Goal: Task Accomplishment & Management: Manage account settings

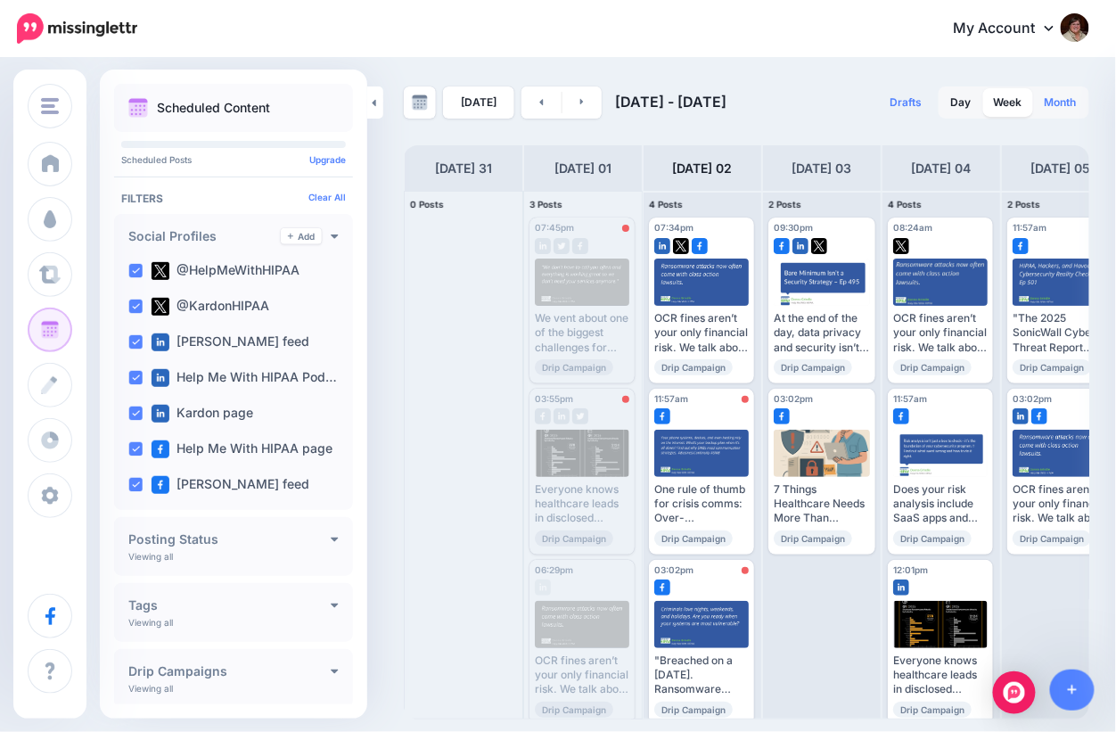
click at [1048, 98] on link "Month" at bounding box center [1060, 102] width 53 height 29
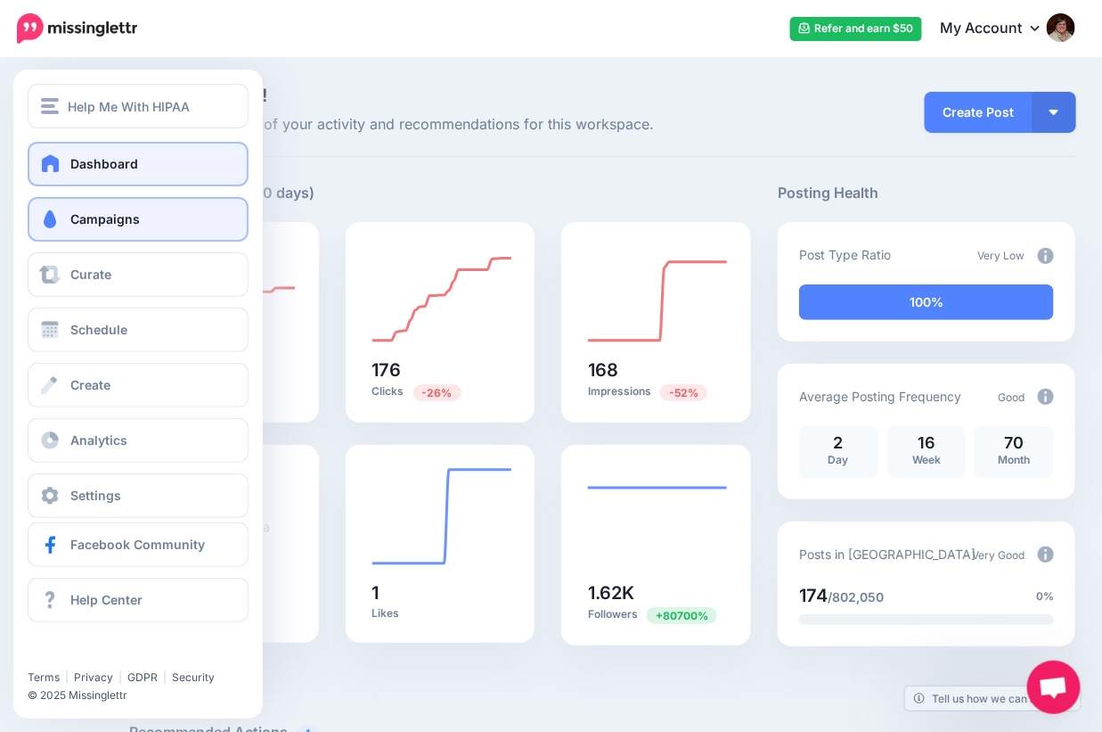
click at [60, 230] on link "Campaigns" at bounding box center [138, 219] width 221 height 45
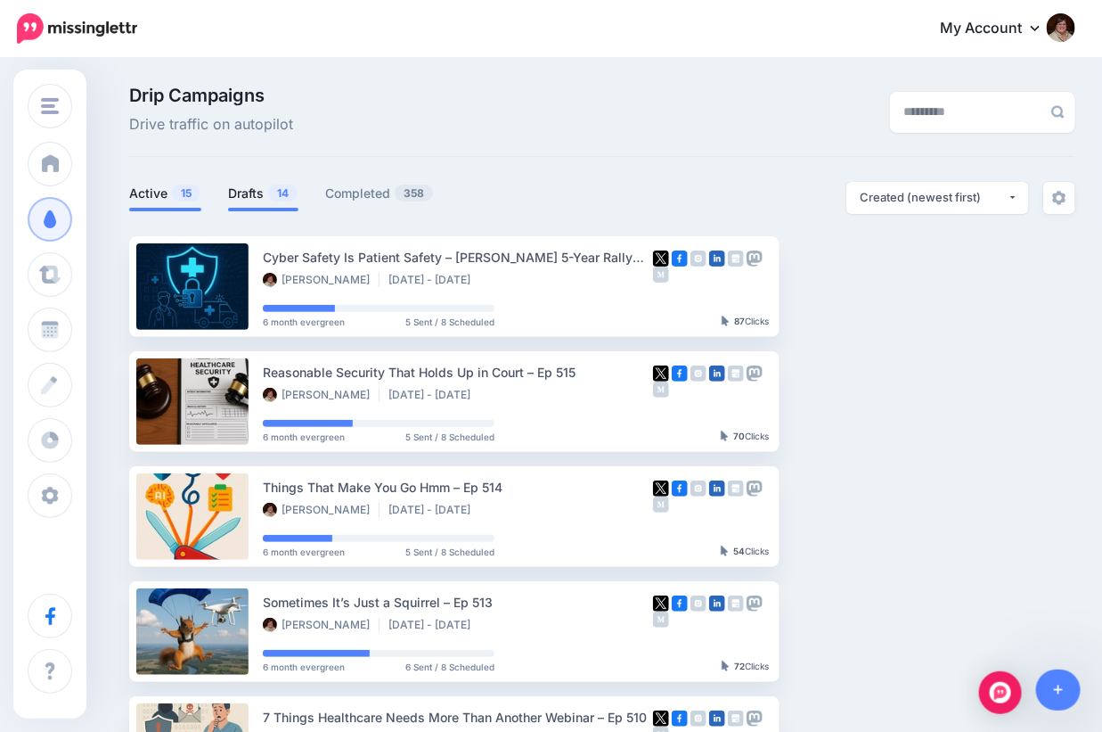
click at [241, 187] on link "Drafts 14" at bounding box center [263, 193] width 70 height 21
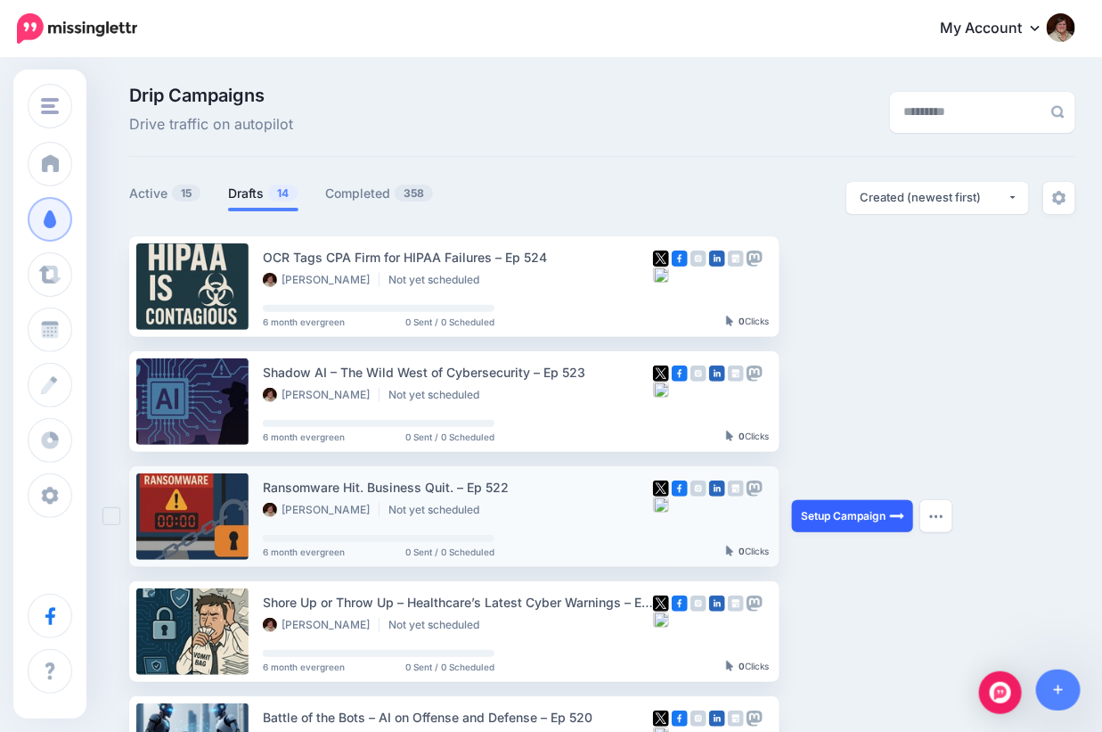
click at [855, 516] on link "Setup Campaign" at bounding box center [852, 516] width 121 height 32
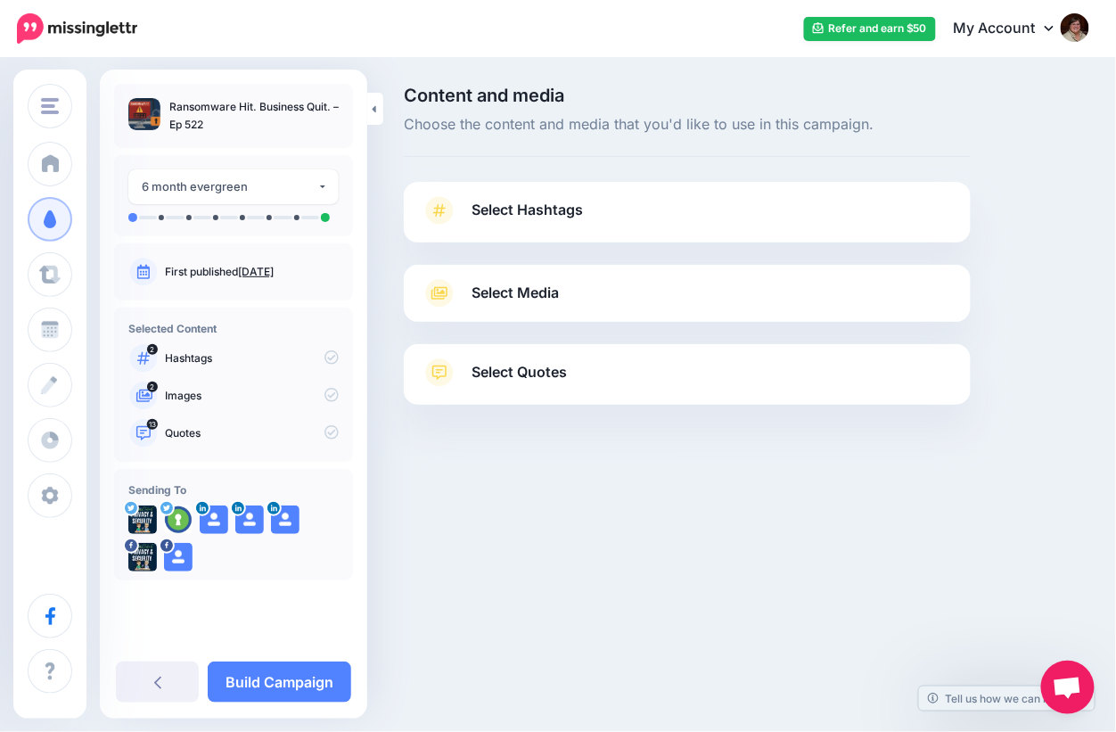
click at [509, 192] on div "Select Hashtags First let's make sure we're happy with the hashtags. Add, delet…" at bounding box center [687, 212] width 567 height 61
click at [513, 200] on span "Select Hashtags" at bounding box center [526, 210] width 111 height 24
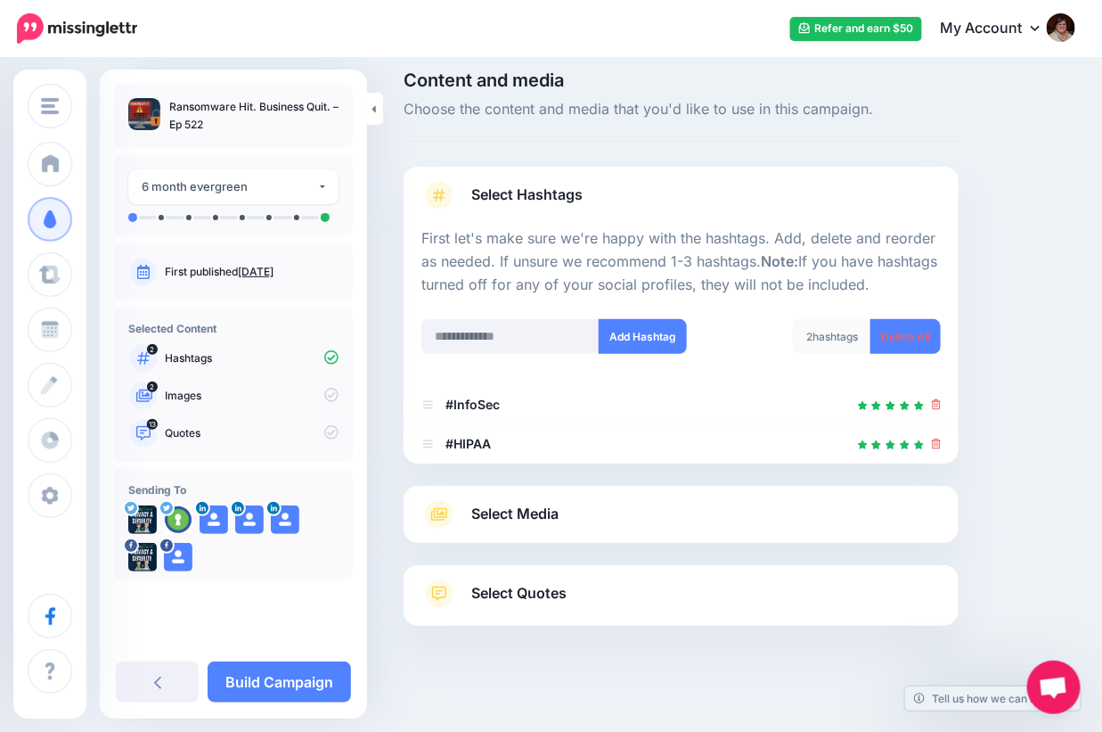
scroll to position [23, 0]
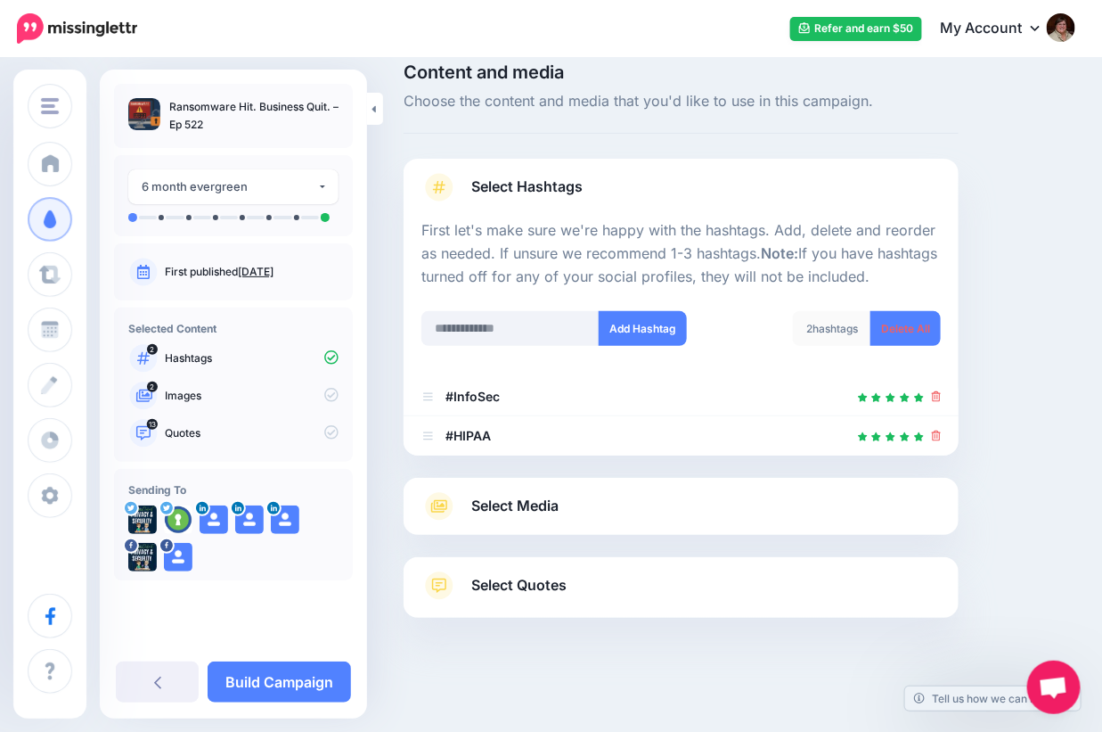
click at [515, 506] on span "Select Media" at bounding box center [514, 506] width 87 height 24
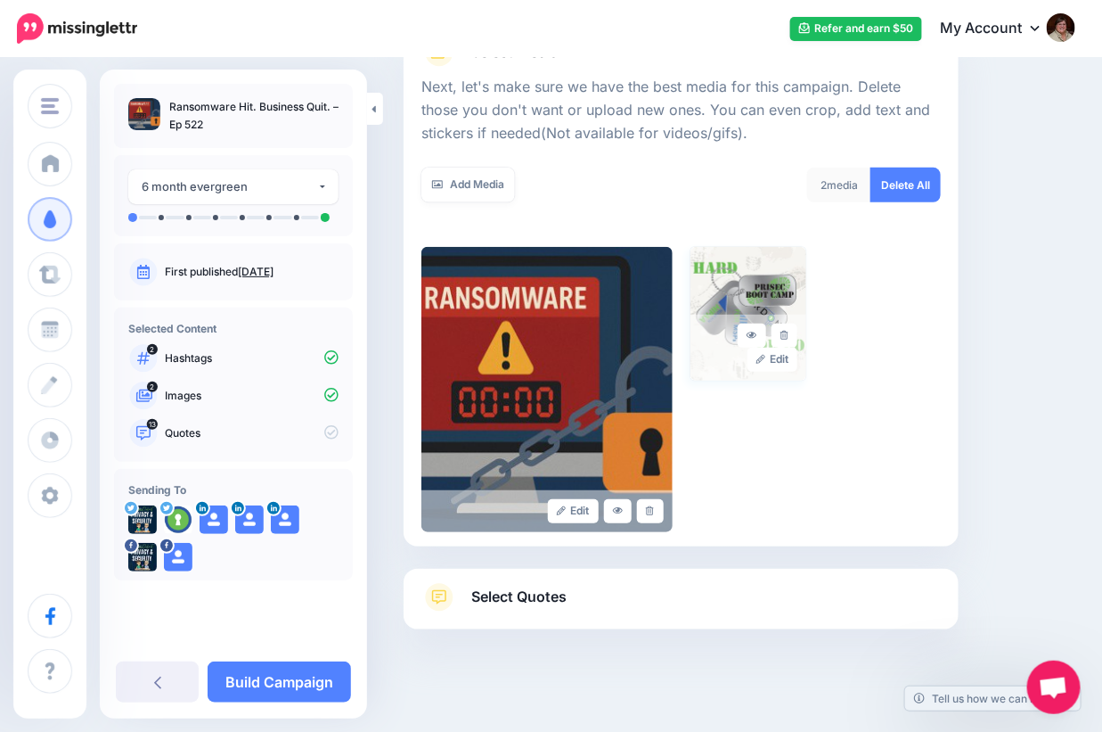
scroll to position [252, 0]
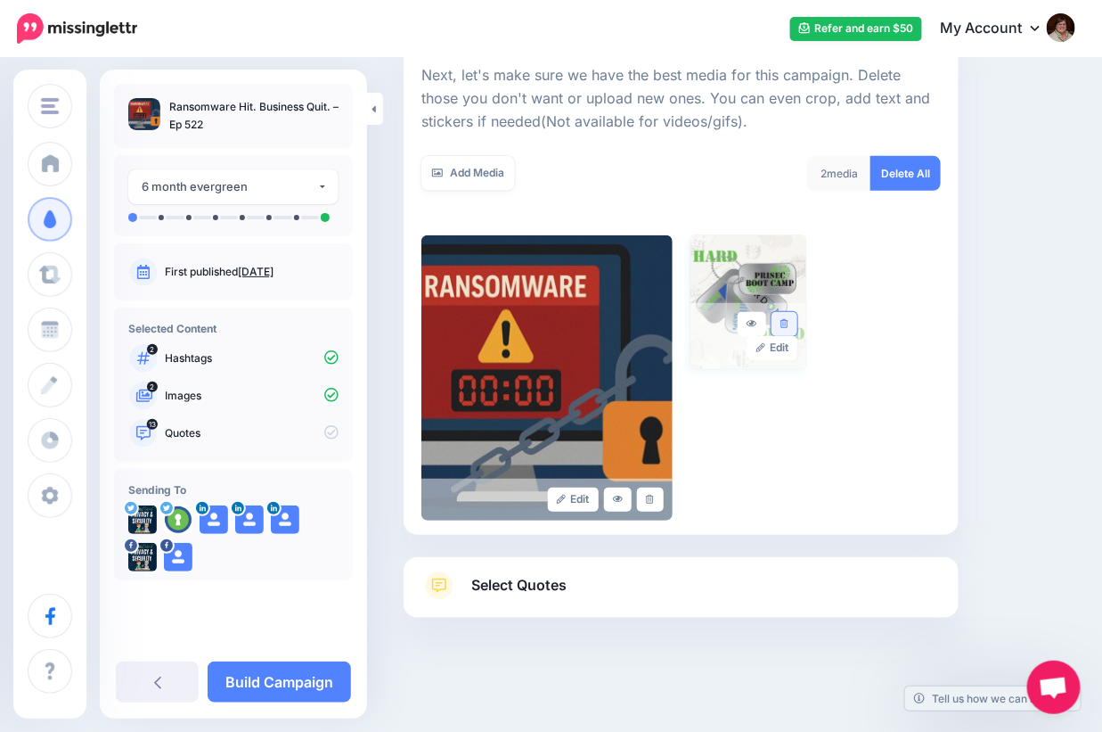
click at [789, 319] on icon at bounding box center [785, 324] width 8 height 10
click at [503, 585] on span "Select Quotes" at bounding box center [518, 585] width 95 height 24
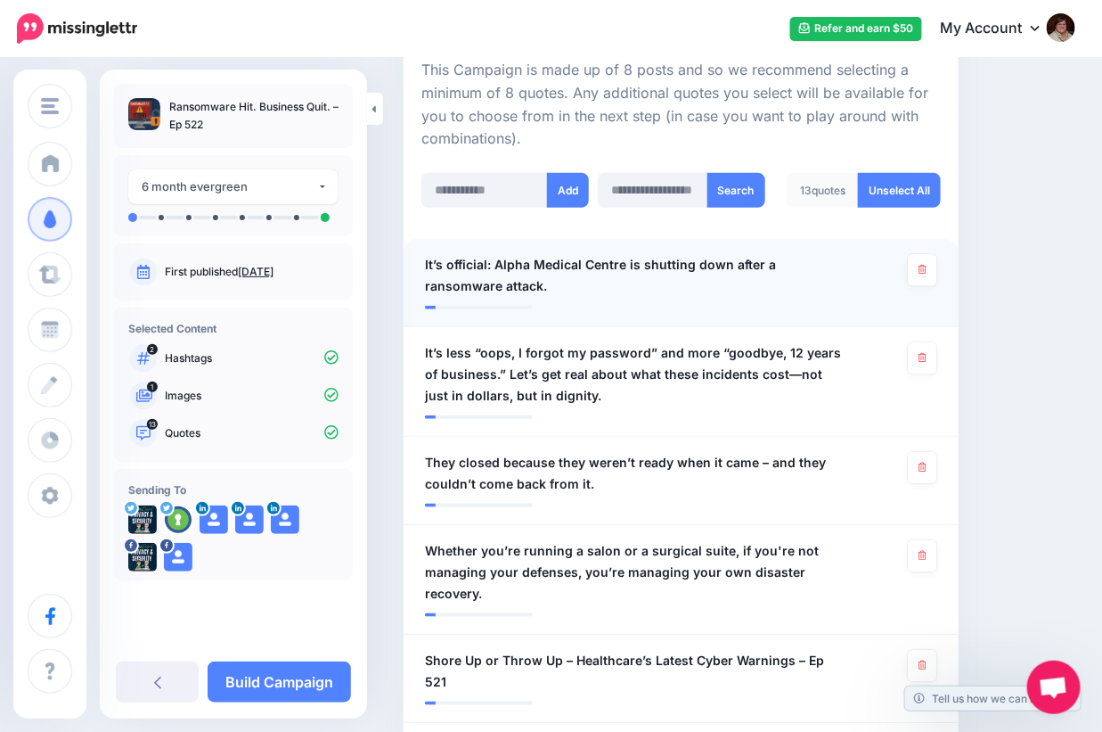
scroll to position [431, 0]
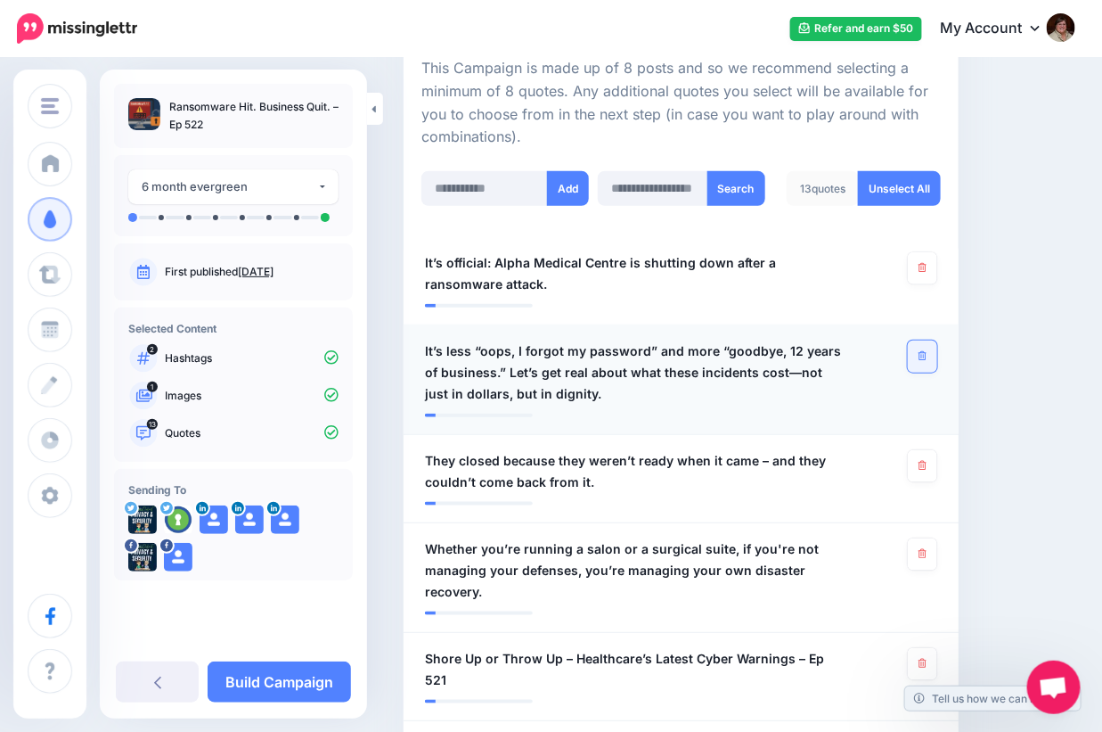
click at [928, 356] on link at bounding box center [922, 356] width 29 height 32
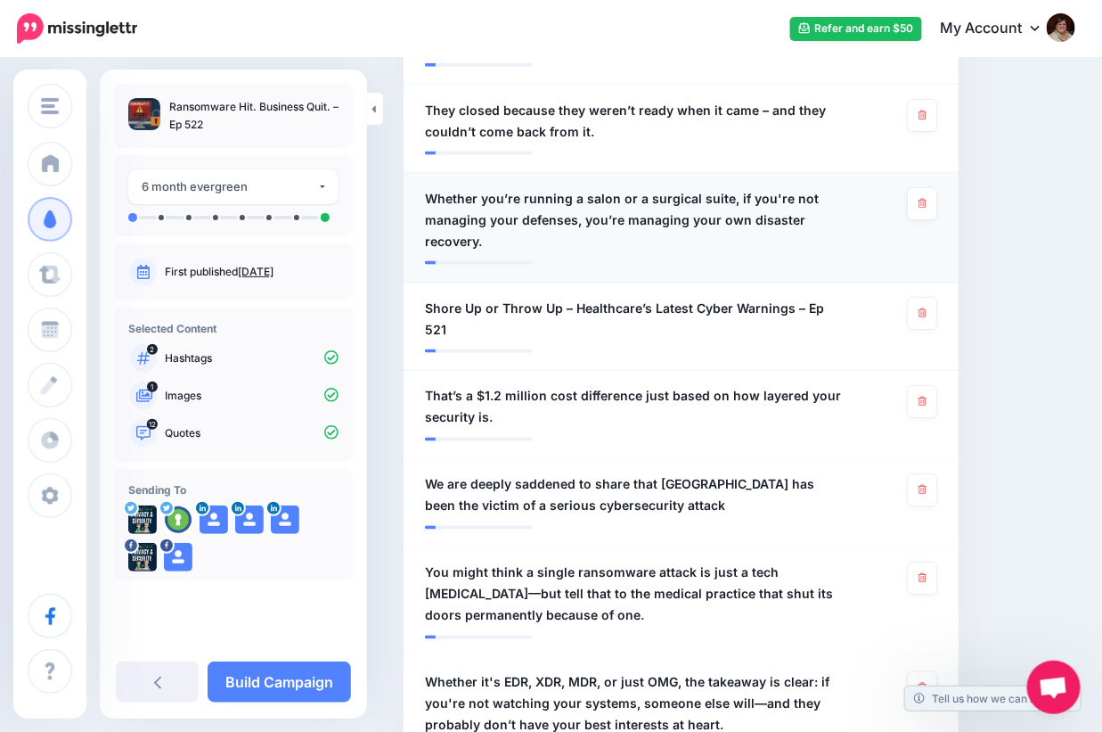
scroll to position [788, 0]
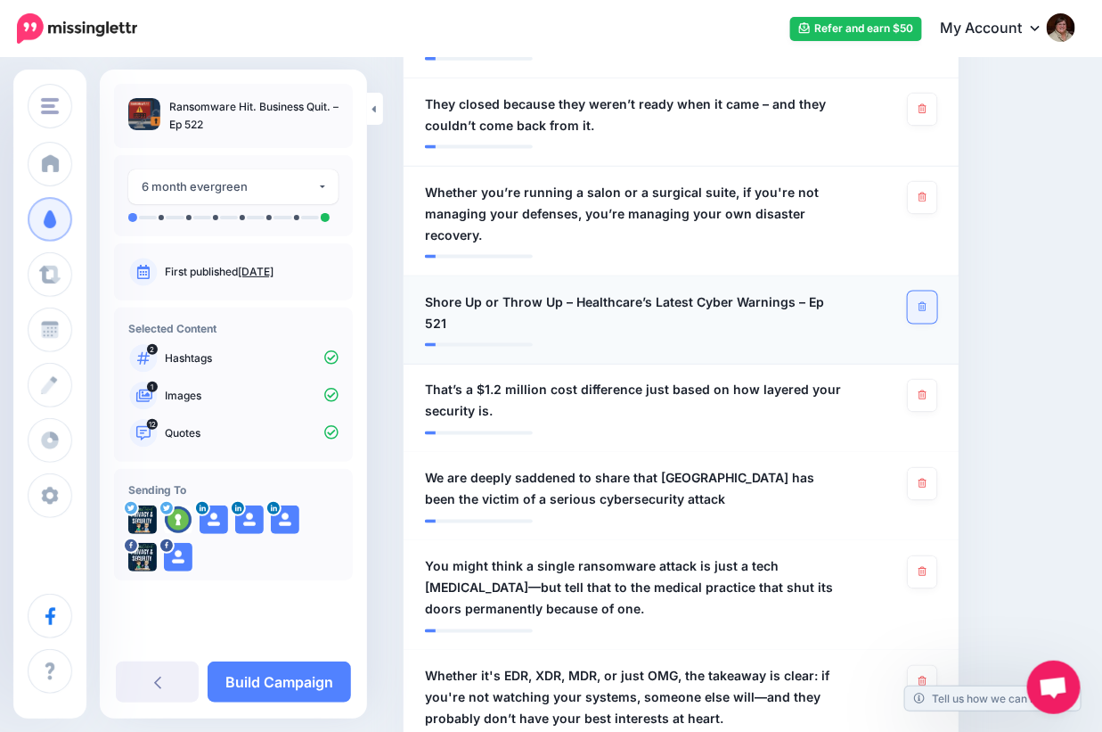
click at [927, 302] on icon at bounding box center [923, 307] width 8 height 10
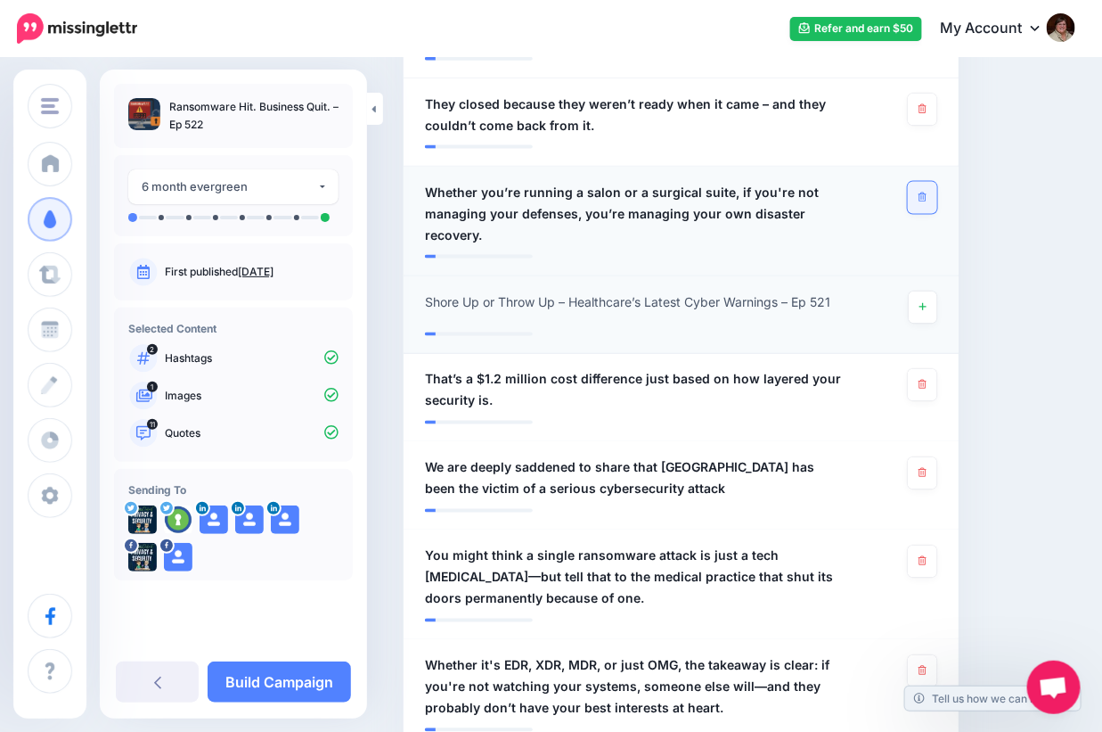
click at [927, 195] on icon at bounding box center [923, 197] width 8 height 10
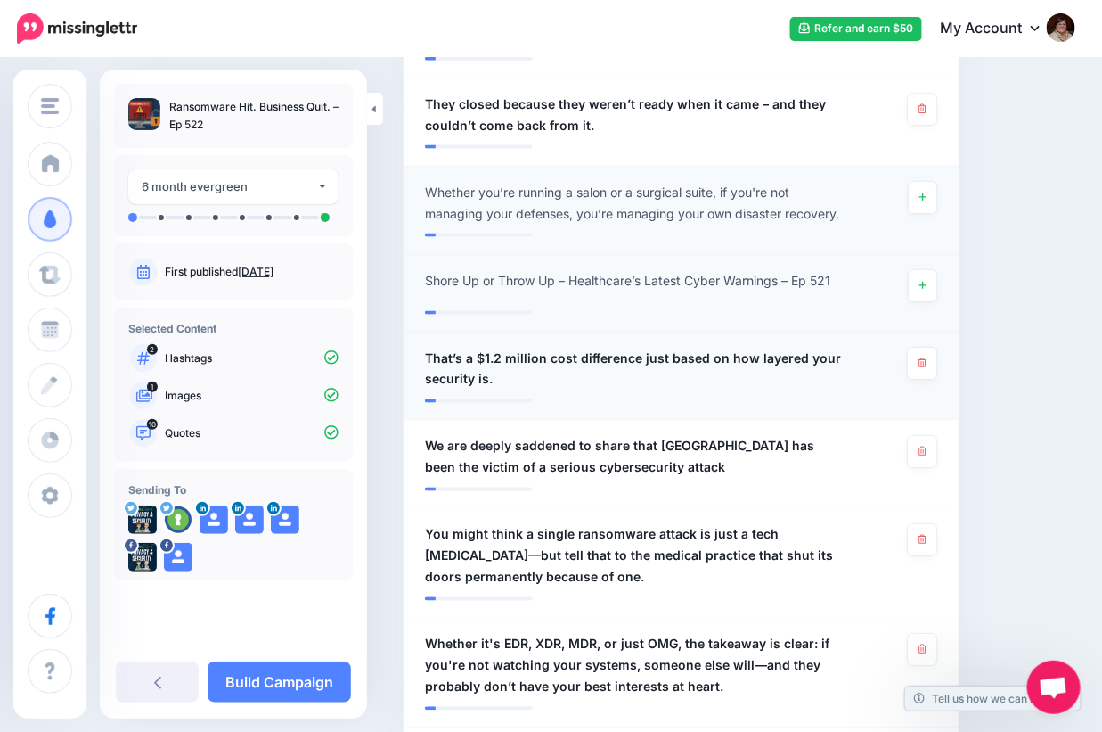
scroll to position [965, 0]
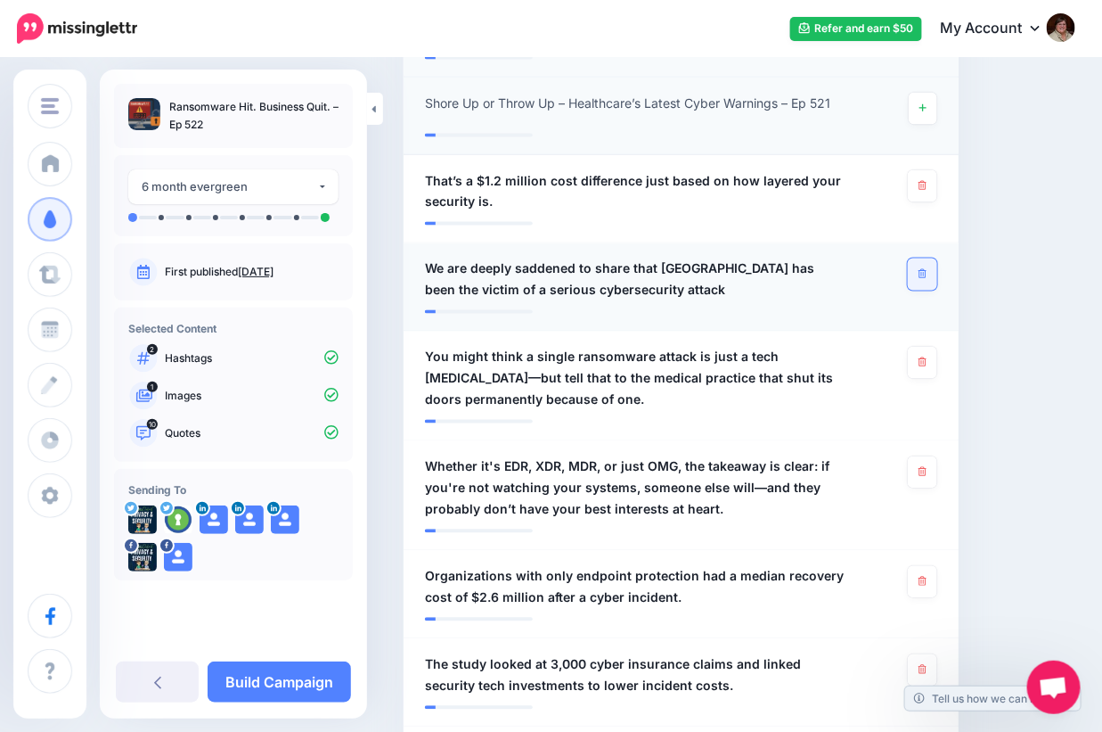
click at [937, 275] on link at bounding box center [922, 274] width 29 height 32
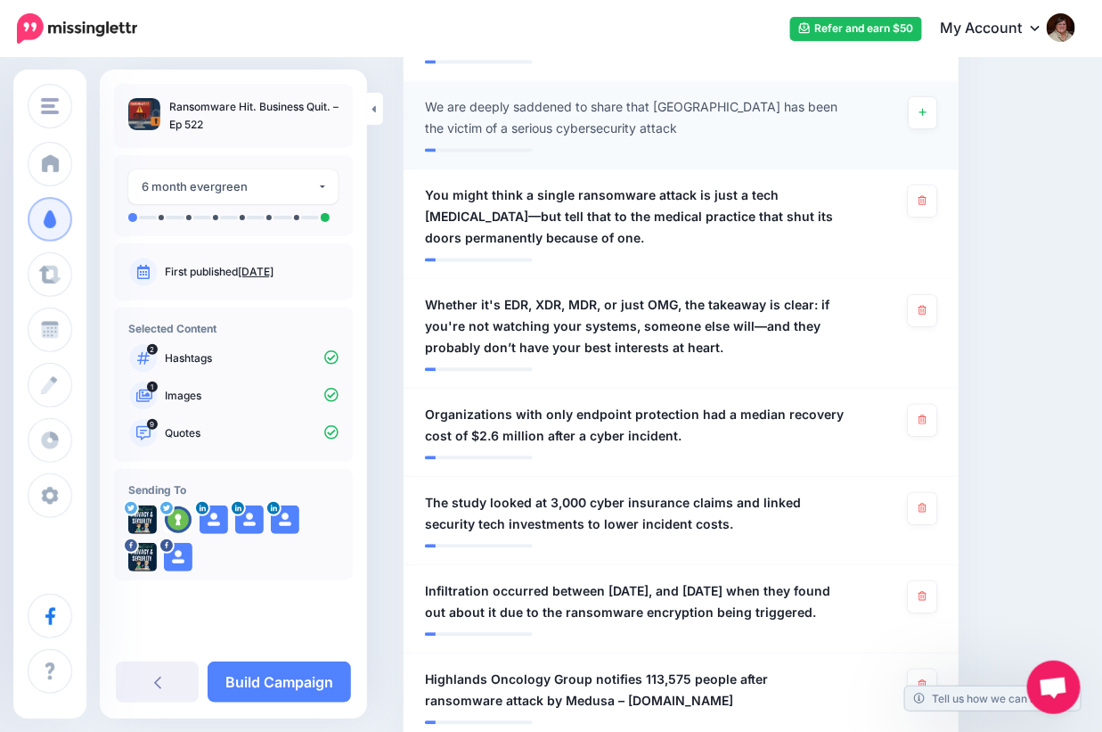
scroll to position [1144, 0]
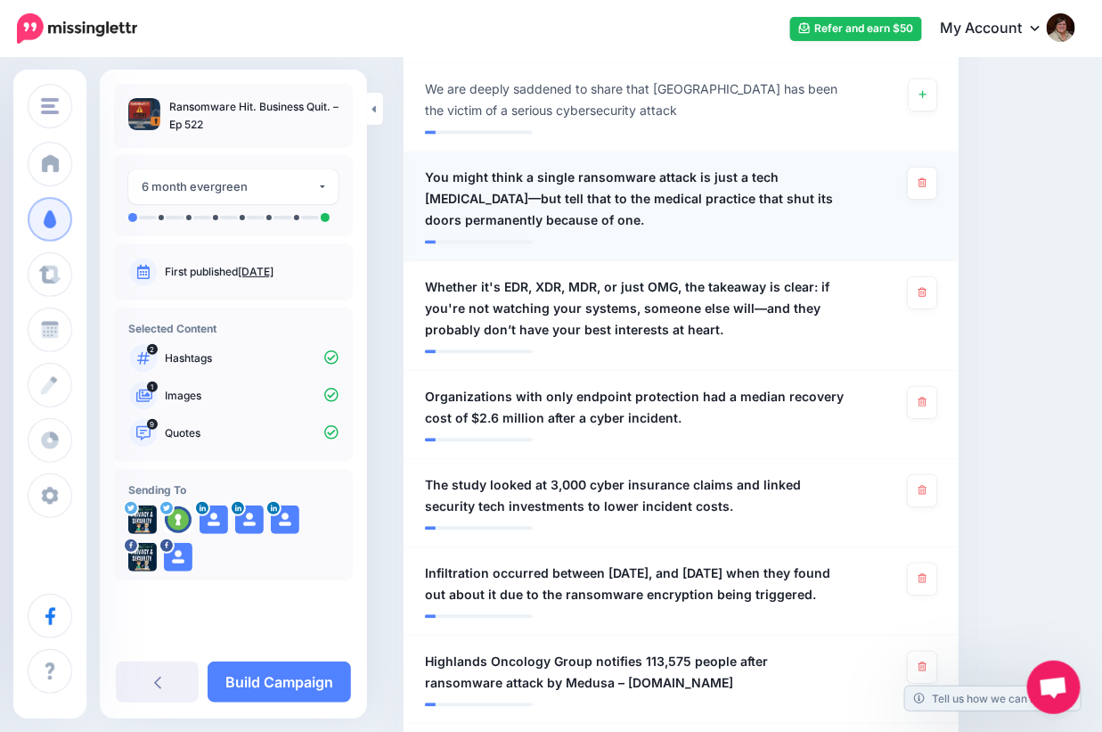
click at [803, 186] on span "You might think a single ransomware attack is just a tech hiccup—but tell that …" at bounding box center [636, 200] width 422 height 64
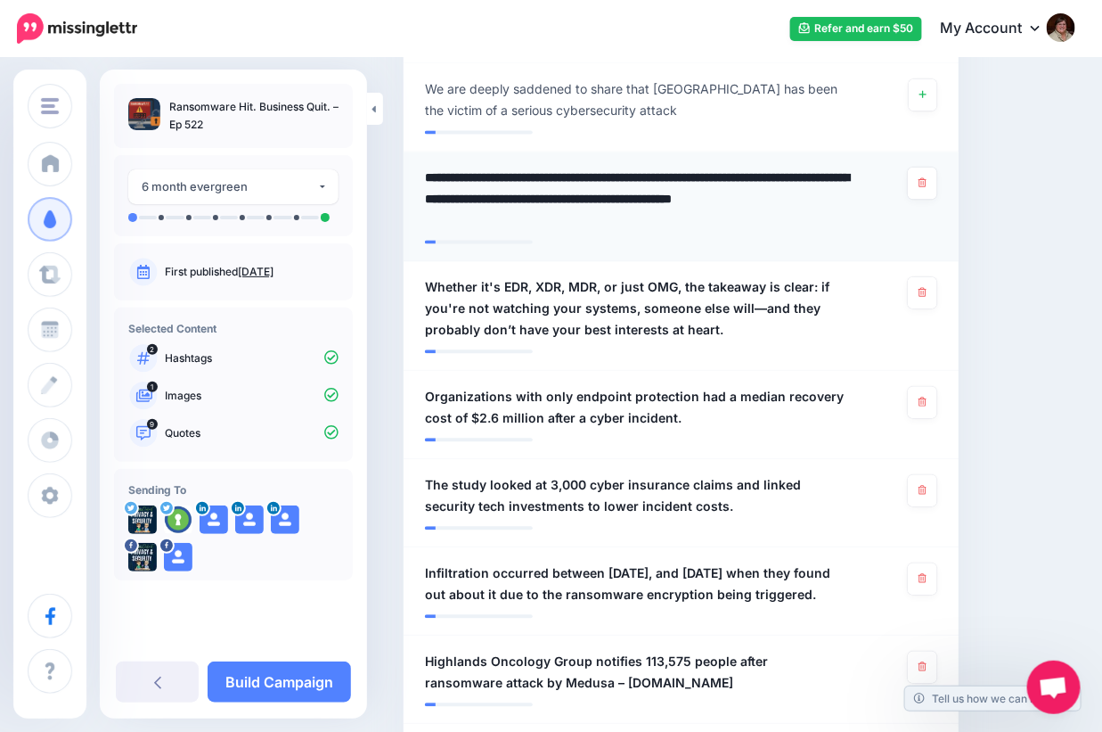
click at [822, 176] on textarea "**********" at bounding box center [641, 200] width 432 height 64
type textarea "**********"
click at [706, 204] on textarea "**********" at bounding box center [641, 200] width 432 height 64
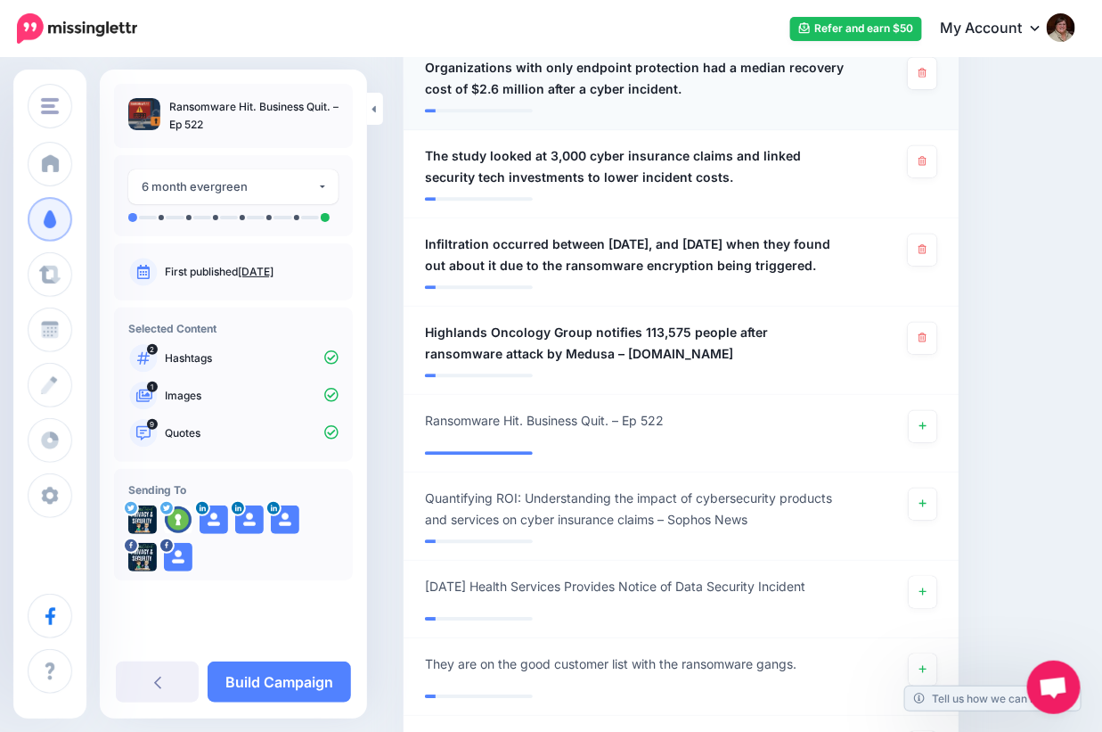
scroll to position [1501, 0]
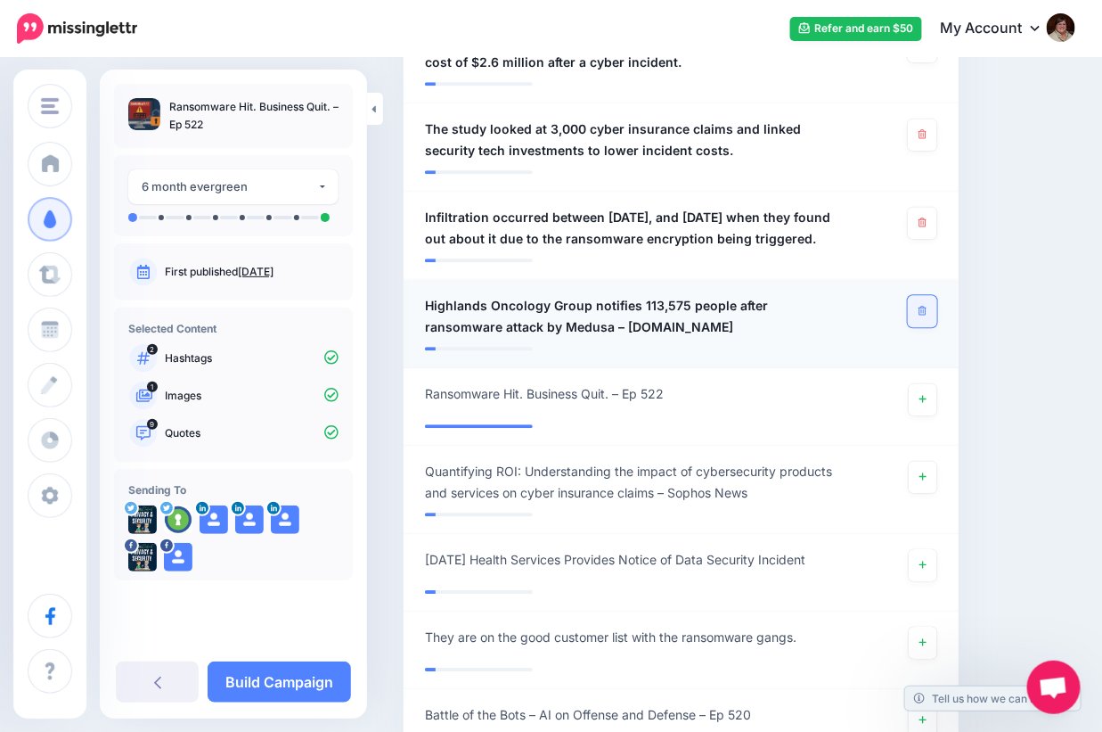
click at [933, 322] on link at bounding box center [922, 311] width 29 height 32
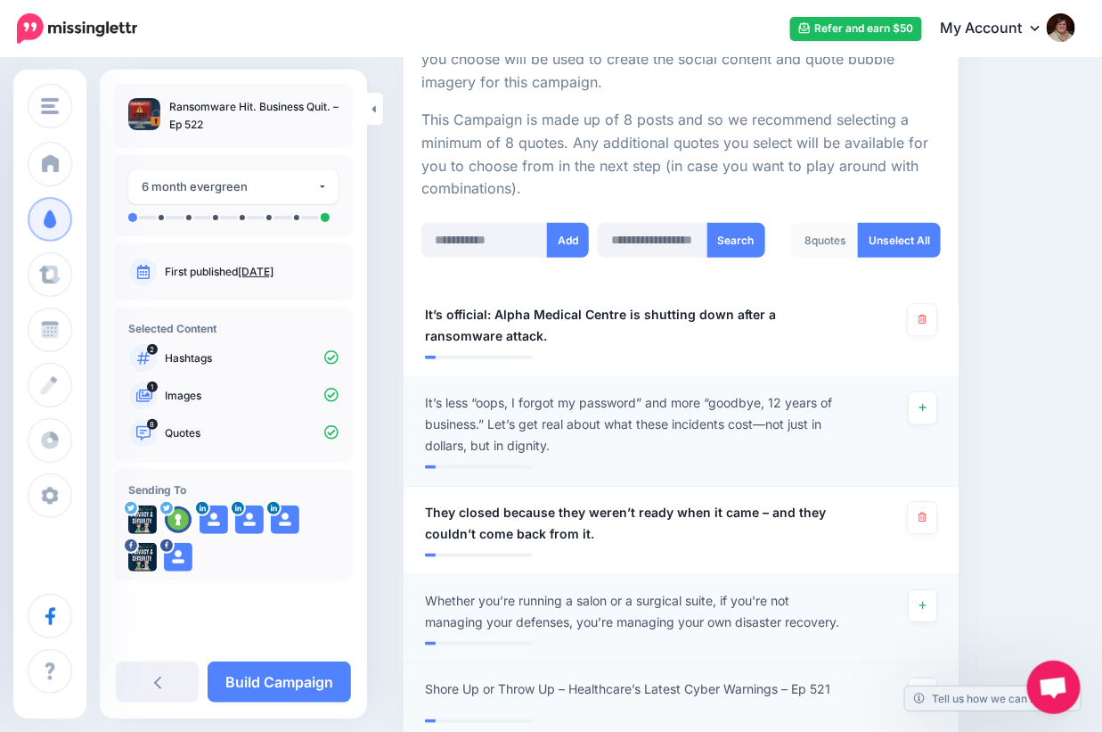
scroll to position [446, 0]
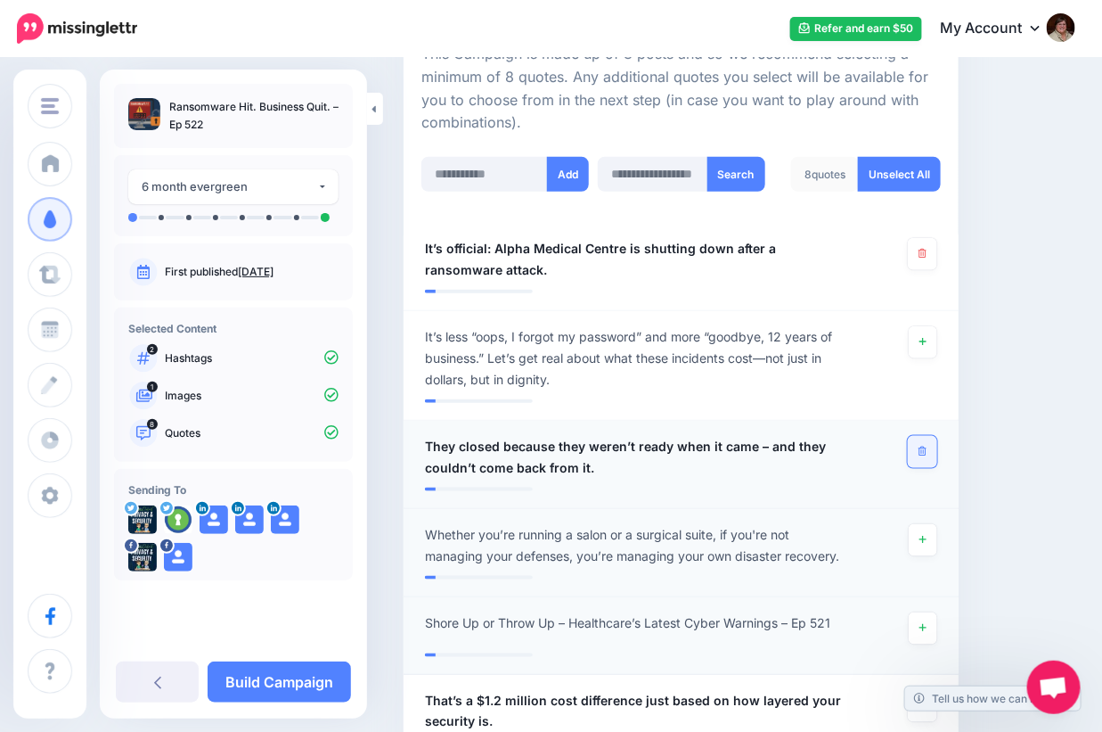
click at [937, 455] on link at bounding box center [922, 452] width 29 height 32
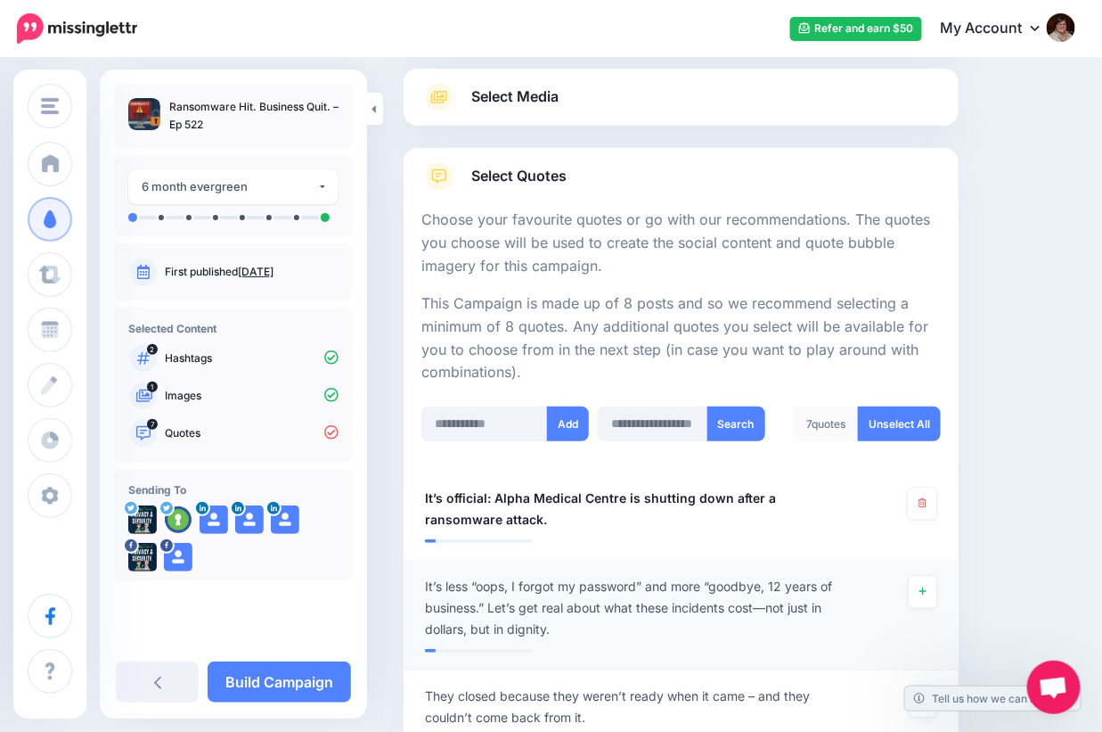
scroll to position [178, 0]
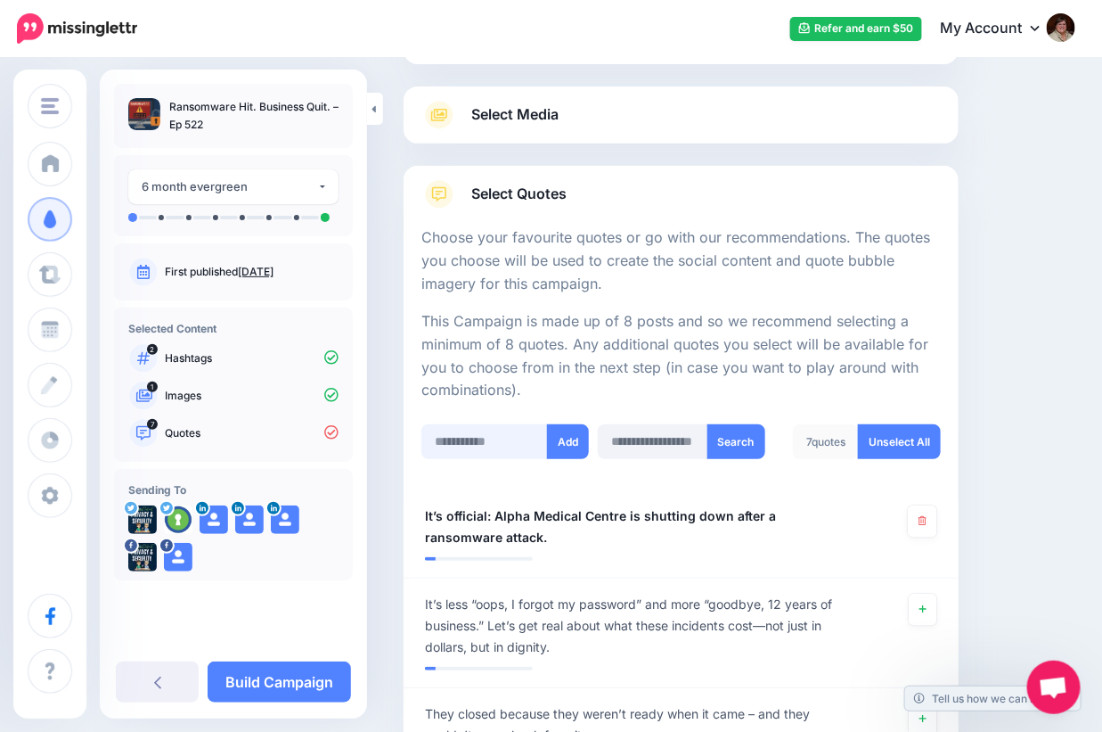
click at [468, 446] on input "text" at bounding box center [484, 441] width 127 height 35
paste input "**********"
type input "**********"
click at [577, 439] on button "Add" at bounding box center [572, 441] width 42 height 35
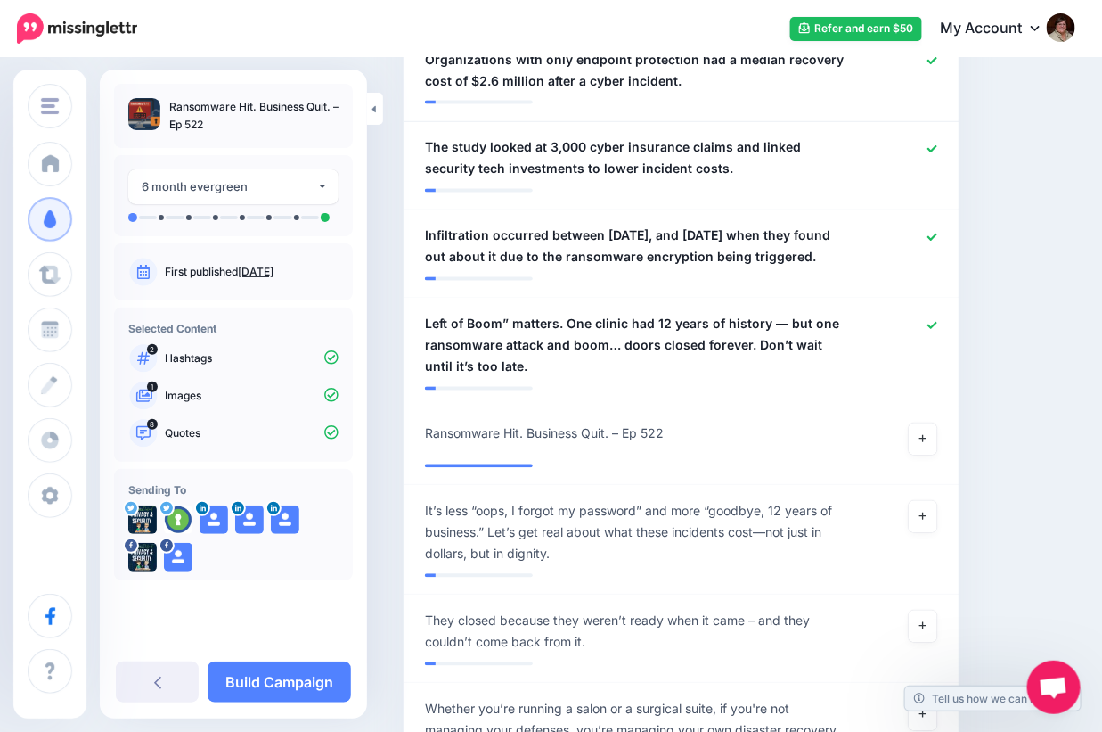
scroll to position [1025, 0]
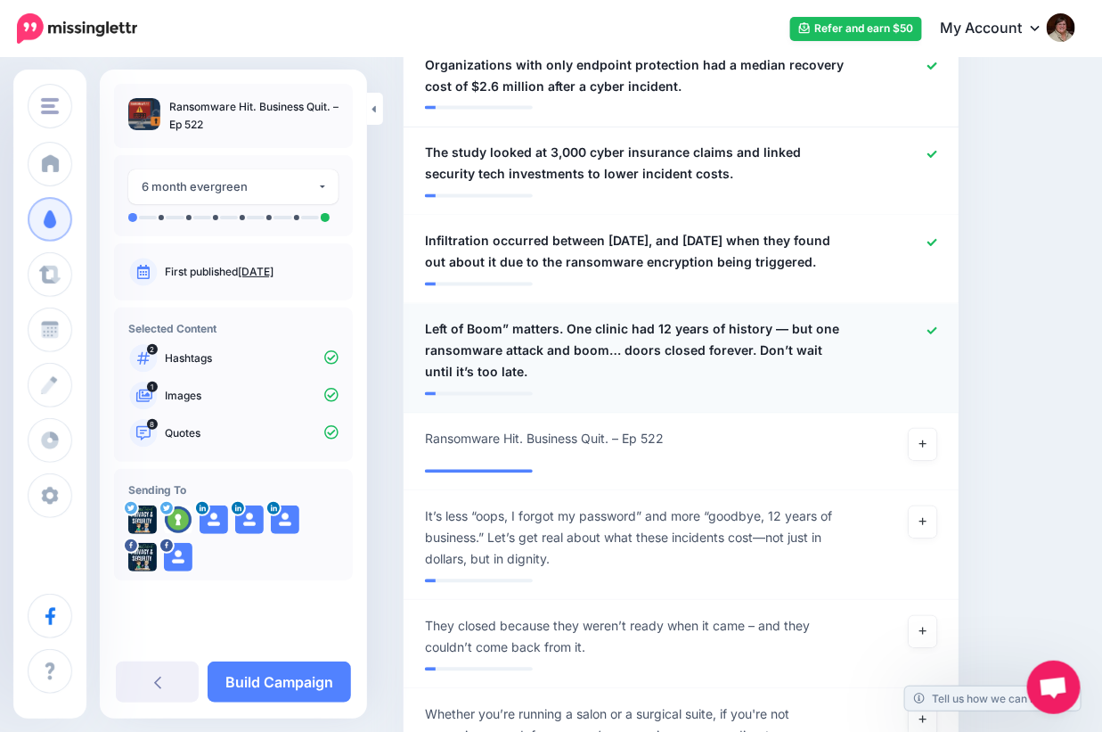
click at [462, 350] on span "Left of Boom” matters. One clinic had 12 years of history — but one ransomware …" at bounding box center [636, 351] width 422 height 64
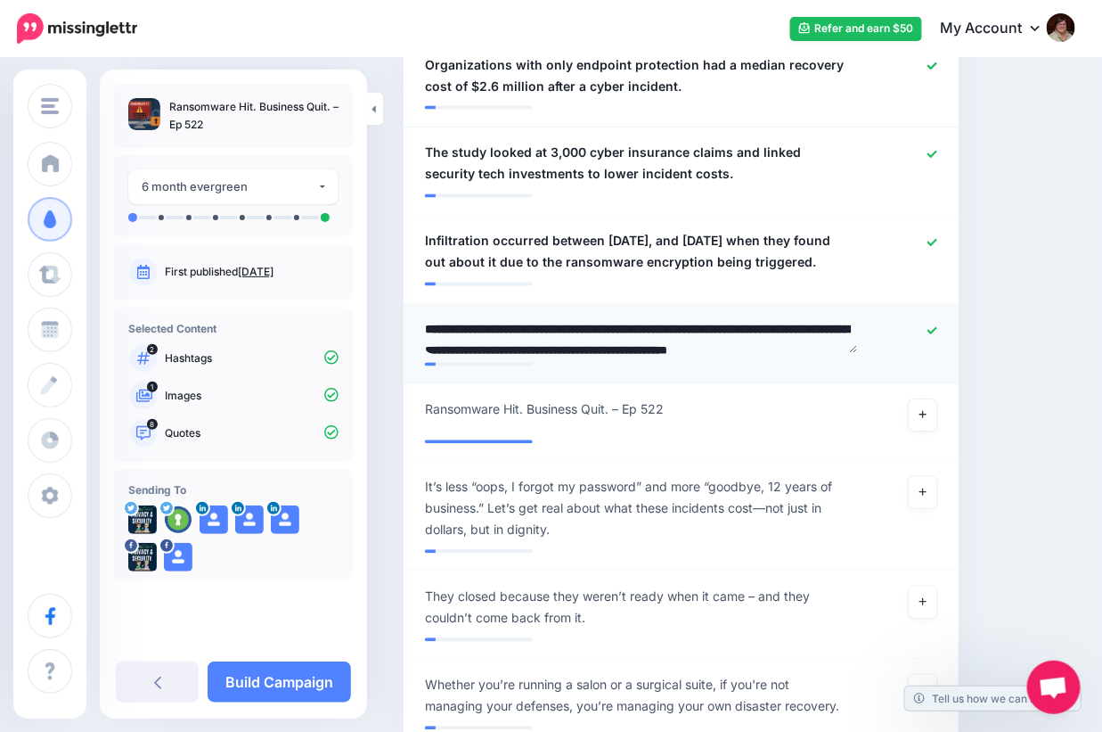
click at [508, 343] on textarea "**********" at bounding box center [641, 336] width 432 height 35
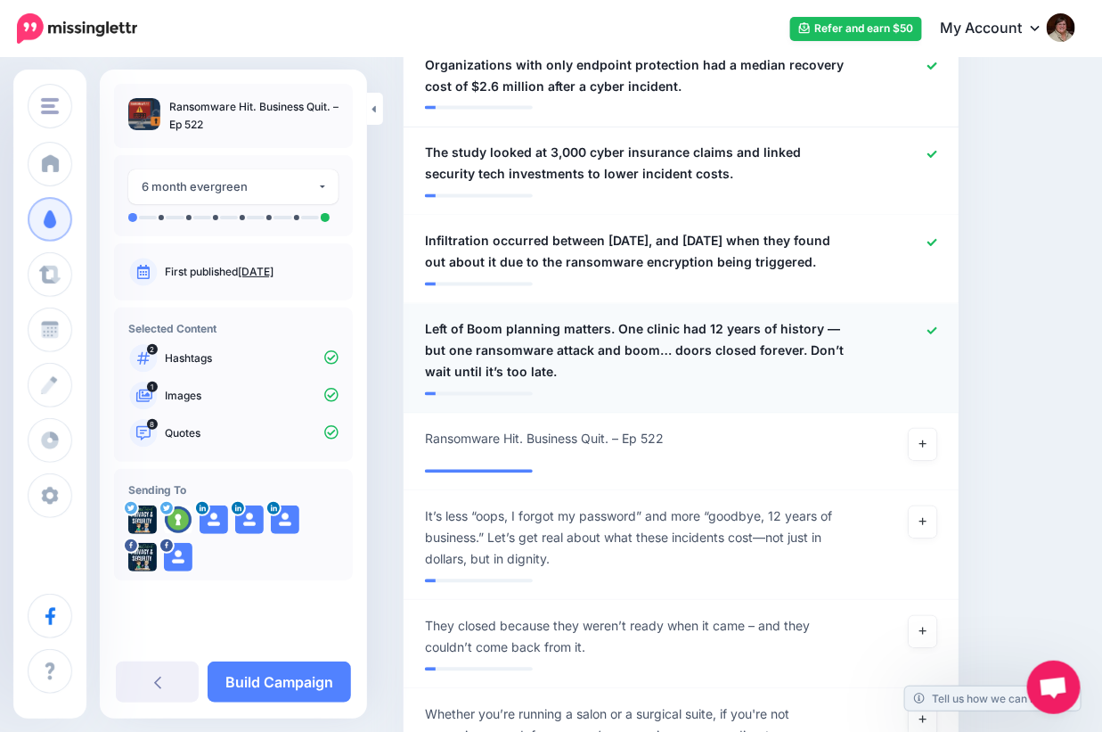
drag, startPoint x: 947, startPoint y: 347, endPoint x: 961, endPoint y: 358, distance: 18.4
click at [937, 334] on icon at bounding box center [933, 330] width 10 height 7
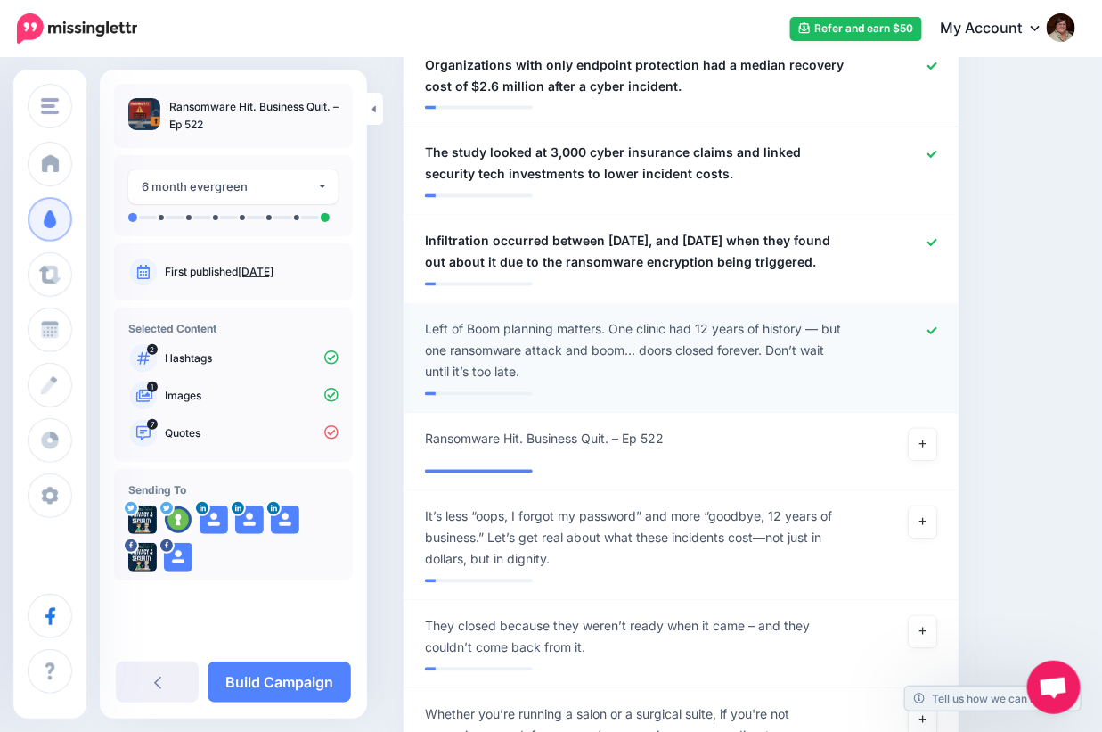
click at [814, 347] on span "Left of Boom planning matters. One clinic had 12 years of history — but one ran…" at bounding box center [636, 351] width 422 height 64
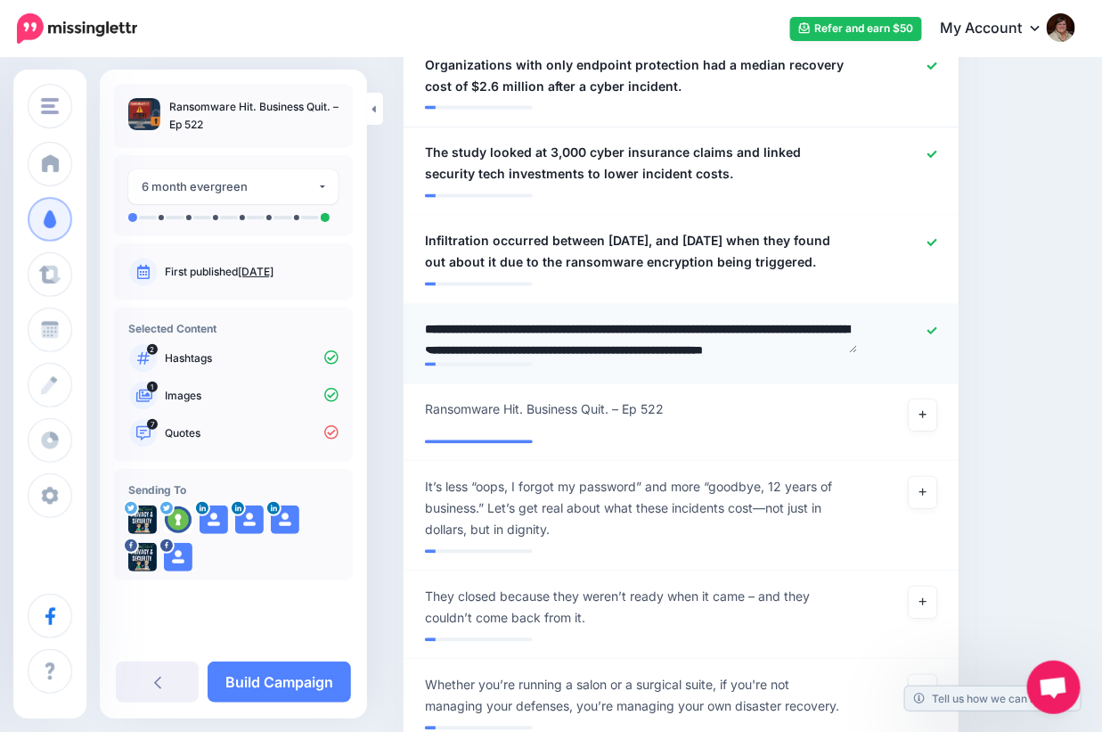
click at [827, 348] on textarea "**********" at bounding box center [641, 336] width 432 height 35
type textarea "**********"
click at [934, 354] on div at bounding box center [906, 336] width 90 height 35
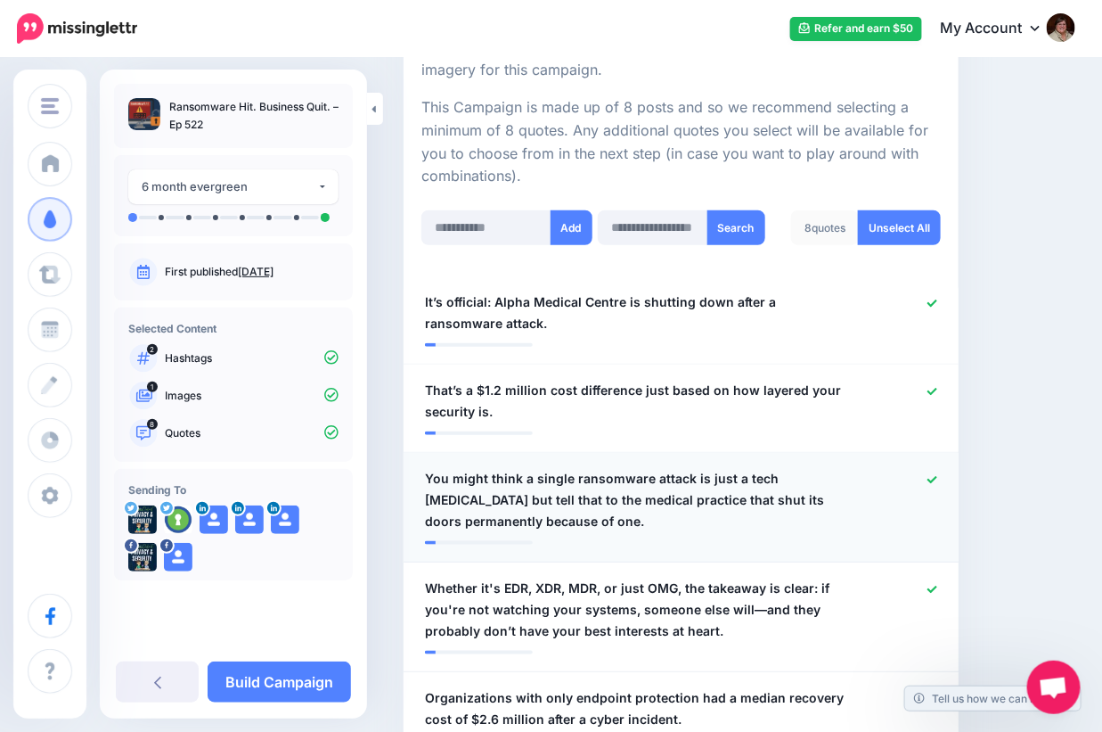
scroll to position [223, 0]
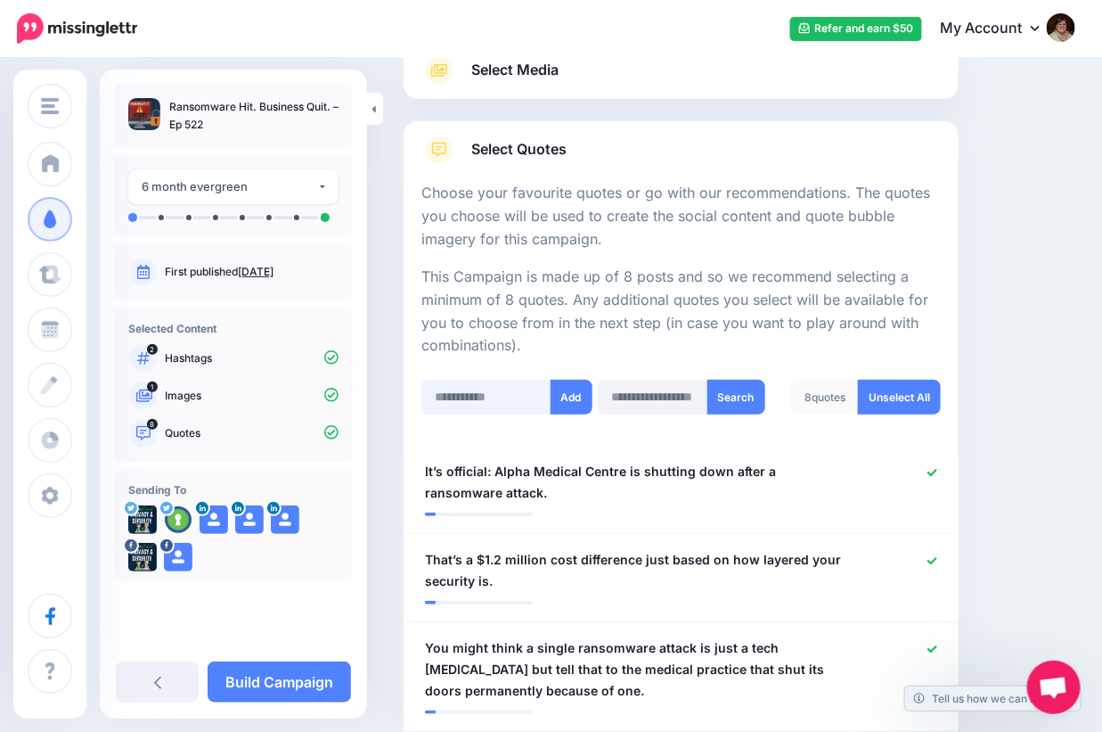
click at [466, 402] on input "text" at bounding box center [486, 397] width 130 height 35
paste input "**********"
type input "**********"
click at [576, 409] on button "Add" at bounding box center [572, 397] width 42 height 35
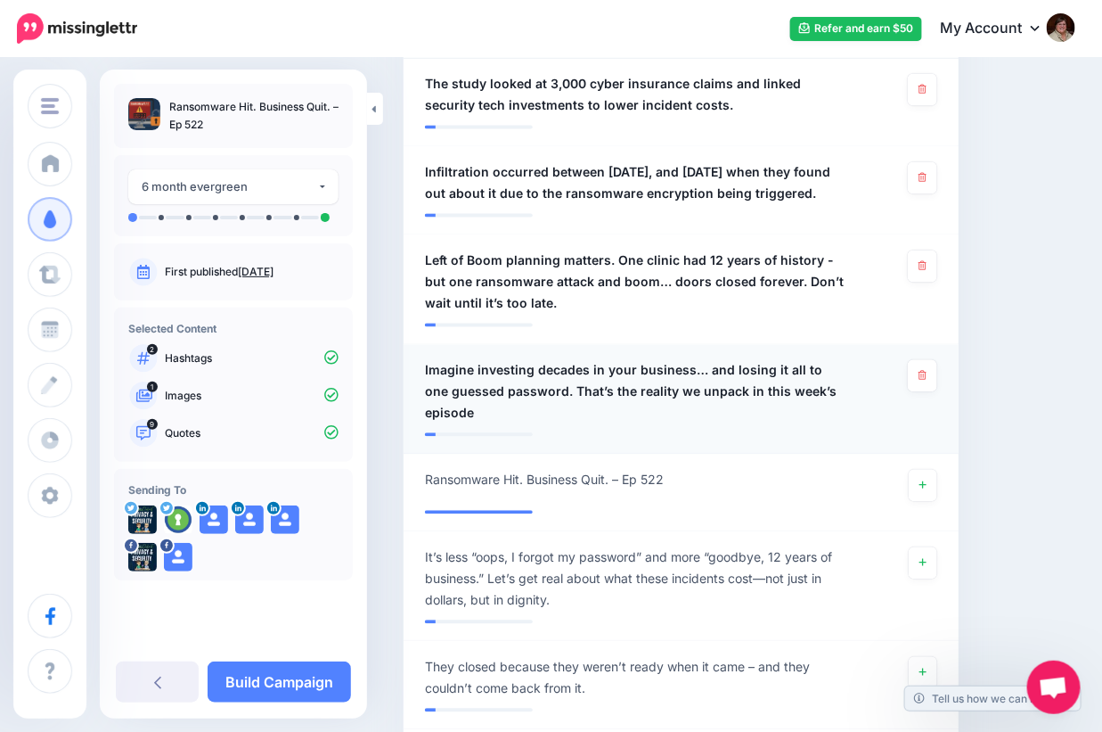
scroll to position [1114, 0]
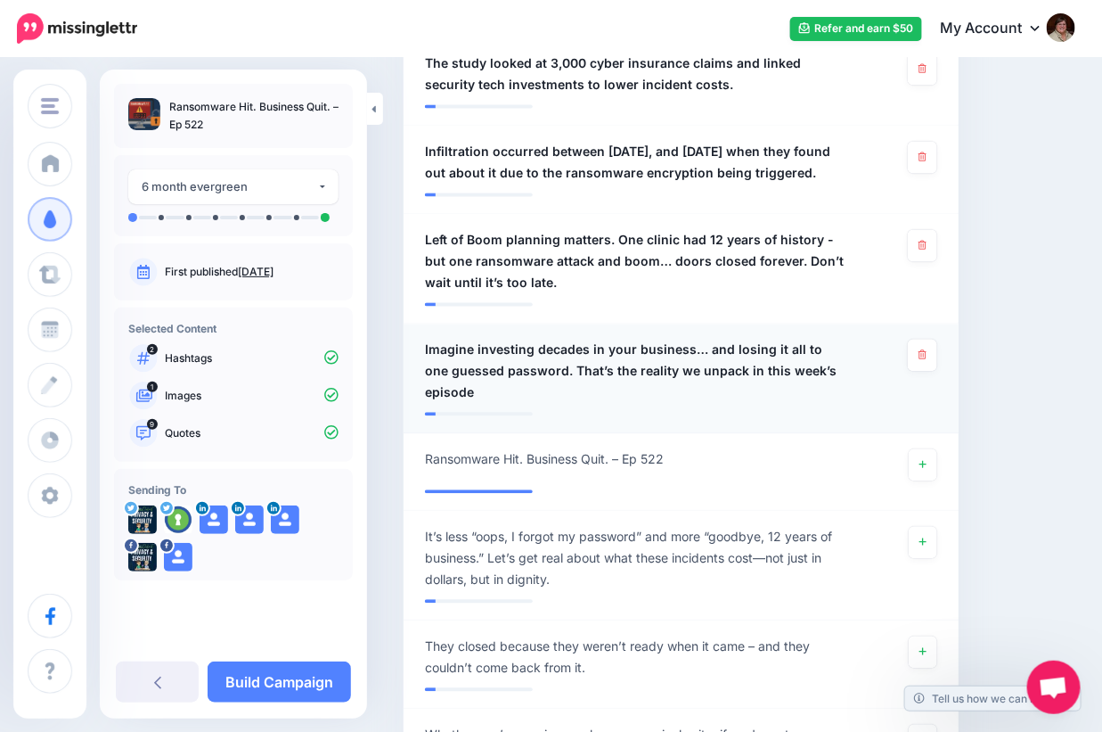
click at [702, 364] on span "Imagine investing decades in your business… and losing it all to one guessed pa…" at bounding box center [636, 371] width 422 height 64
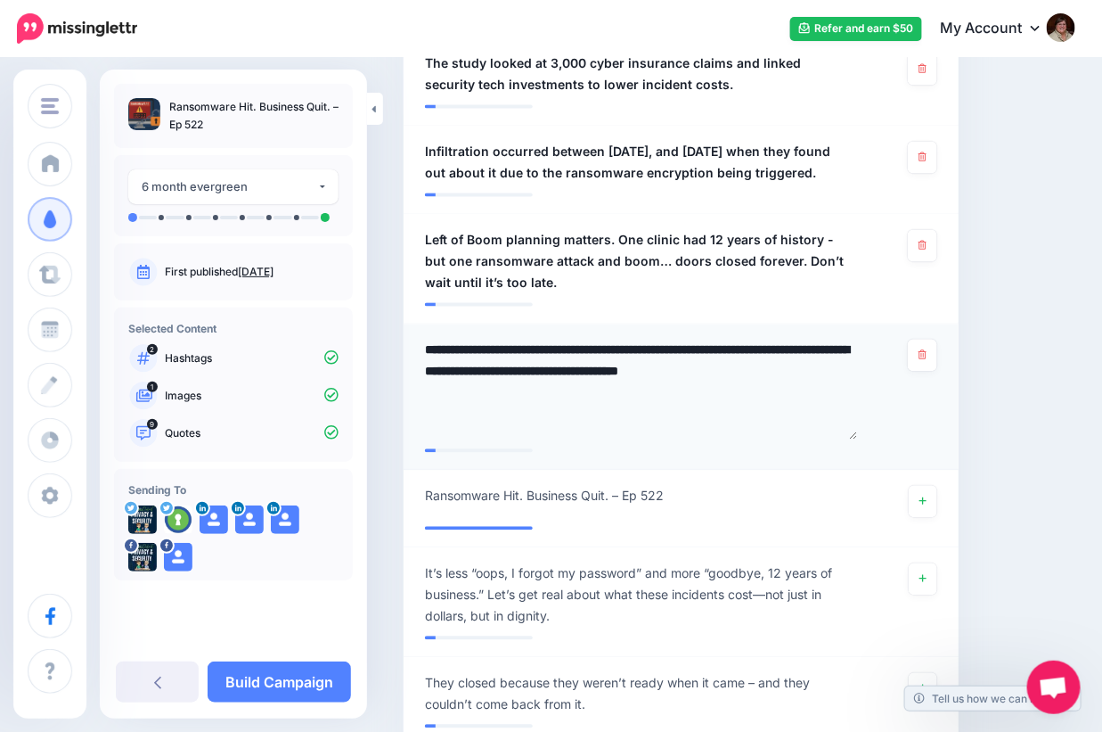
drag, startPoint x: 854, startPoint y: 393, endPoint x: 880, endPoint y: 462, distance: 74.5
click at [880, 440] on div "**********" at bounding box center [681, 389] width 539 height 101
click at [802, 391] on textarea "**********" at bounding box center [641, 390] width 432 height 103
click at [843, 394] on textarea "**********" at bounding box center [641, 390] width 432 height 103
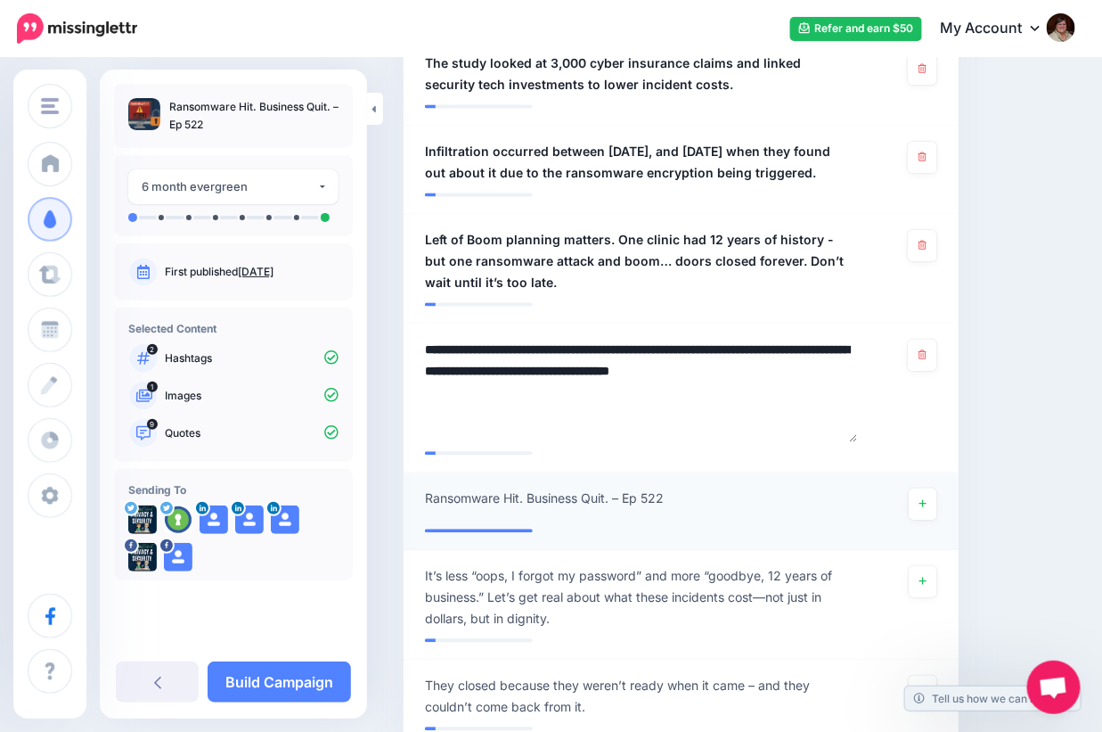
type textarea "**********"
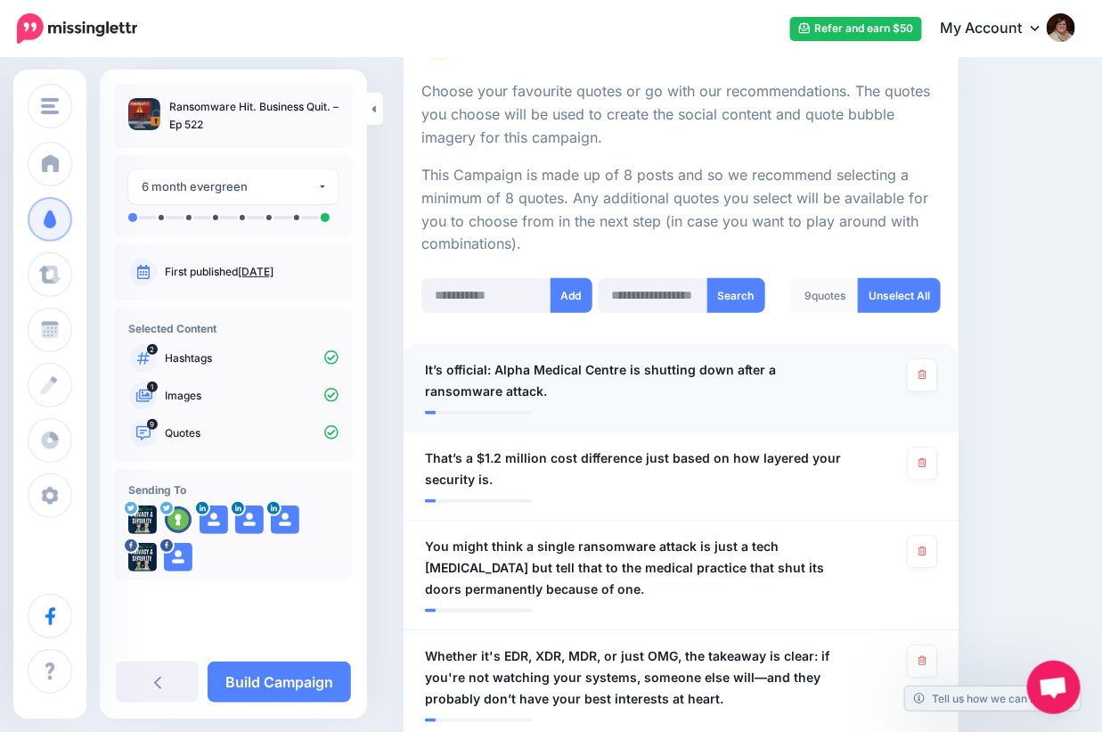
scroll to position [223, 0]
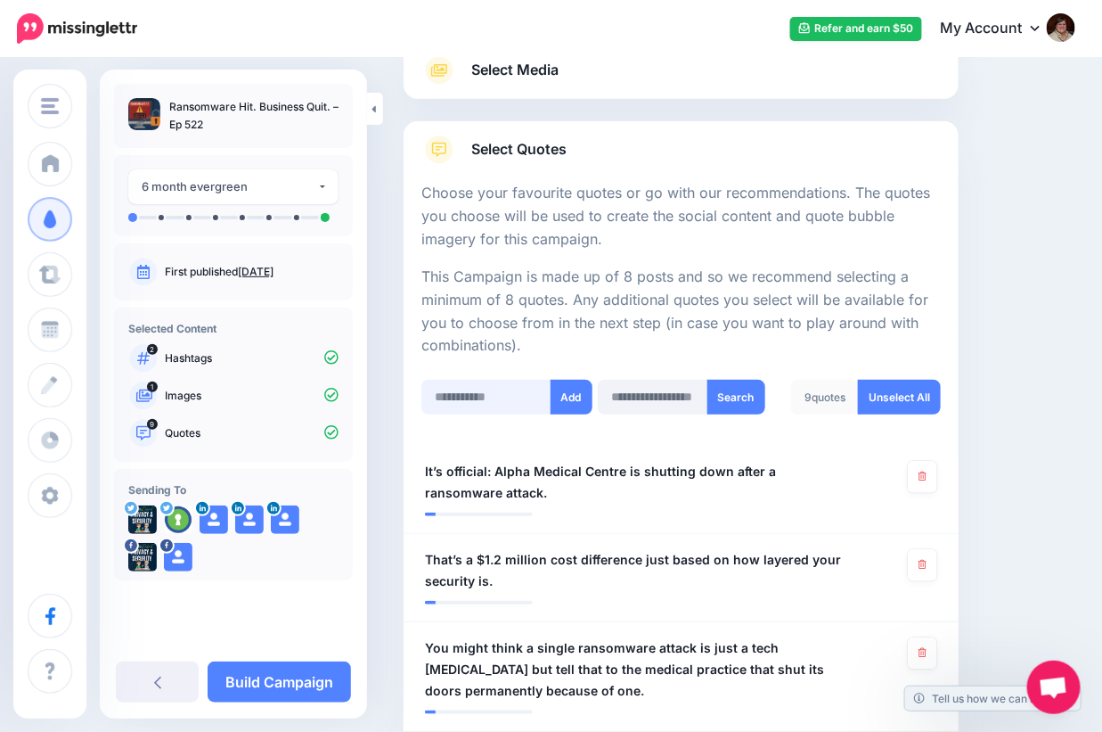
click at [448, 401] on input "text" at bounding box center [486, 397] width 130 height 35
paste input "**********"
type input "**********"
click at [585, 400] on button "Add" at bounding box center [572, 397] width 42 height 35
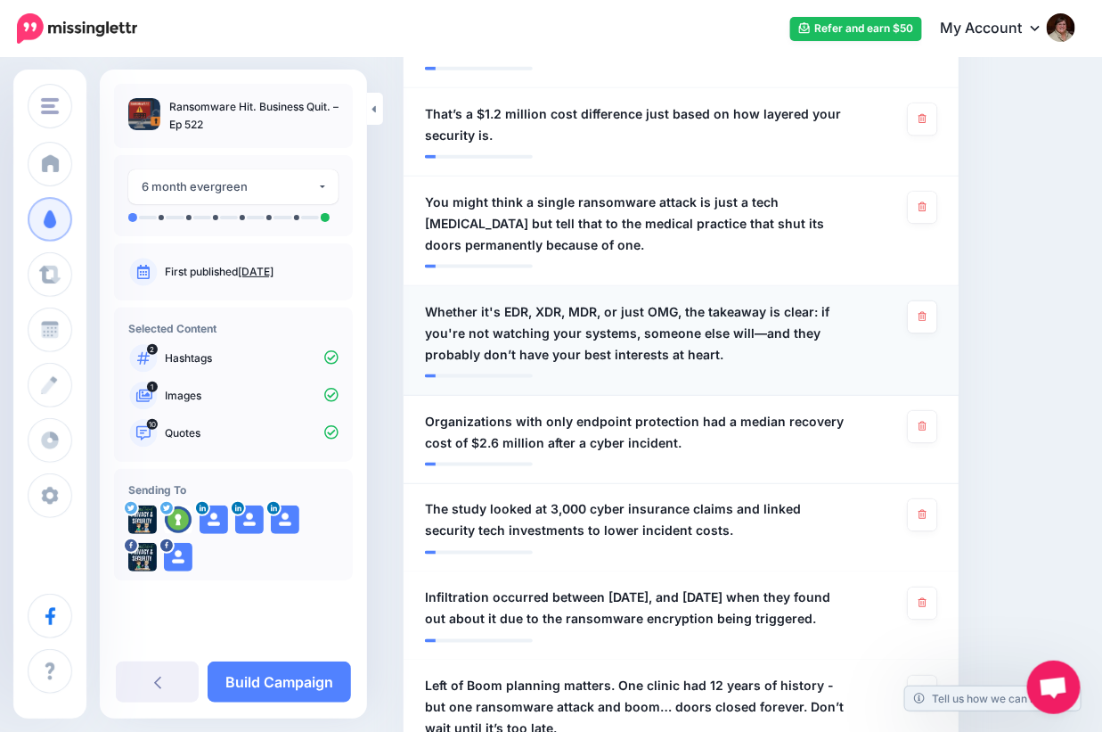
scroll to position [312, 0]
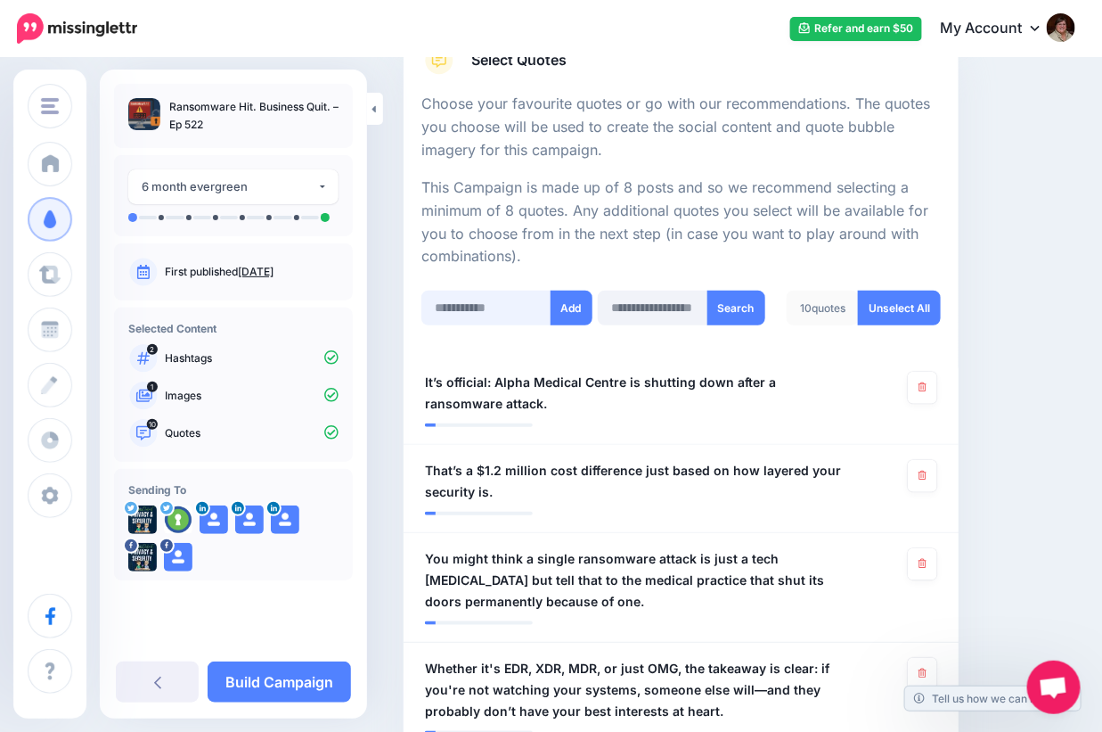
click at [471, 308] on input "text" at bounding box center [486, 307] width 130 height 35
paste input "**********"
type input "**********"
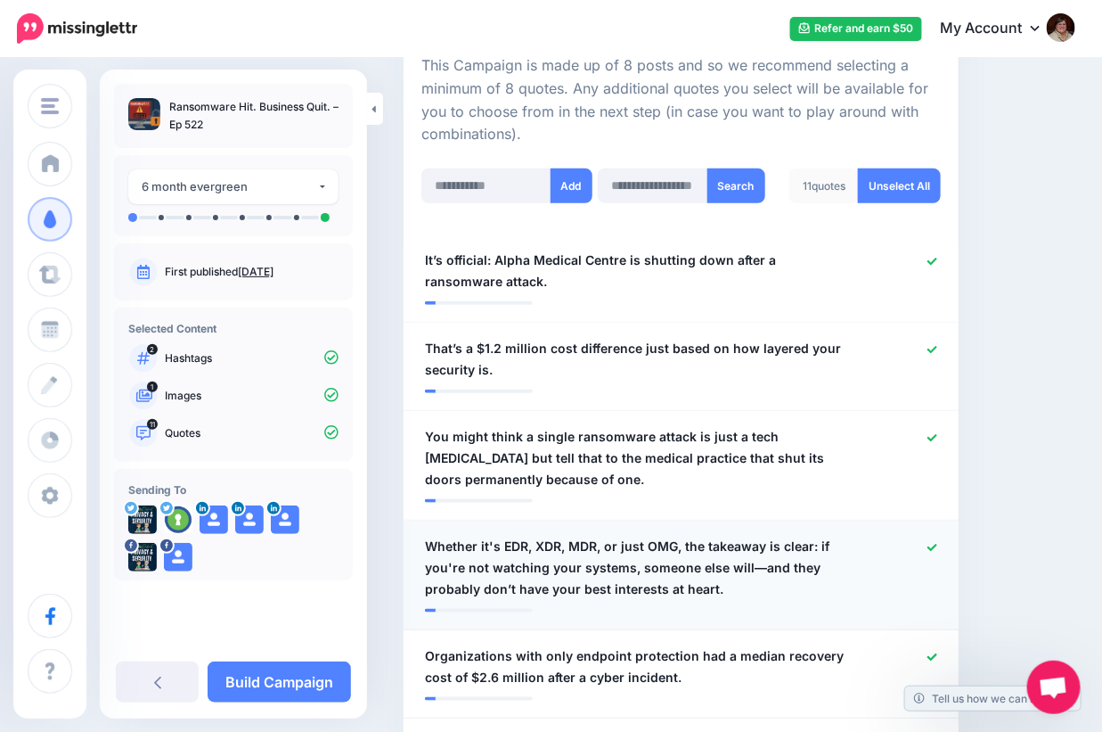
scroll to position [356, 0]
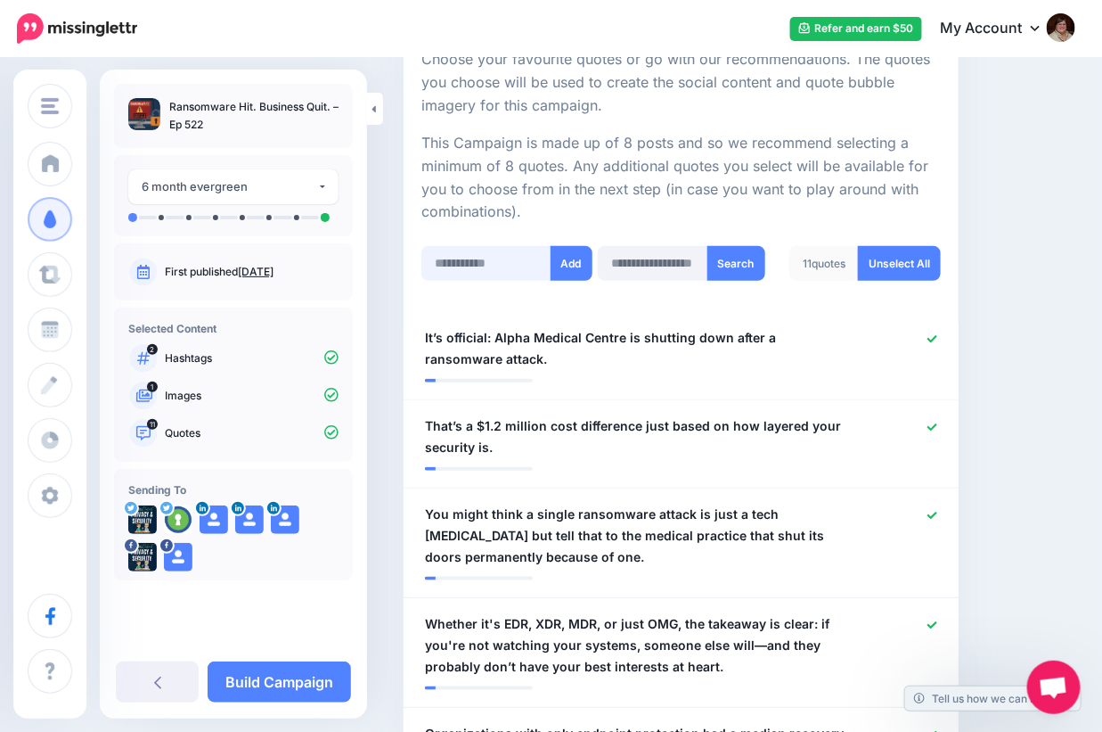
click at [454, 254] on input "text" at bounding box center [486, 263] width 130 height 35
paste input "**********"
type input "**********"
click at [577, 265] on button "Add" at bounding box center [572, 263] width 42 height 35
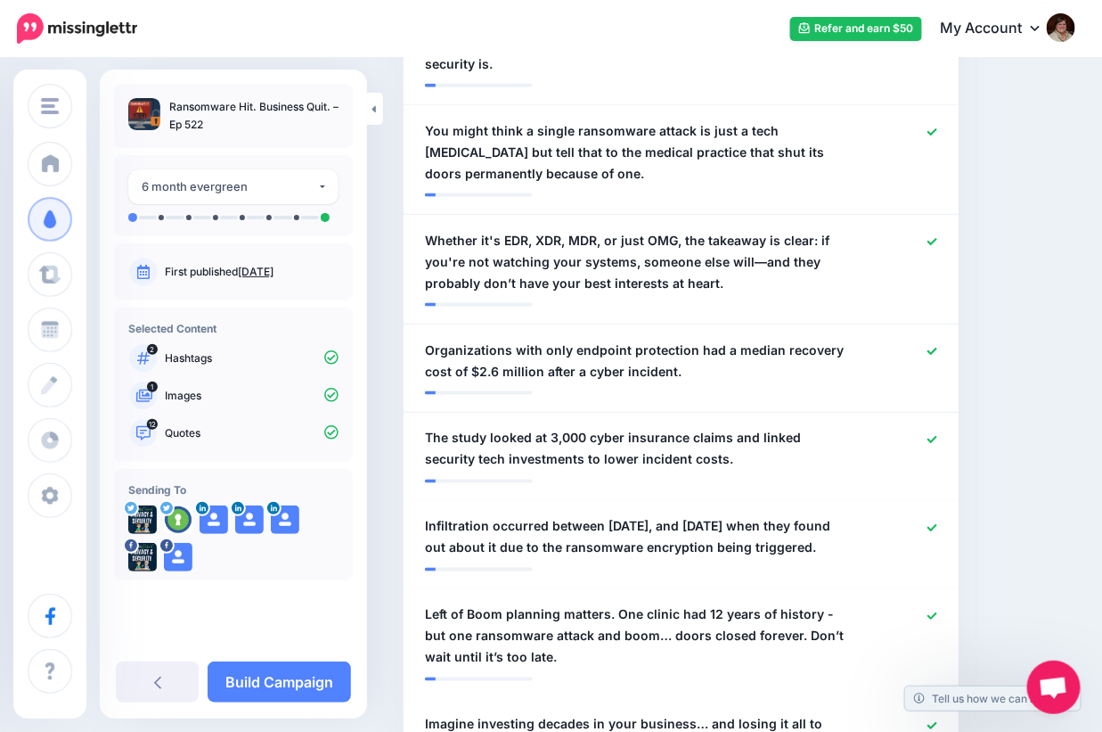
scroll to position [846, 0]
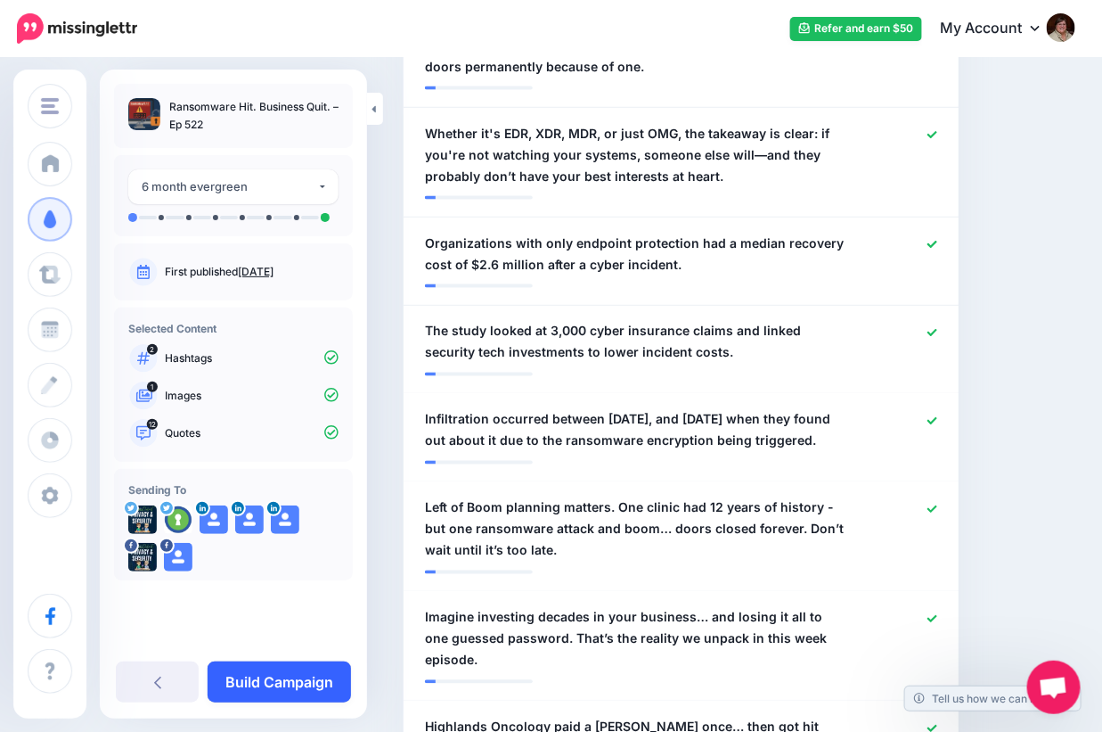
click at [286, 680] on link "Build Campaign" at bounding box center [279, 681] width 143 height 41
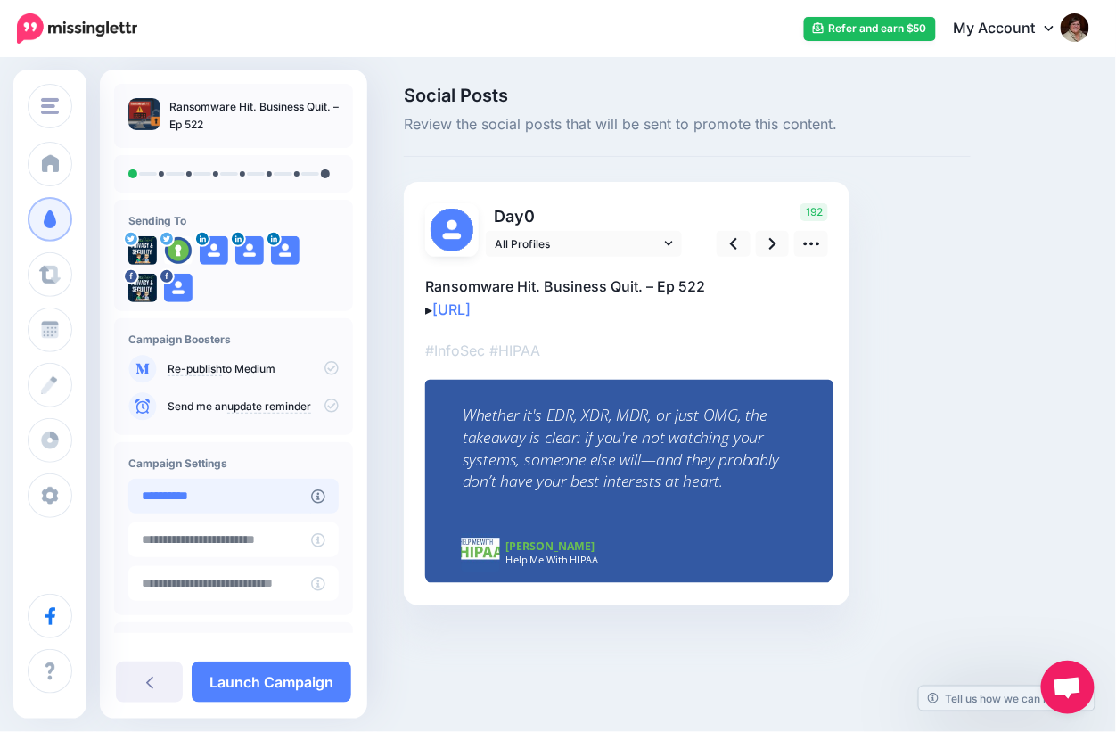
click at [220, 495] on input "**********" at bounding box center [219, 495] width 183 height 35
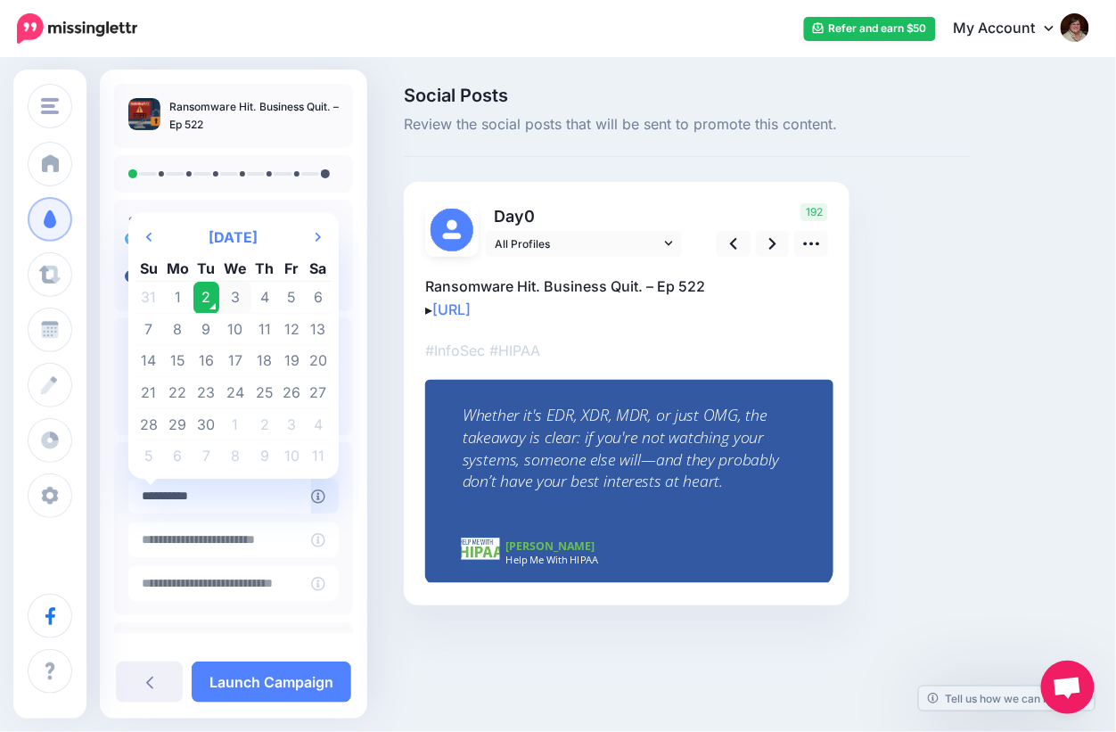
click at [239, 290] on td "3" at bounding box center [235, 298] width 32 height 32
type input "**********"
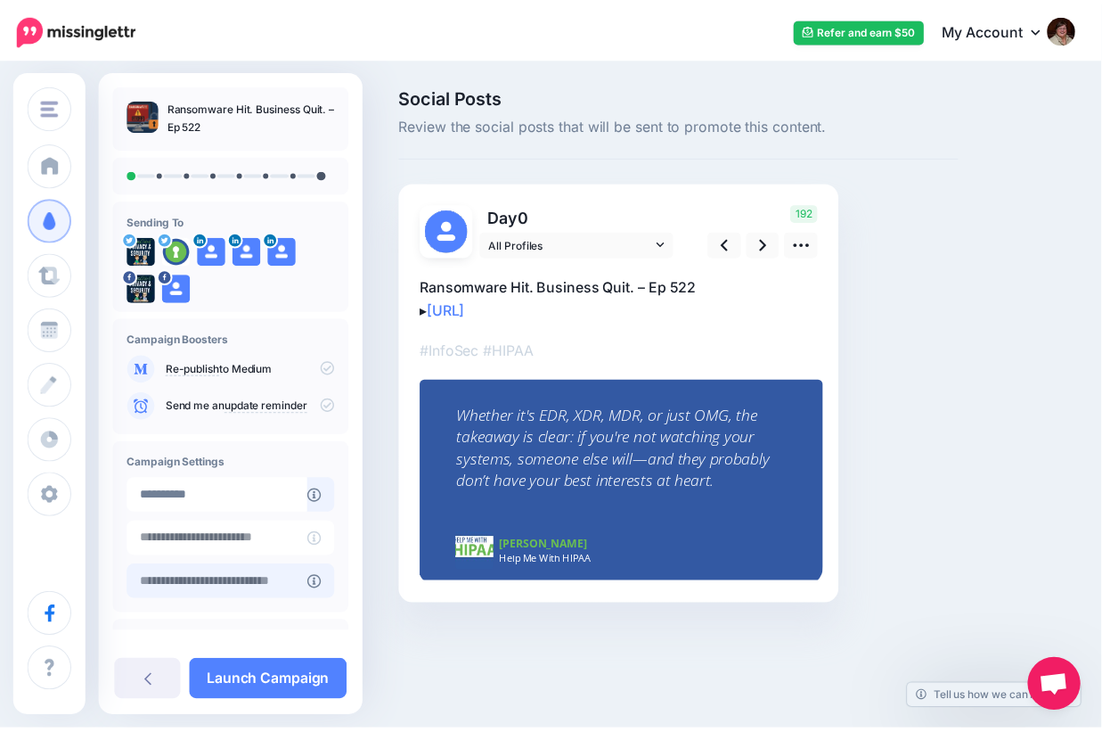
scroll to position [66, 0]
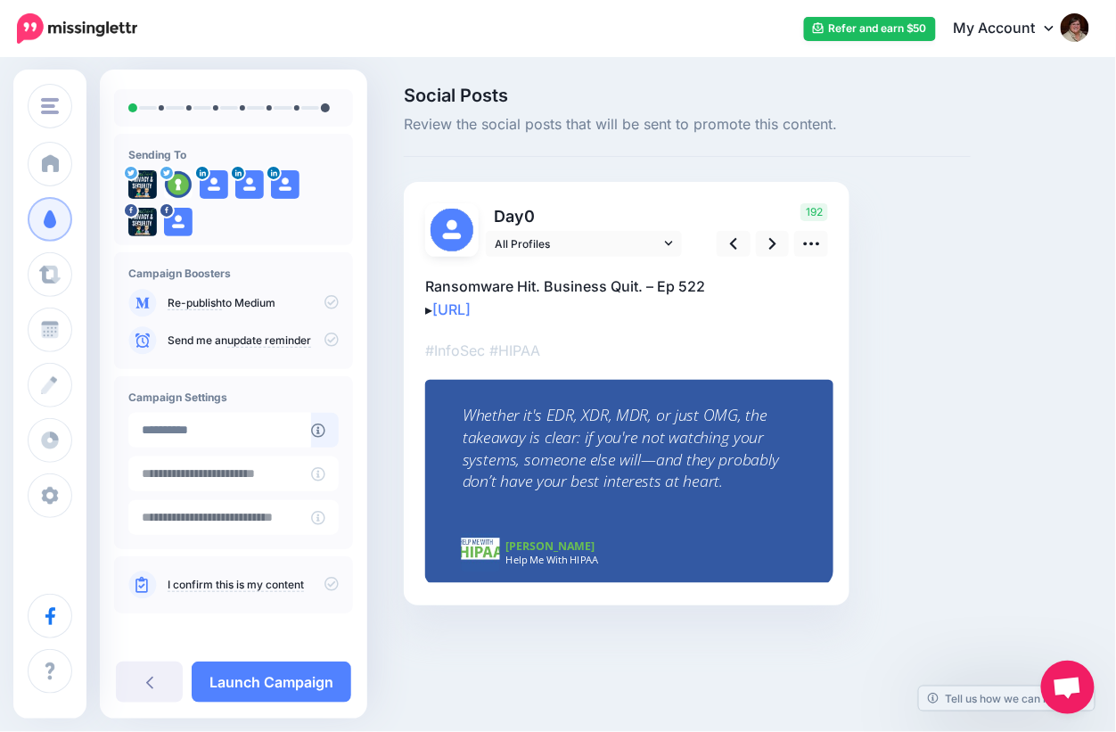
click at [324, 582] on icon at bounding box center [331, 584] width 14 height 14
click at [639, 460] on div "Whether it's EDR, XDR, MDR, or just OMG, the takeaway is clear: if you're not w…" at bounding box center [628, 449] width 333 height 88
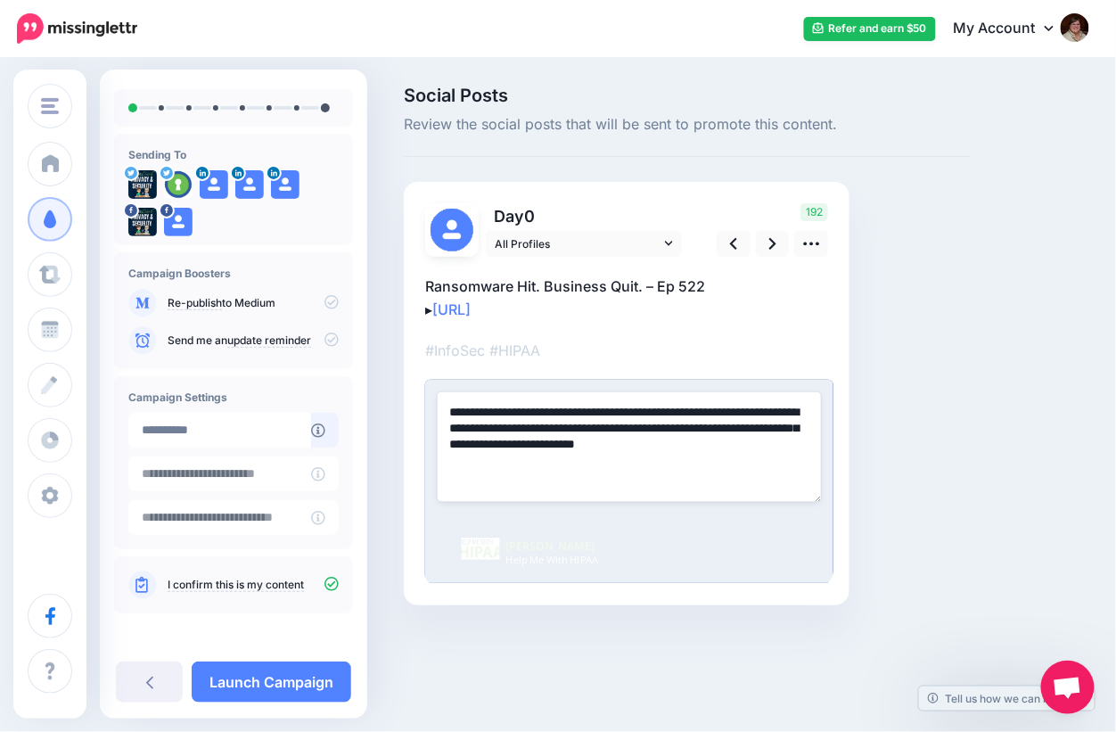
click at [457, 444] on textarea "**********" at bounding box center [629, 446] width 385 height 110
type textarea "**********"
click at [955, 441] on div "Social Posts Review the social posts that will be sent to promote this content.…" at bounding box center [686, 372] width 593 height 572
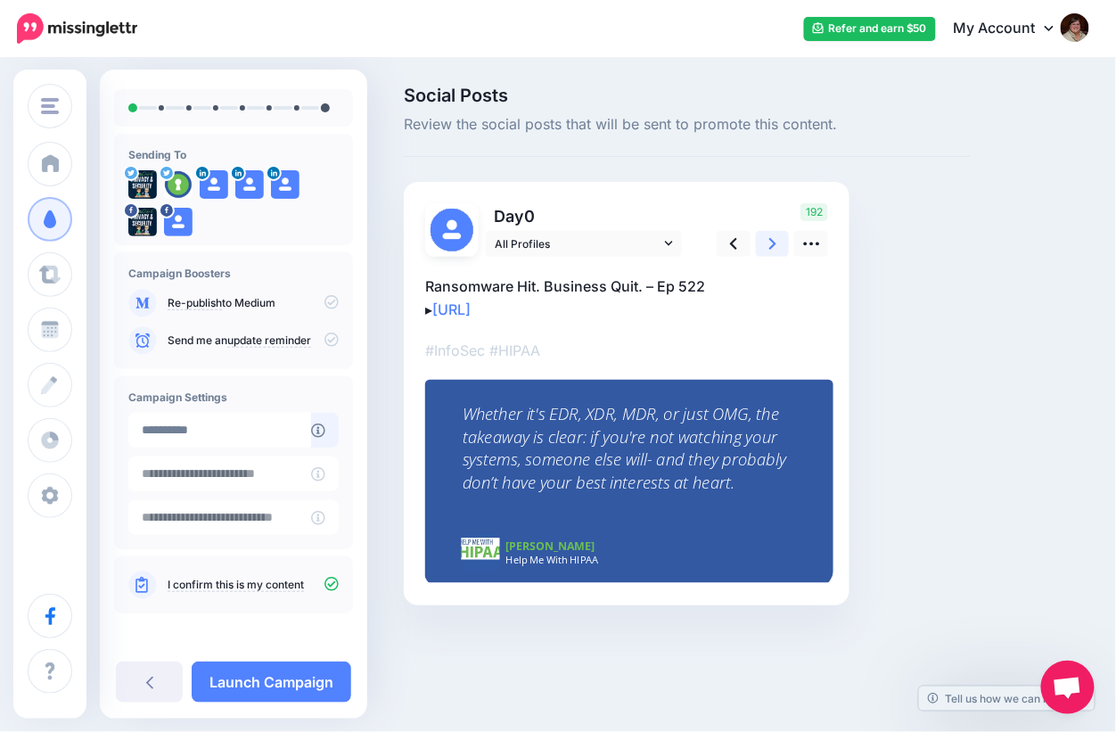
click at [777, 235] on link at bounding box center [773, 244] width 34 height 26
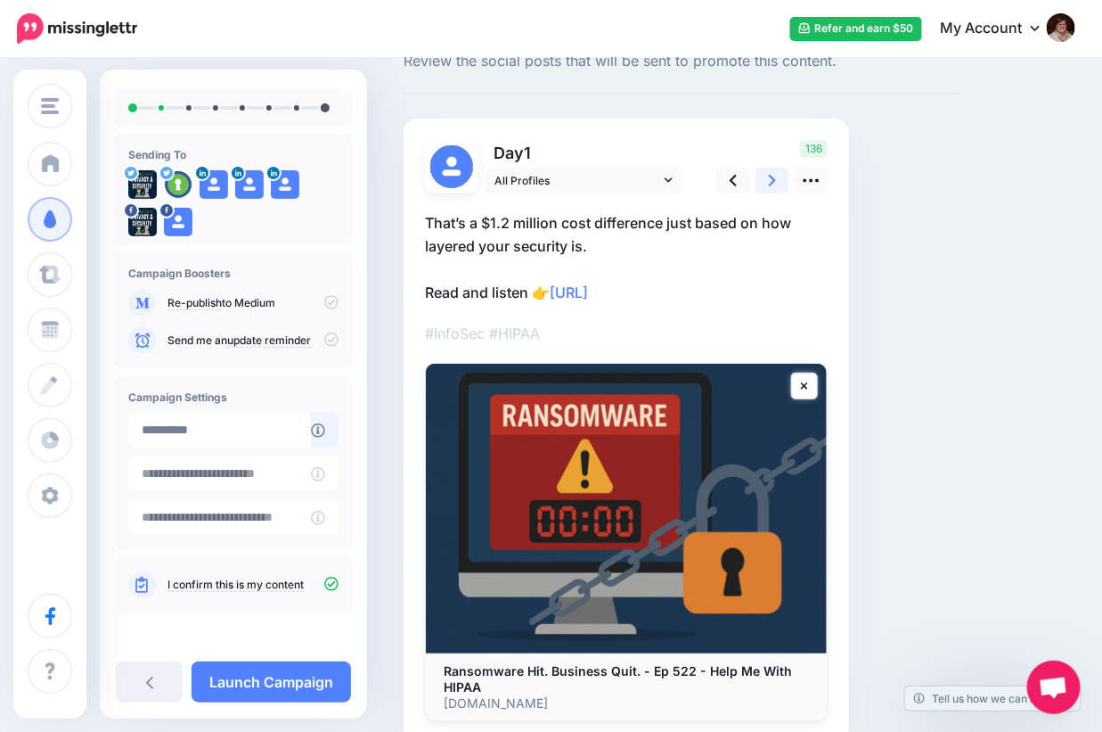
scroll to position [89, 0]
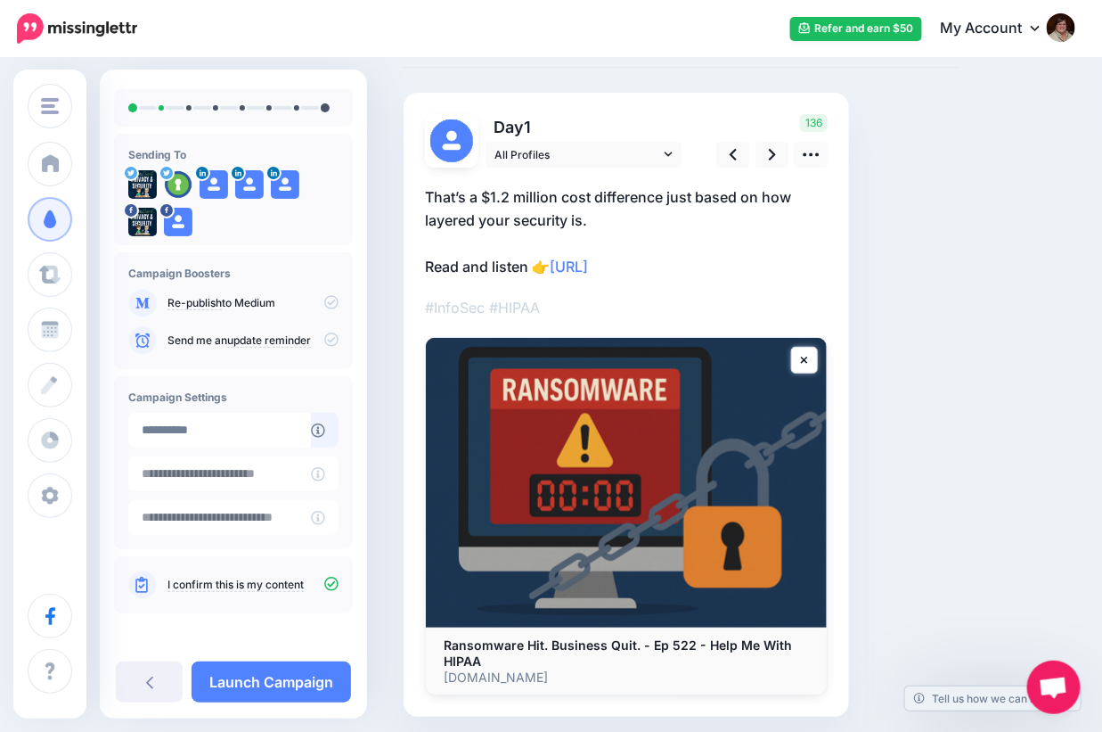
click at [956, 258] on div "Social Posts Review the social posts that will be sent to promote this content.…" at bounding box center [681, 383] width 582 height 773
click at [953, 316] on div "Social Posts Review the social posts that will be sent to promote this content.…" at bounding box center [681, 383] width 582 height 773
click at [806, 165] on link at bounding box center [811, 155] width 34 height 26
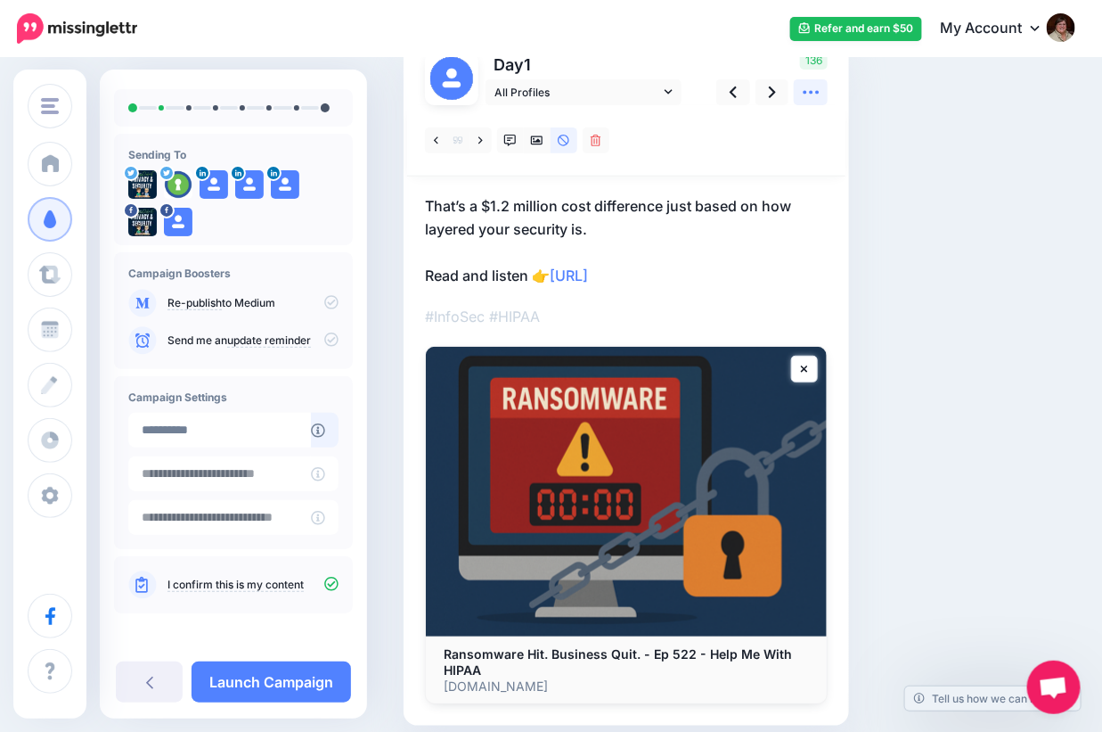
scroll to position [0, 0]
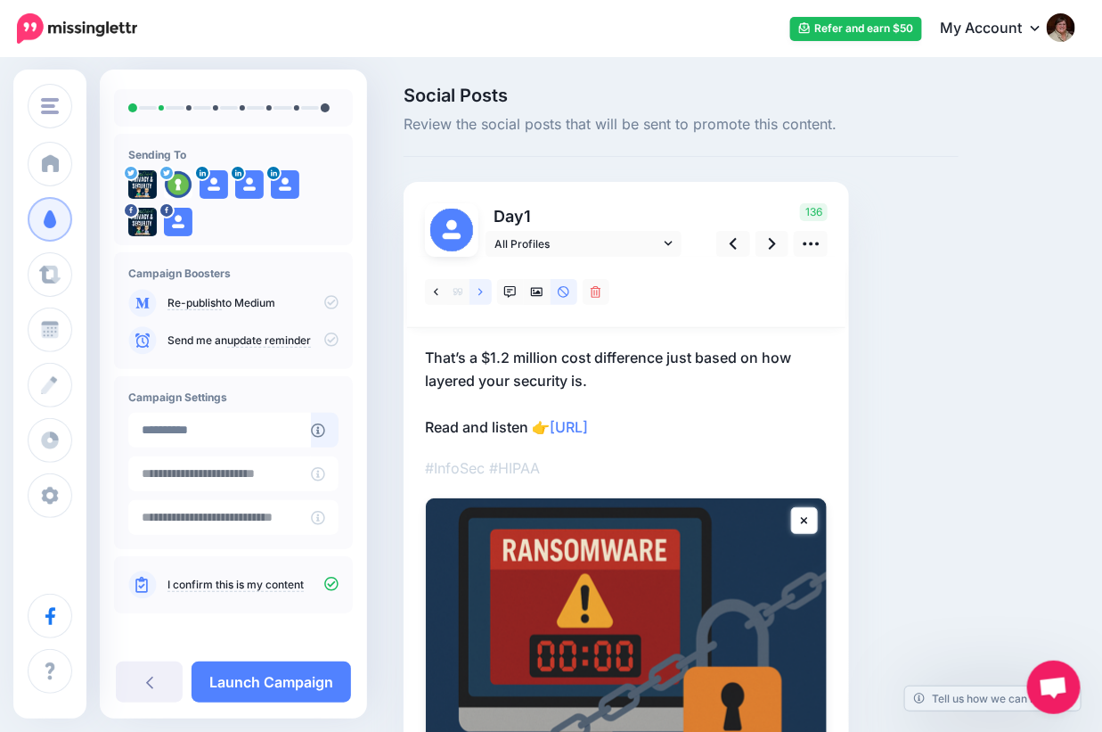
click at [478, 299] on link at bounding box center [481, 292] width 22 height 26
click at [477, 290] on link at bounding box center [481, 292] width 22 height 26
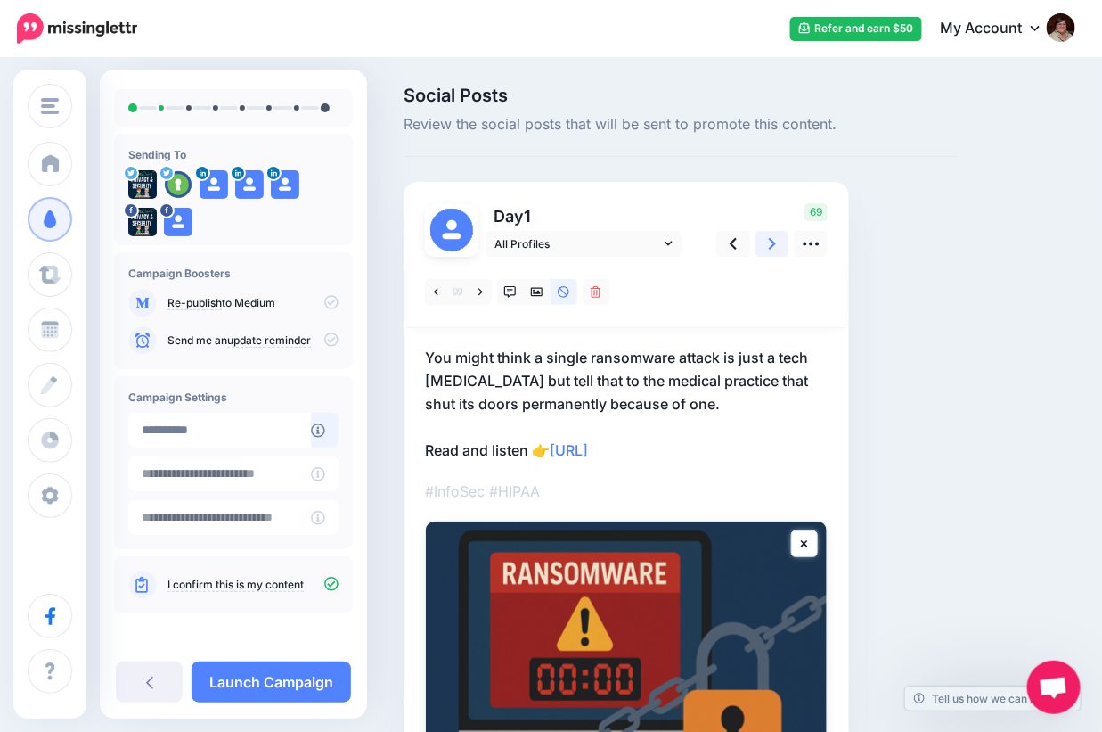
click at [773, 249] on icon at bounding box center [772, 243] width 7 height 19
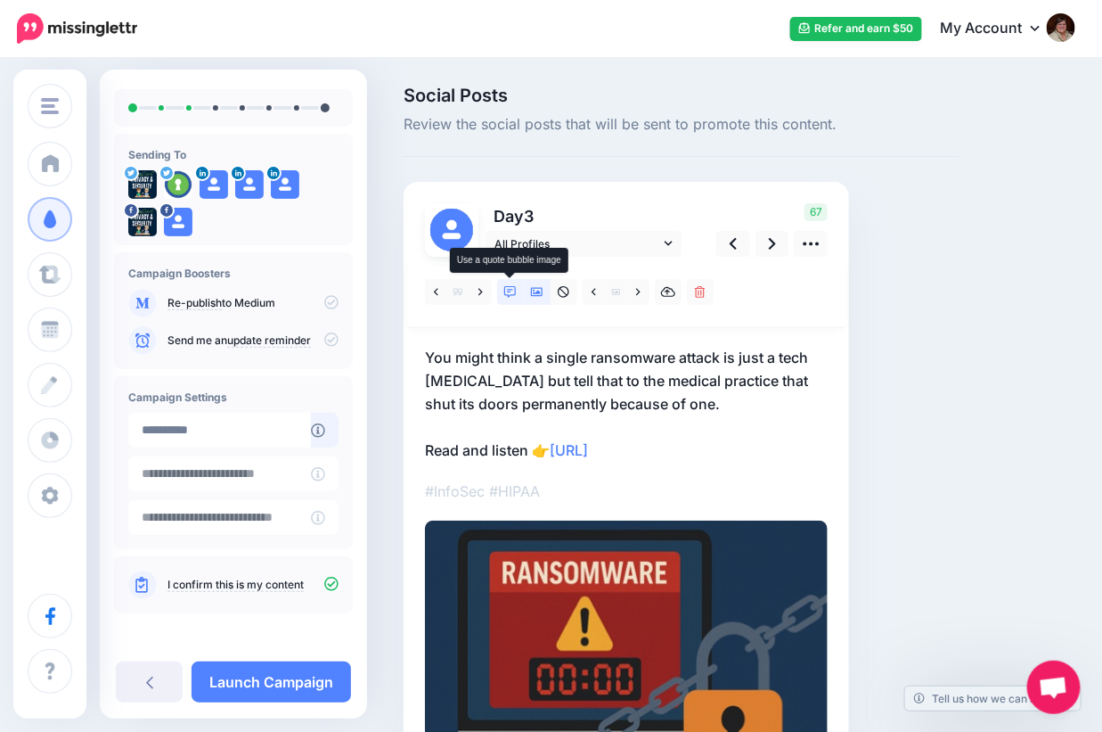
click at [508, 291] on icon at bounding box center [510, 292] width 12 height 12
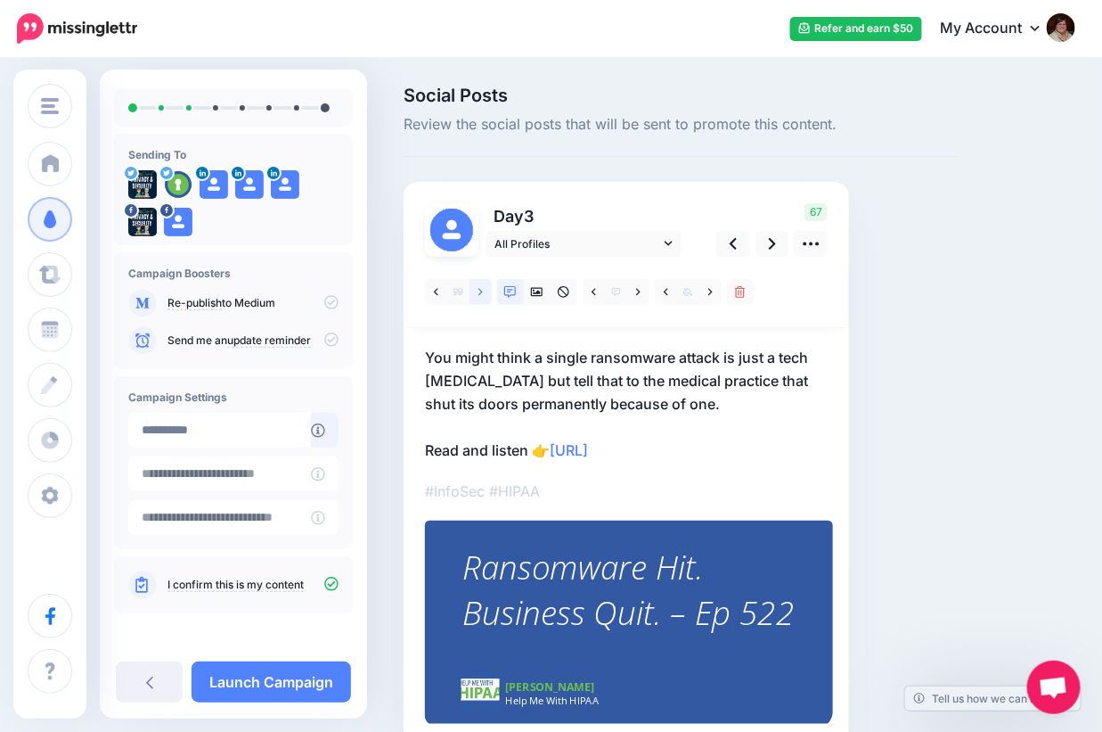
click at [478, 290] on link at bounding box center [481, 292] width 22 height 26
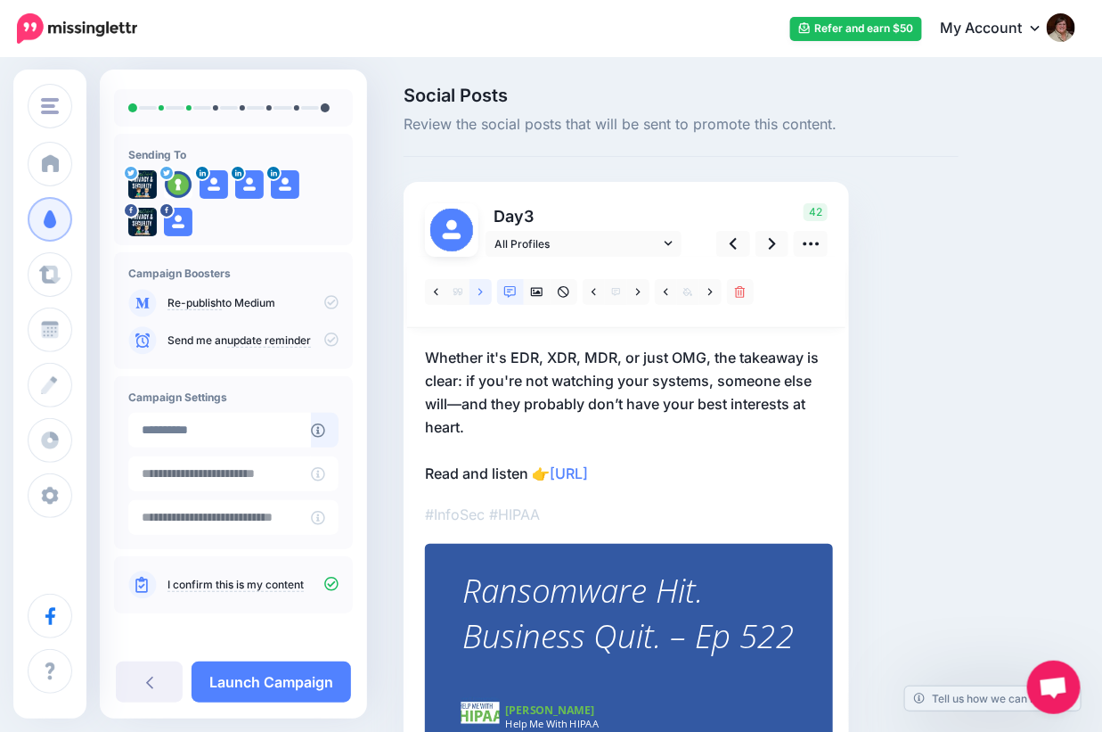
click at [478, 290] on link at bounding box center [481, 292] width 22 height 26
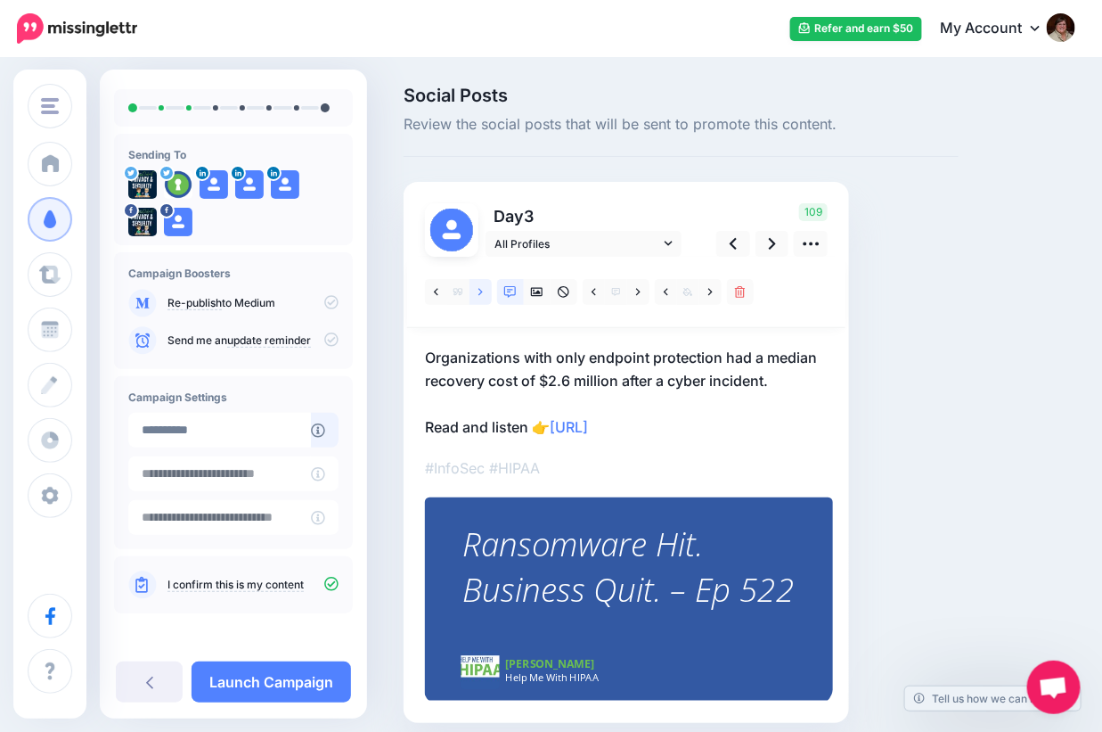
click at [478, 290] on link at bounding box center [481, 292] width 22 height 26
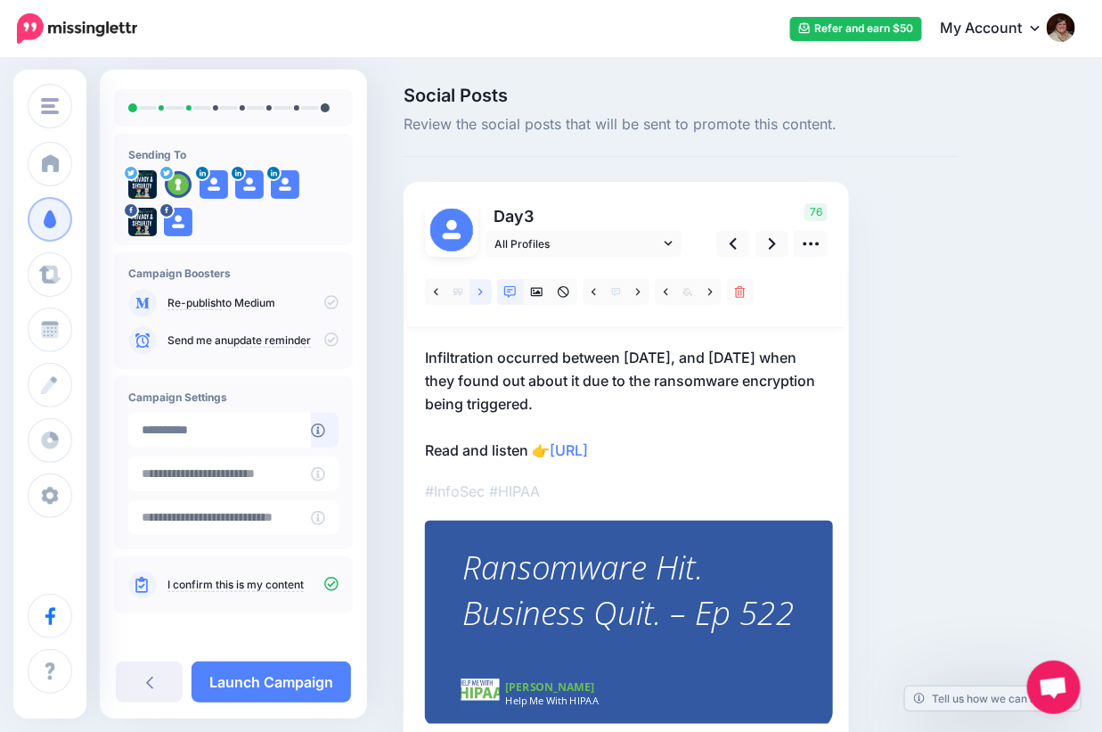
click at [478, 290] on link at bounding box center [481, 292] width 22 height 26
click at [636, 292] on icon at bounding box center [638, 292] width 4 height 12
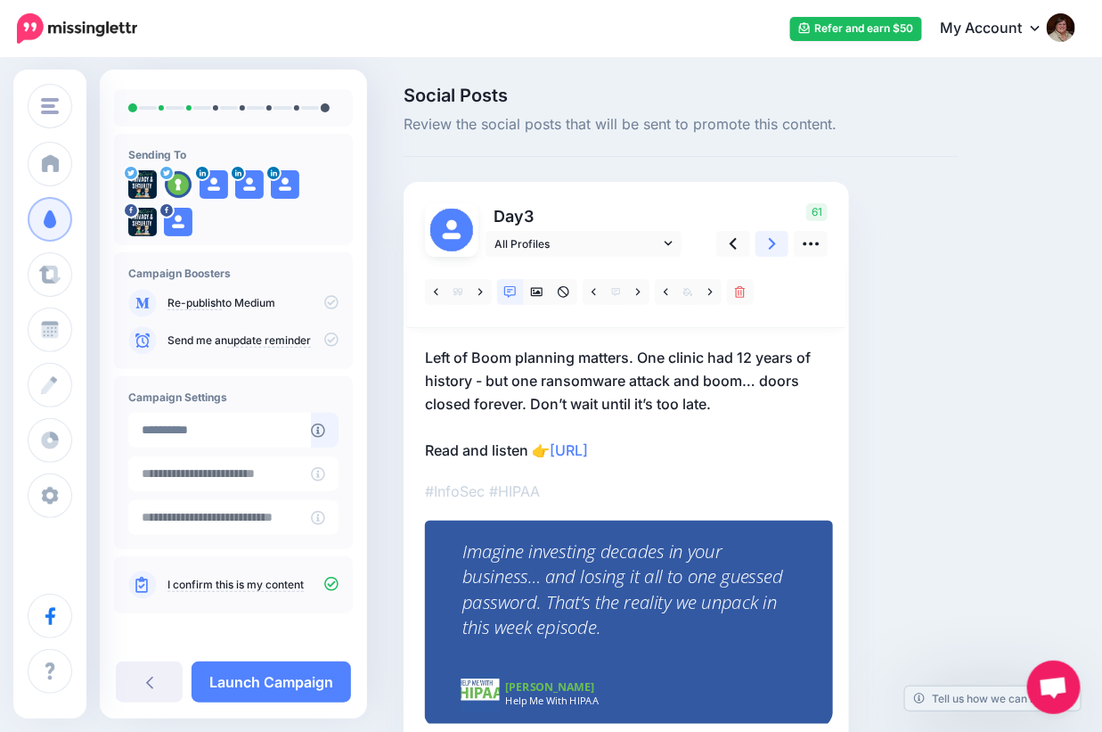
click at [766, 244] on link at bounding box center [773, 244] width 34 height 26
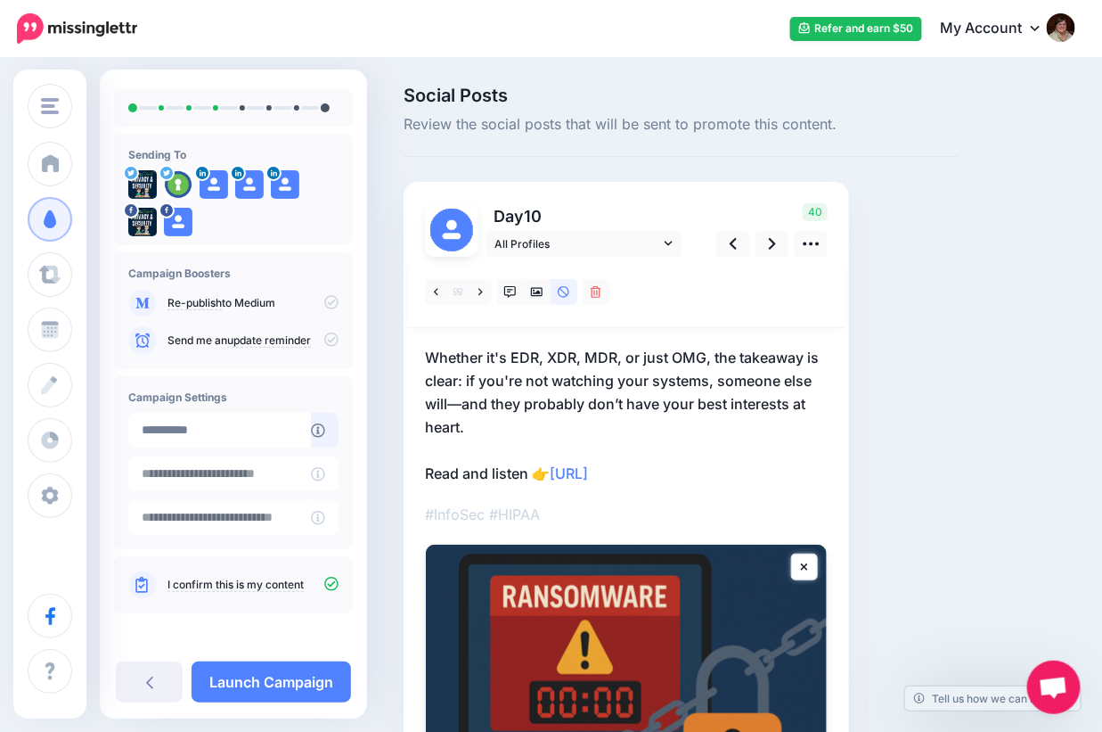
click at [456, 405] on p "Whether it's EDR, XDR, MDR, or just OMG, the takeaway is clear: if you're not w…" at bounding box center [626, 415] width 403 height 139
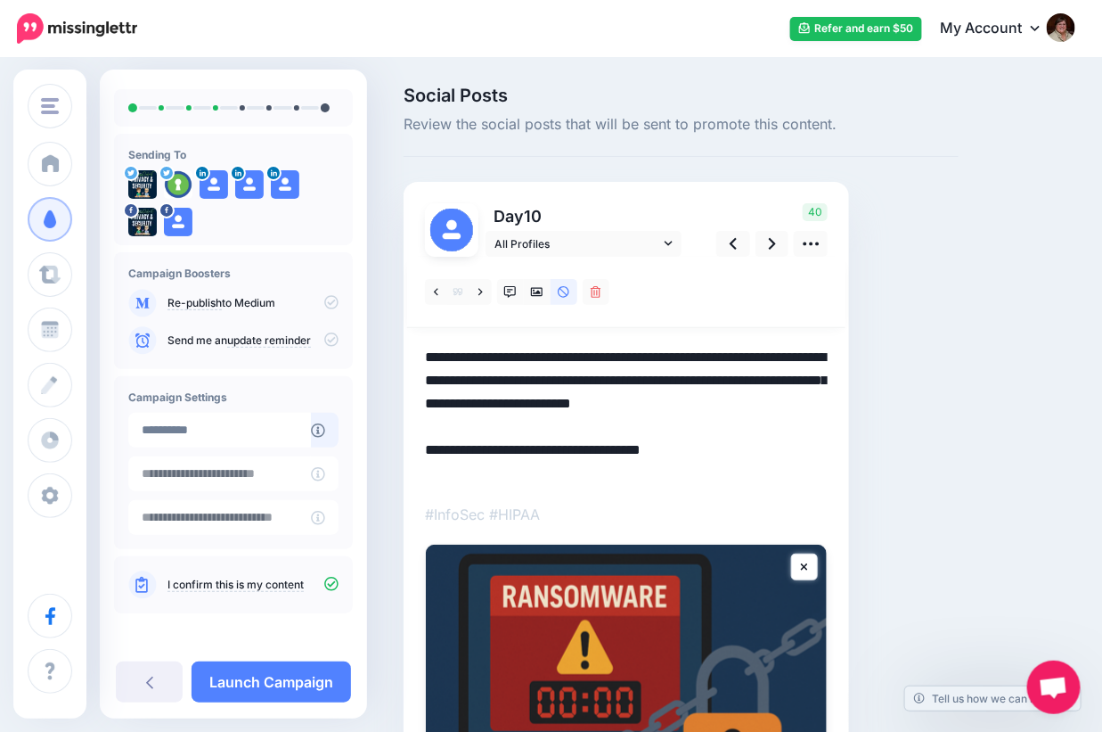
click at [456, 399] on textarea "**********" at bounding box center [626, 415] width 403 height 139
type textarea "**********"
click at [901, 393] on div "Social Posts Review the social posts that will be sent to promote this content.…" at bounding box center [681, 531] width 582 height 890
click at [774, 239] on icon at bounding box center [772, 243] width 7 height 19
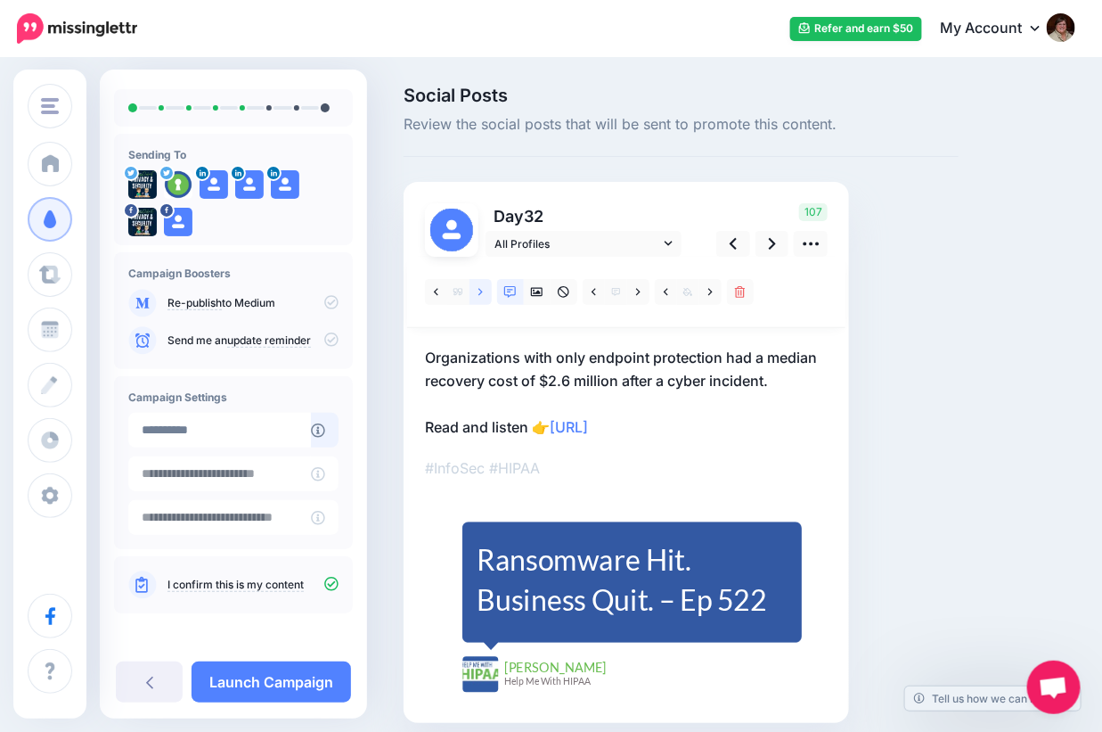
click at [477, 293] on link at bounding box center [481, 292] width 22 height 26
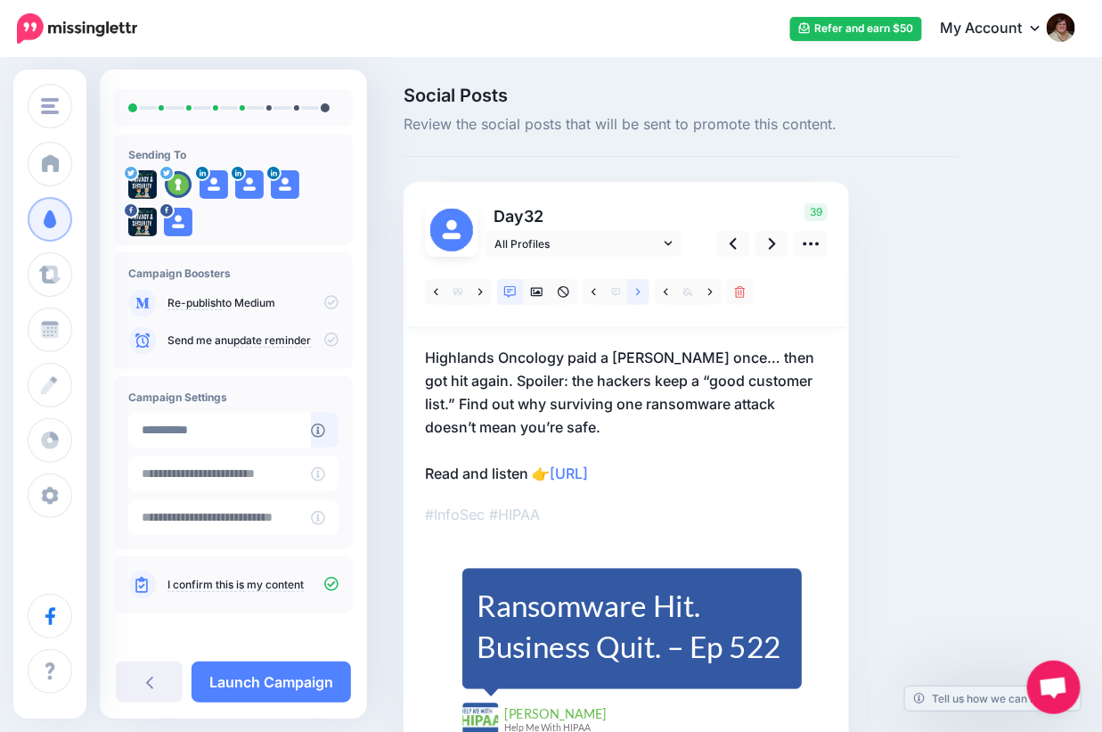
click at [641, 298] on link at bounding box center [638, 292] width 22 height 26
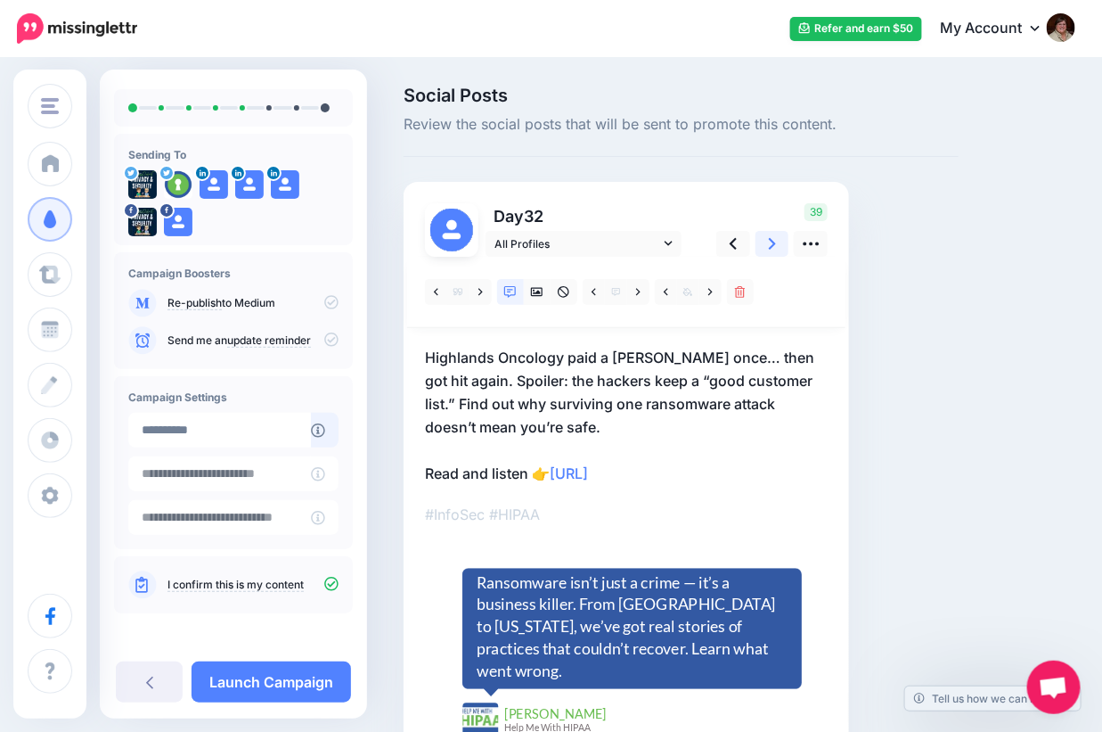
click at [767, 244] on link at bounding box center [773, 244] width 34 height 26
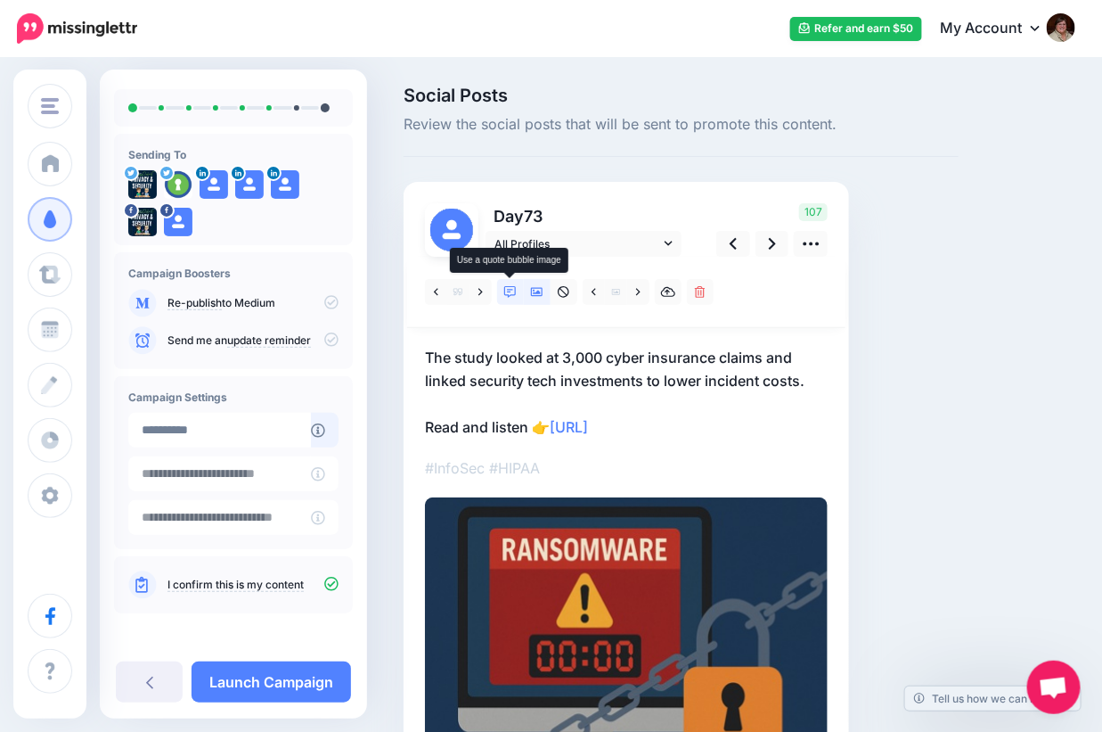
click at [517, 294] on link at bounding box center [510, 292] width 27 height 26
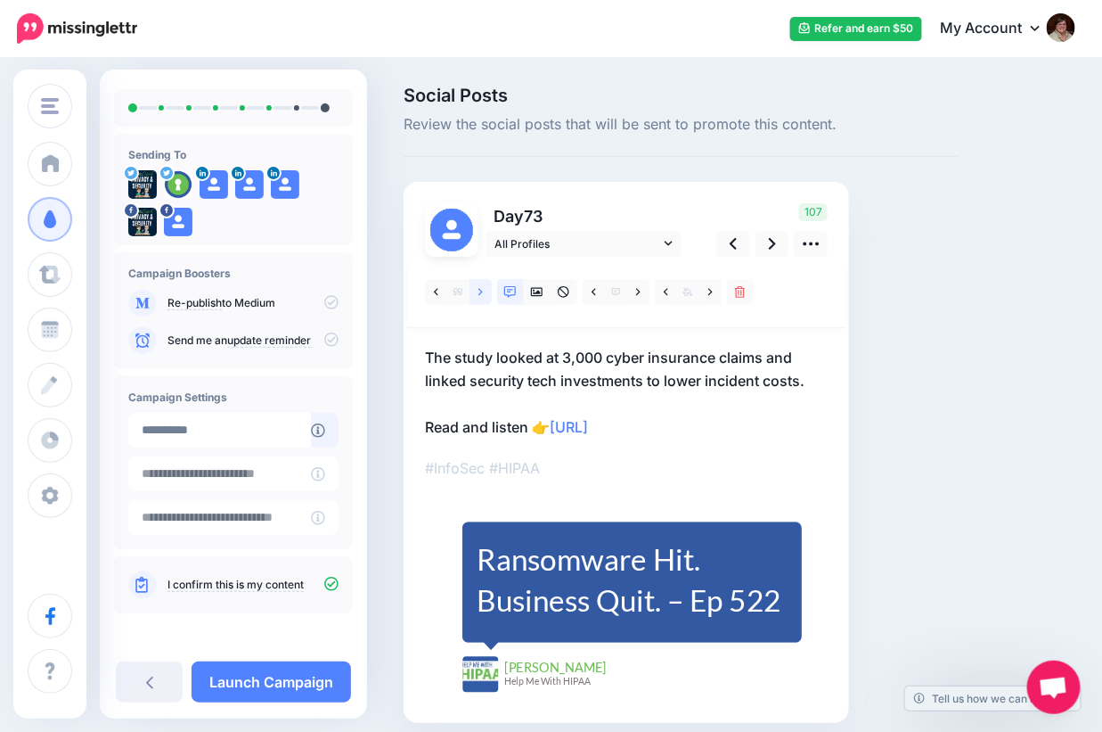
click at [483, 296] on link at bounding box center [481, 292] width 22 height 26
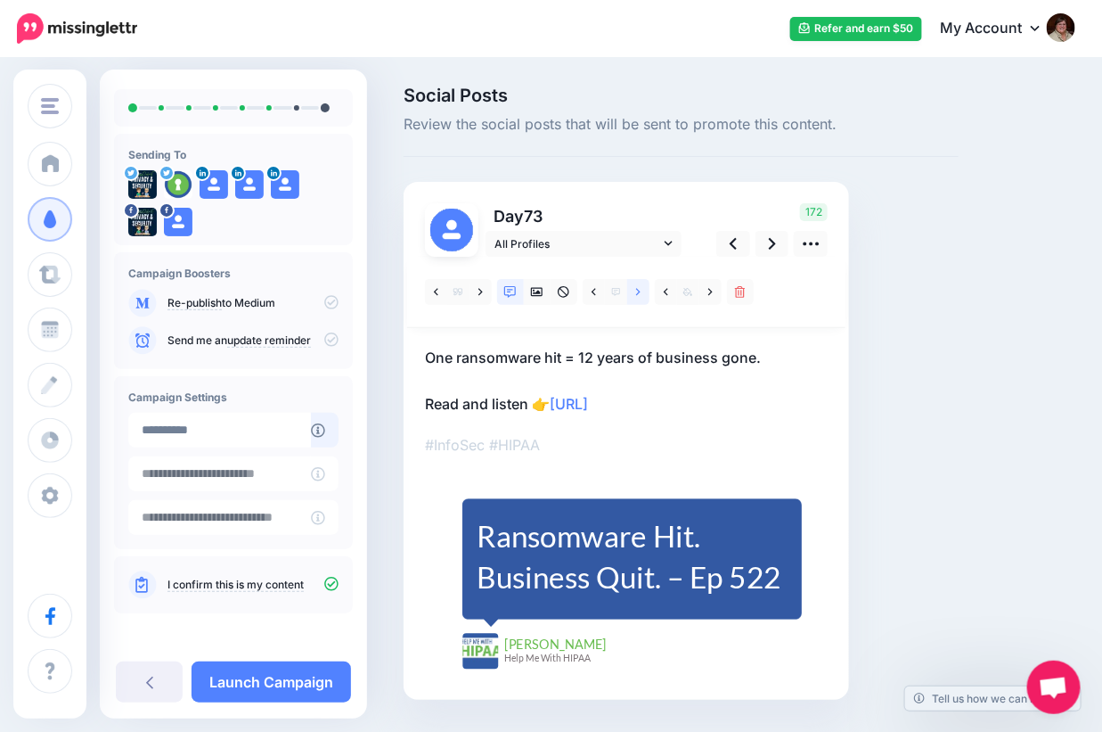
click at [636, 289] on icon at bounding box center [638, 291] width 4 height 7
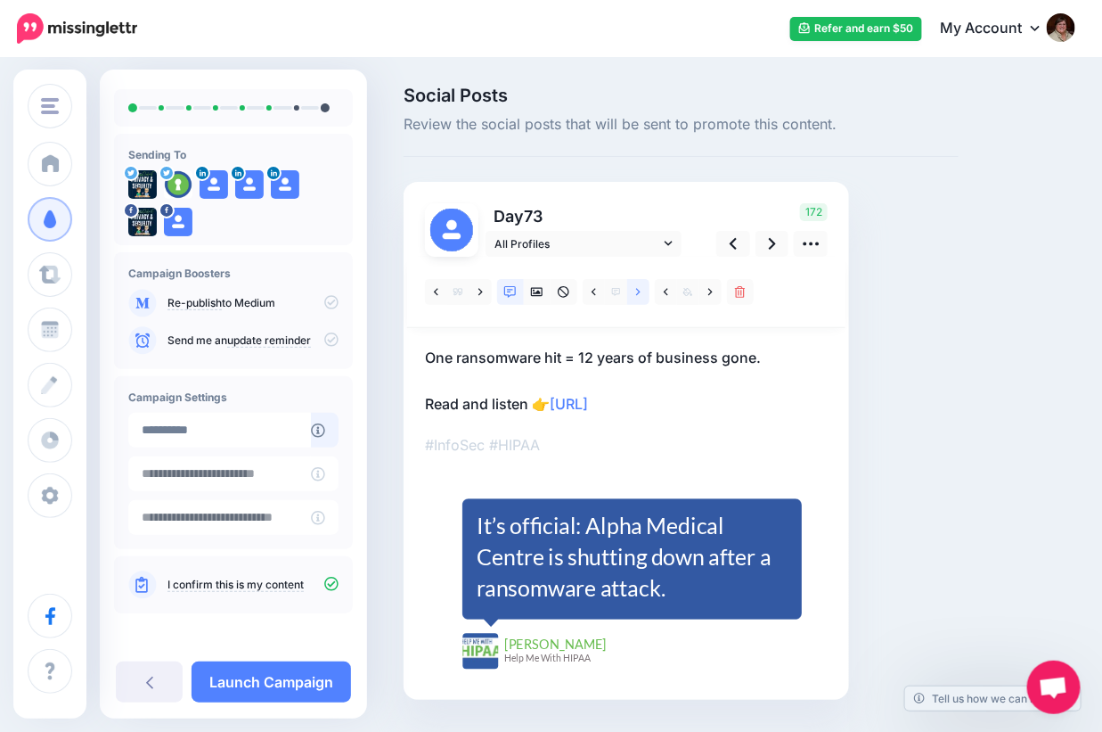
click at [636, 287] on icon at bounding box center [638, 292] width 4 height 12
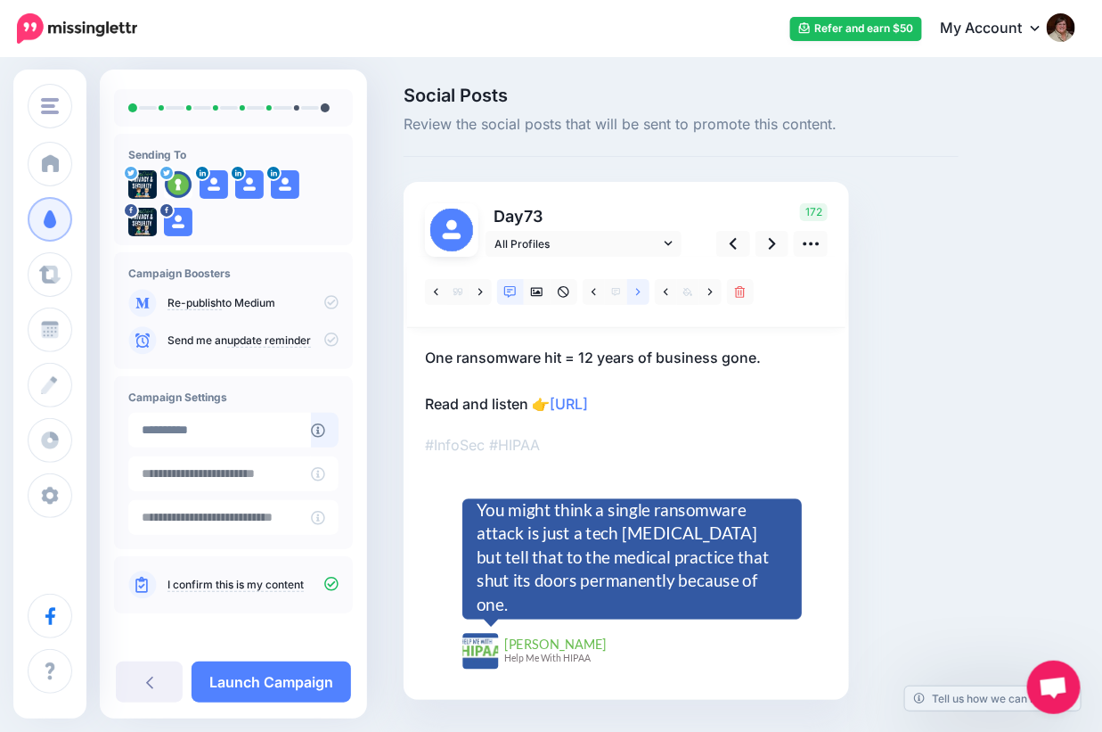
click at [636, 287] on icon at bounding box center [638, 292] width 4 height 12
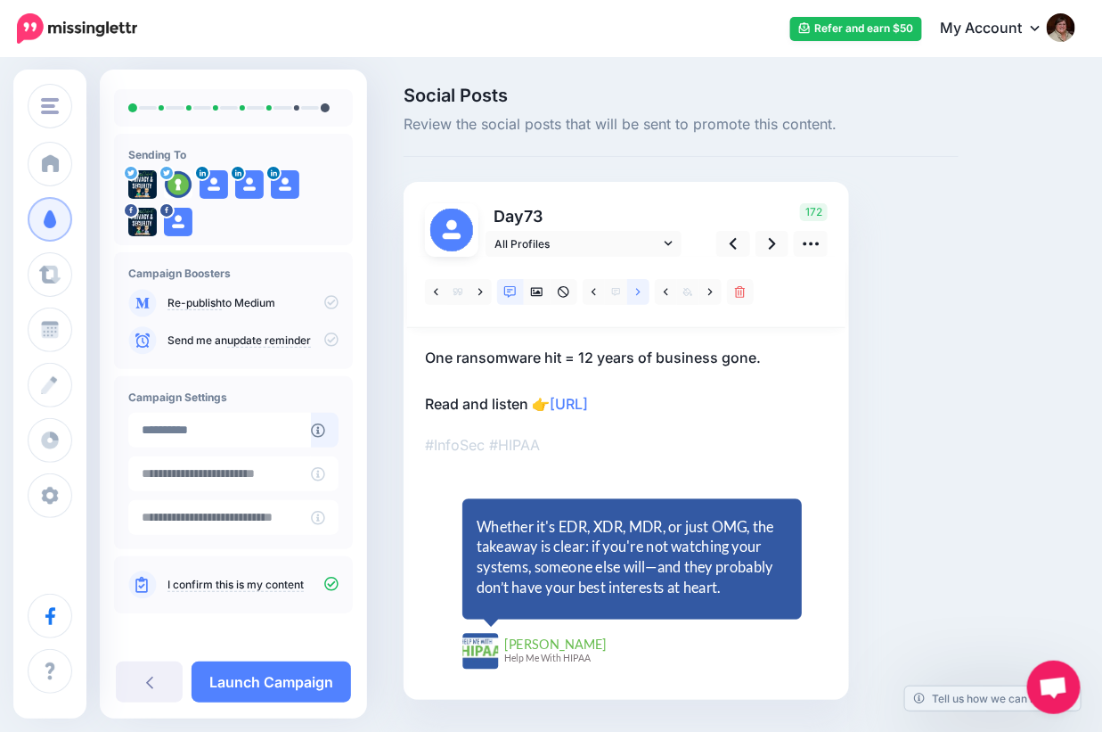
click at [636, 287] on icon at bounding box center [638, 292] width 4 height 12
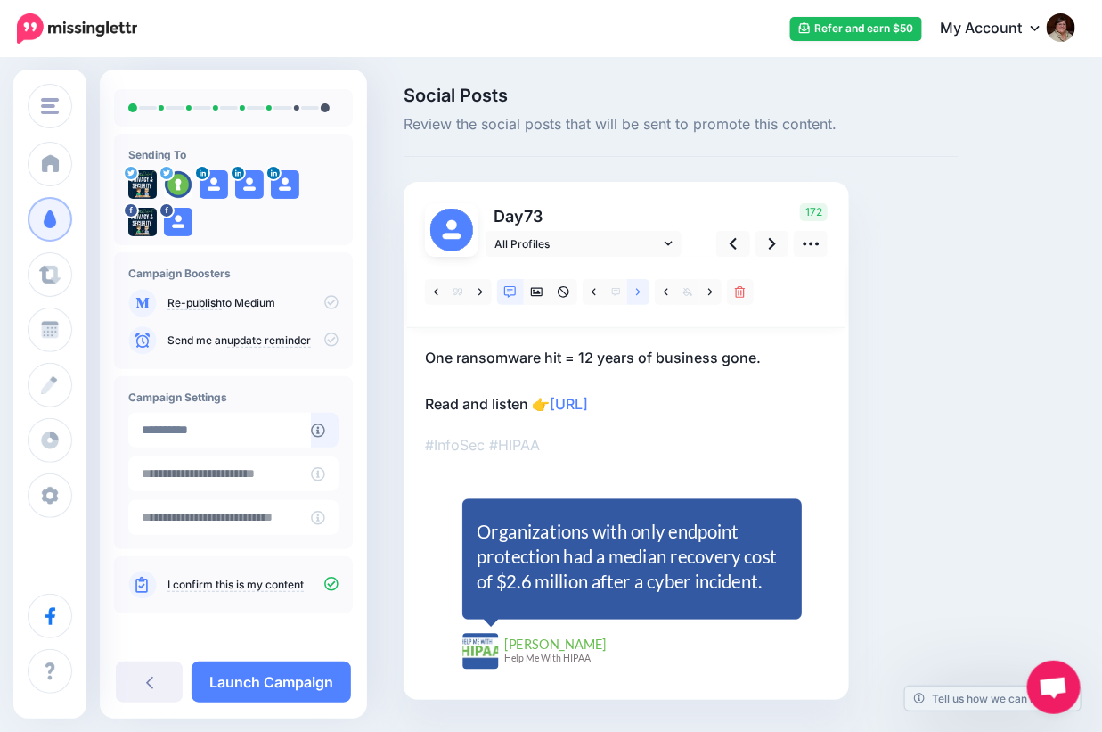
click at [636, 287] on icon at bounding box center [638, 292] width 4 height 12
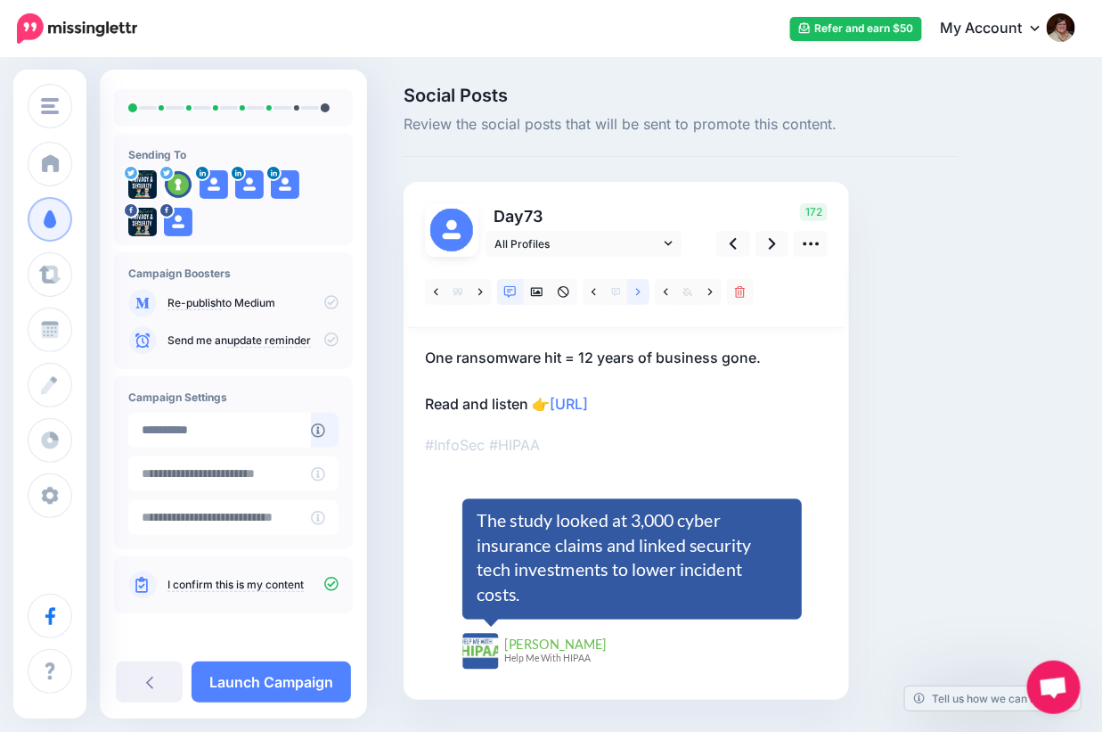
click at [636, 287] on icon at bounding box center [638, 292] width 4 height 12
click at [634, 292] on link at bounding box center [638, 292] width 22 height 26
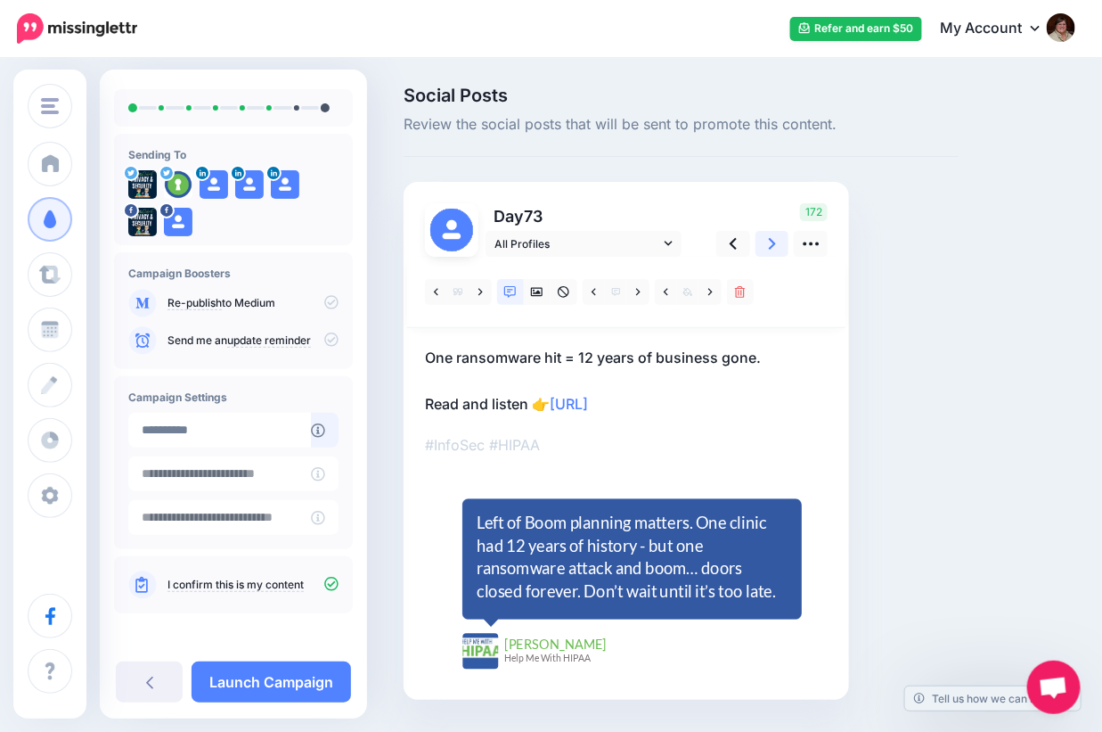
click at [774, 246] on icon at bounding box center [772, 243] width 7 height 19
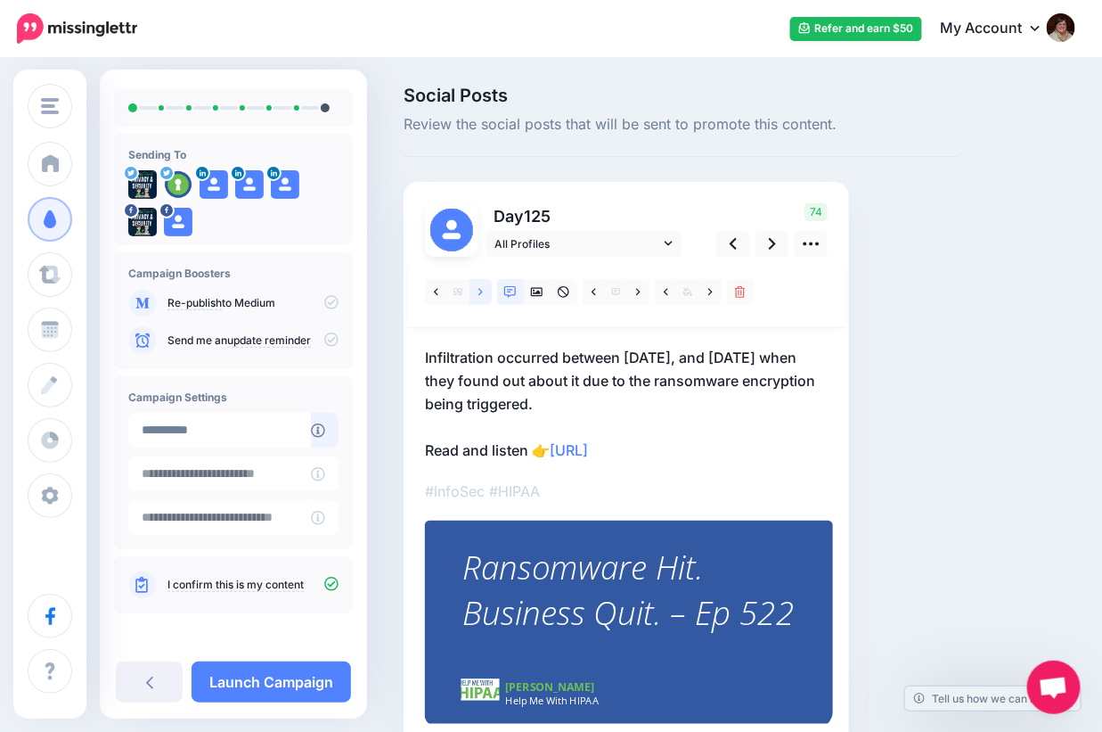
click at [483, 285] on link at bounding box center [481, 292] width 22 height 26
click at [774, 239] on icon at bounding box center [772, 243] width 7 height 19
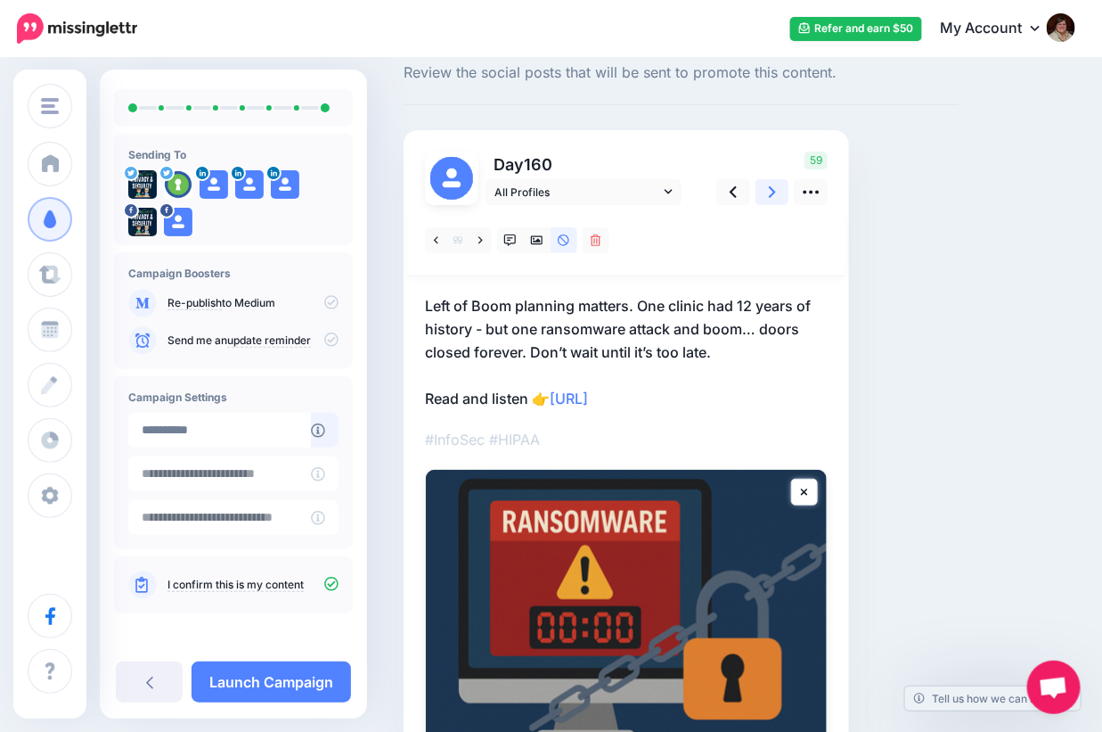
scroll to position [89, 0]
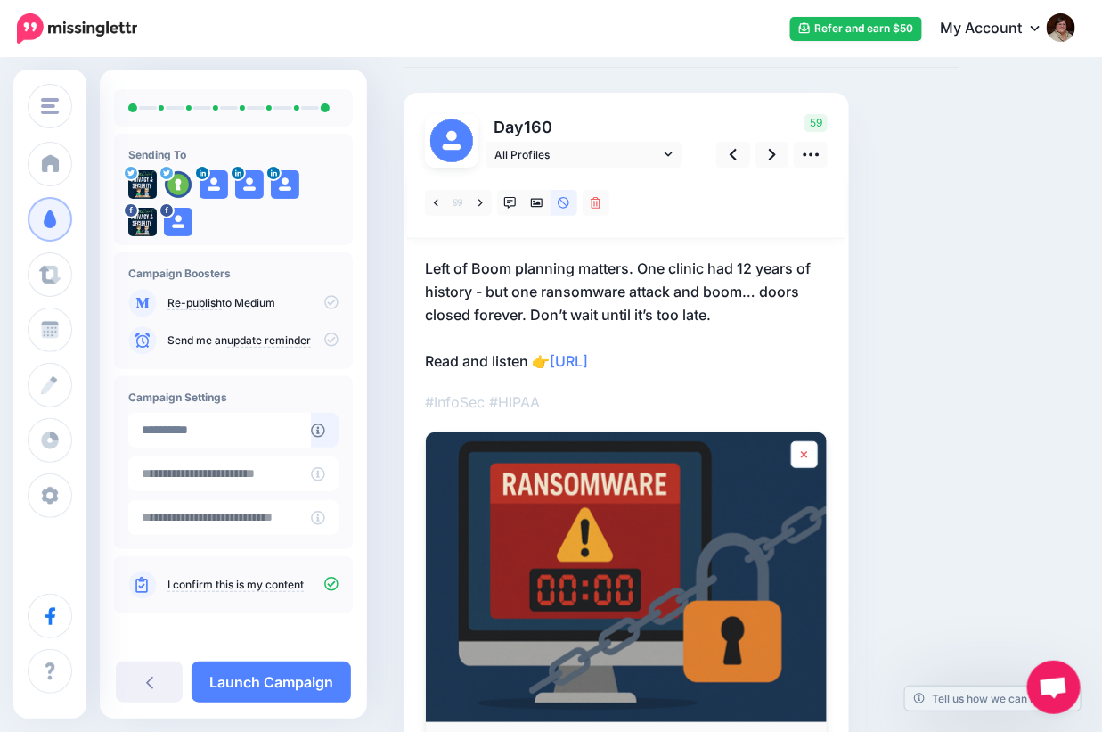
click at [812, 455] on link at bounding box center [804, 454] width 27 height 27
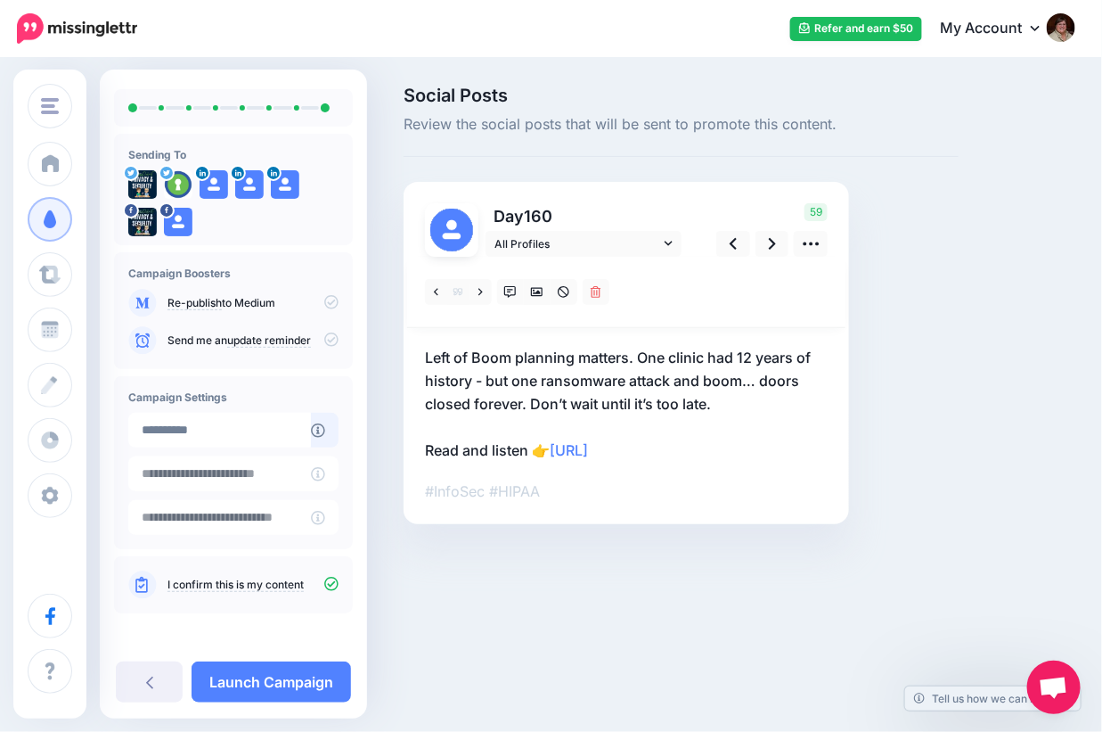
scroll to position [0, 0]
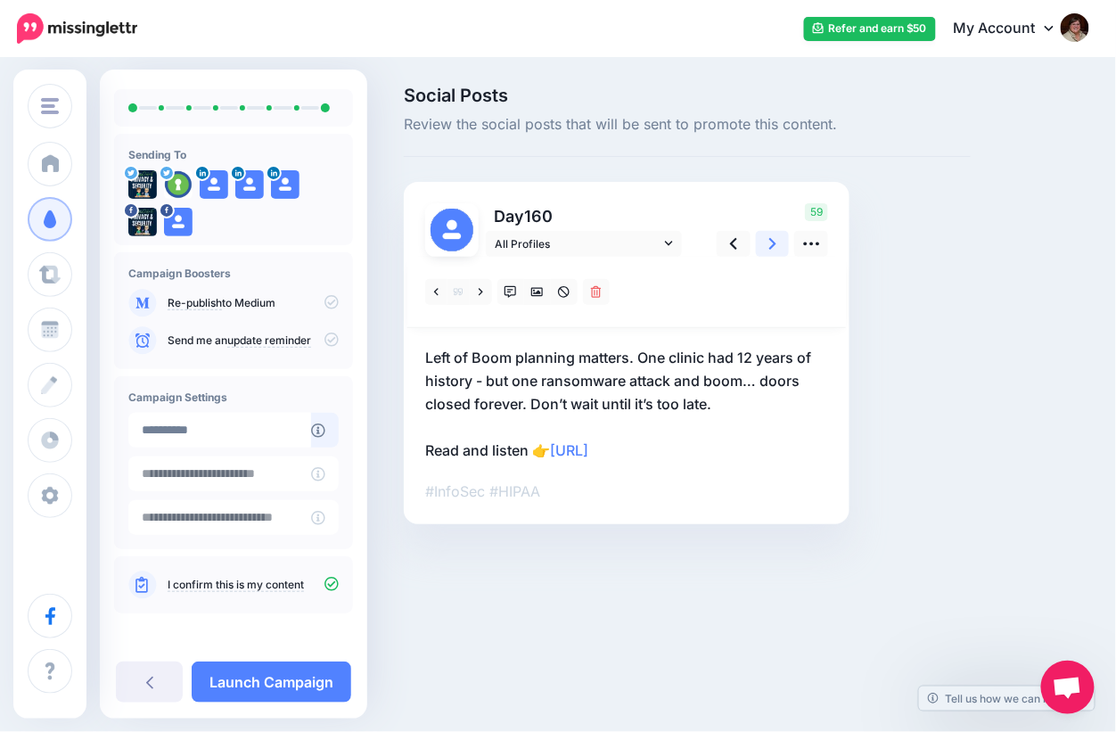
click at [771, 246] on icon at bounding box center [772, 244] width 7 height 12
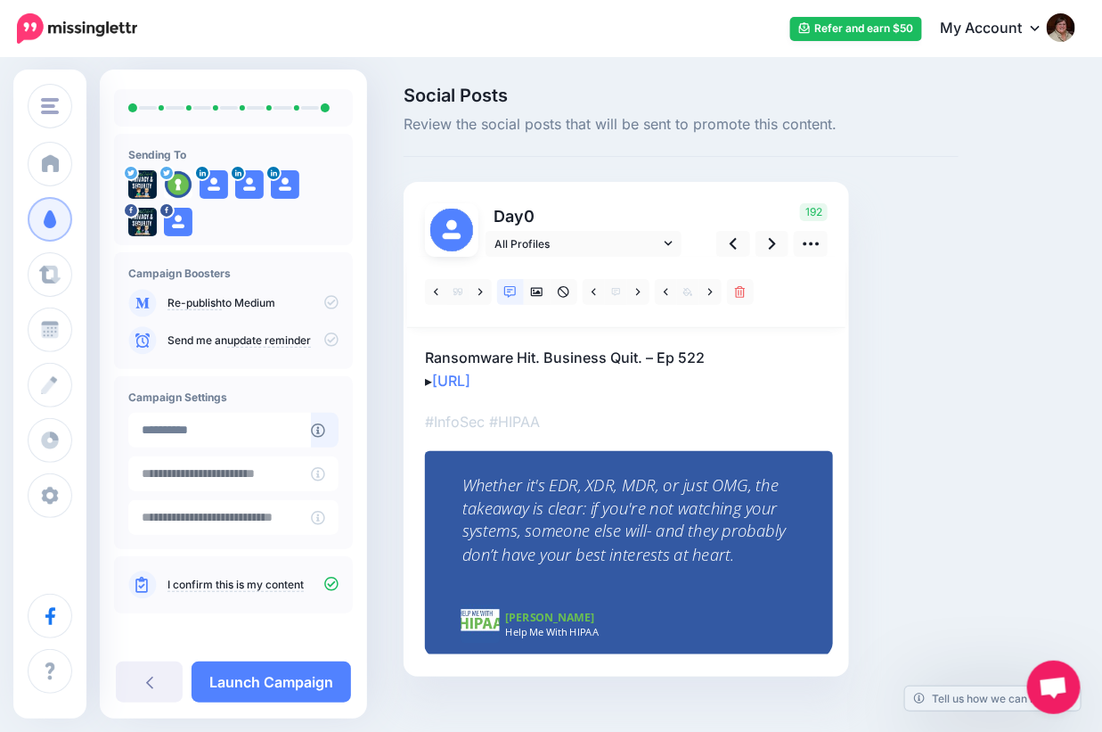
click at [650, 536] on div "Whether it's EDR, XDR, MDR, or just OMG, the takeaway is clear: if you're not w…" at bounding box center [628, 520] width 333 height 92
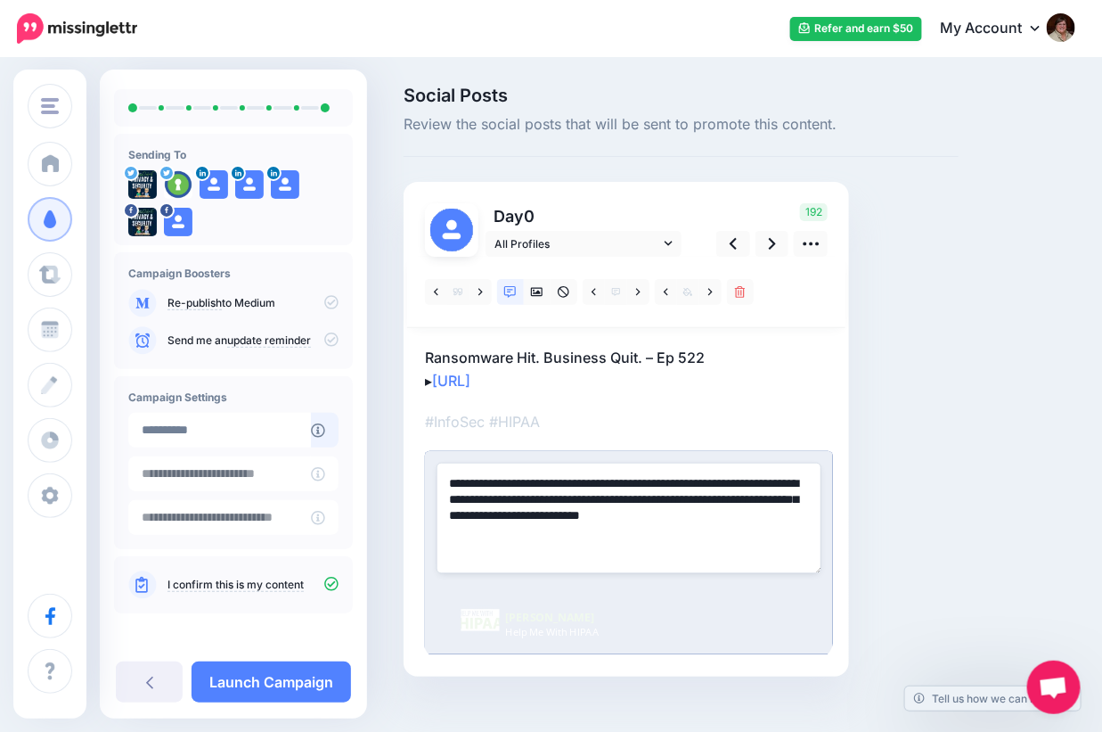
type textarea "**********"
click at [789, 370] on p "Ransomware Hit. Business Quit. – Ep 522 ▸ https://lttr.ai/Ahp8y" at bounding box center [626, 369] width 403 height 46
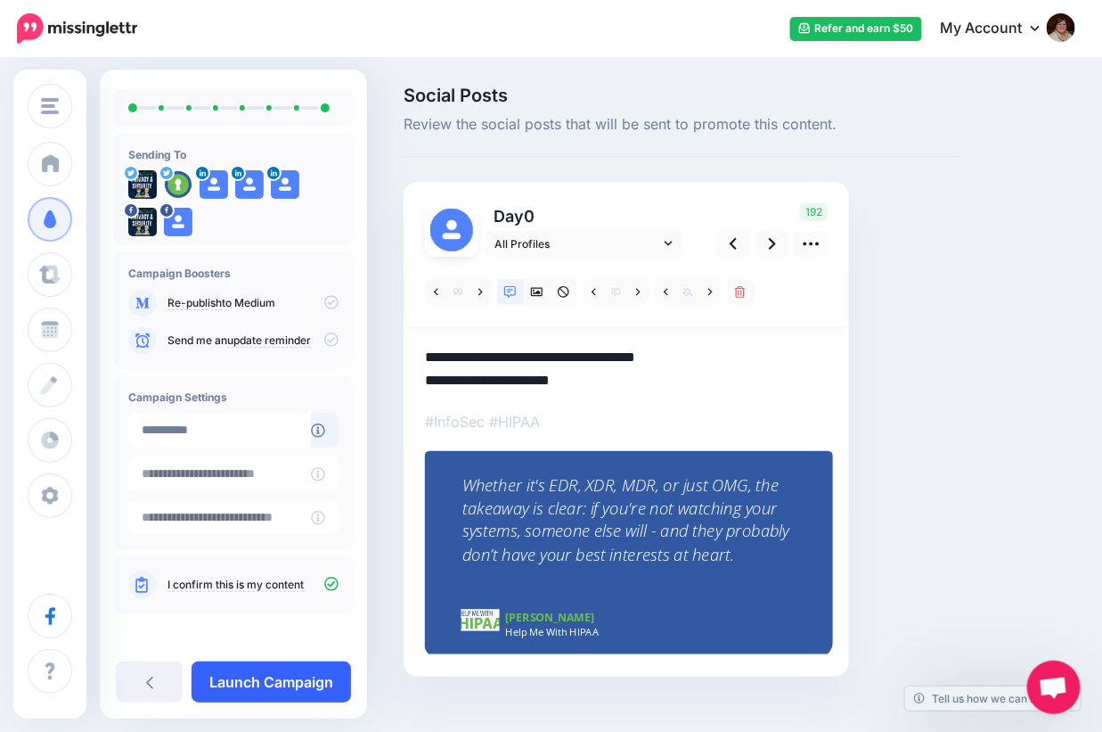
click at [250, 678] on link "Launch Campaign" at bounding box center [271, 681] width 159 height 41
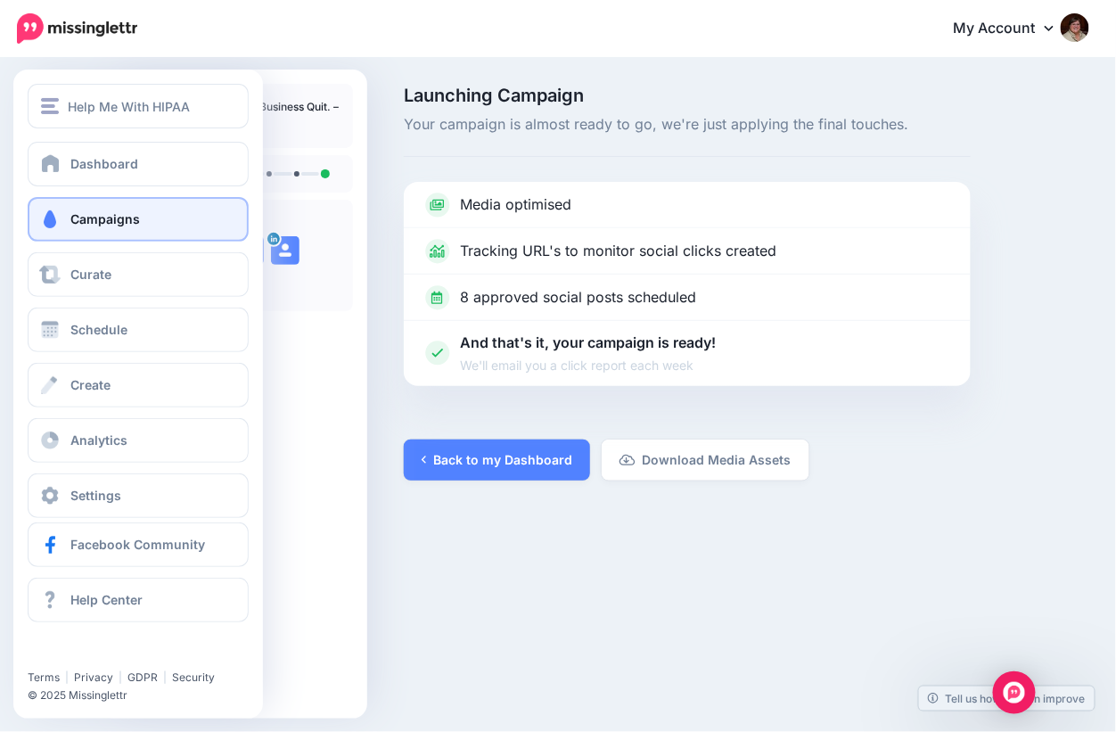
click at [98, 216] on span "Campaigns" at bounding box center [105, 218] width 70 height 15
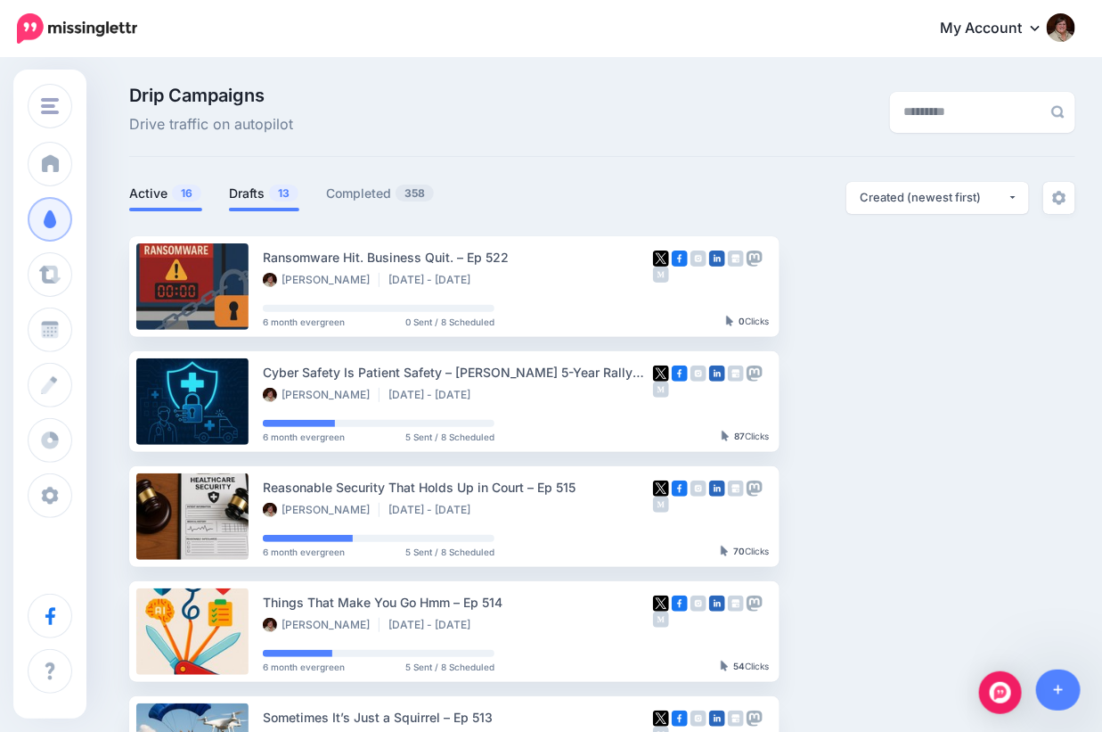
click at [231, 202] on link "Drafts 13" at bounding box center [264, 193] width 70 height 21
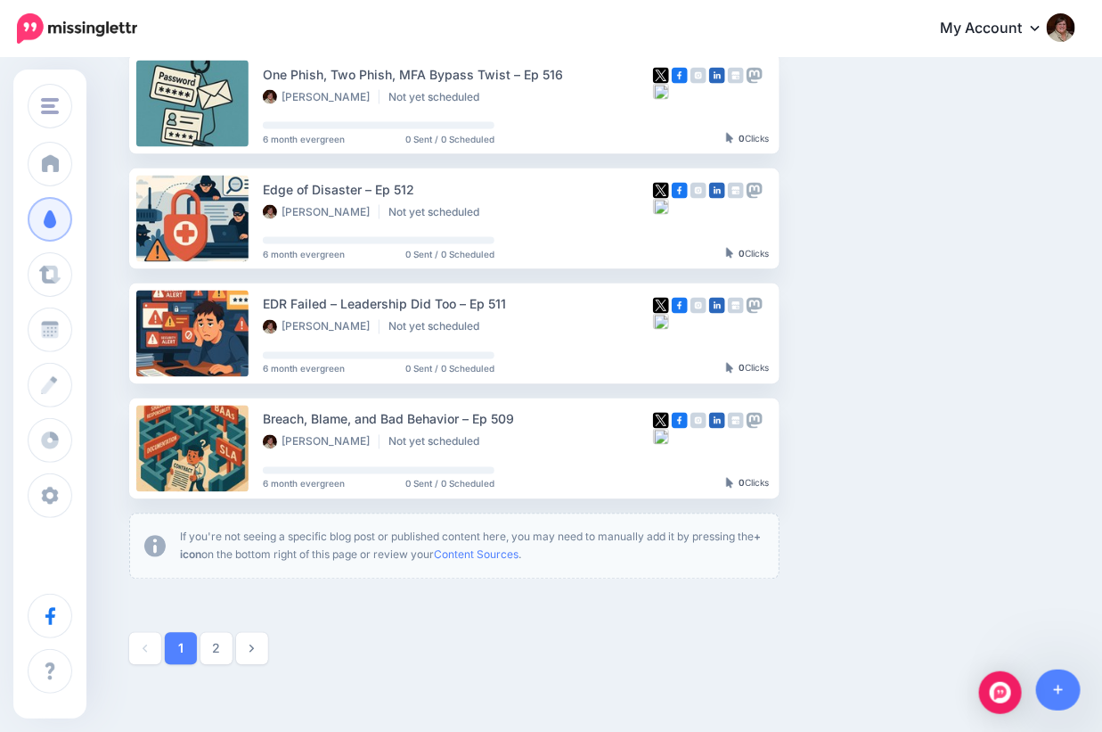
scroll to position [979, 0]
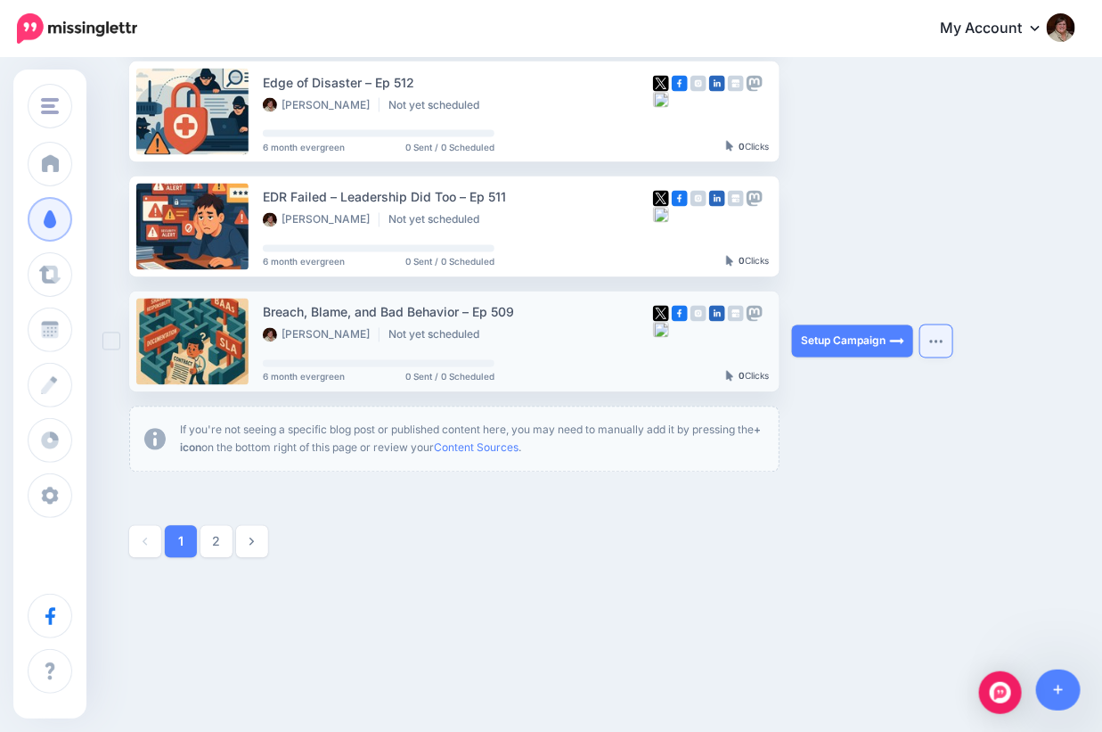
click at [937, 349] on button "button" at bounding box center [936, 341] width 32 height 32
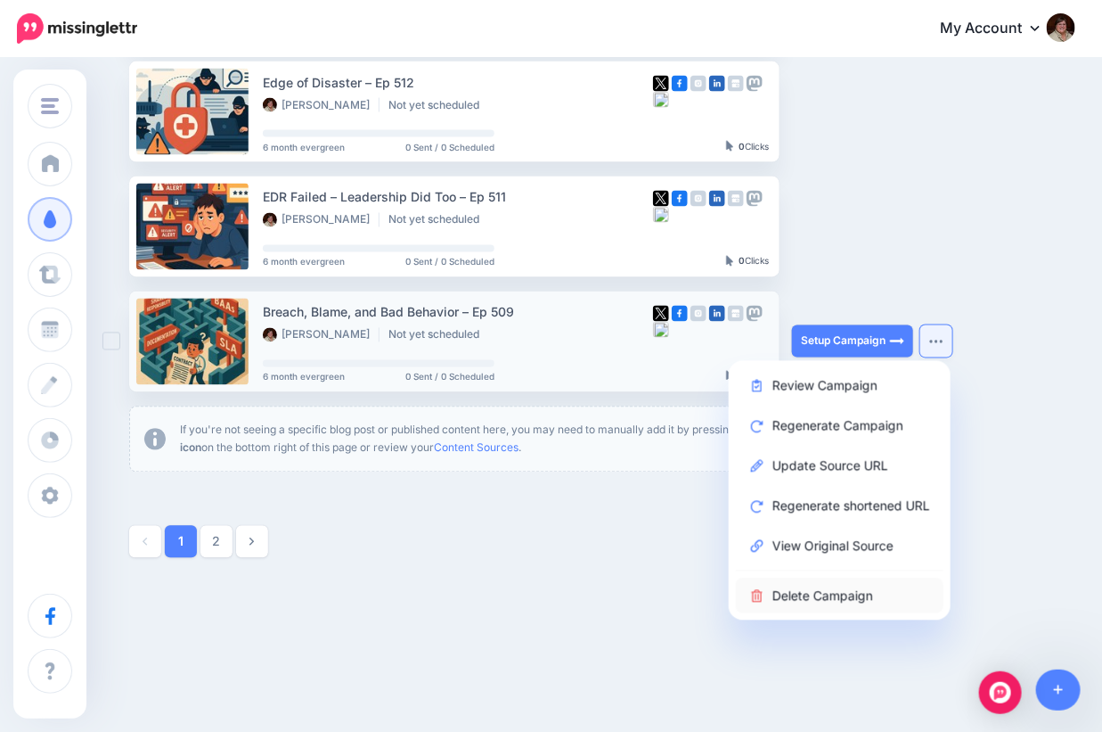
click at [826, 593] on link "Delete Campaign" at bounding box center [840, 595] width 208 height 35
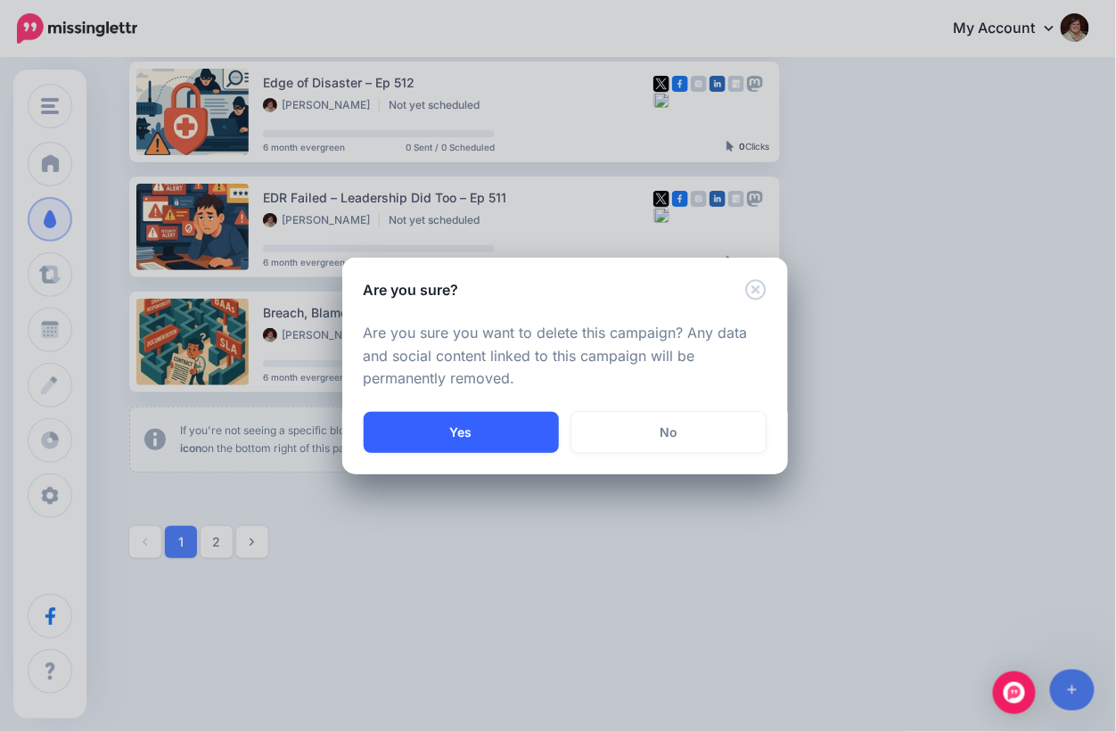
click at [450, 429] on button "Yes" at bounding box center [461, 432] width 195 height 41
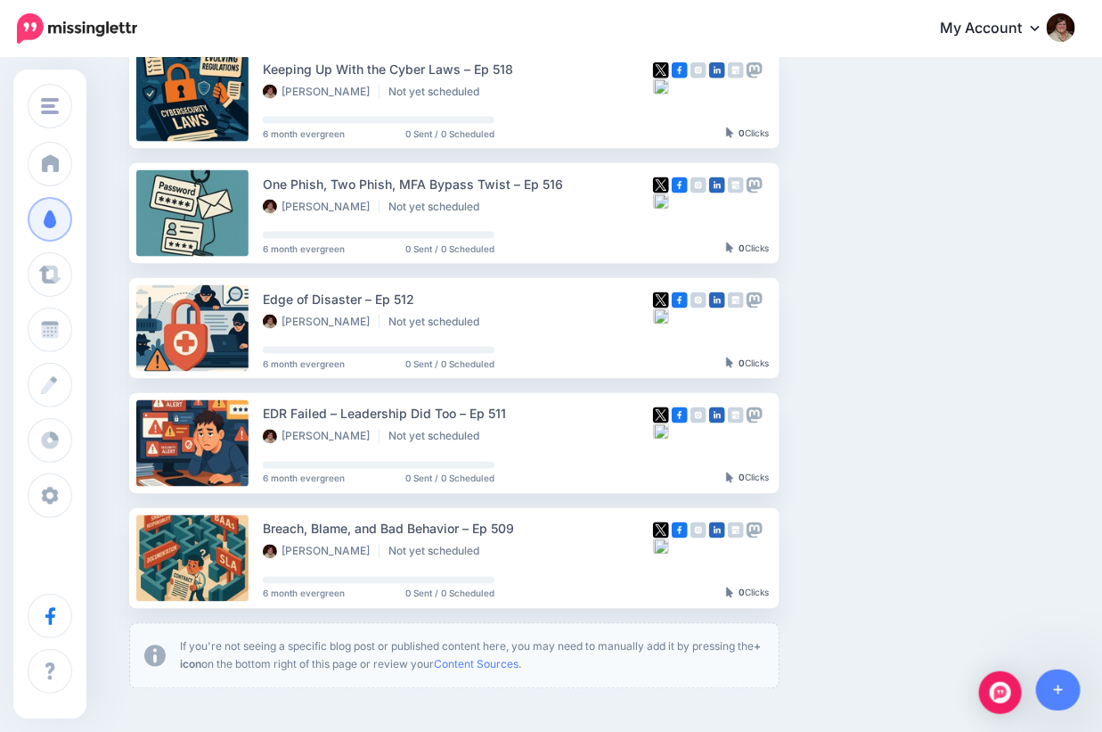
scroll to position [623, 0]
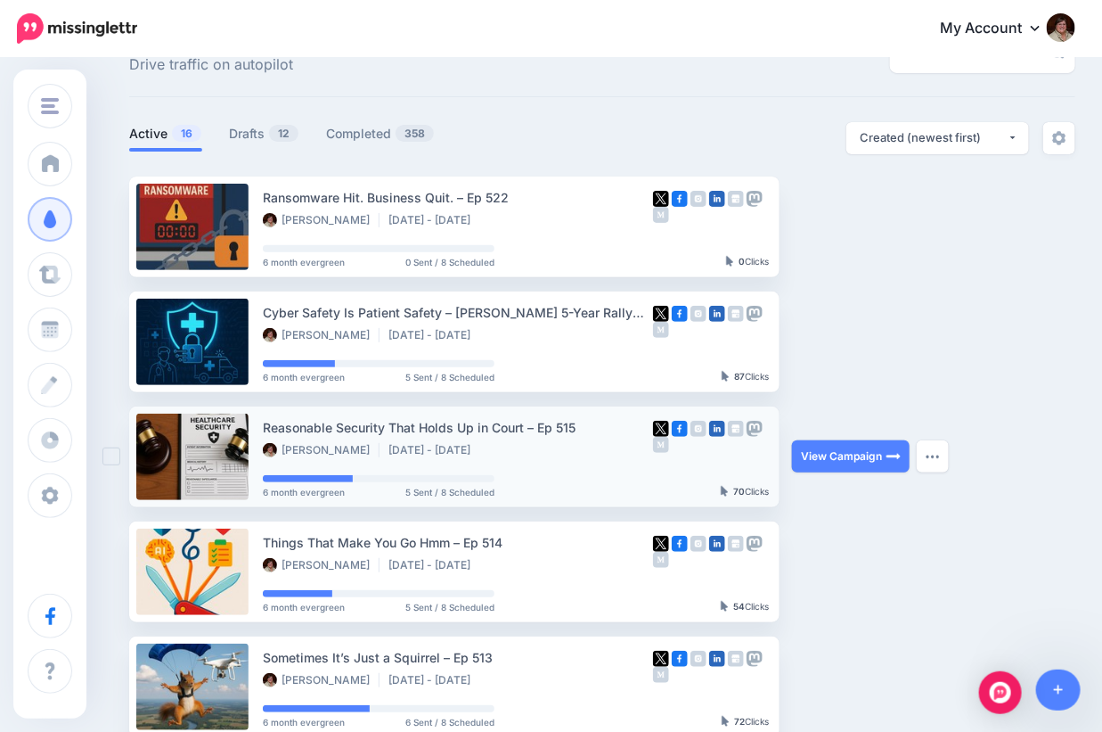
scroll to position [89, 0]
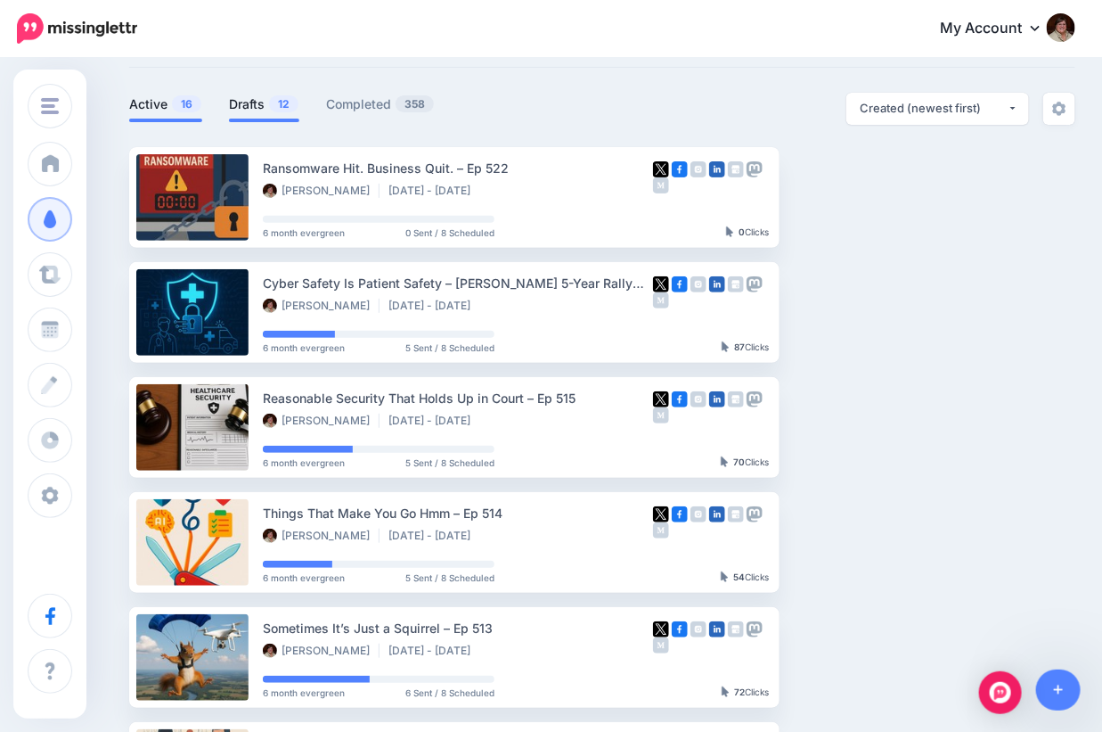
click at [239, 106] on link "Drafts 12" at bounding box center [264, 104] width 70 height 21
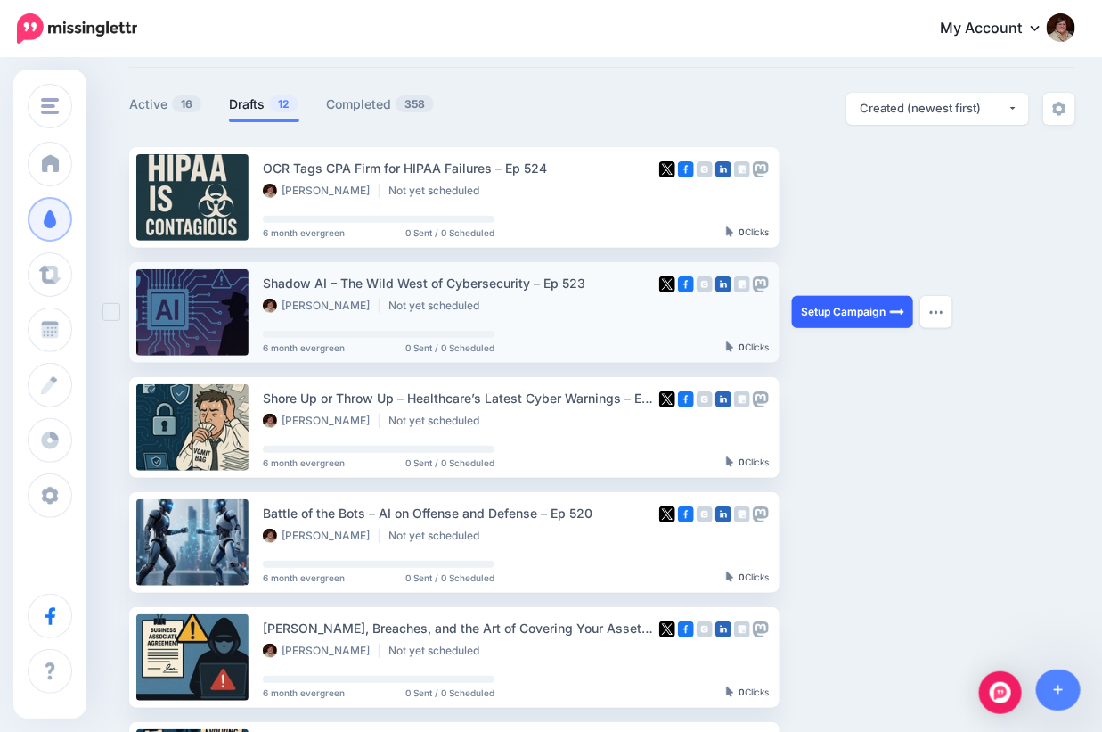
click at [832, 305] on link "Setup Campaign" at bounding box center [852, 312] width 121 height 32
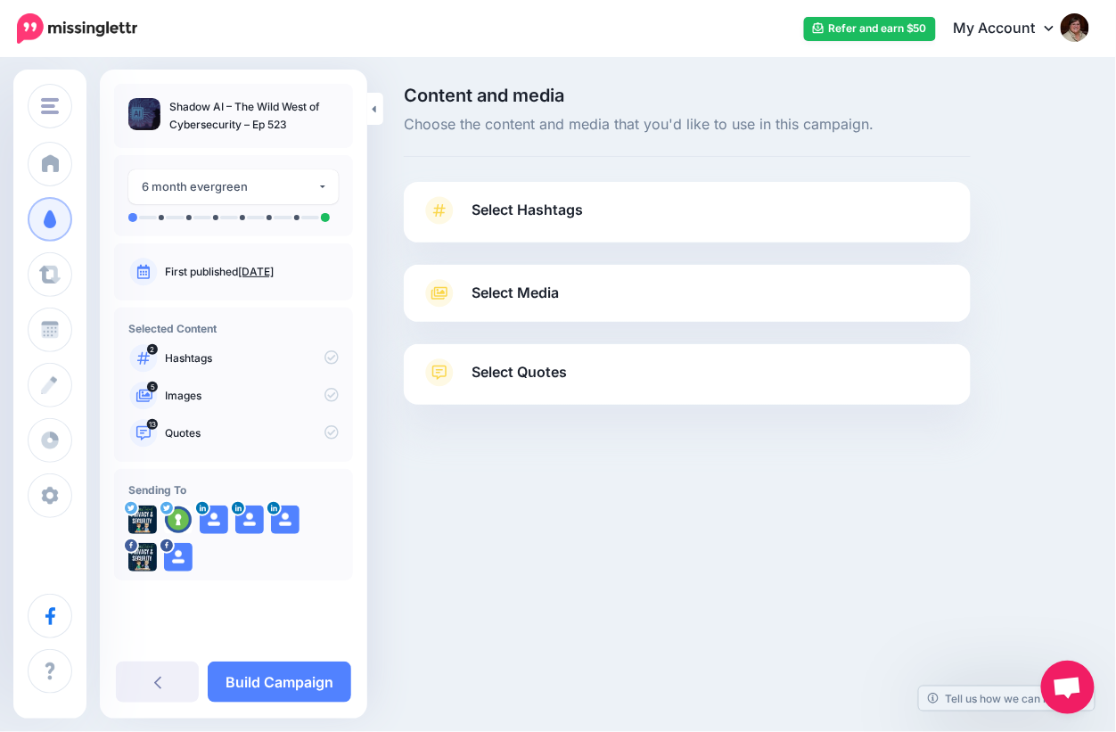
click at [544, 213] on span "Select Hashtags" at bounding box center [526, 210] width 111 height 24
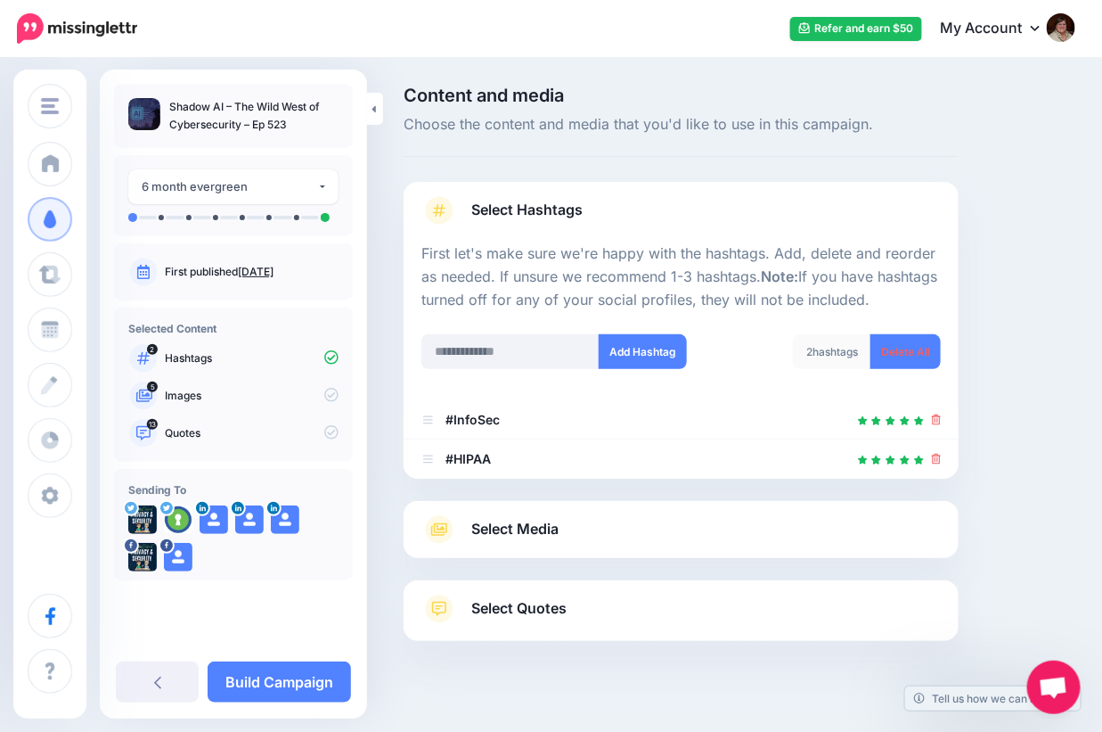
click at [544, 213] on span "Select Hashtags" at bounding box center [526, 210] width 111 height 24
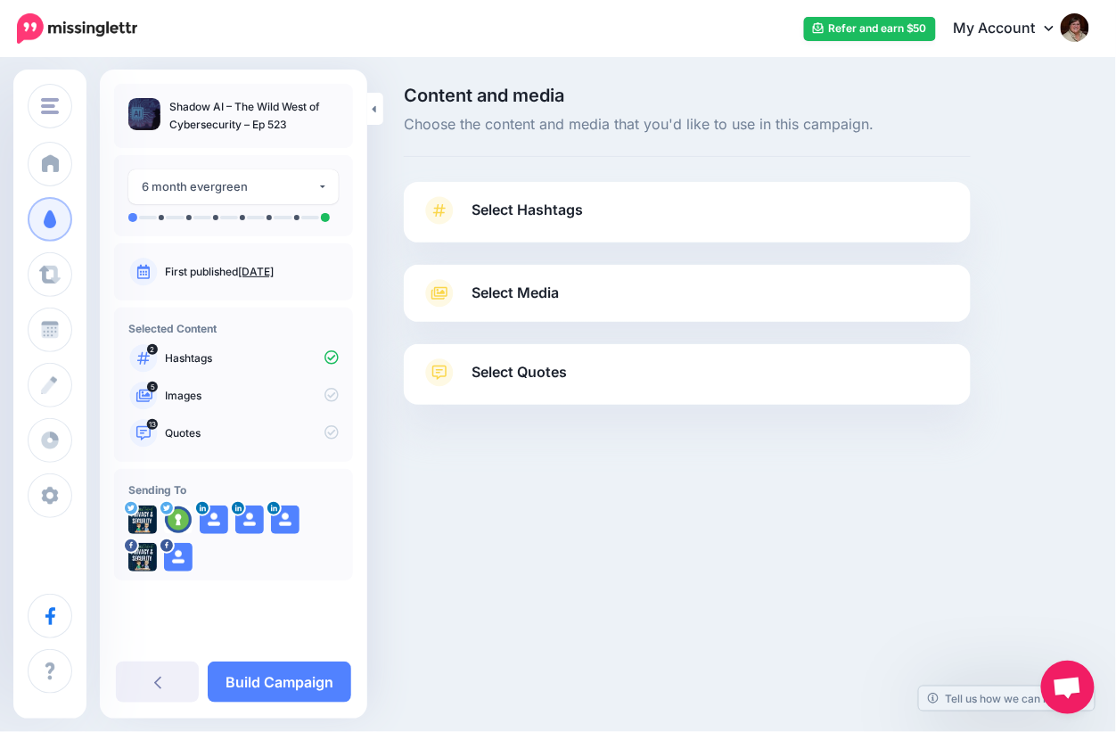
click at [527, 307] on link "Select Media" at bounding box center [686, 293] width 531 height 29
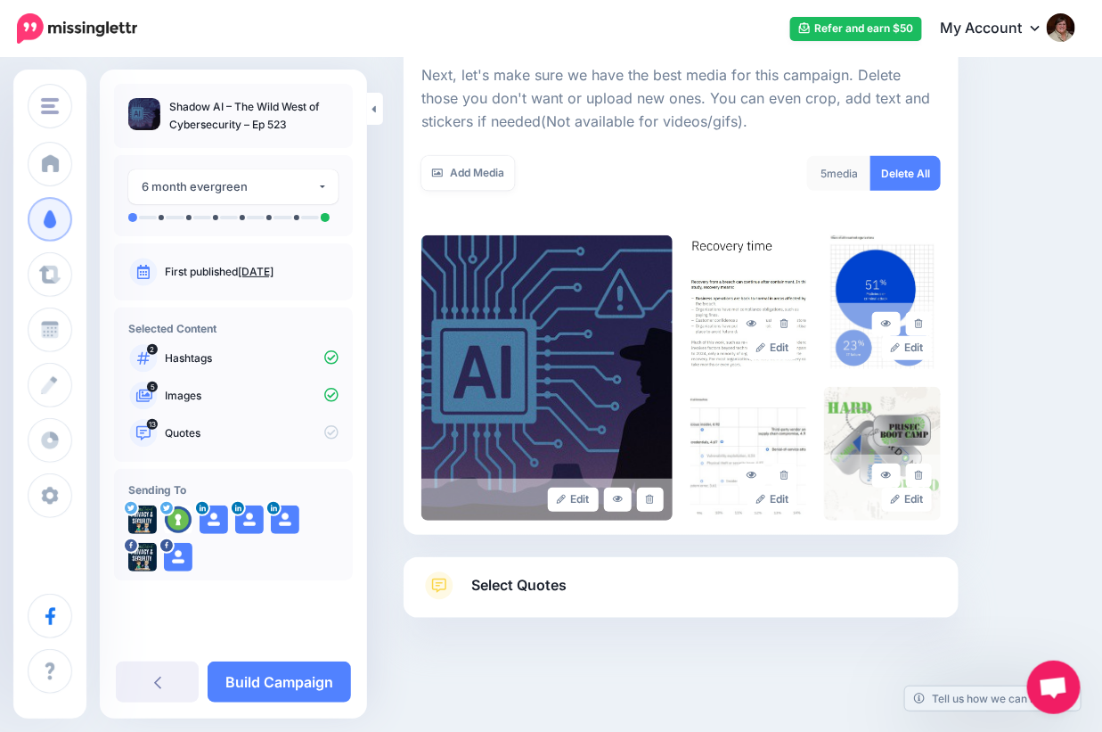
scroll to position [252, 0]
click at [923, 473] on icon at bounding box center [919, 475] width 8 height 10
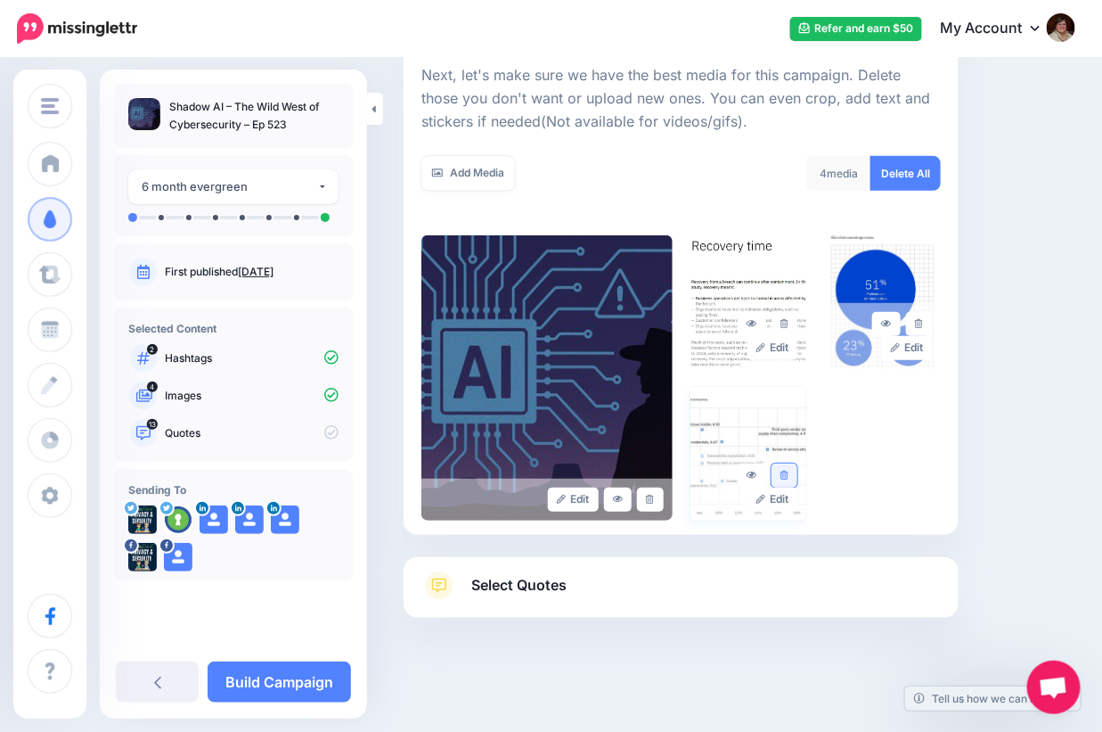
click at [786, 475] on link at bounding box center [785, 475] width 26 height 24
click at [923, 323] on icon at bounding box center [919, 324] width 8 height 10
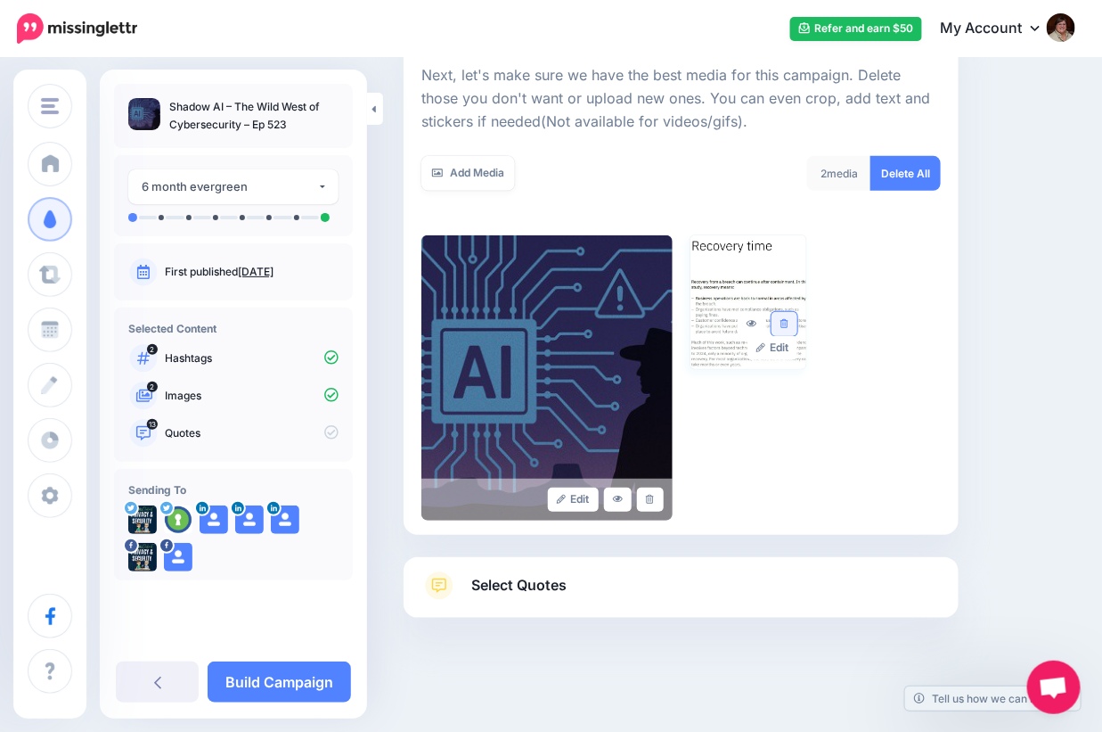
click at [789, 322] on icon at bounding box center [785, 324] width 8 height 10
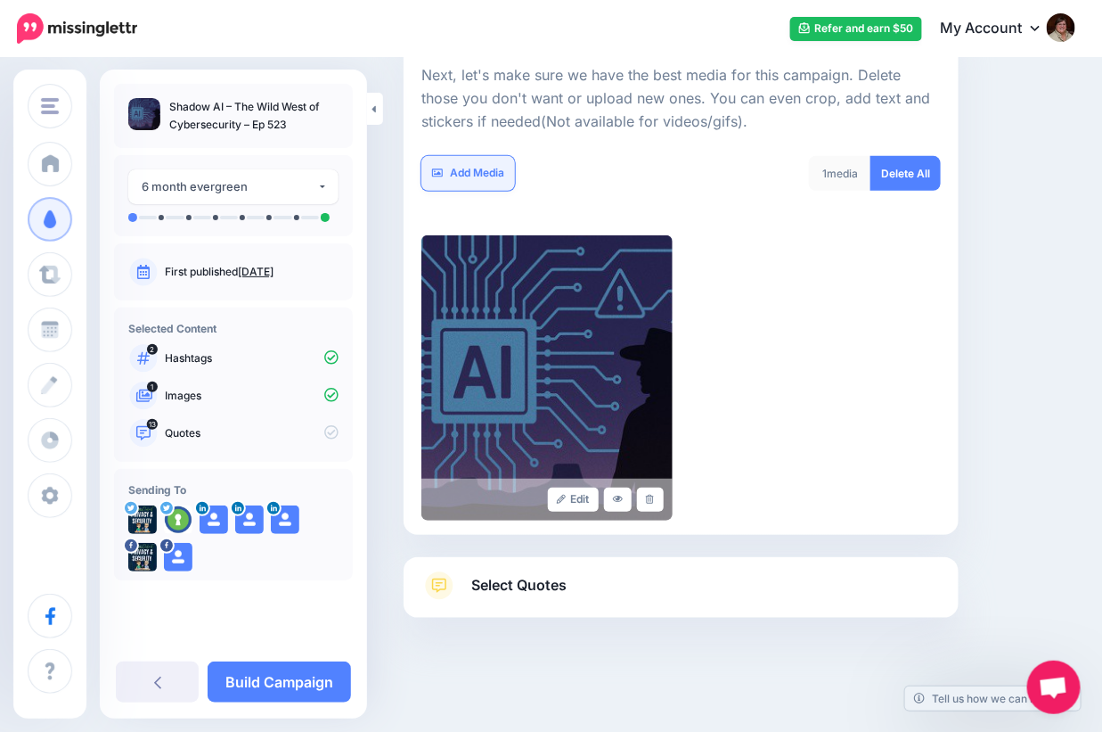
click at [482, 170] on link "Add Media" at bounding box center [468, 173] width 94 height 35
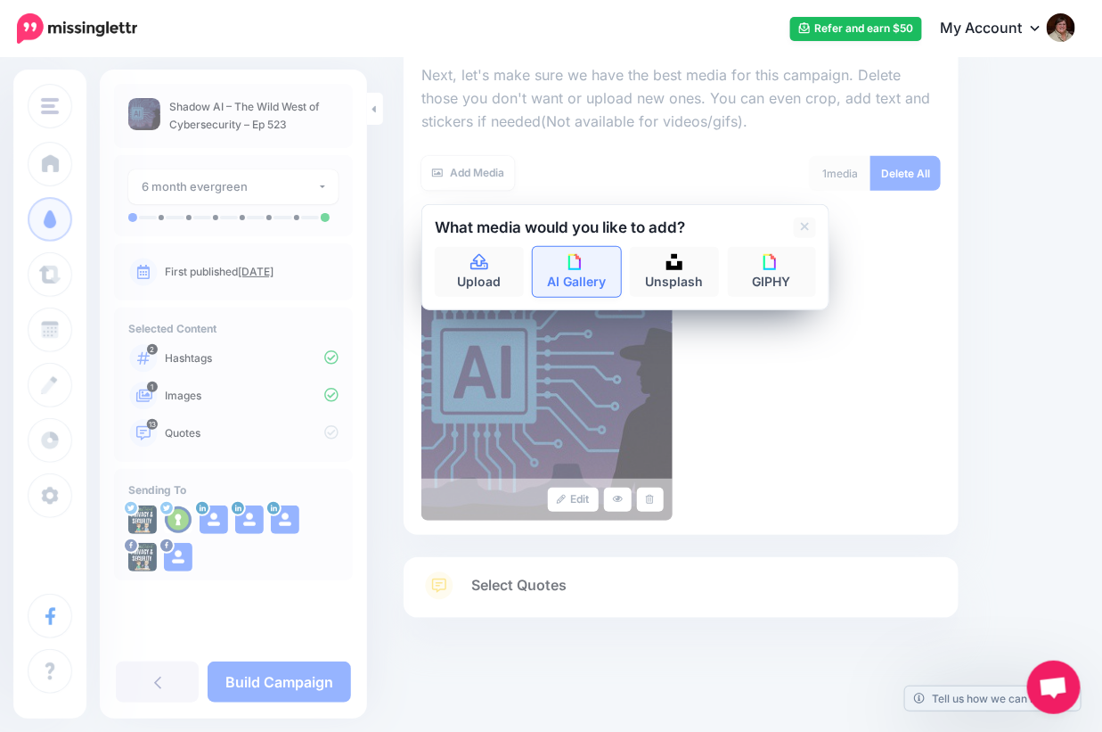
click at [602, 274] on link "AI Gallery" at bounding box center [577, 272] width 89 height 50
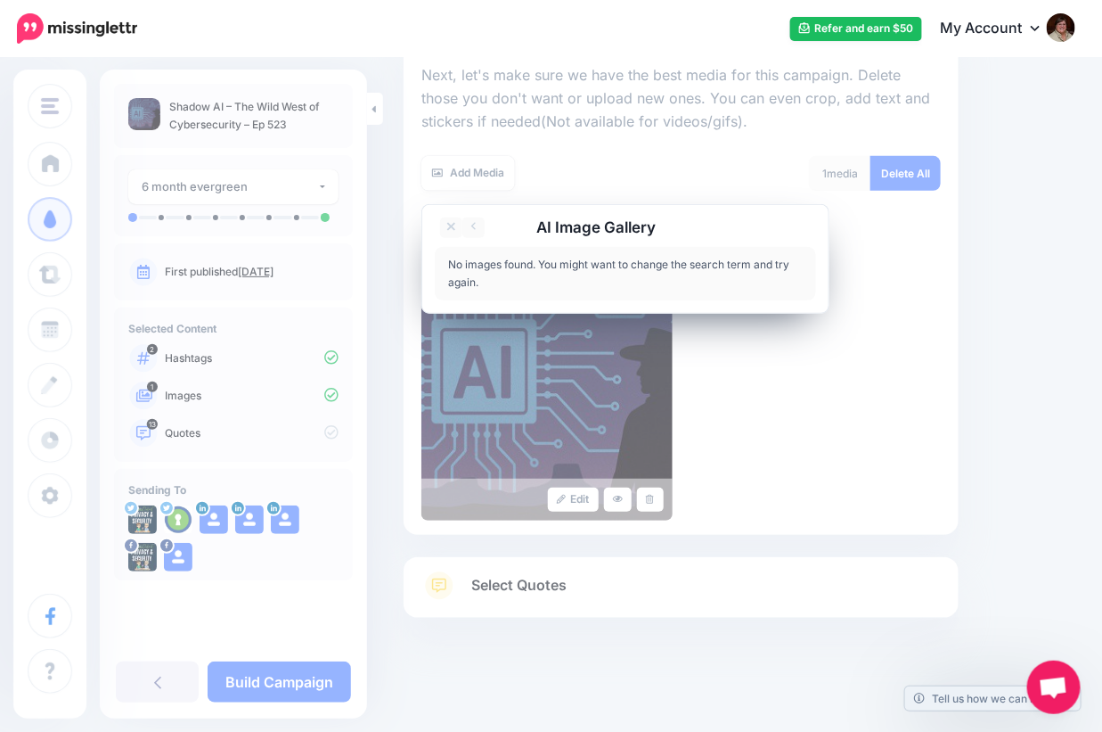
click at [507, 269] on div "No images found. You might want to change the search term and try again." at bounding box center [625, 273] width 381 height 53
click at [457, 258] on div "No images found. You might want to change the search term and try again." at bounding box center [625, 273] width 381 height 53
click at [449, 229] on icon at bounding box center [451, 227] width 9 height 14
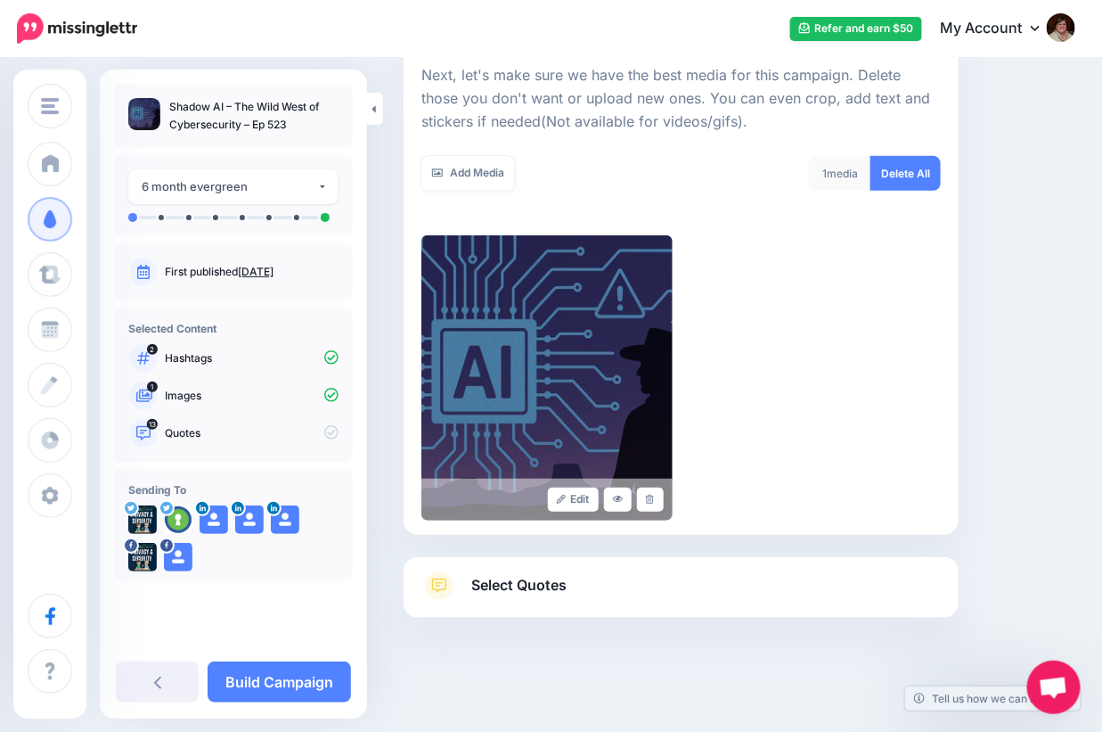
click at [532, 592] on span "Select Quotes" at bounding box center [518, 585] width 95 height 24
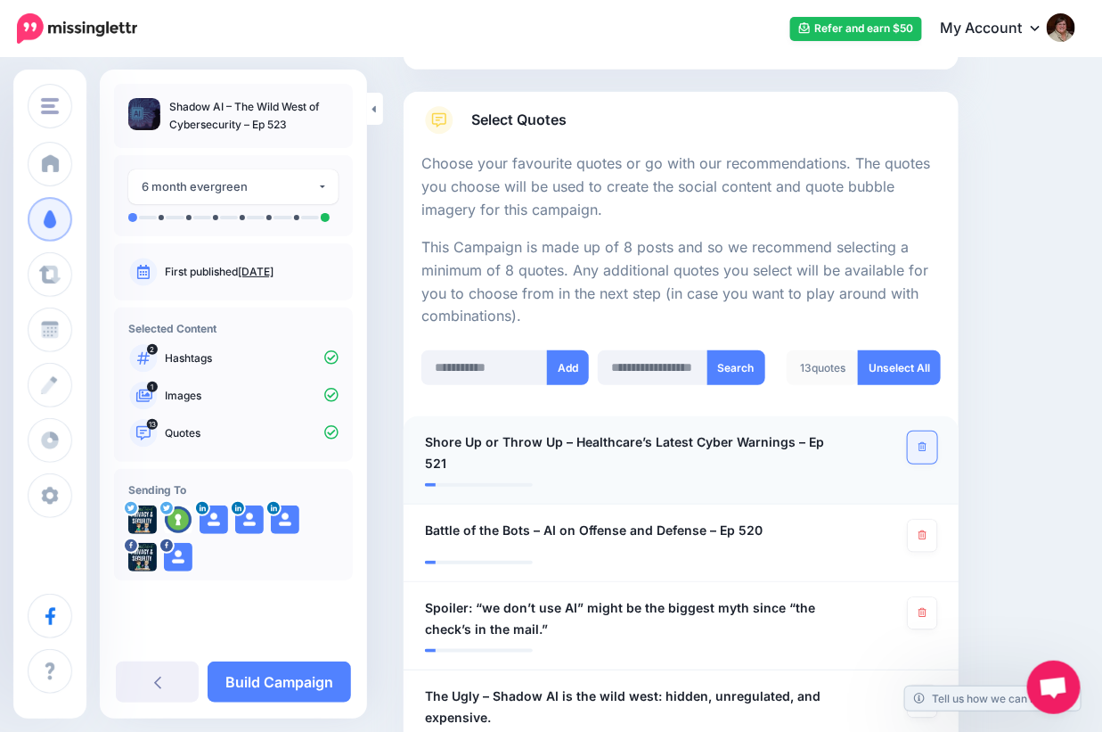
click at [936, 438] on link at bounding box center [922, 447] width 29 height 32
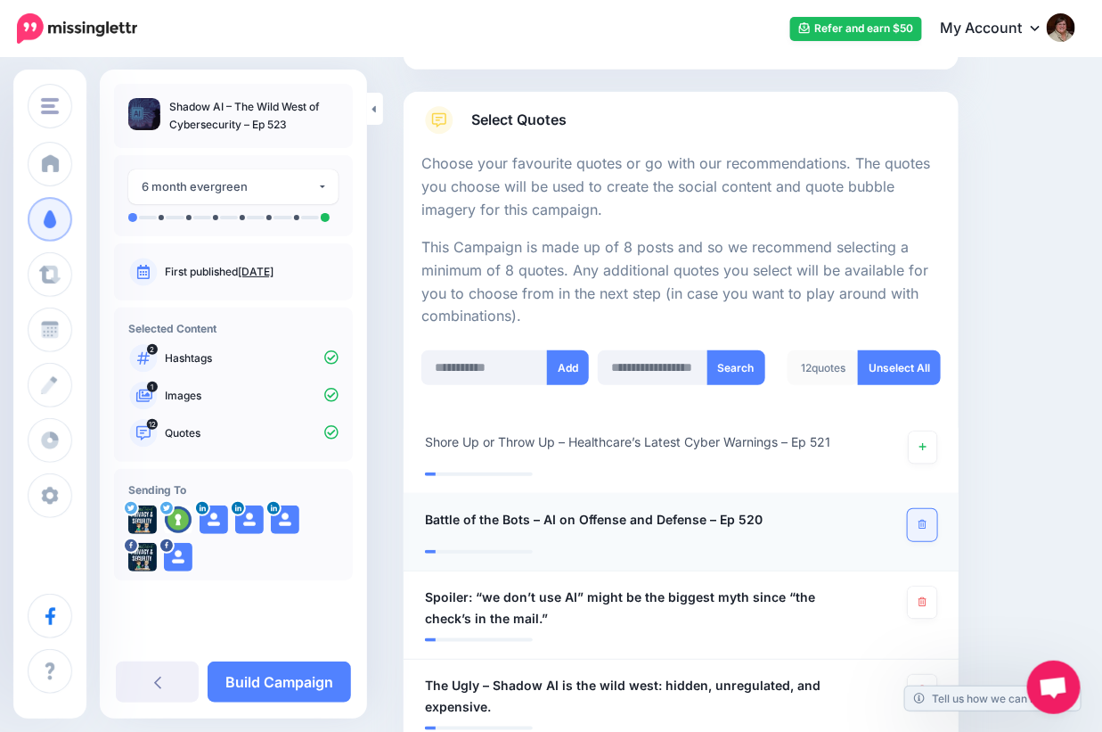
click at [924, 519] on link at bounding box center [922, 525] width 29 height 32
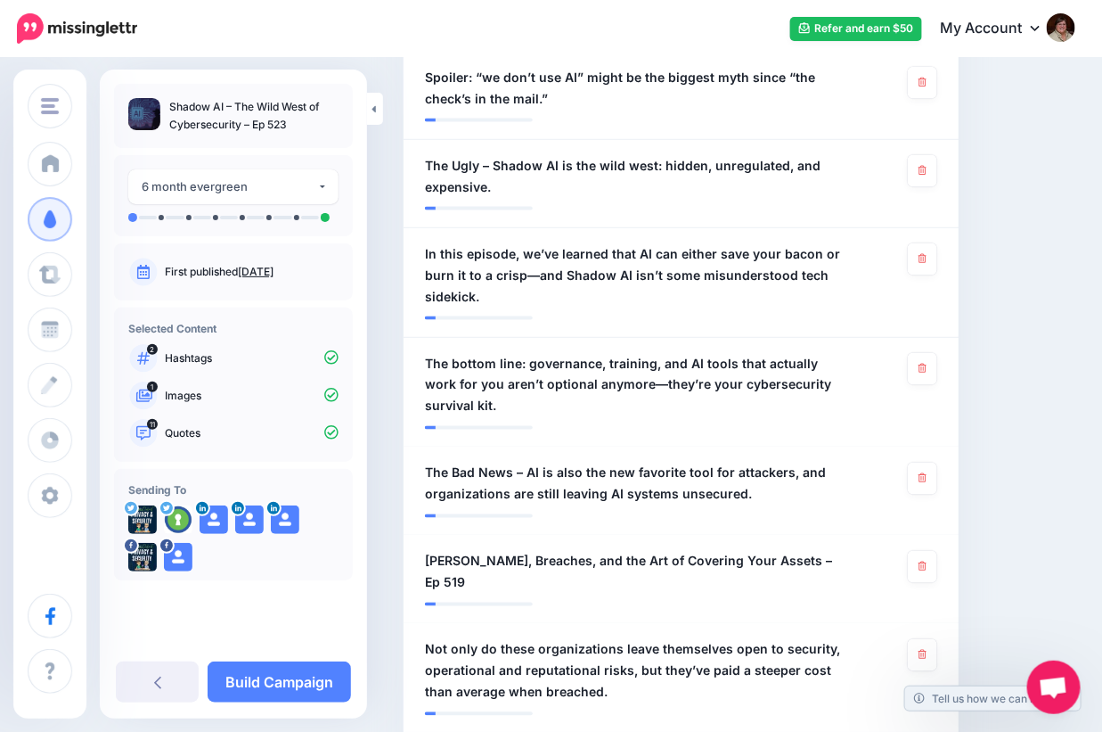
scroll to position [788, 0]
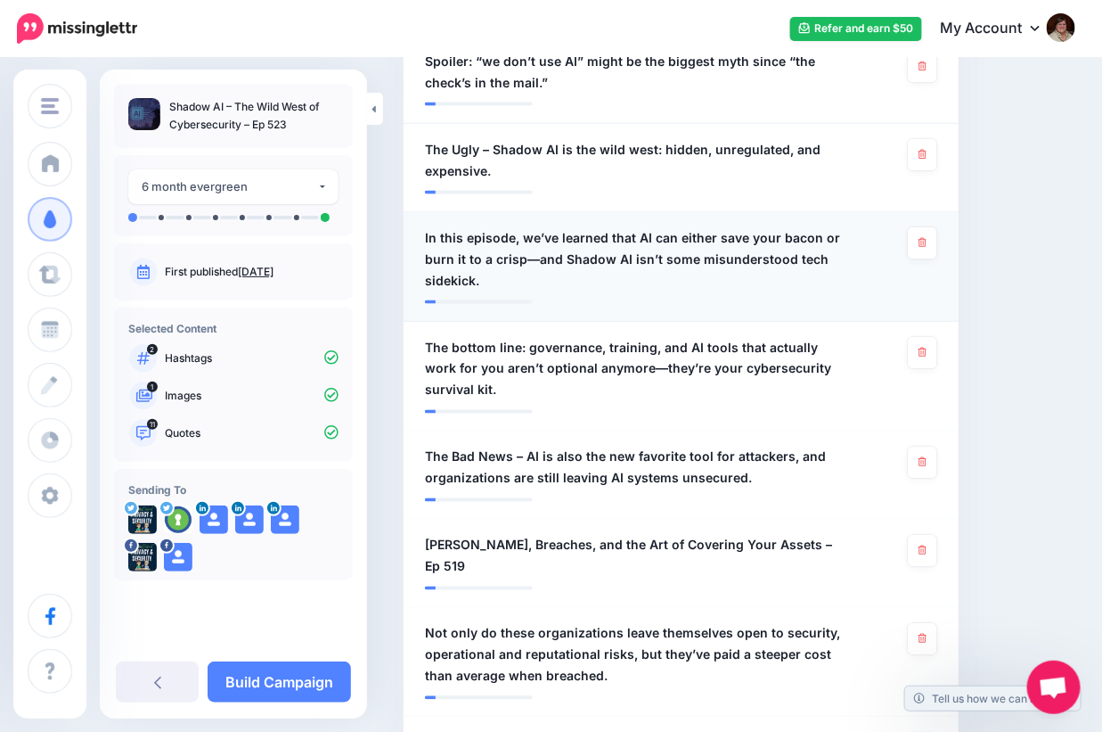
click at [532, 251] on span "In this episode, we’ve learned that AI can either save your bacon or burn it to…" at bounding box center [636, 259] width 422 height 64
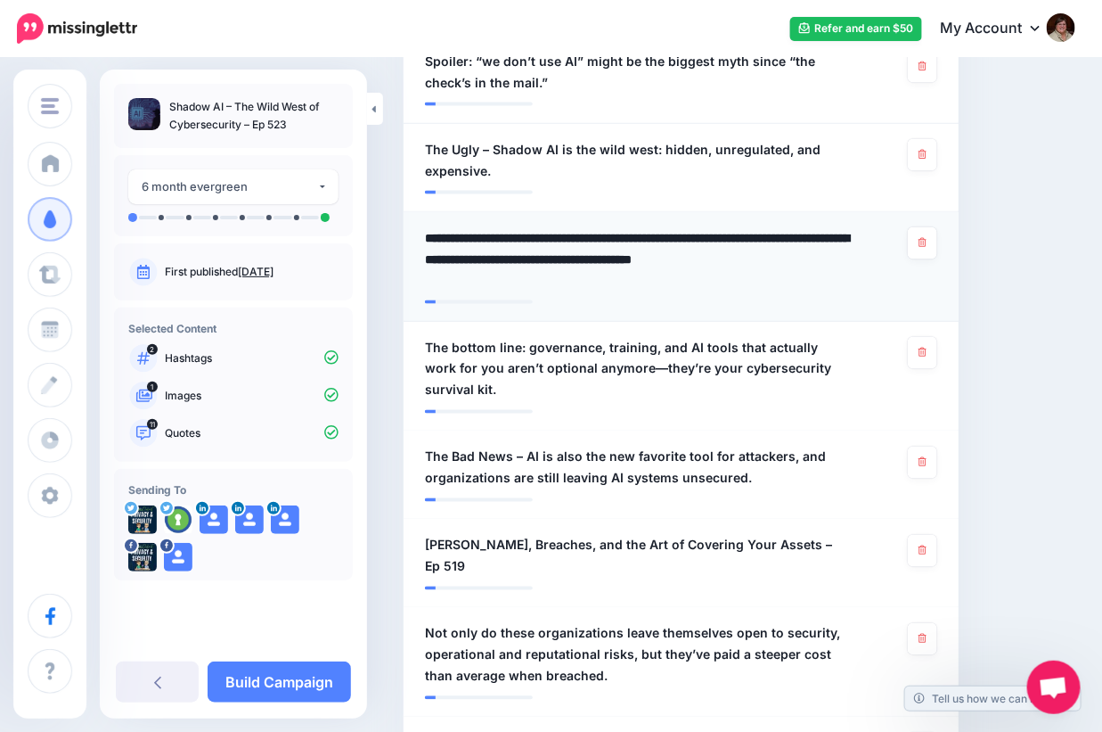
click at [532, 251] on textarea "**********" at bounding box center [641, 259] width 432 height 64
type textarea "**********"
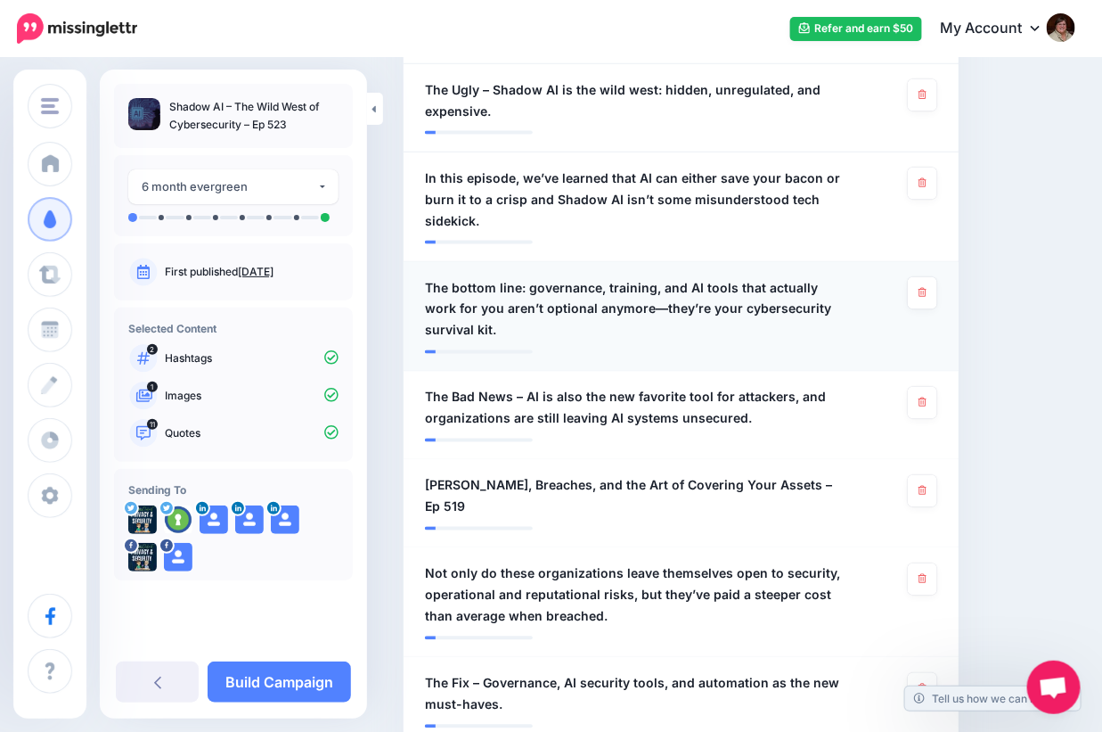
scroll to position [965, 0]
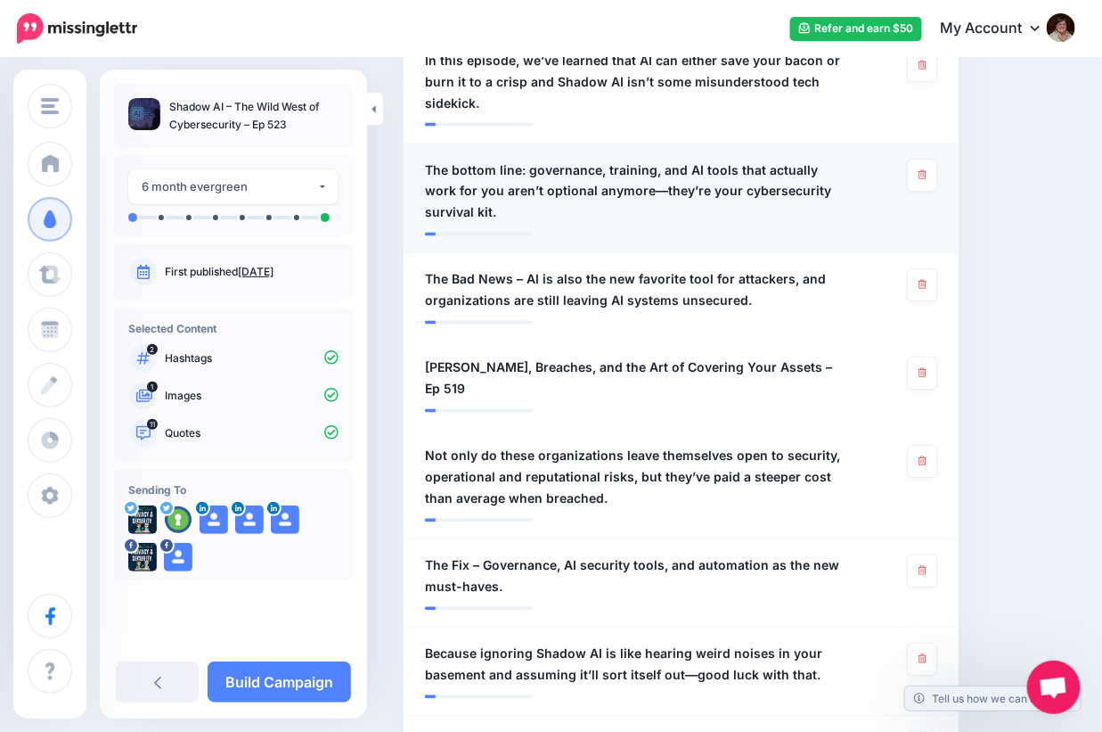
click at [617, 192] on span "The bottom line: governance, training, and AI tools that actually work for you …" at bounding box center [636, 191] width 422 height 64
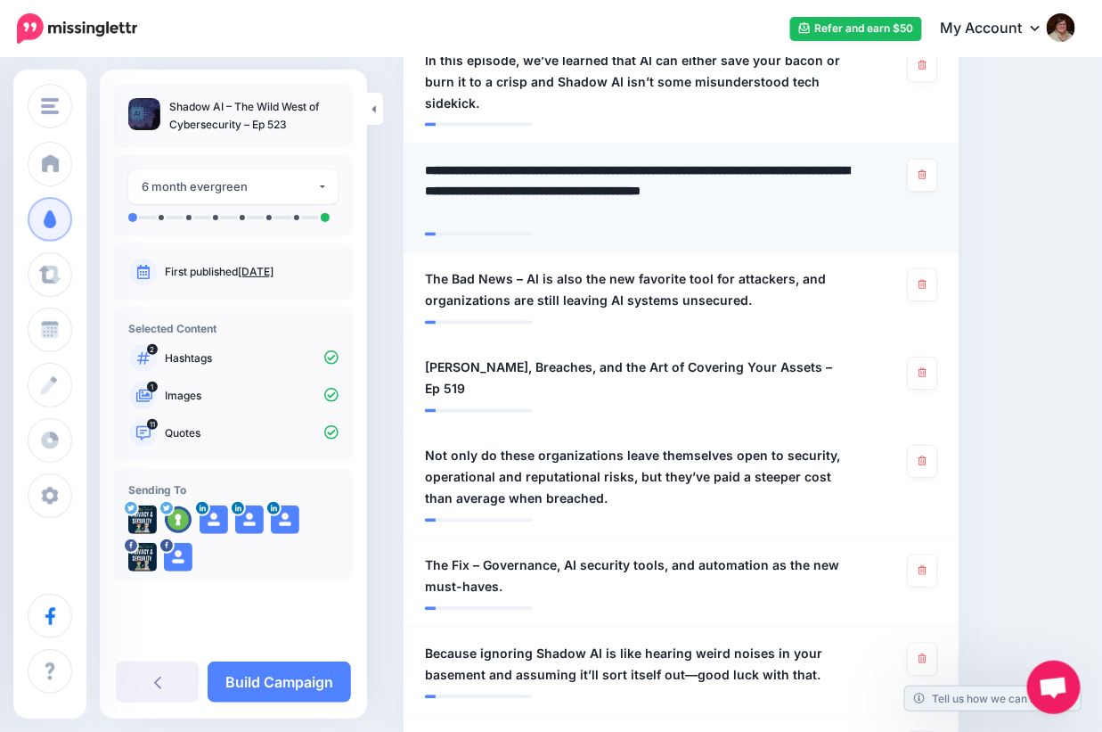
click at [617, 192] on textarea "**********" at bounding box center [641, 191] width 432 height 64
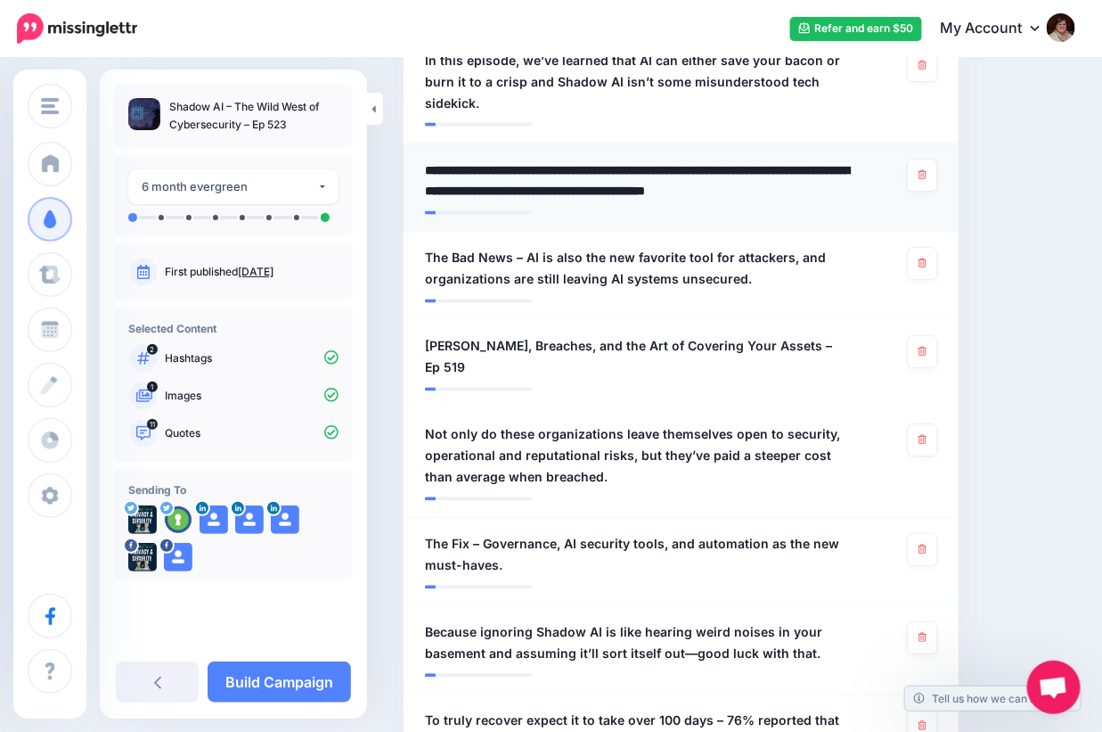
type textarea "**********"
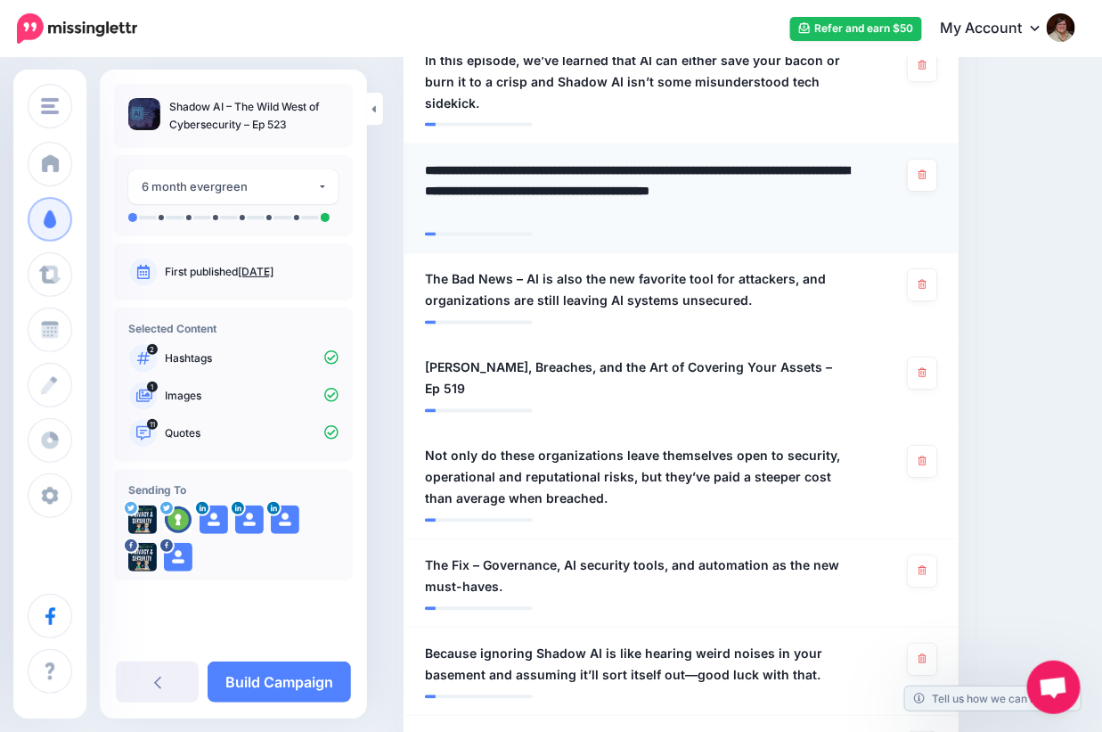
click at [959, 225] on li "**********" at bounding box center [681, 199] width 555 height 110
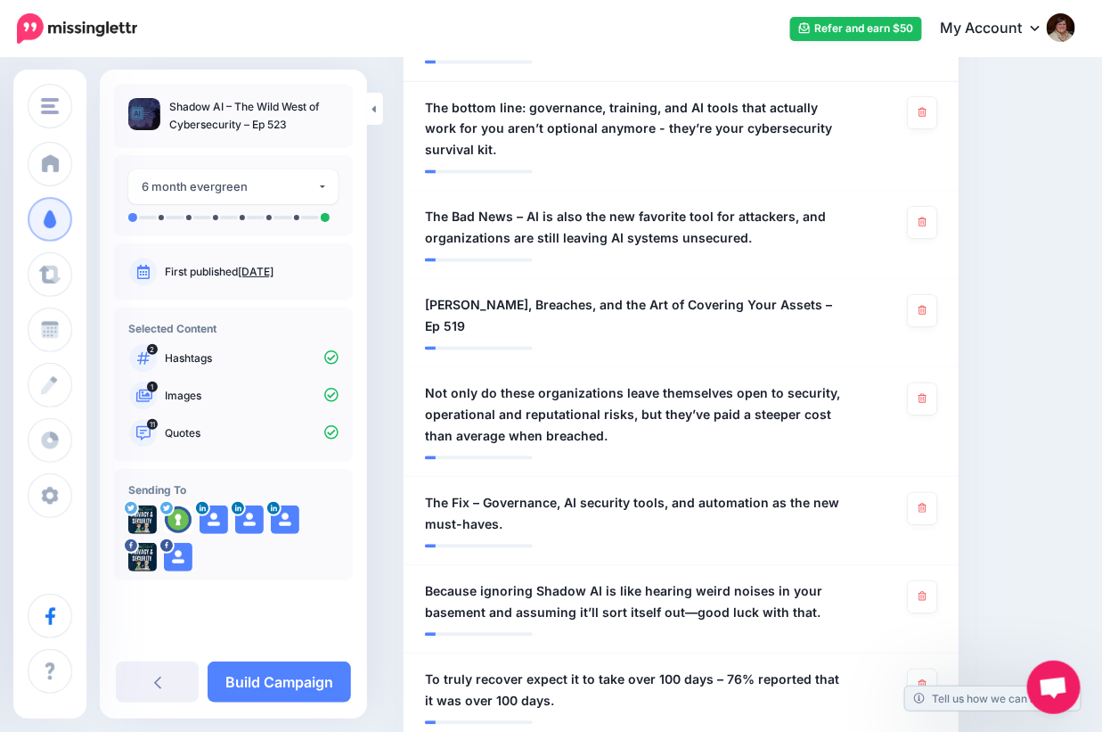
scroll to position [1055, 0]
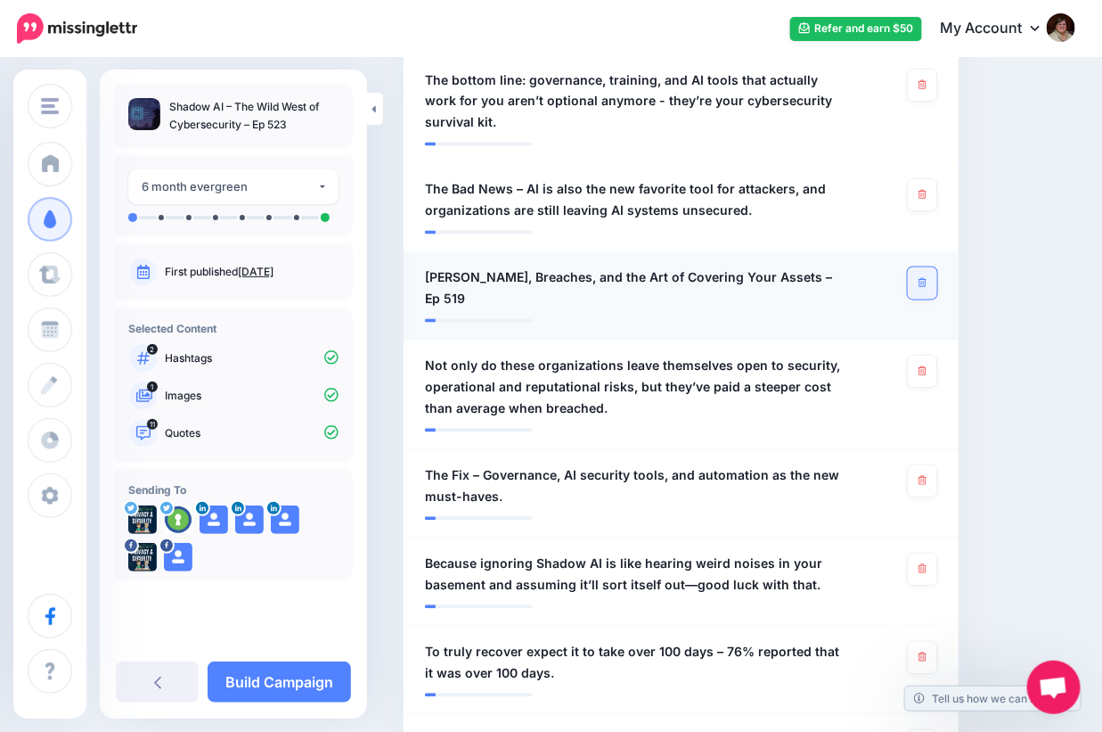
click at [937, 274] on link at bounding box center [922, 283] width 29 height 32
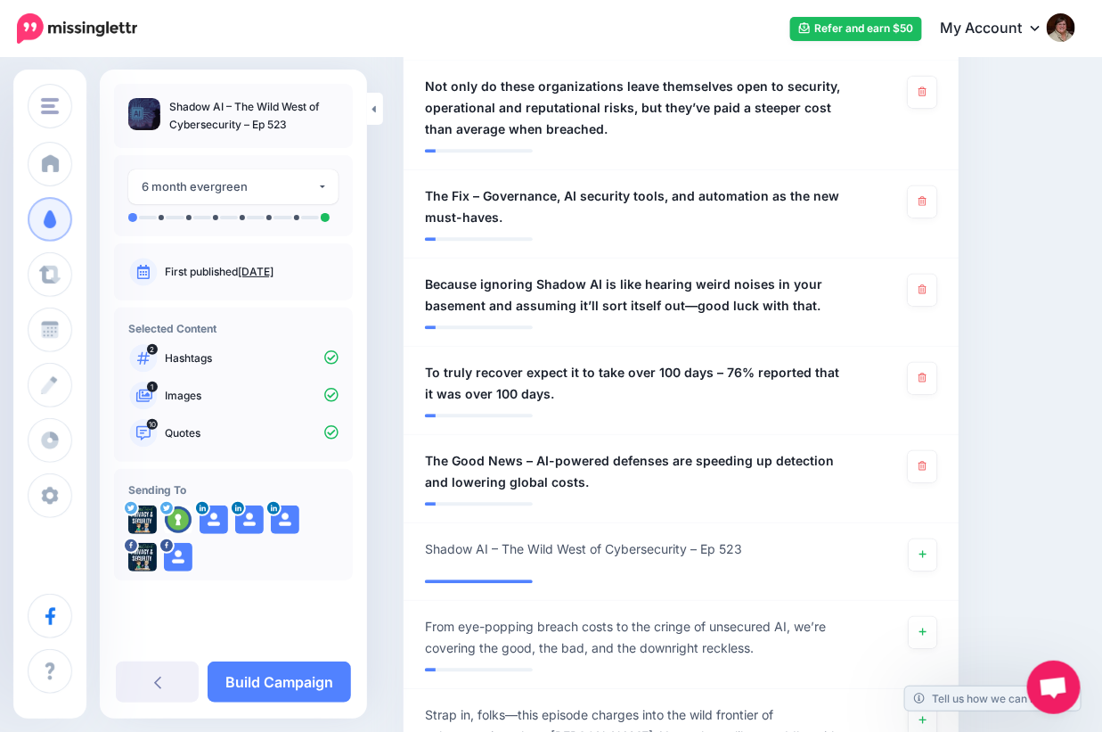
scroll to position [1232, 0]
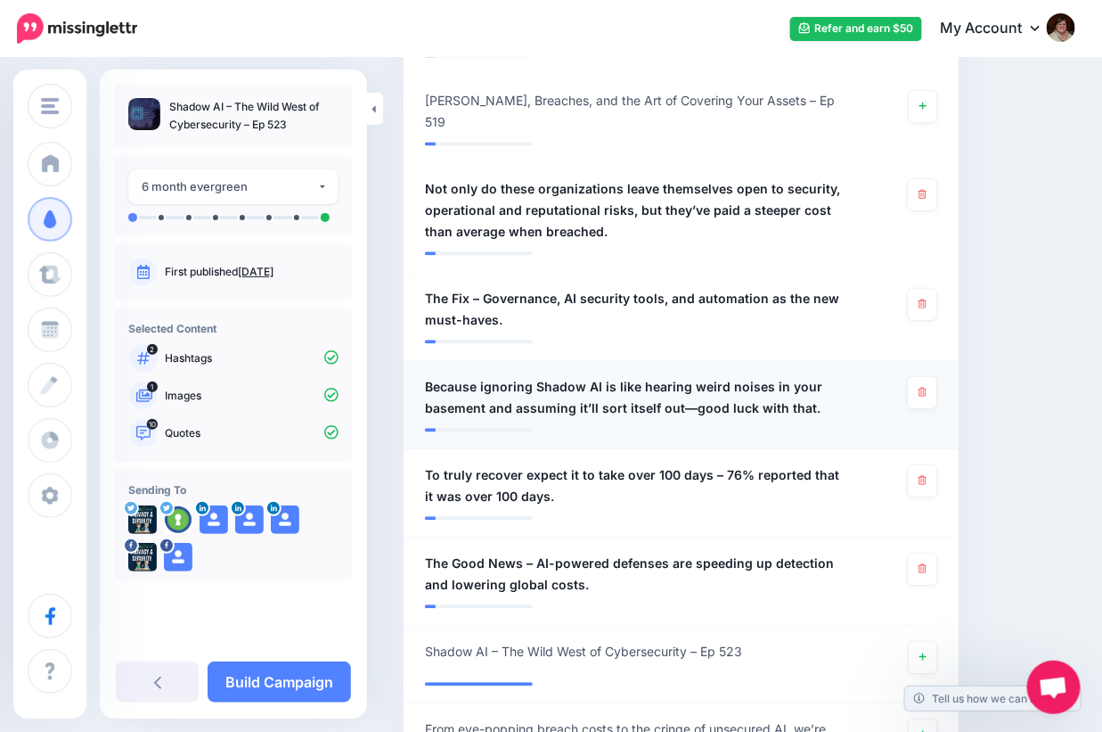
click at [675, 399] on span "Because ignoring Shadow AI is like hearing weird noises in your basement and as…" at bounding box center [636, 397] width 422 height 43
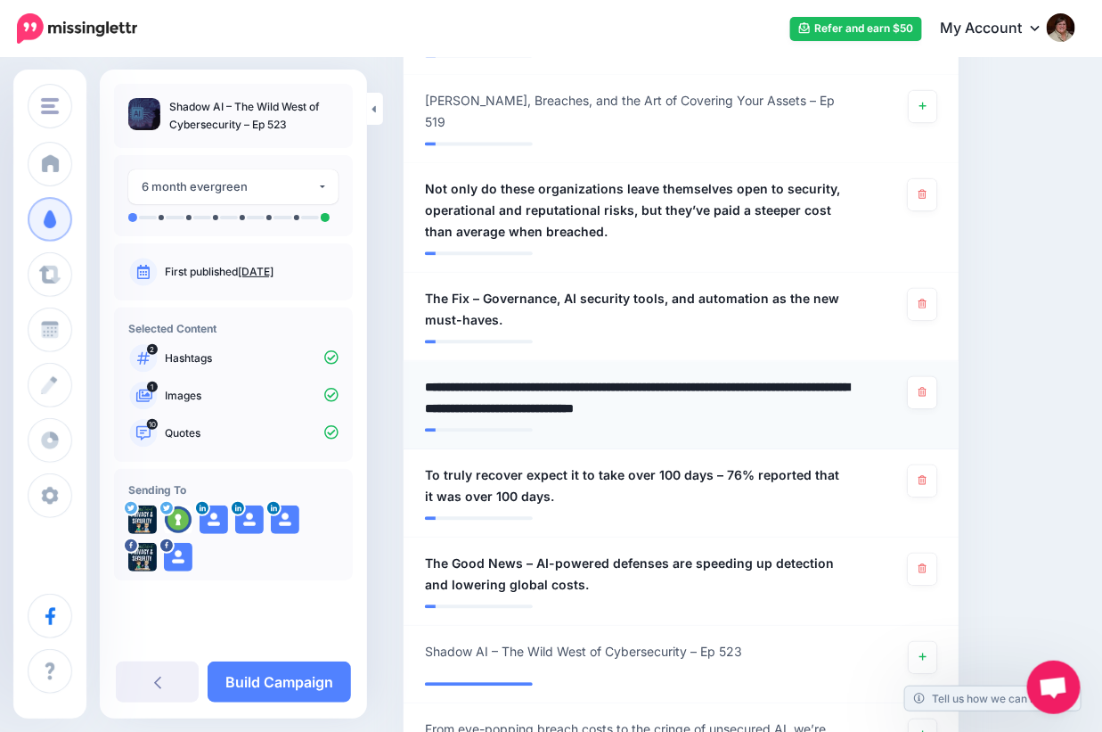
click at [680, 395] on textarea "**********" at bounding box center [641, 397] width 432 height 43
type textarea "**********"
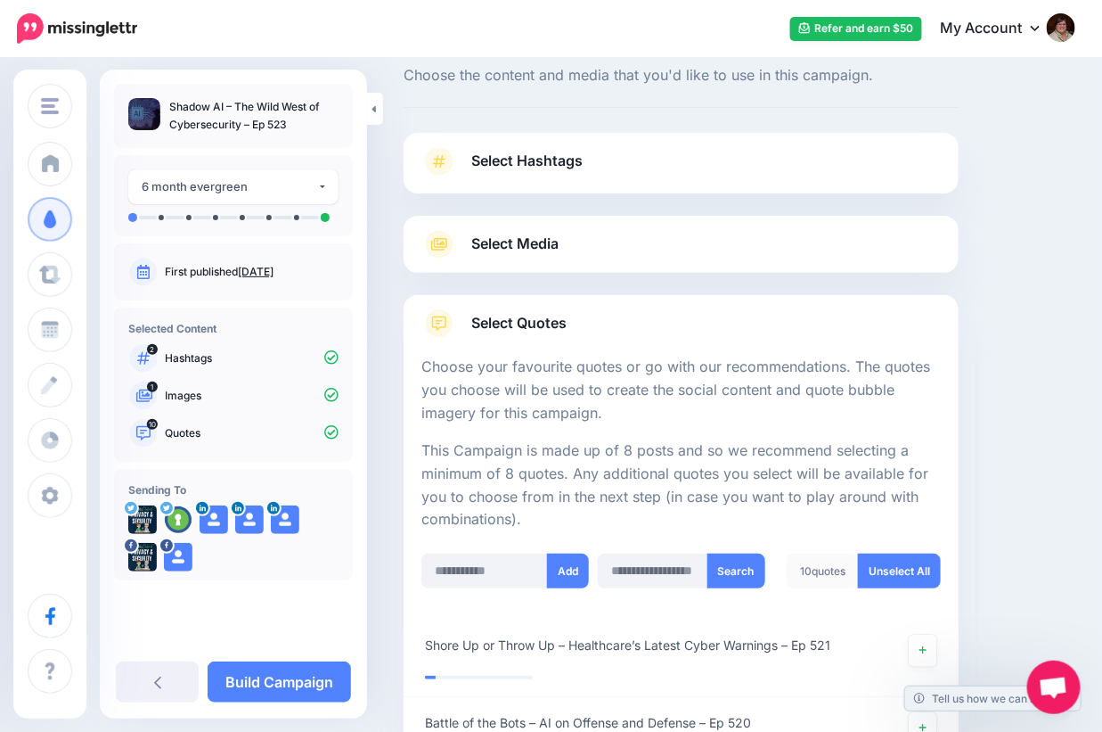
scroll to position [0, 0]
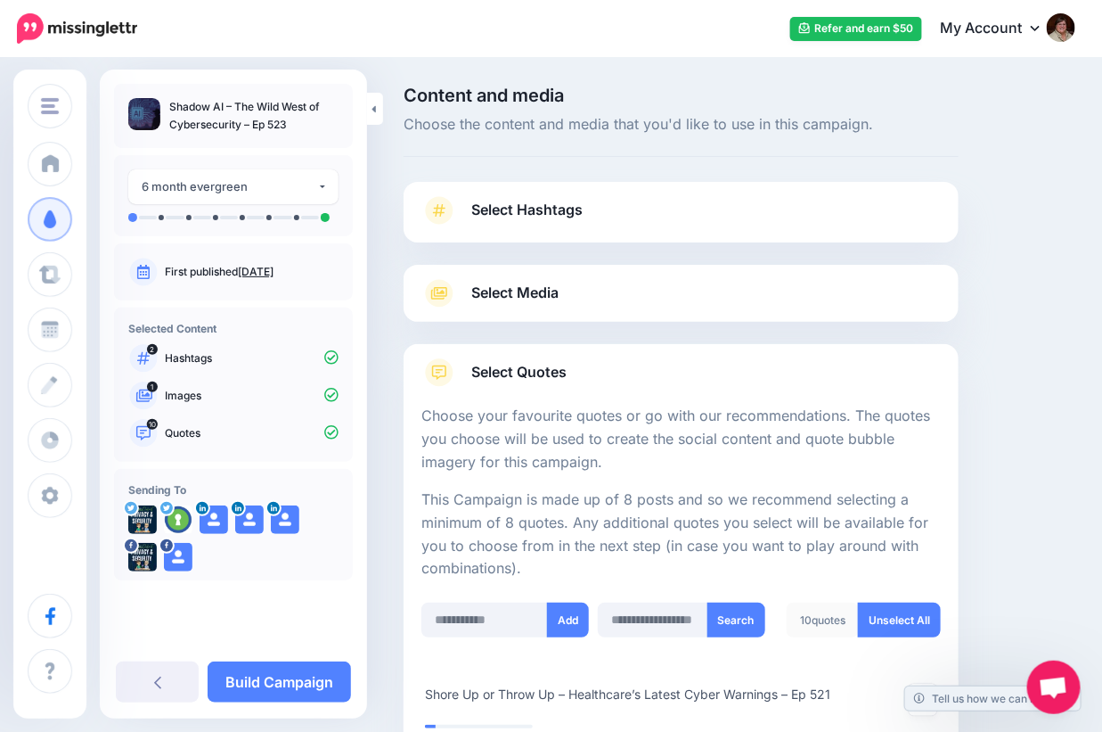
click at [553, 294] on span "Select Media" at bounding box center [514, 293] width 87 height 24
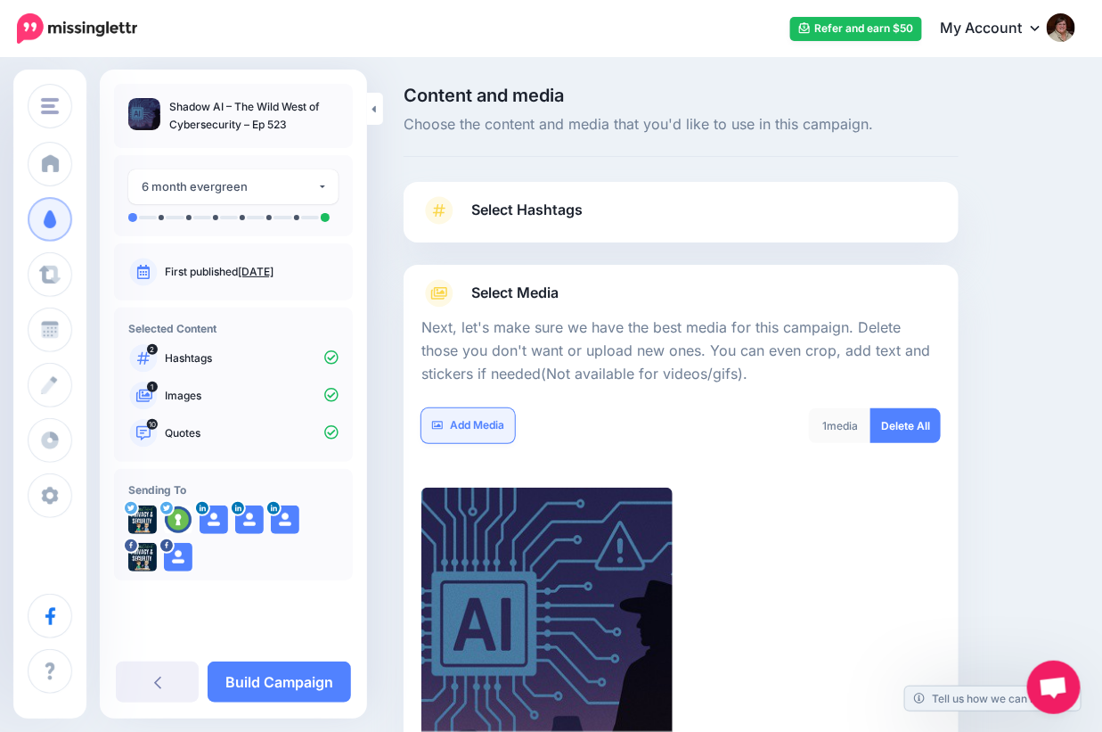
click at [462, 423] on link "Add Media" at bounding box center [468, 425] width 94 height 35
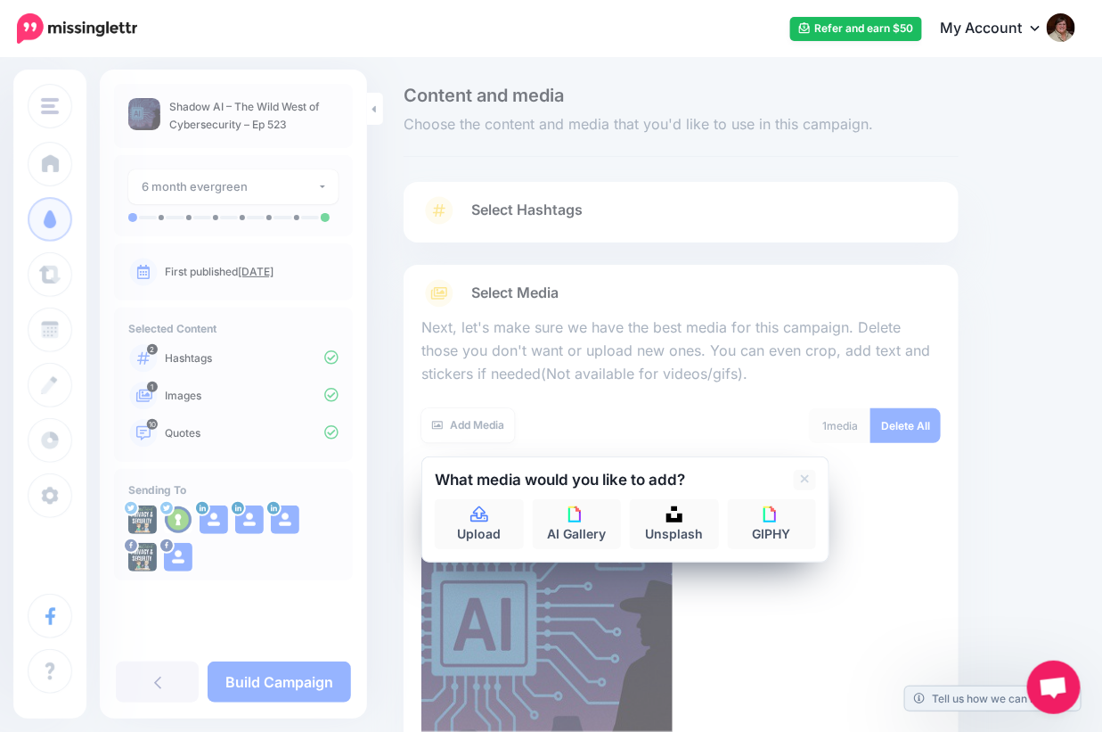
click at [462, 478] on h2 "What media would you like to add?" at bounding box center [560, 479] width 250 height 15
click at [662, 528] on link "Unsplash" at bounding box center [674, 524] width 89 height 50
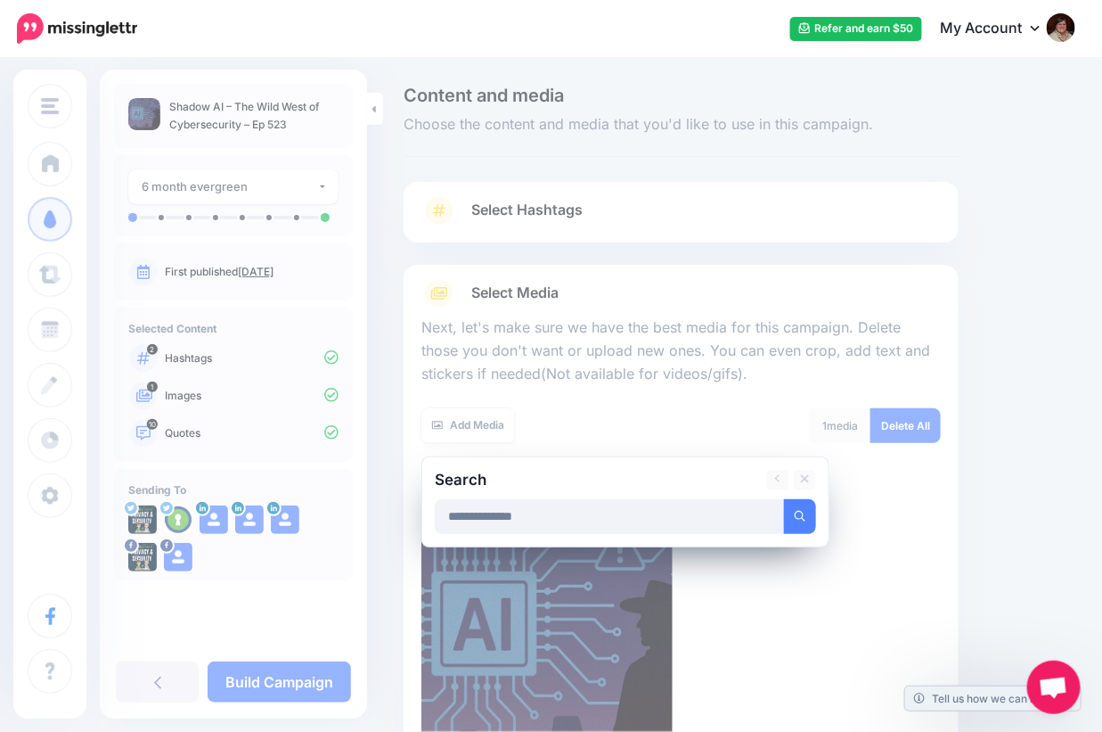
type input "**********"
click at [784, 499] on button "submit" at bounding box center [800, 516] width 32 height 35
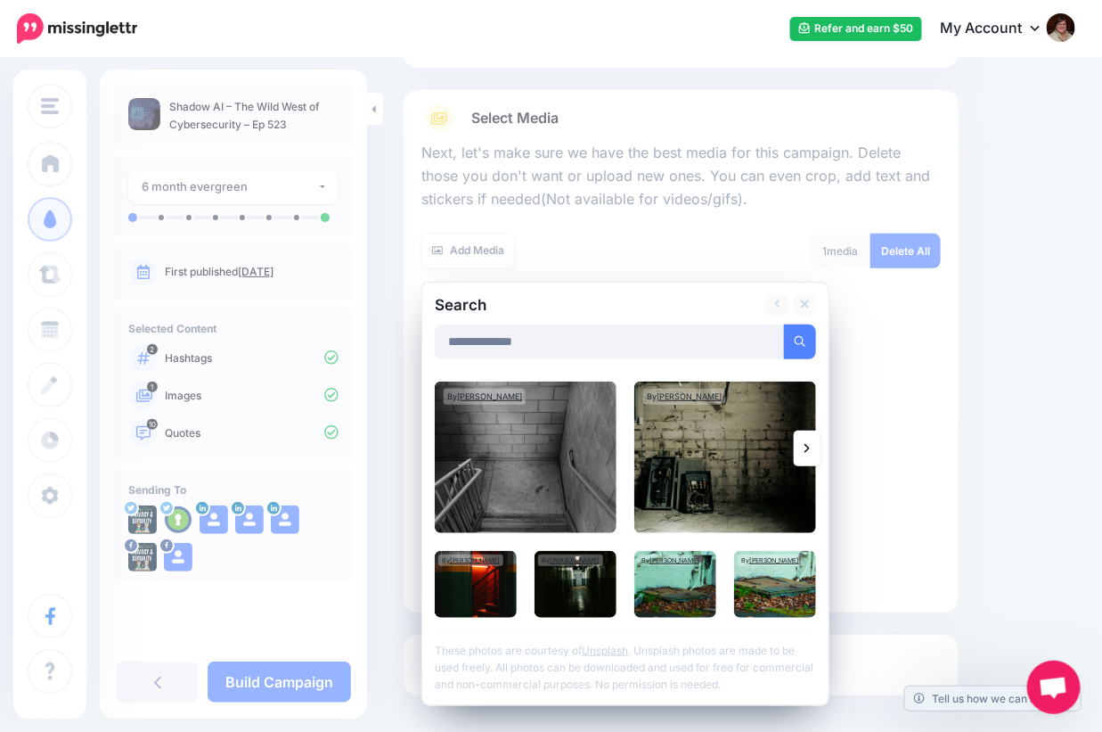
scroll to position [178, 0]
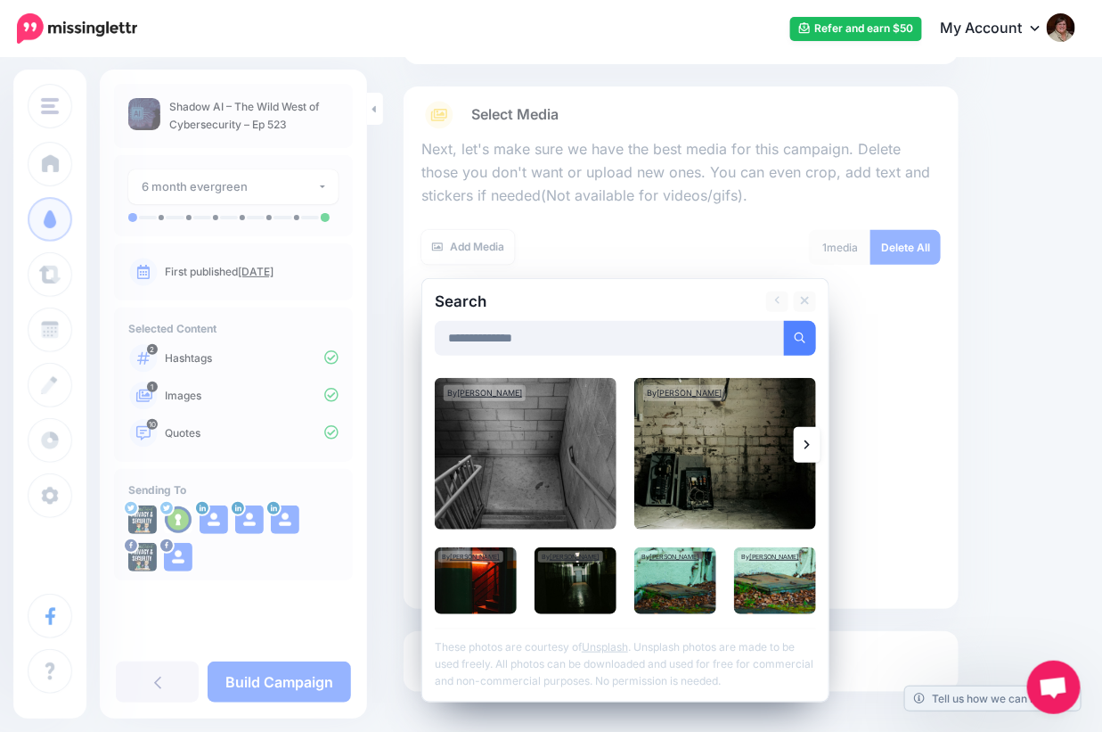
click at [811, 441] on link at bounding box center [807, 445] width 27 height 36
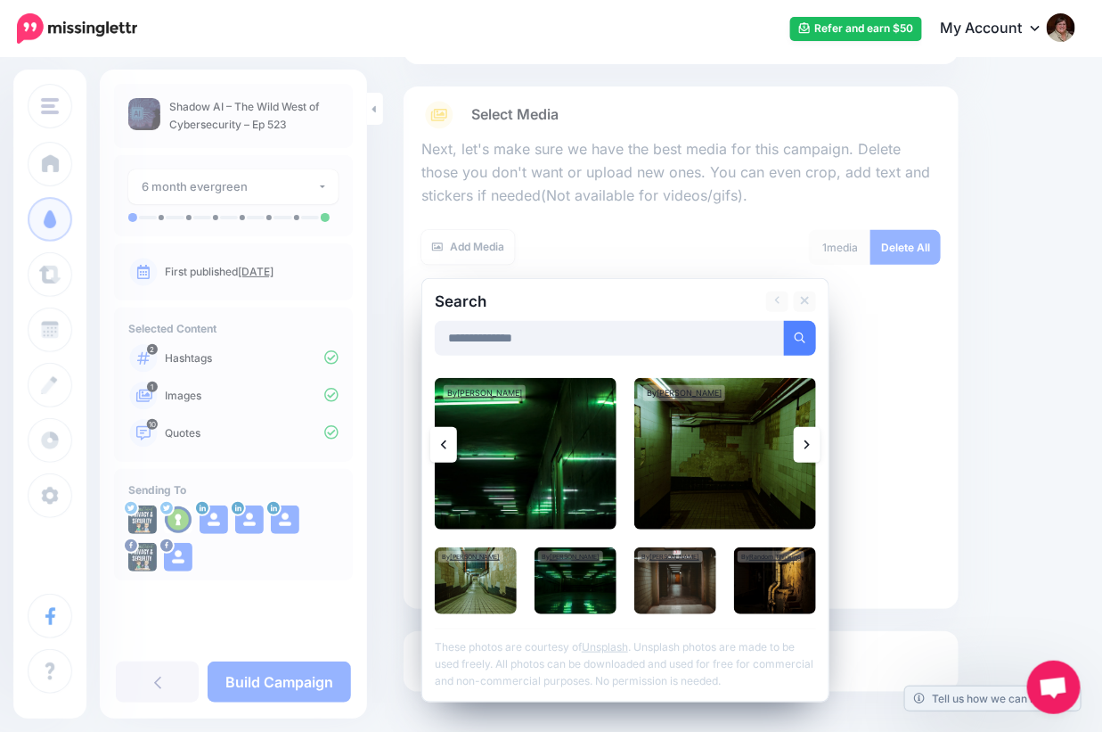
click at [811, 441] on link at bounding box center [807, 445] width 27 height 36
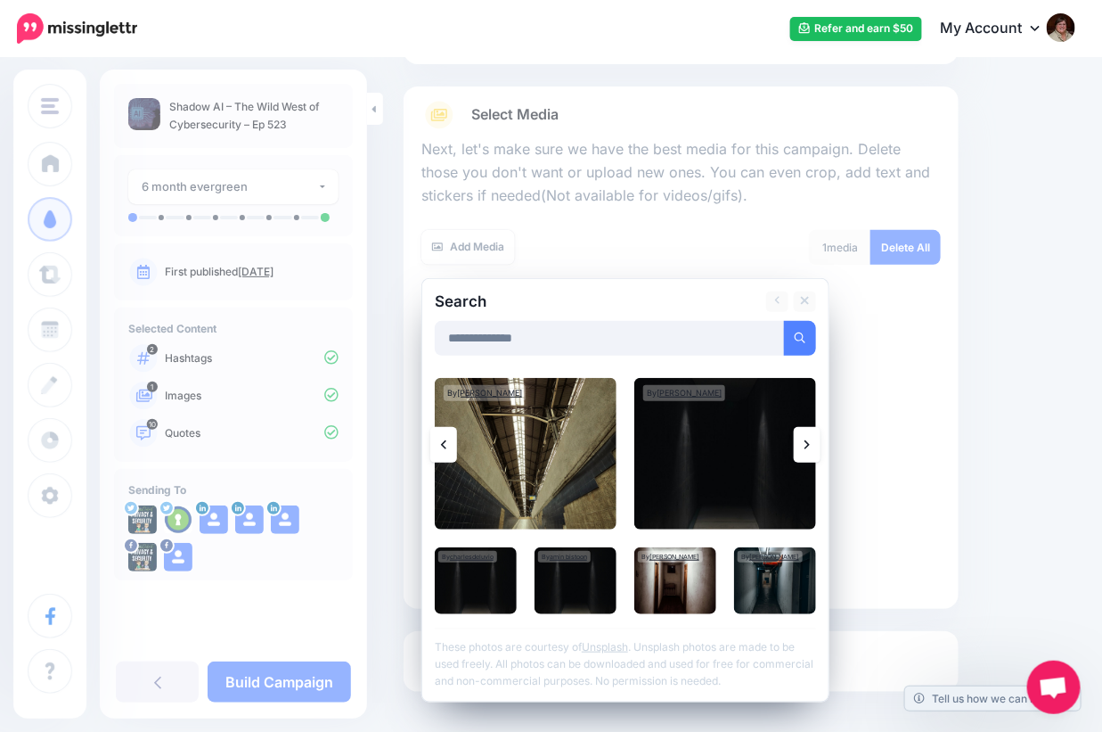
click at [811, 441] on link at bounding box center [807, 445] width 27 height 36
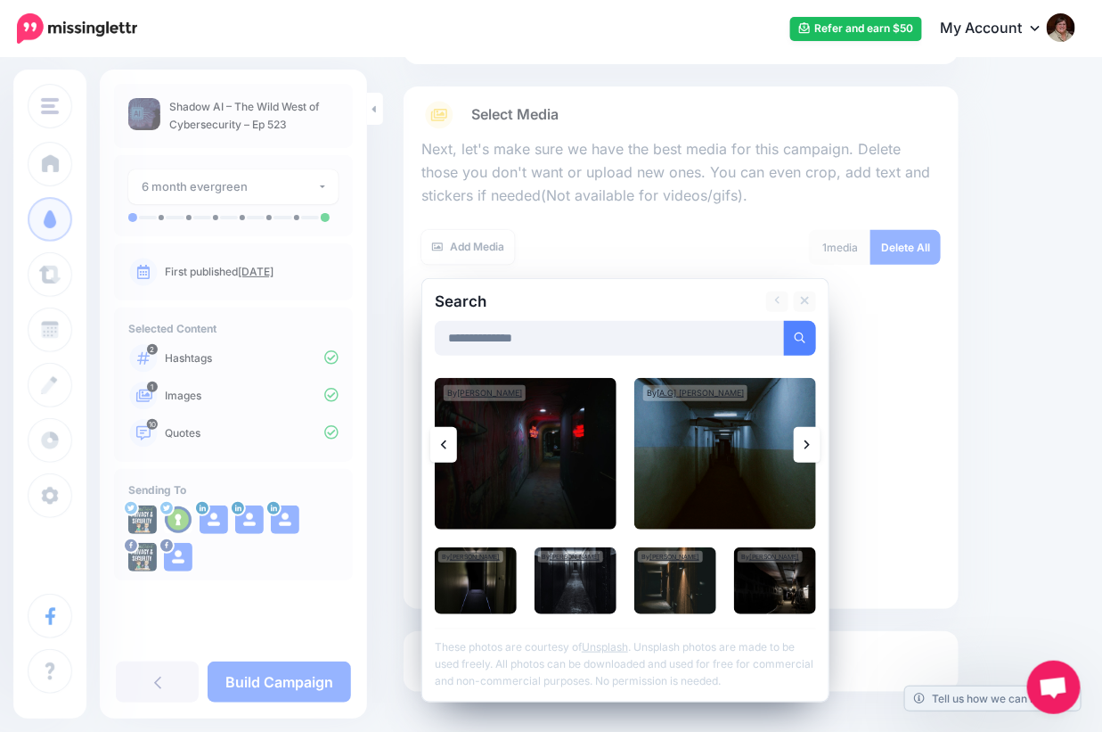
click at [811, 441] on link at bounding box center [807, 445] width 27 height 36
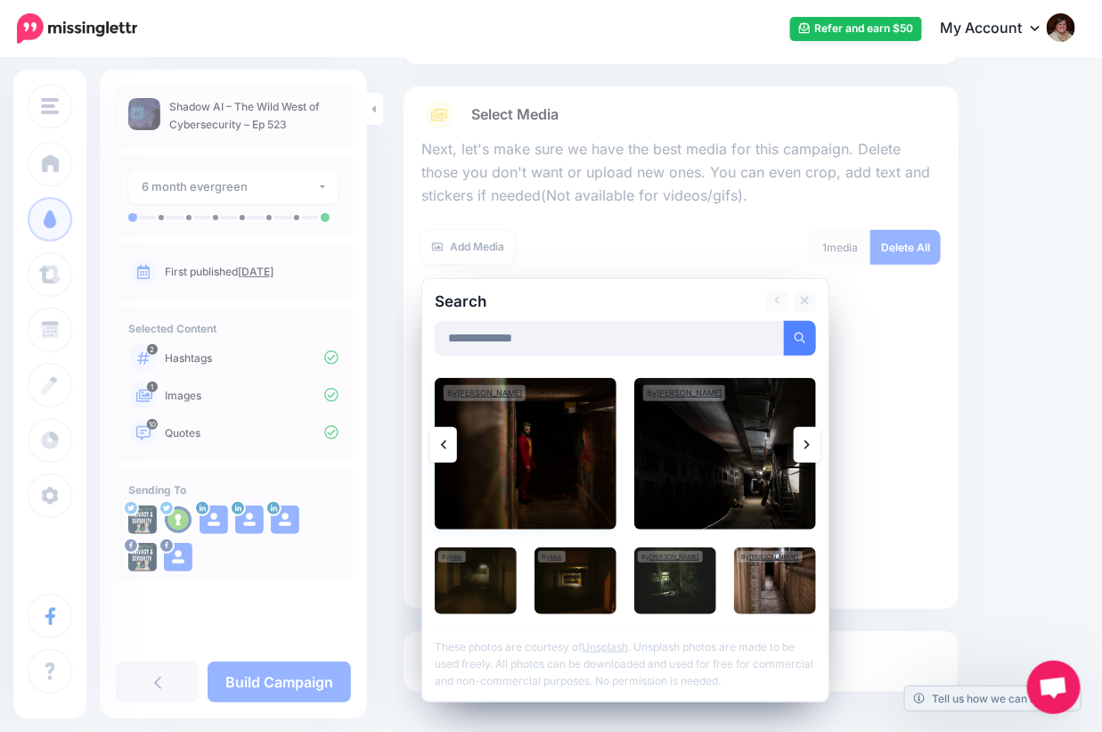
click at [529, 453] on img at bounding box center [526, 453] width 182 height 151
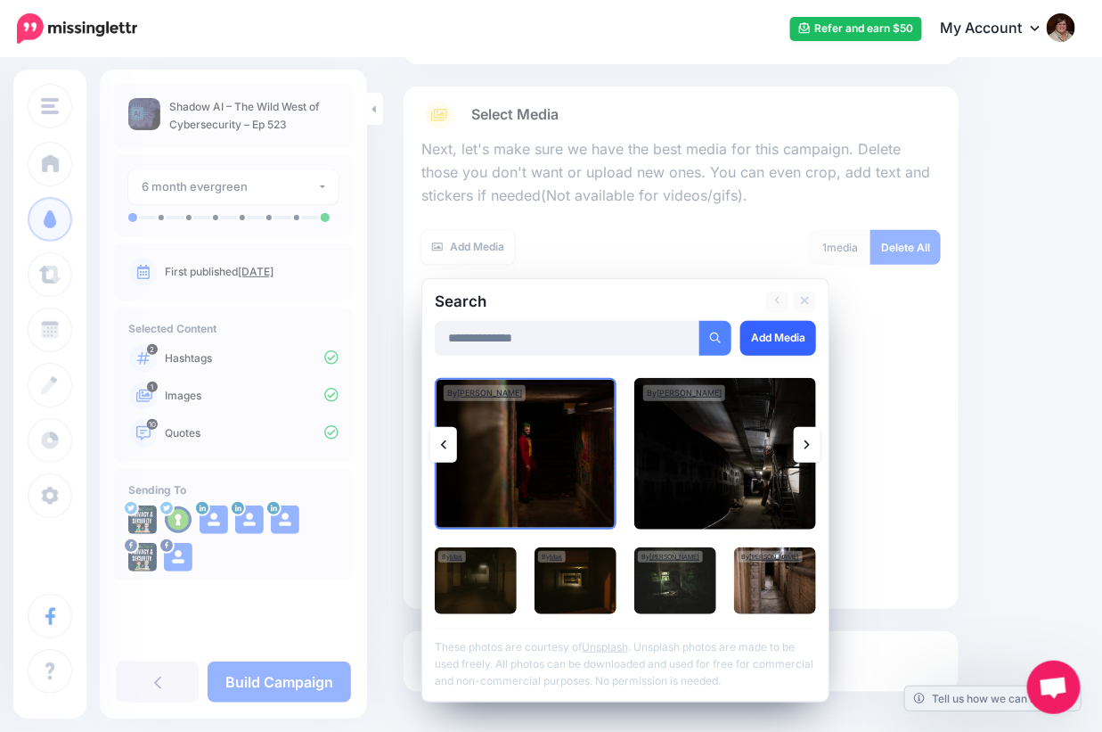
click at [789, 334] on link "Add Media" at bounding box center [778, 338] width 76 height 35
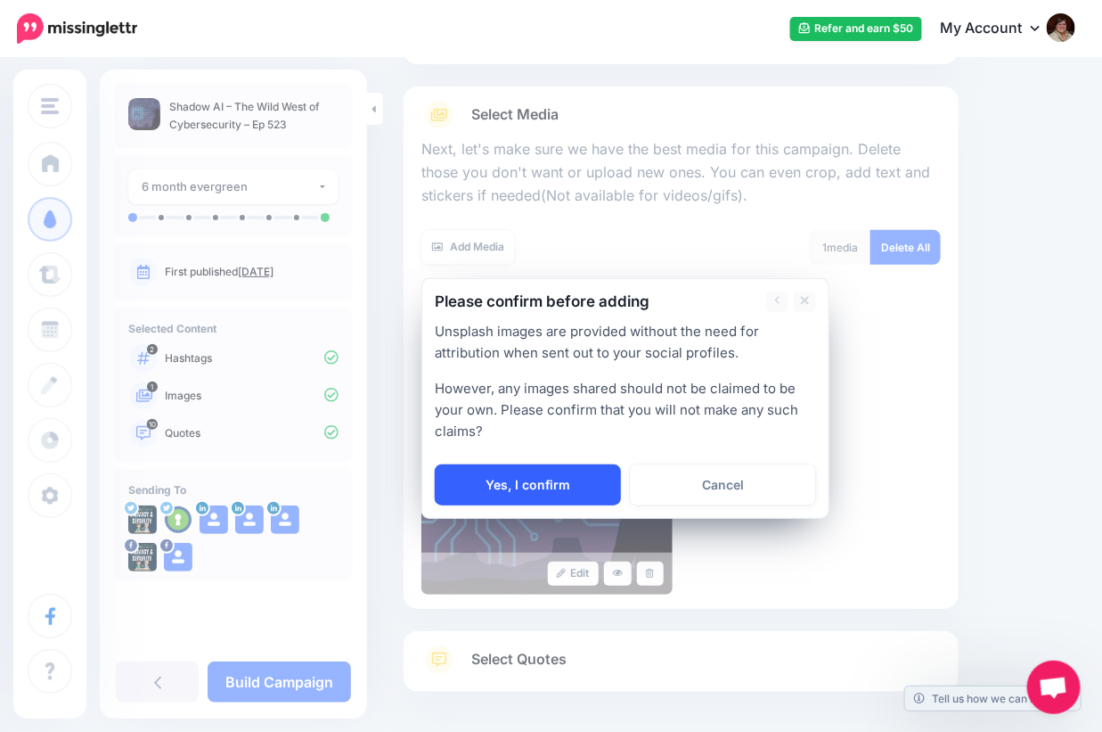
click at [511, 479] on link "Yes, I confirm" at bounding box center [528, 484] width 186 height 41
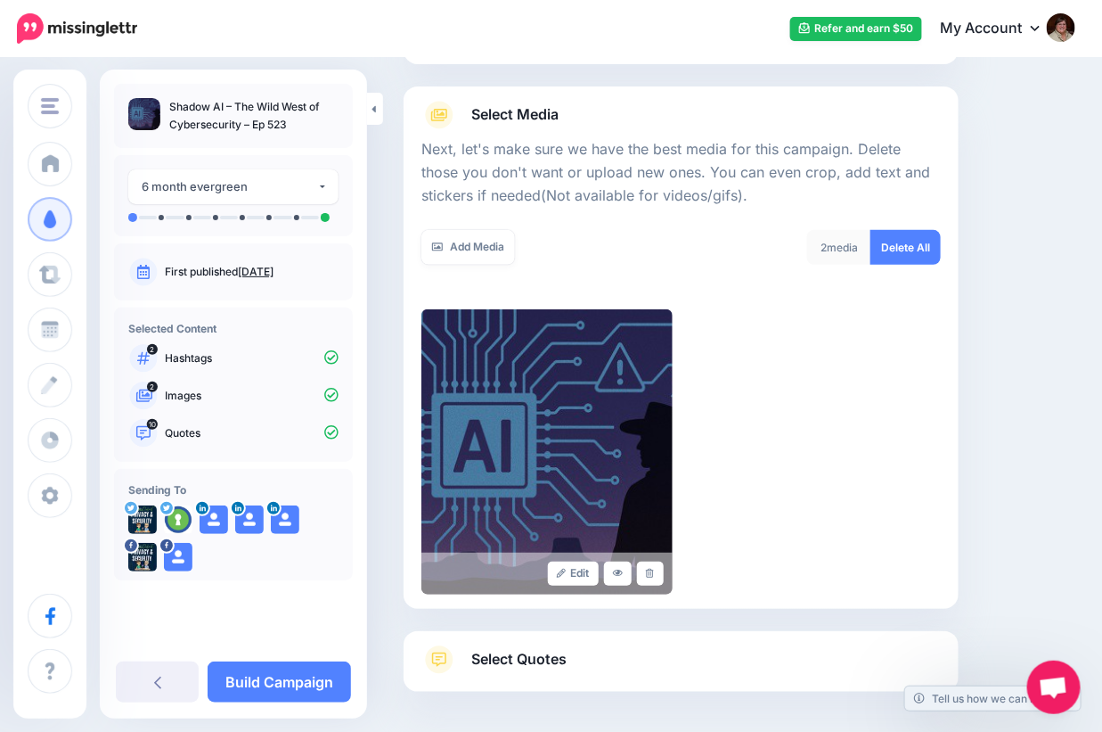
click at [511, 479] on img at bounding box center [546, 451] width 251 height 285
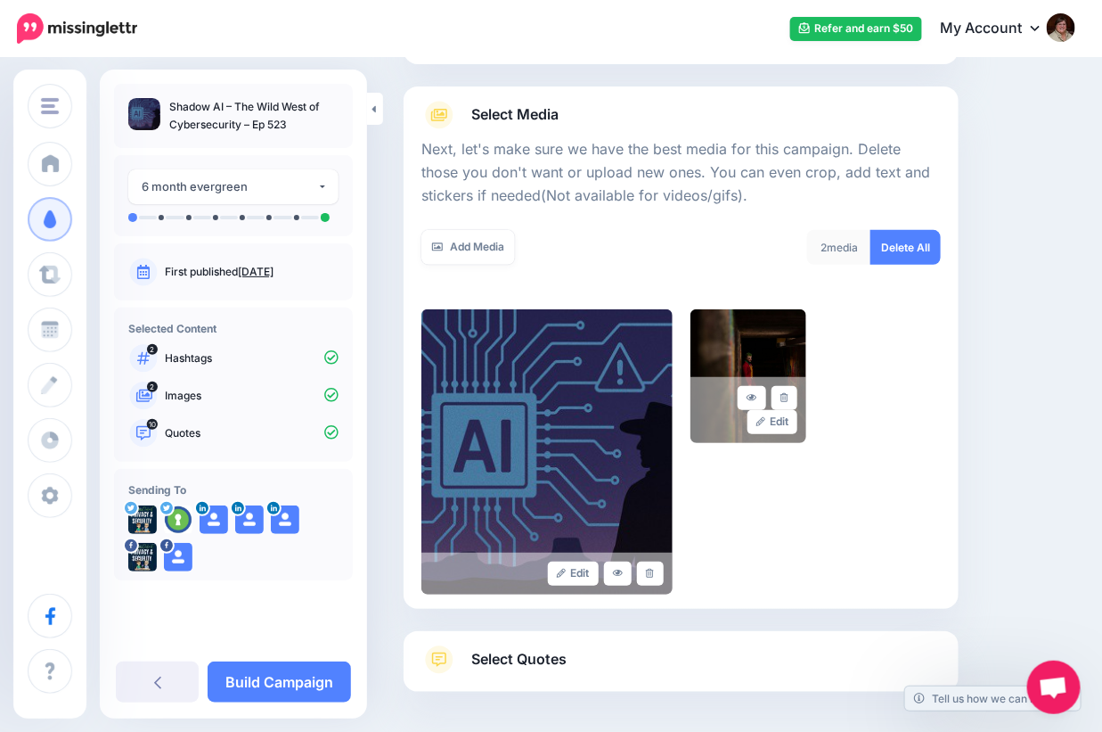
scroll to position [252, 0]
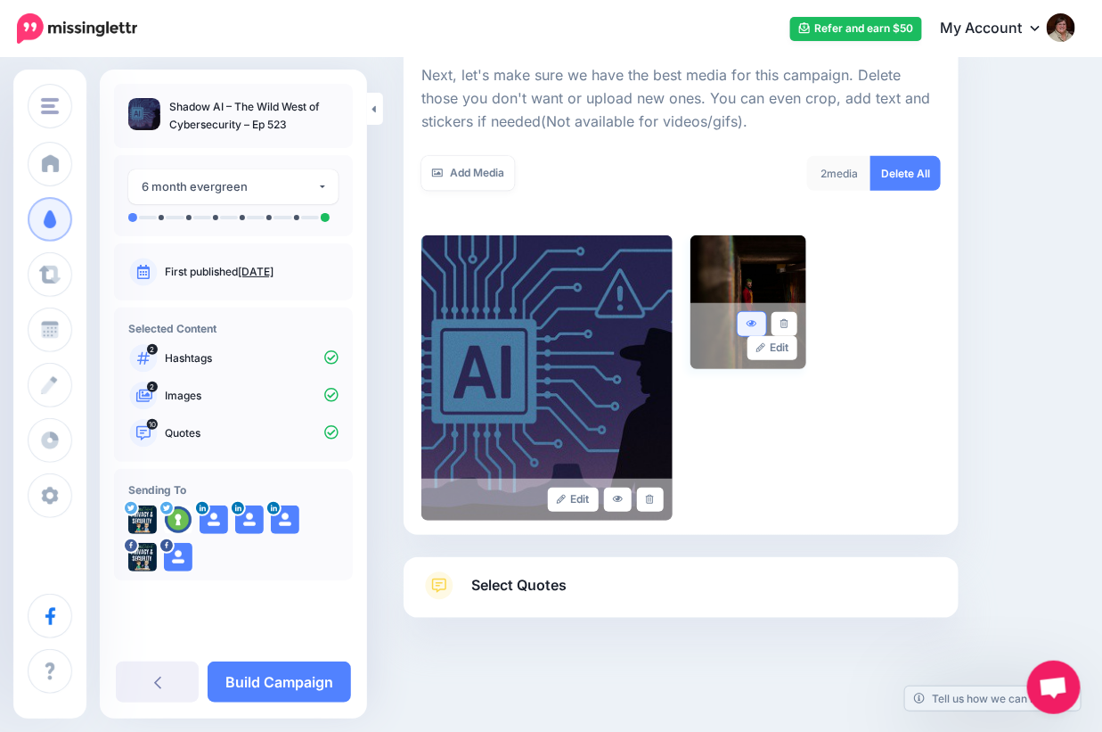
click at [756, 320] on icon at bounding box center [752, 324] width 11 height 10
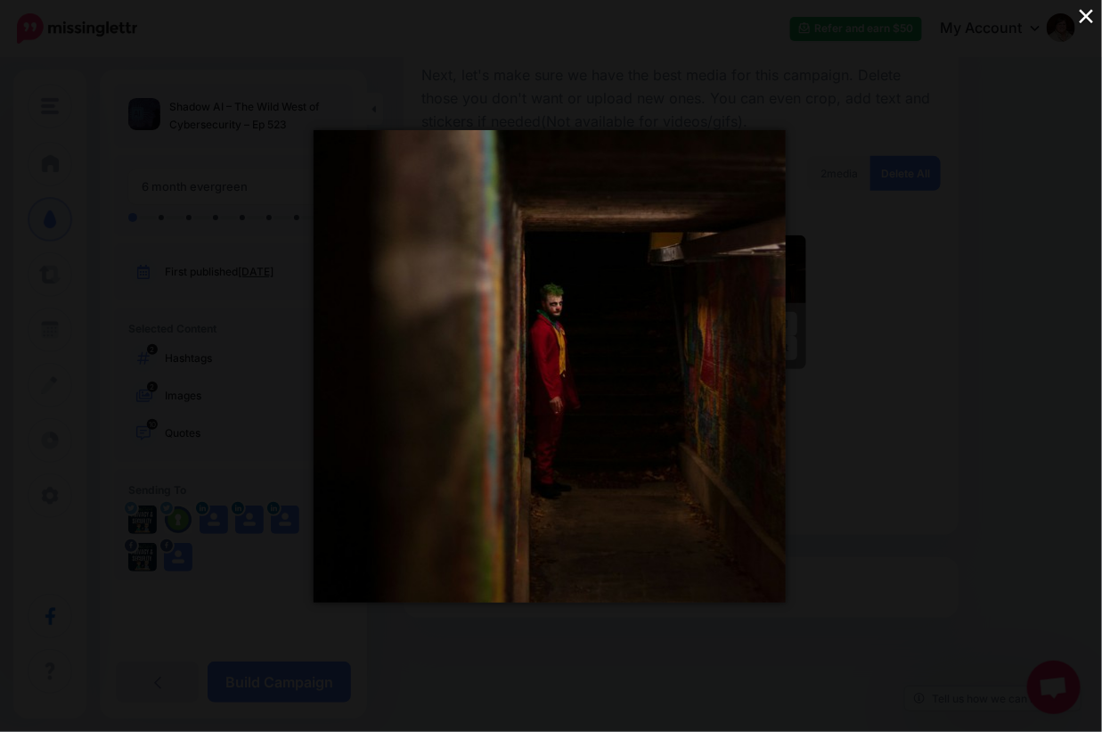
click at [188, 147] on div "×" at bounding box center [551, 366] width 1102 height 732
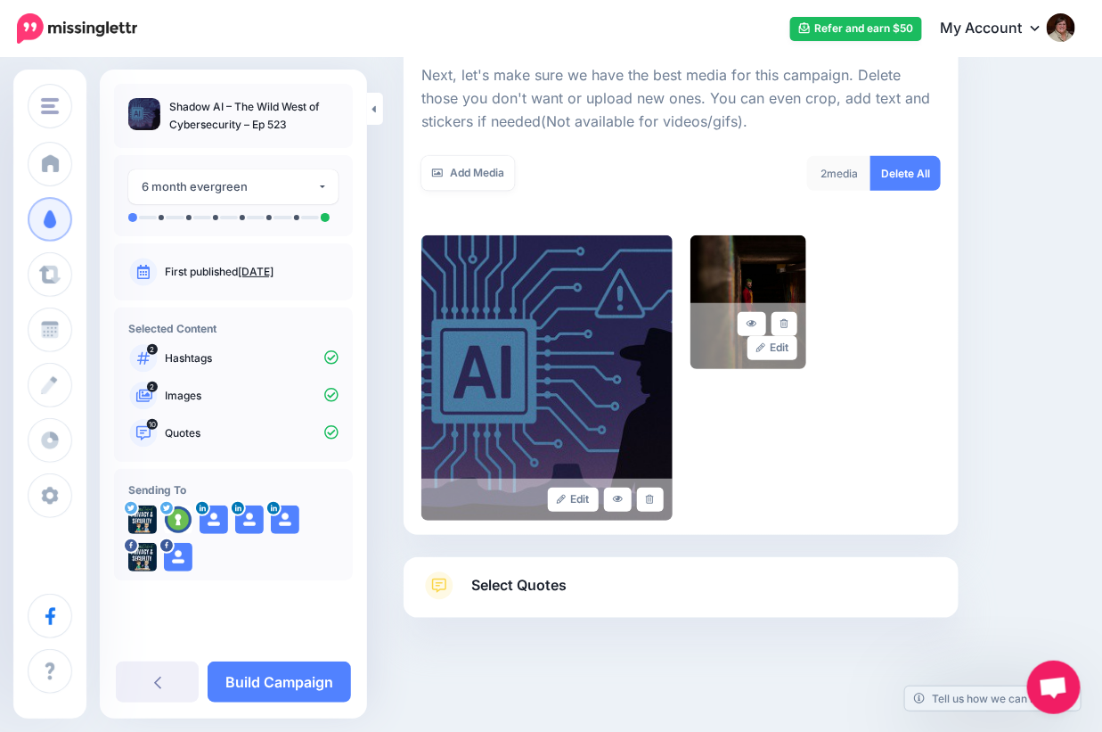
click at [547, 586] on span "Select Quotes" at bounding box center [518, 585] width 95 height 24
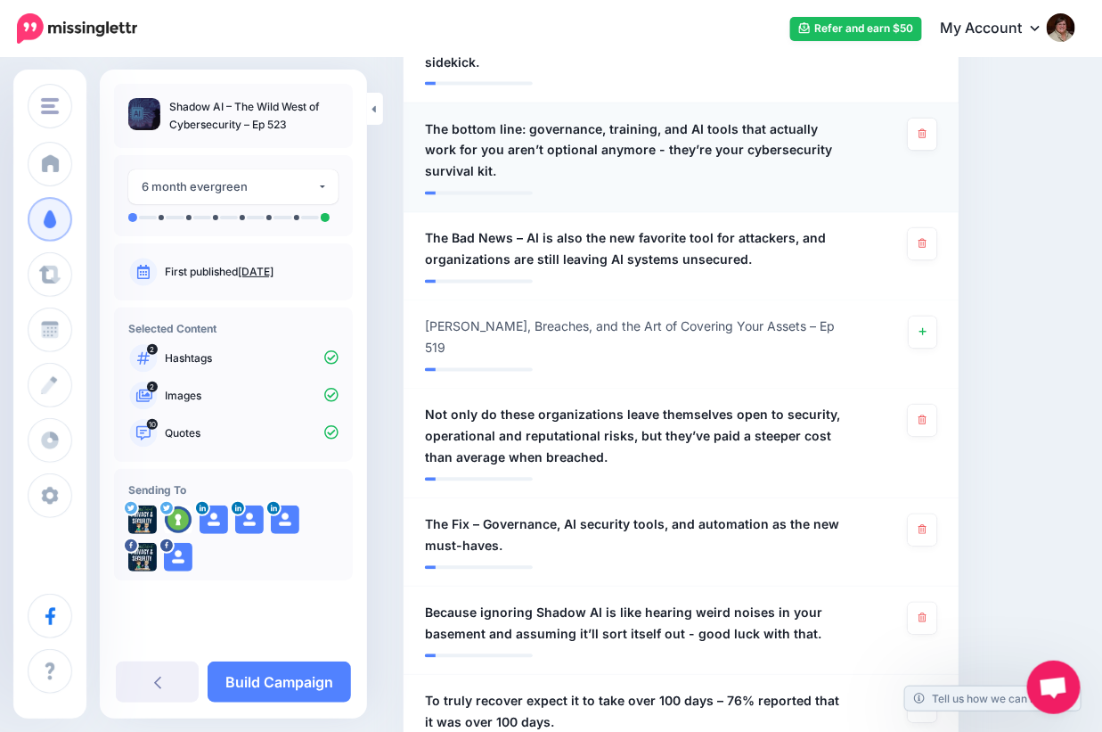
scroll to position [1055, 0]
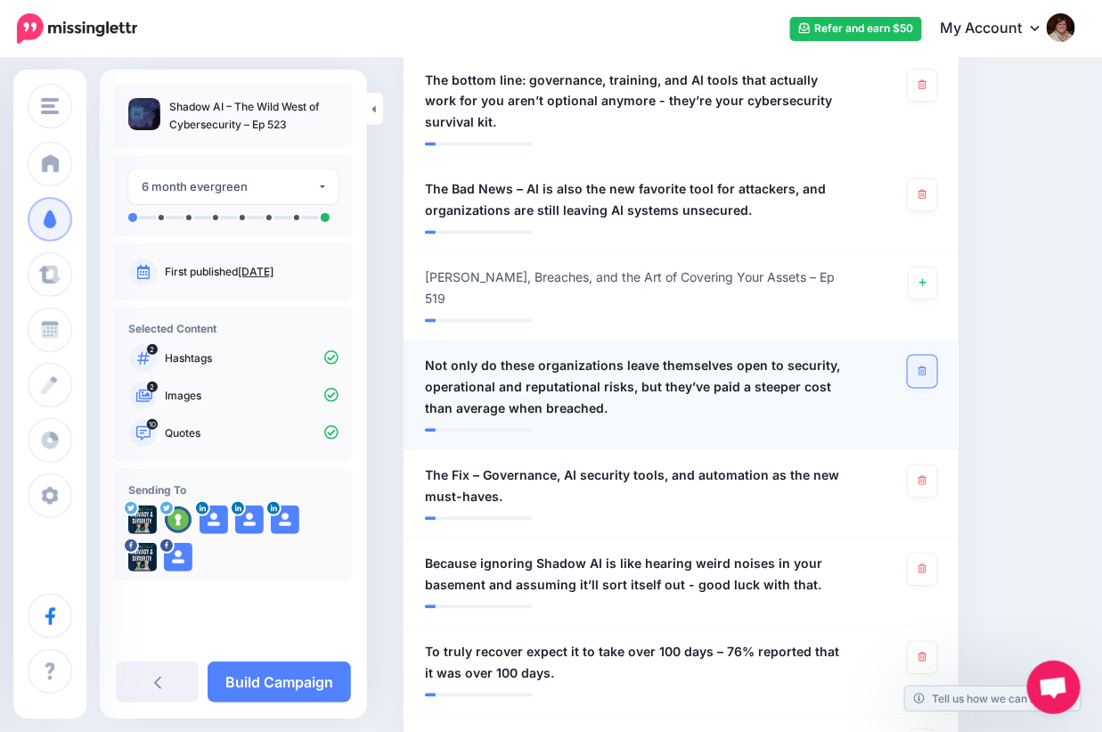
click at [937, 364] on link at bounding box center [922, 372] width 29 height 32
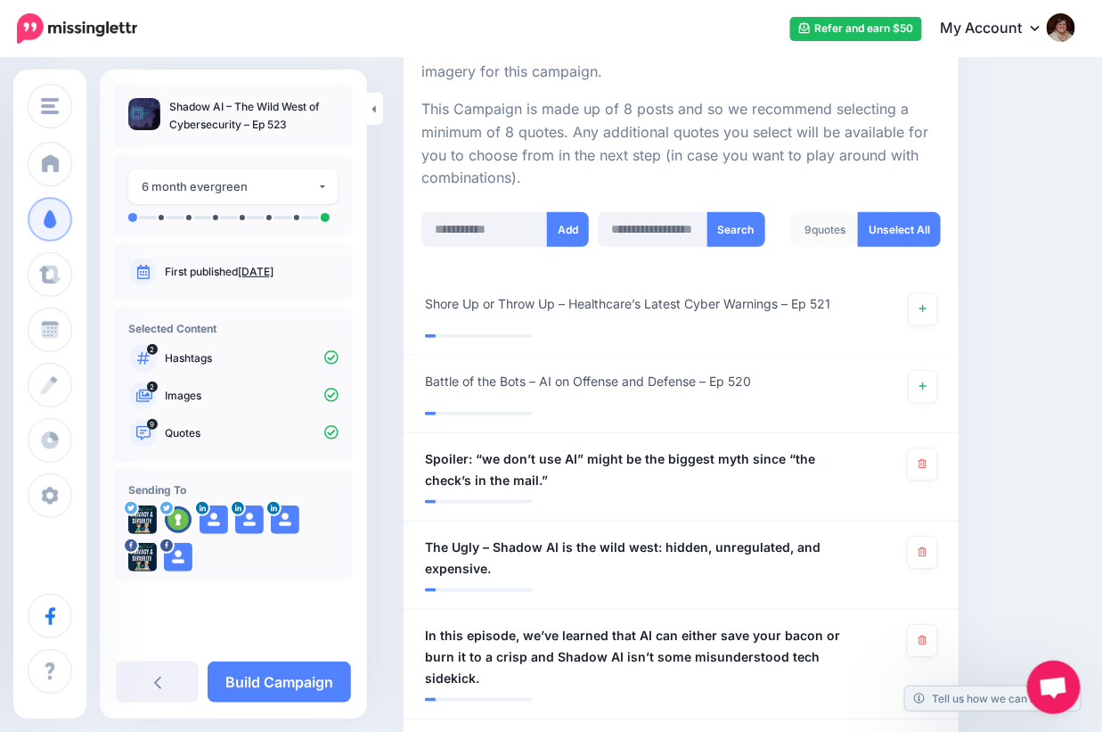
scroll to position [252, 0]
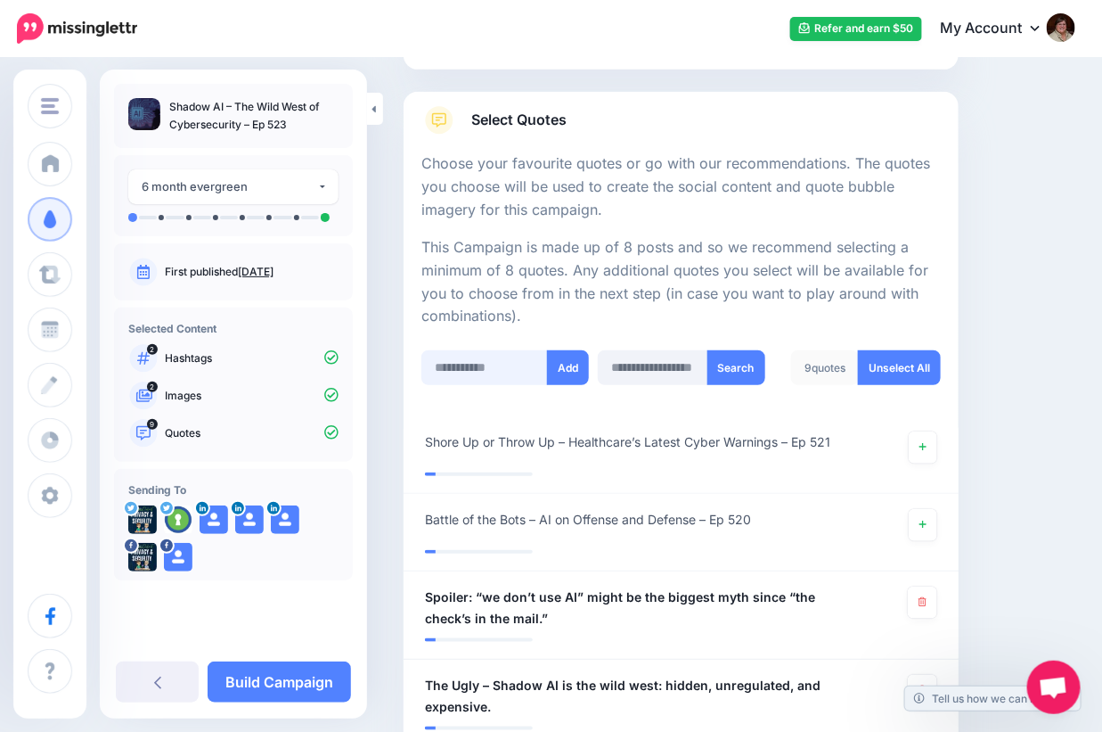
click at [441, 367] on input "text" at bounding box center [484, 367] width 127 height 35
paste input "**********"
type input "**********"
click at [584, 361] on button "Add" at bounding box center [572, 367] width 42 height 35
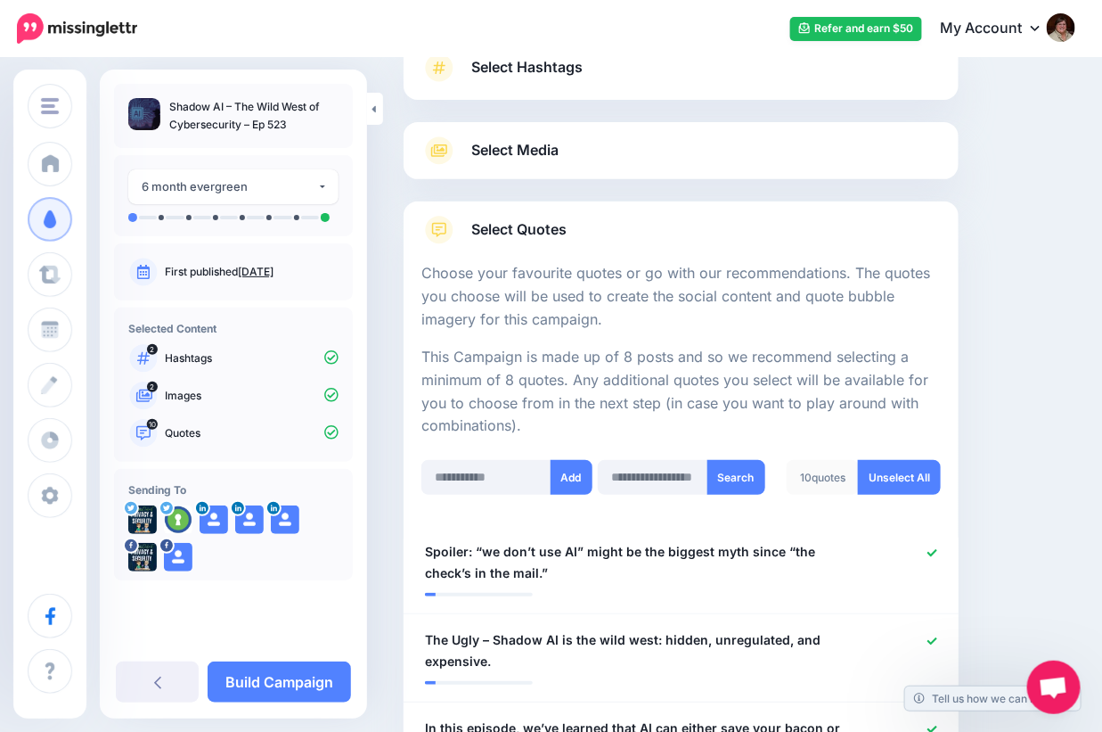
scroll to position [134, 0]
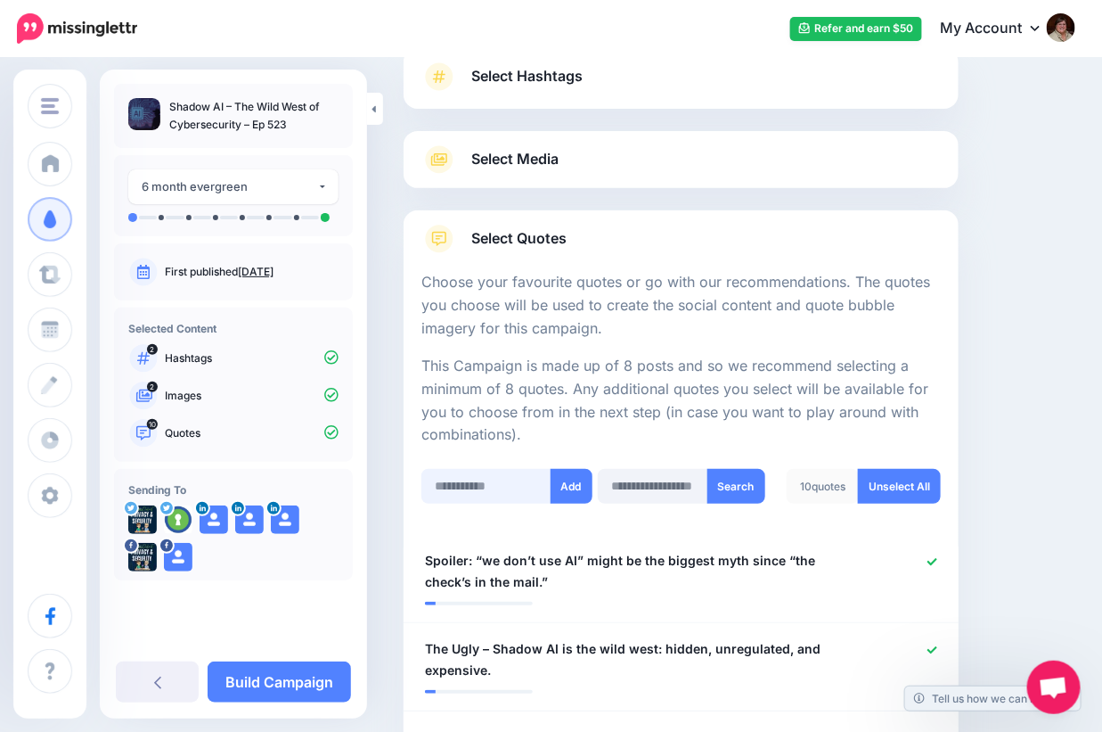
click at [440, 473] on input "text" at bounding box center [486, 486] width 130 height 35
paste input "**********"
type input "**********"
click at [568, 485] on button "Add" at bounding box center [572, 486] width 42 height 35
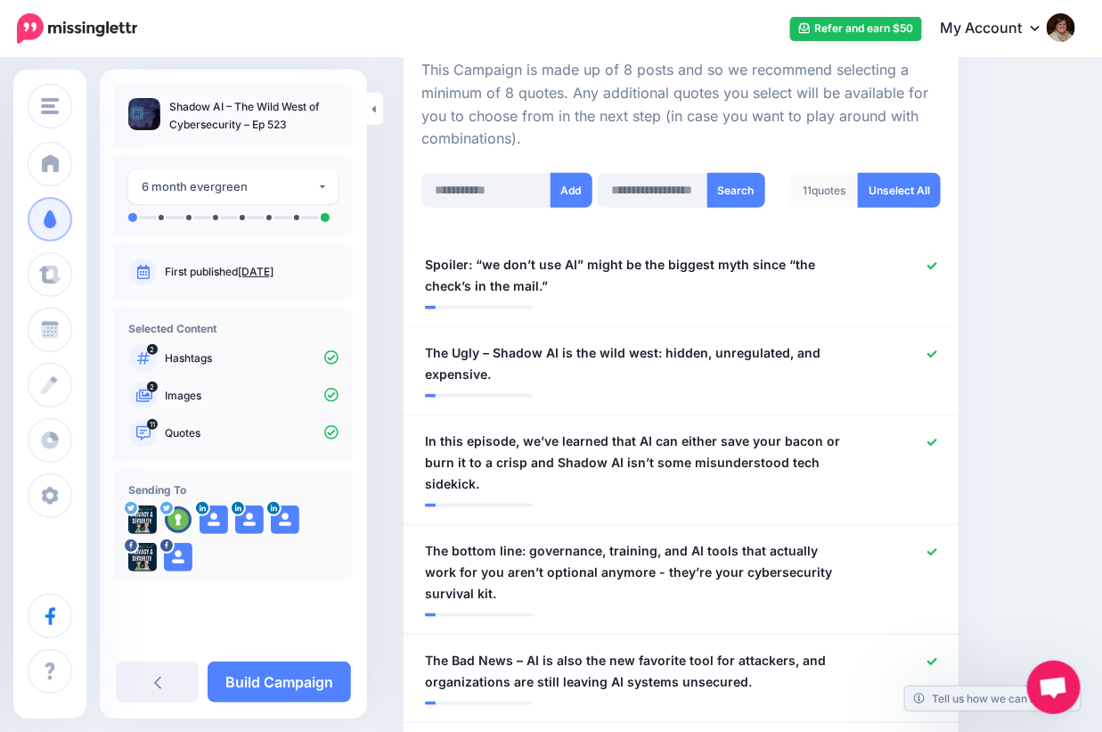
scroll to position [400, 0]
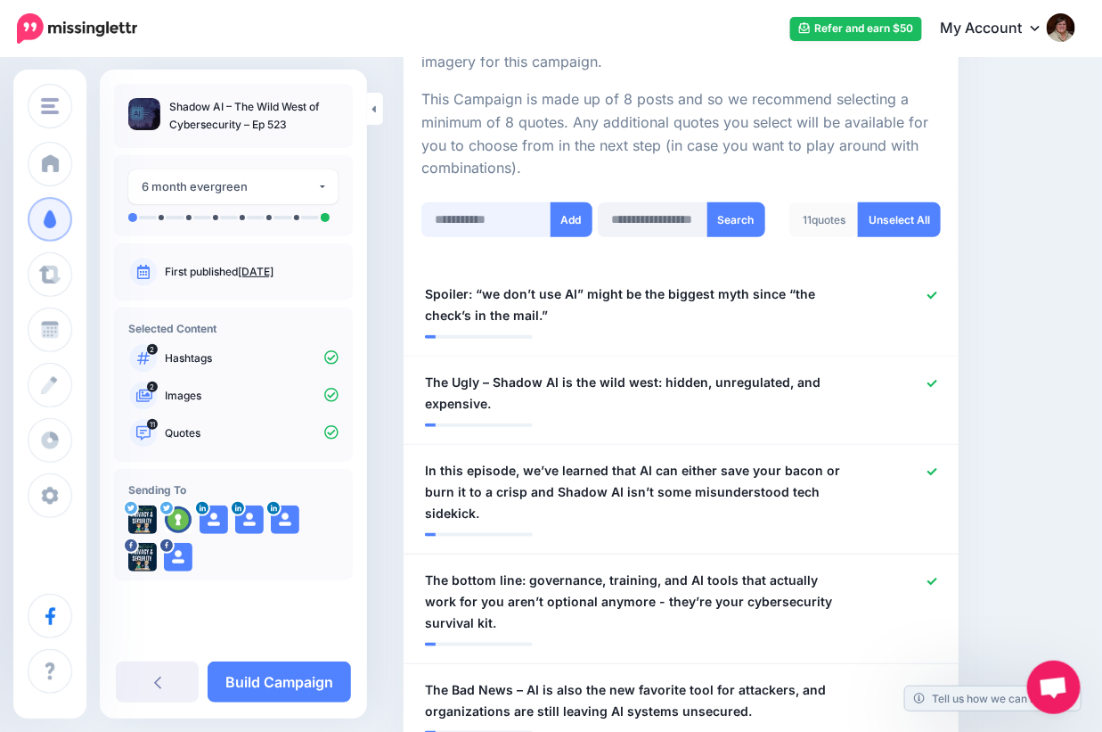
click at [482, 218] on input "text" at bounding box center [486, 219] width 130 height 35
paste input "**********"
type input "**********"
click at [572, 220] on button "Add" at bounding box center [572, 219] width 42 height 35
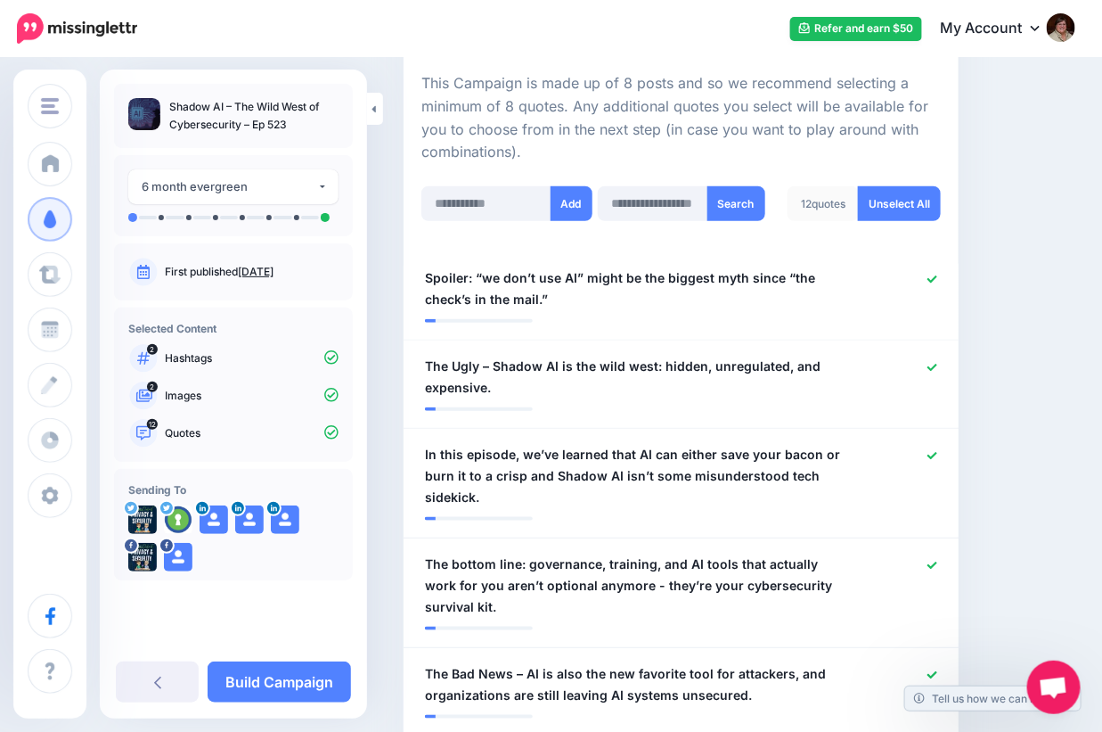
scroll to position [312, 0]
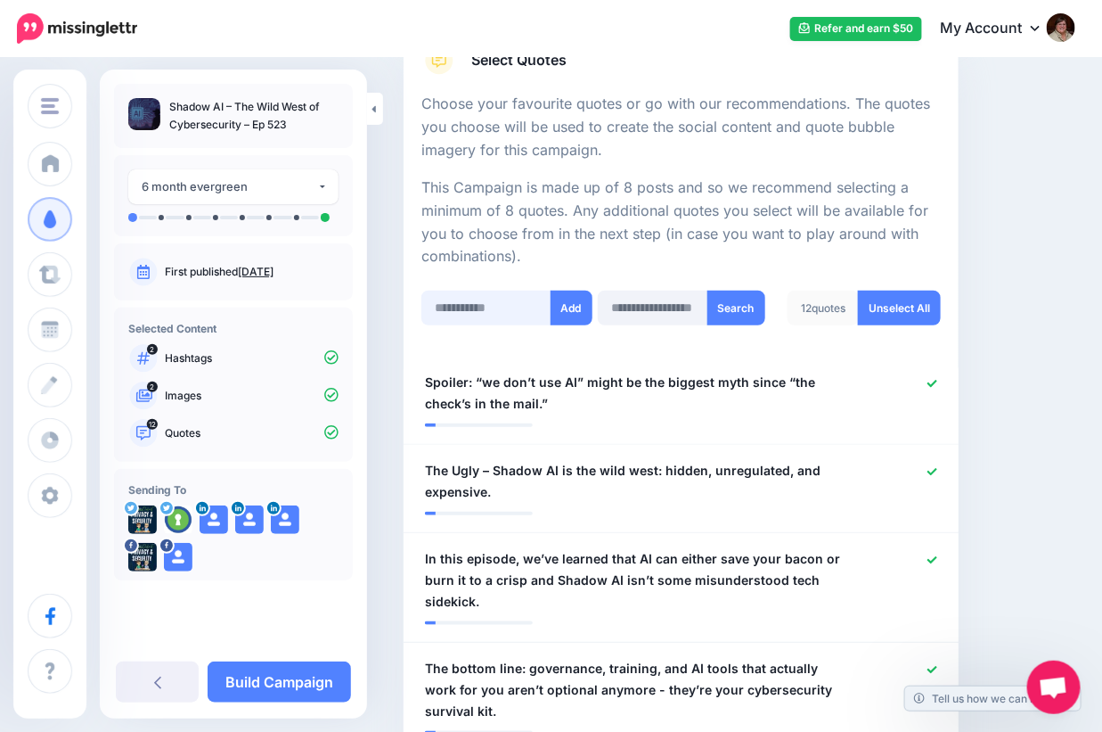
click at [476, 299] on input "text" at bounding box center [486, 307] width 130 height 35
paste input "**********"
type input "**********"
click at [570, 308] on button "Add" at bounding box center [572, 307] width 42 height 35
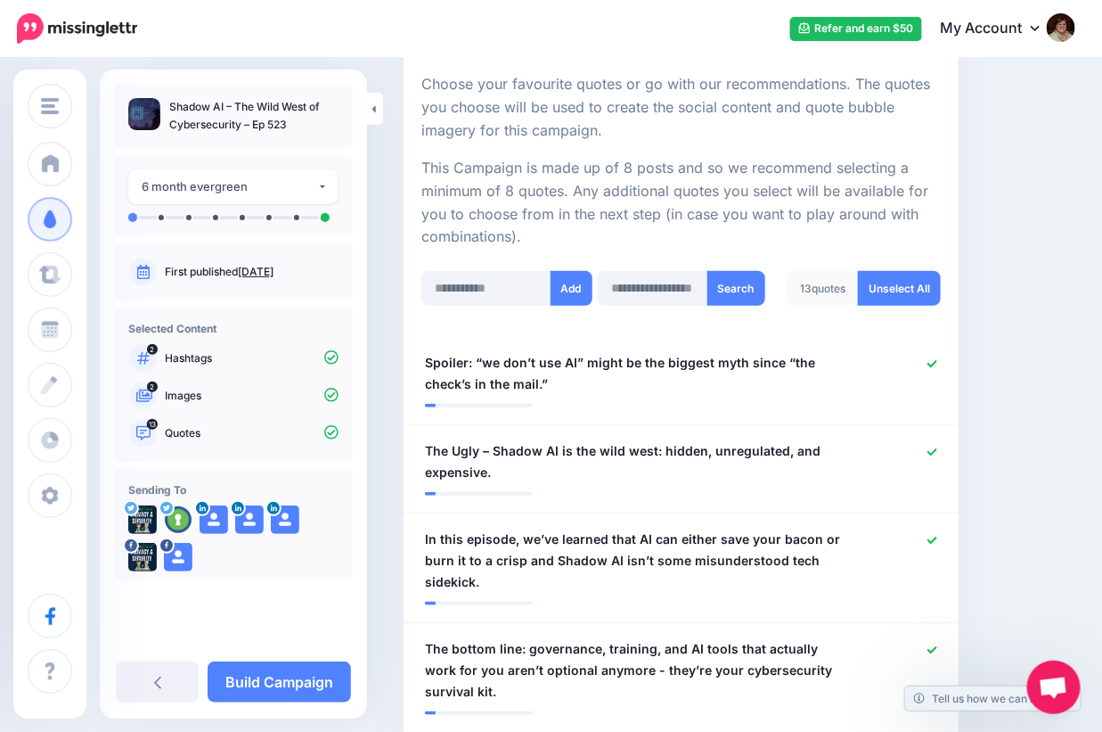
scroll to position [312, 0]
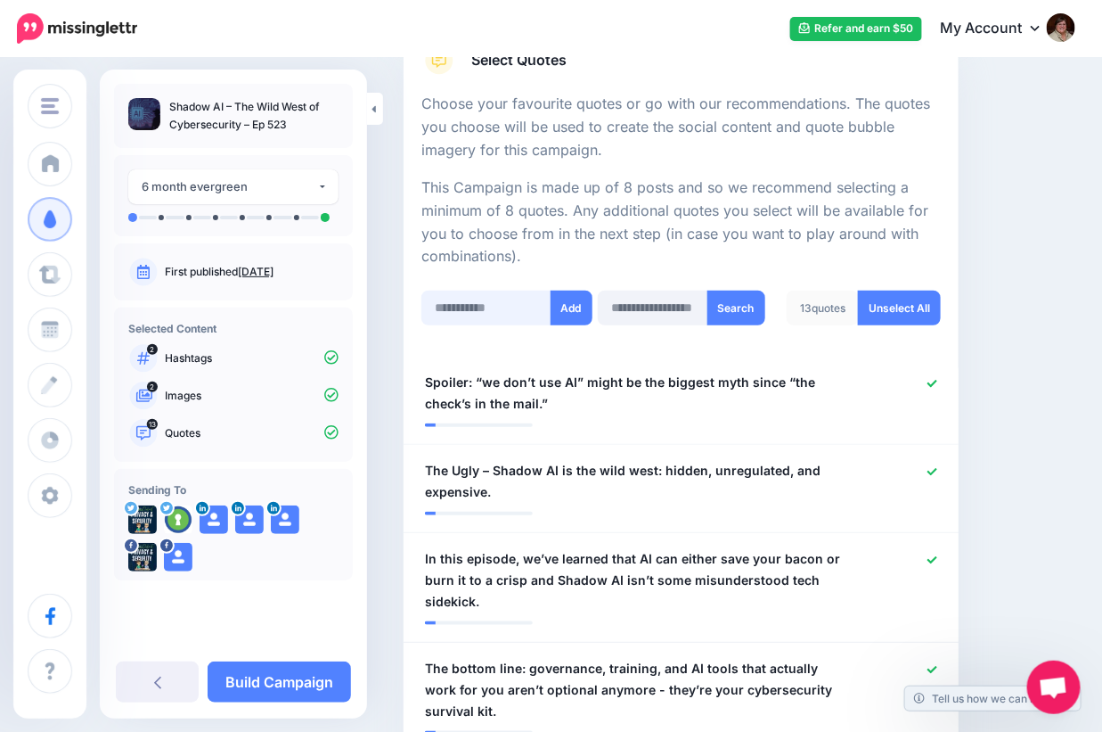
click at [452, 303] on input "text" at bounding box center [486, 307] width 130 height 35
paste input "**********"
type input "**********"
click at [581, 306] on button "Add" at bounding box center [572, 307] width 42 height 35
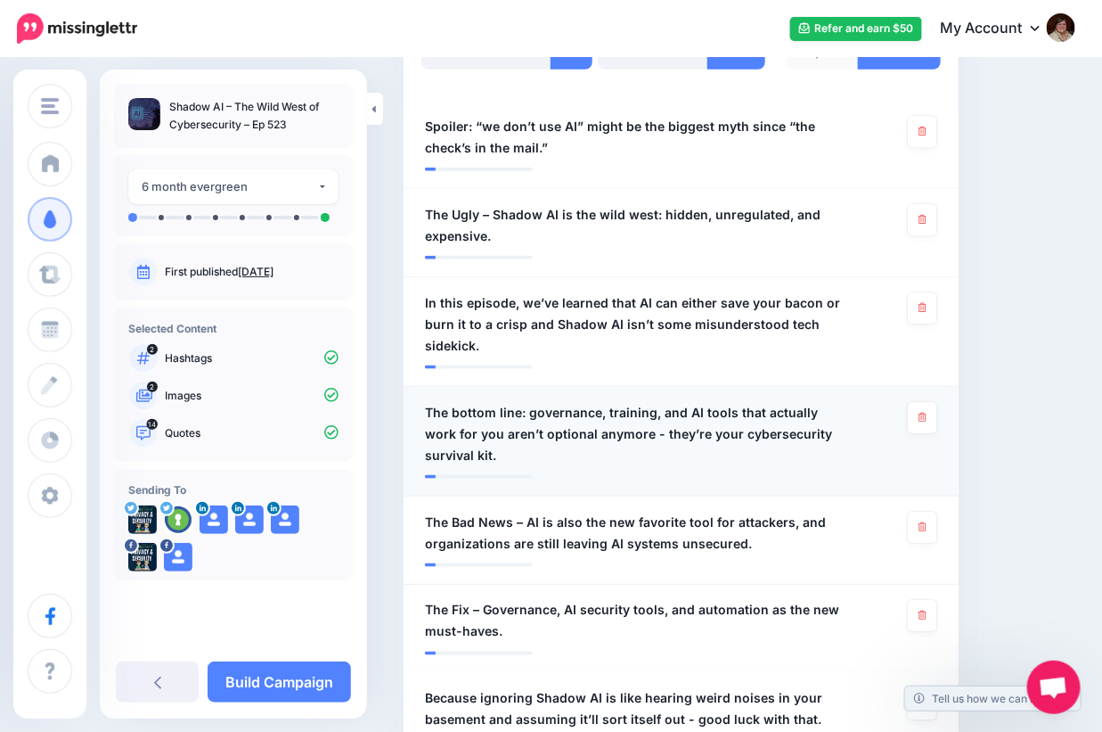
scroll to position [579, 0]
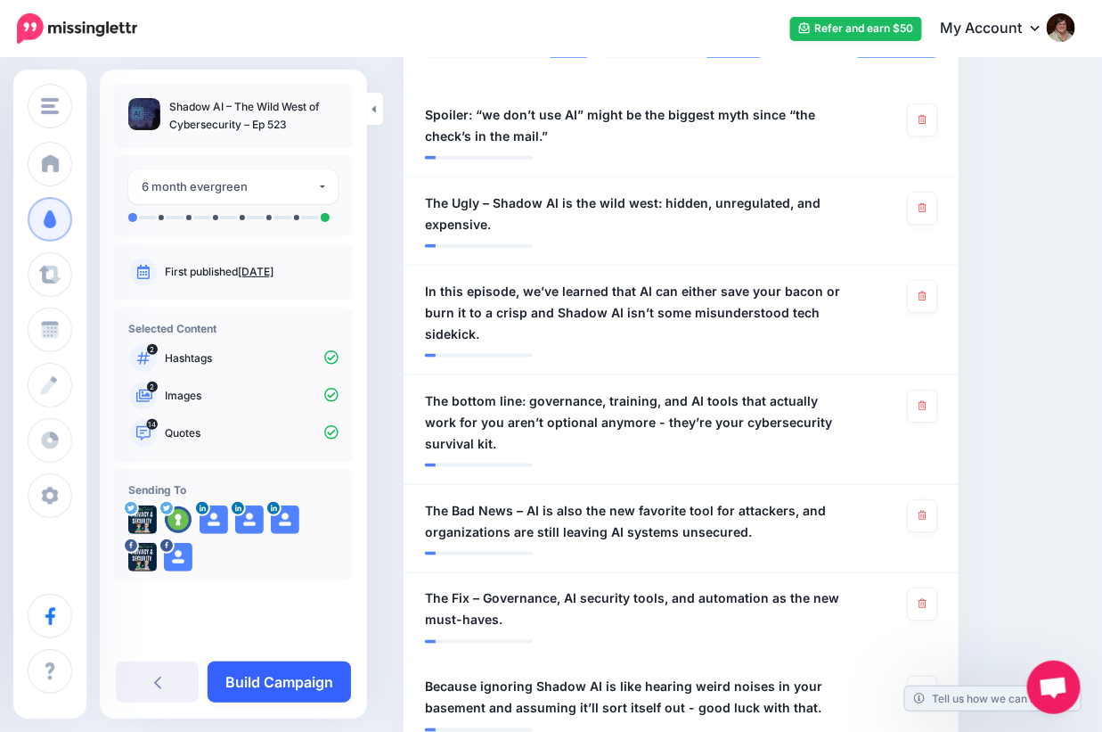
click at [311, 687] on link "Build Campaign" at bounding box center [279, 681] width 143 height 41
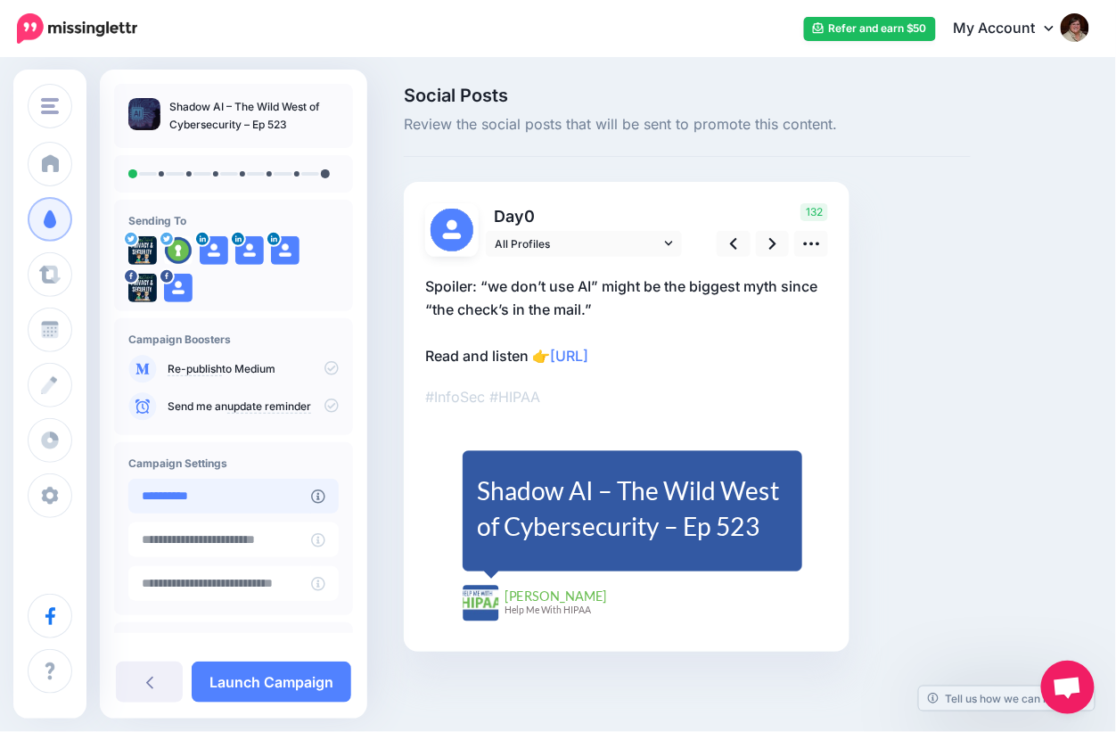
click at [291, 499] on input "**********" at bounding box center [219, 495] width 183 height 35
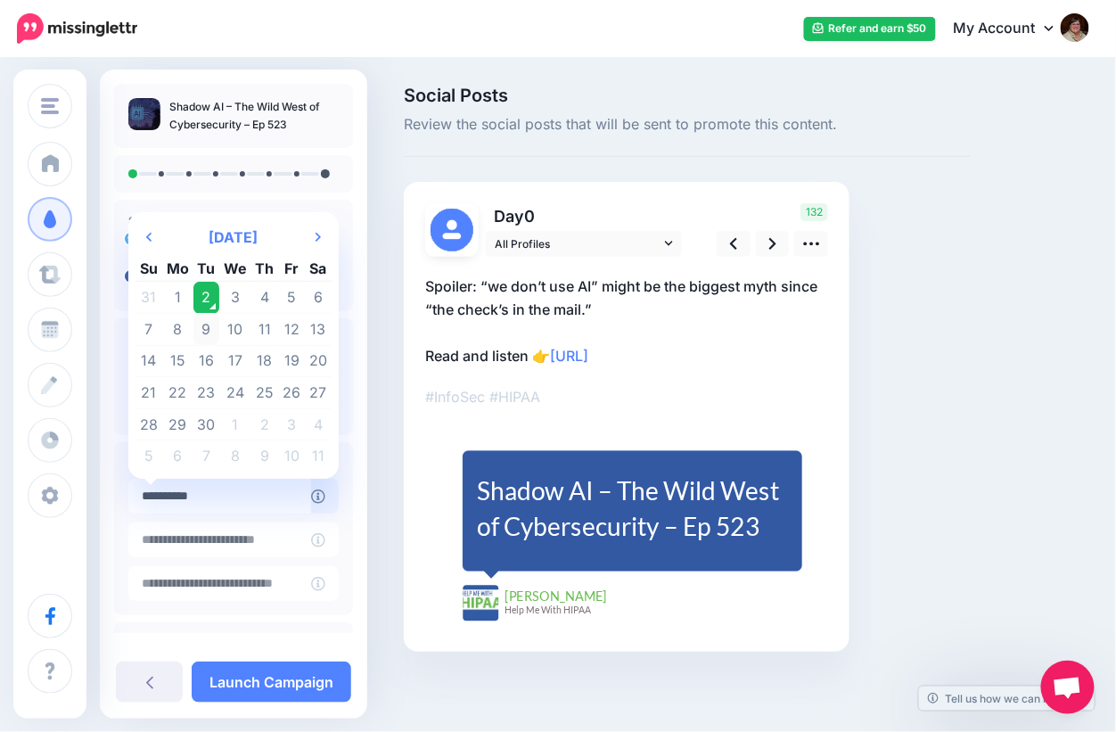
click at [206, 318] on td "9" at bounding box center [206, 330] width 27 height 32
type input "**********"
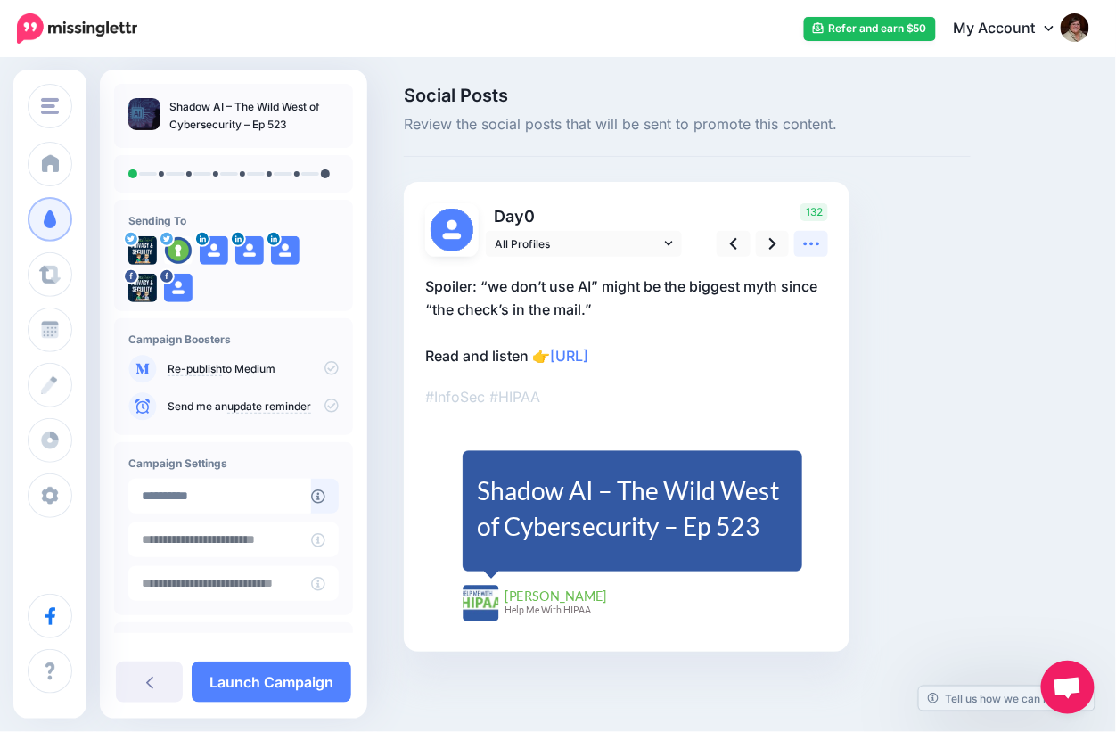
click at [811, 247] on icon at bounding box center [811, 243] width 19 height 19
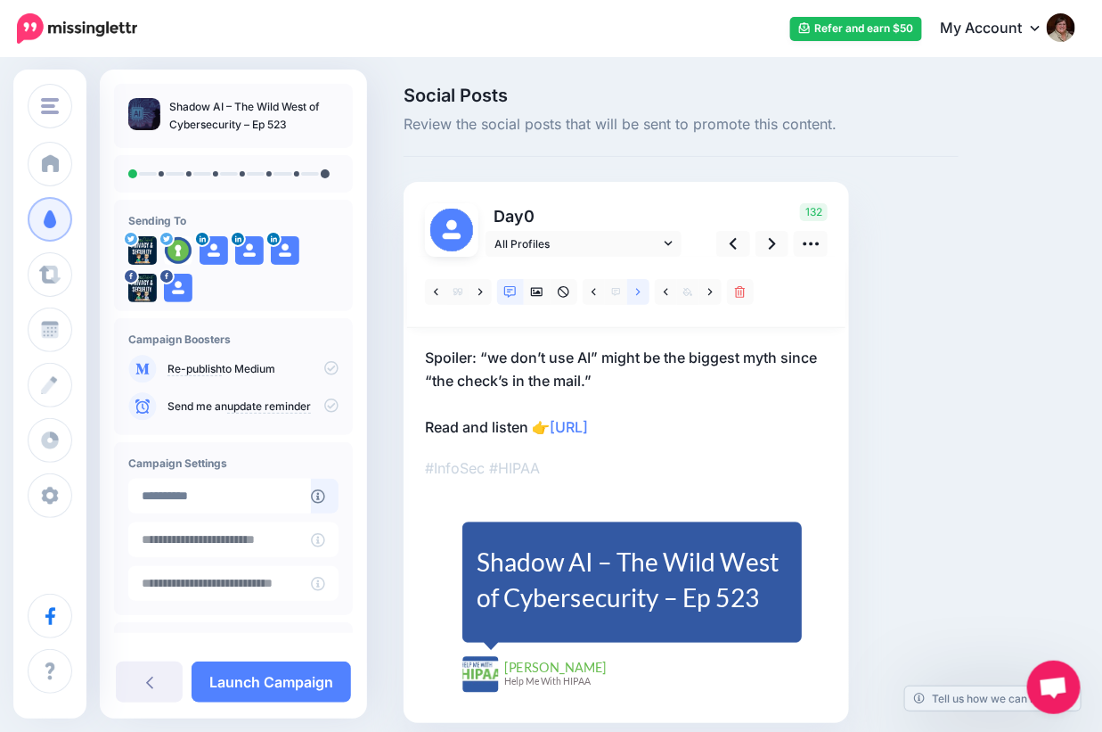
click at [632, 293] on link at bounding box center [638, 292] width 22 height 26
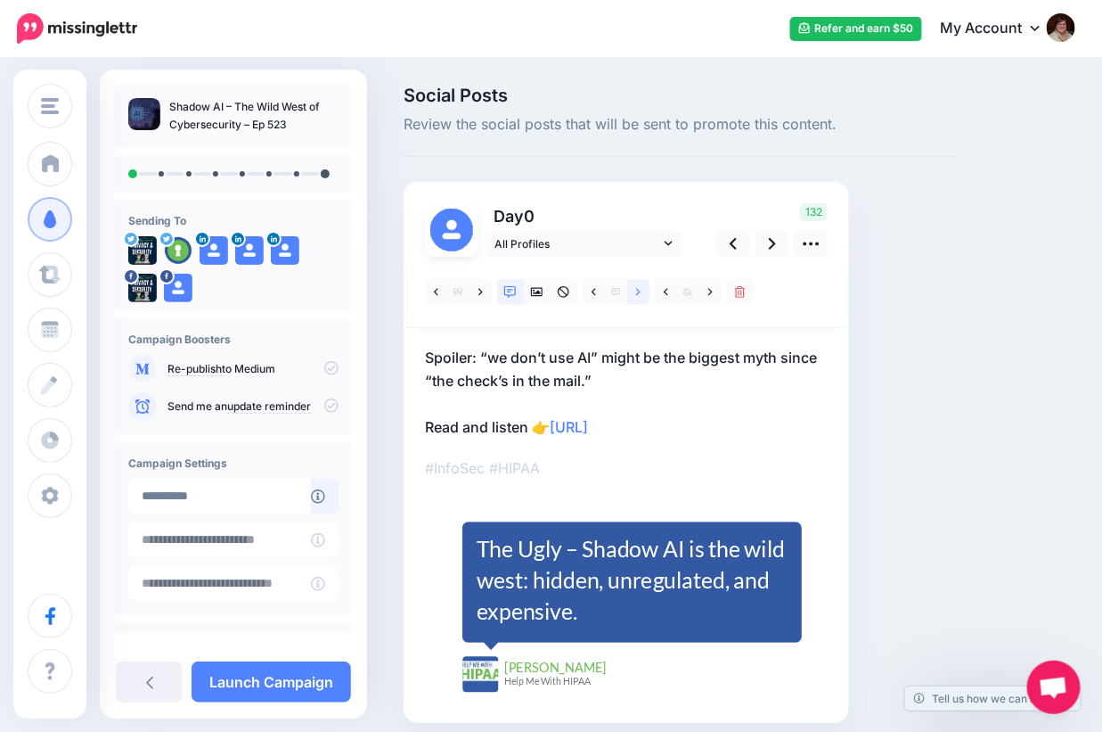
click at [632, 293] on link at bounding box center [638, 292] width 22 height 26
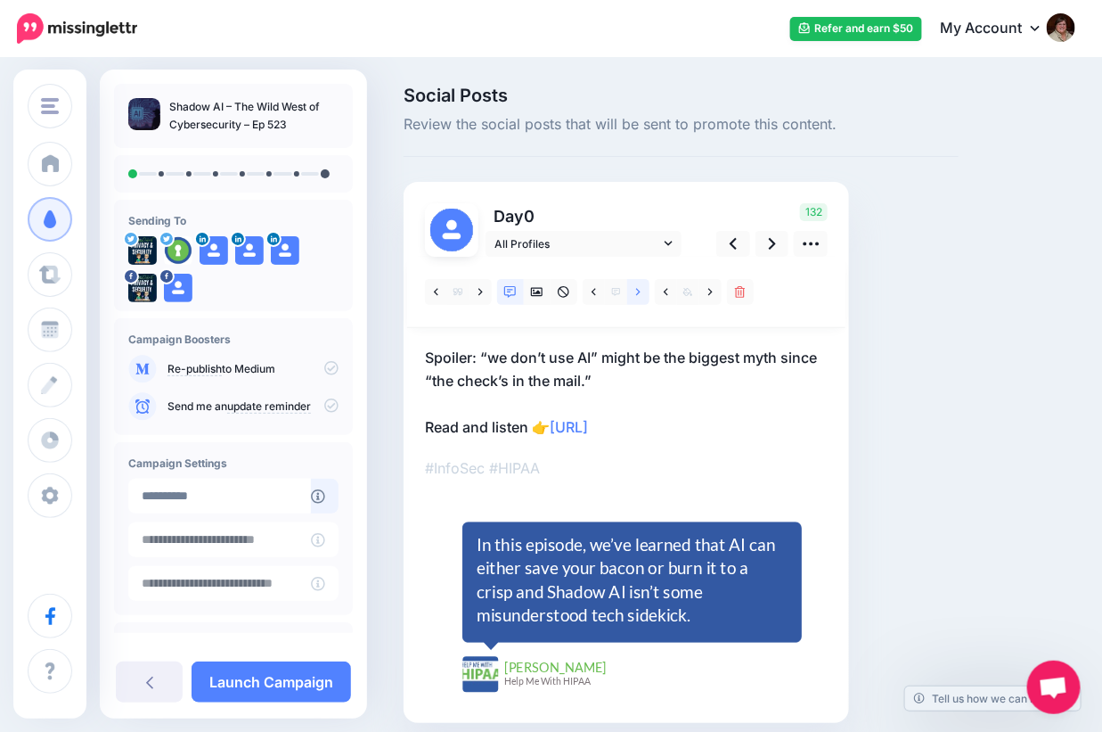
click at [632, 293] on link at bounding box center [638, 292] width 22 height 26
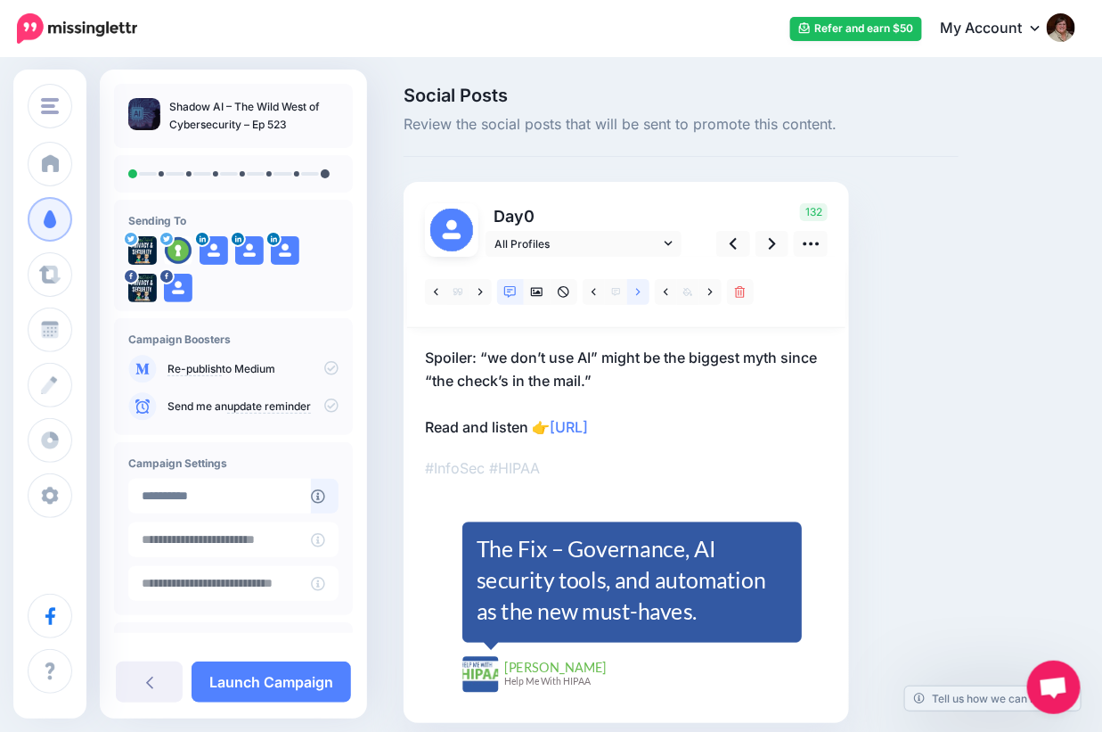
click at [636, 292] on icon at bounding box center [638, 292] width 4 height 12
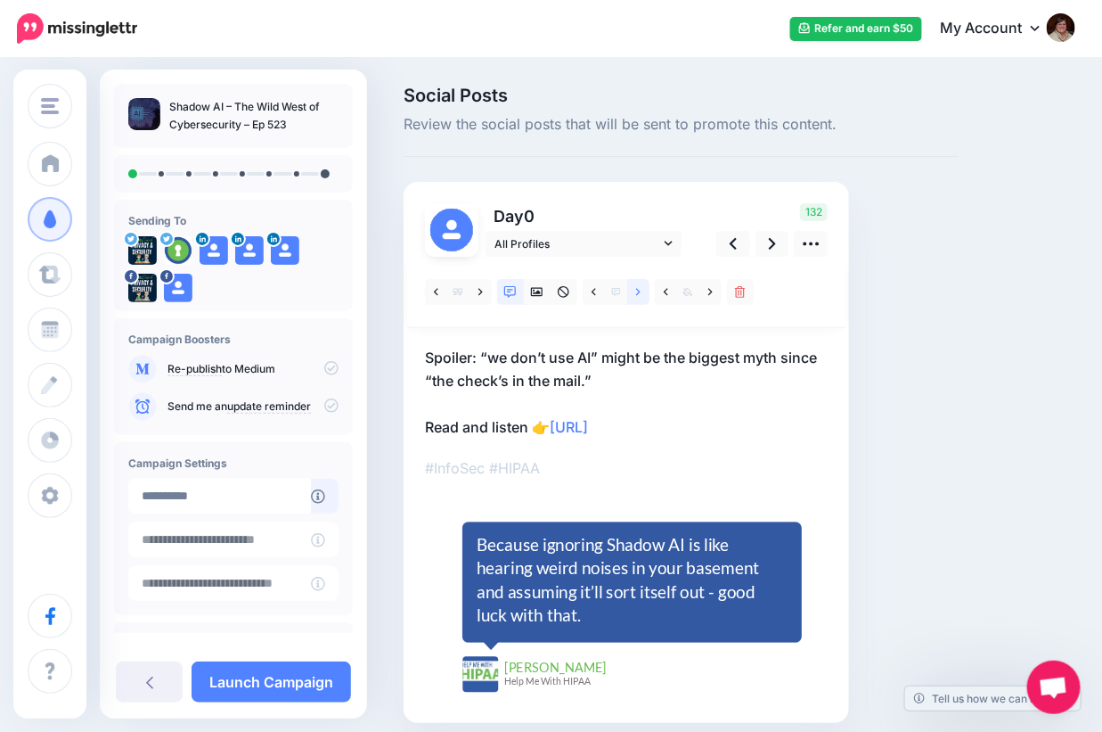
click at [639, 295] on icon at bounding box center [638, 292] width 4 height 12
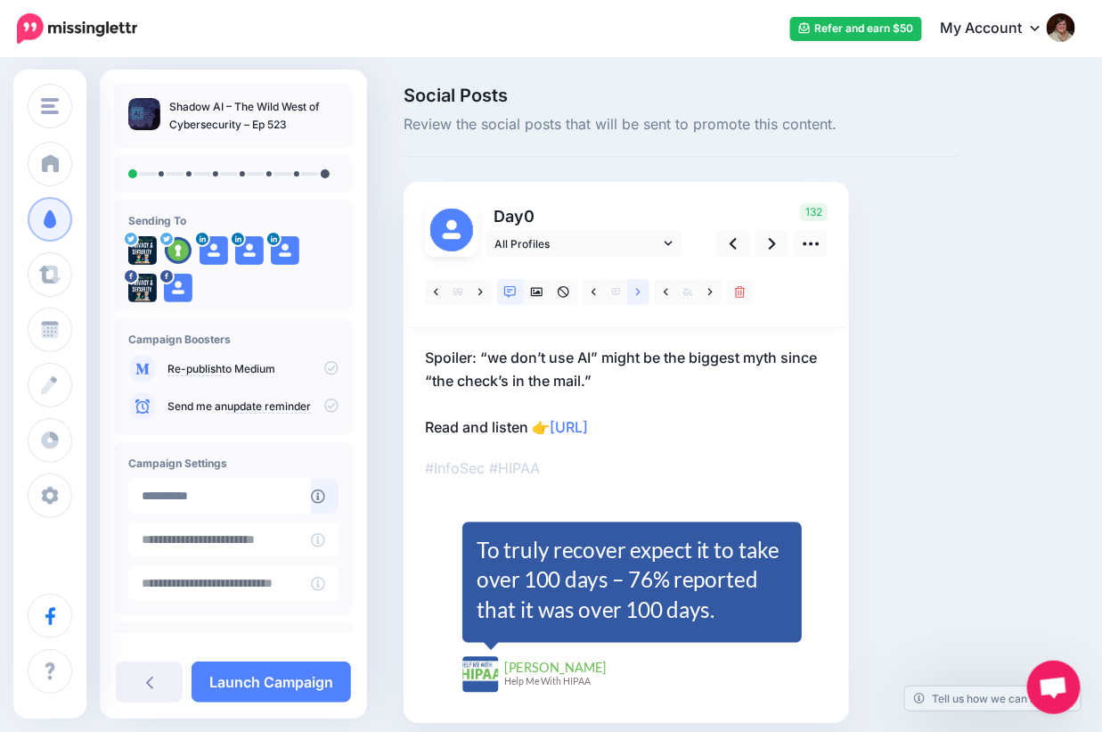
click at [639, 295] on icon at bounding box center [638, 292] width 4 height 12
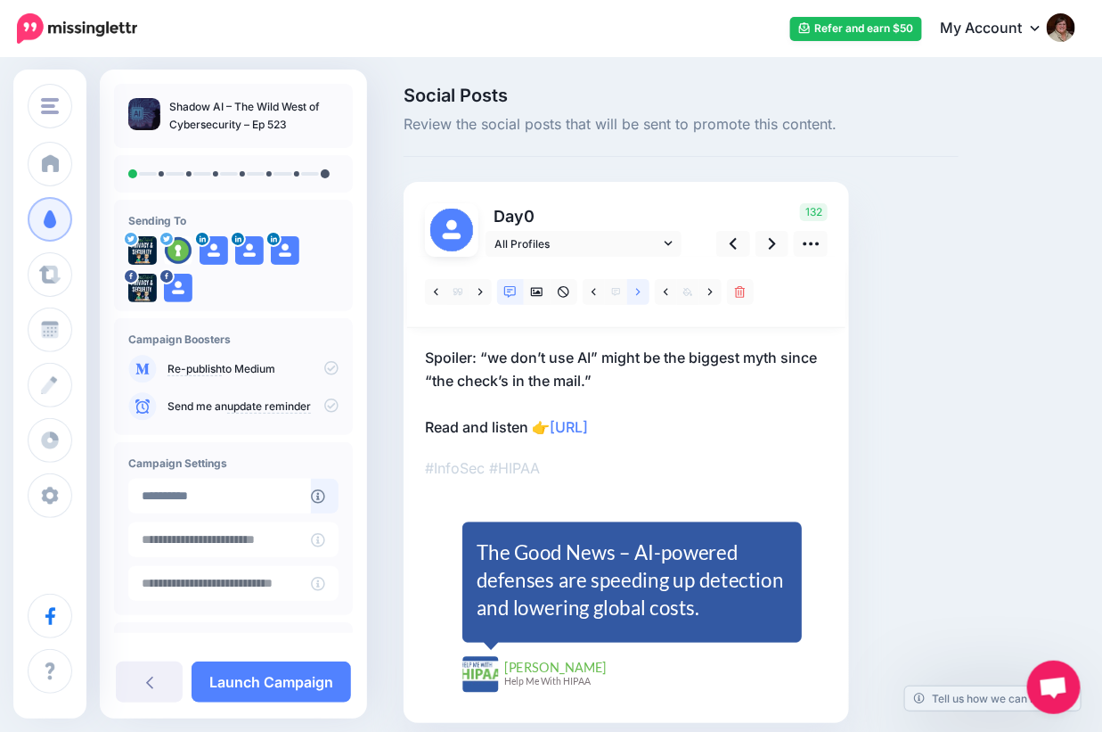
click at [639, 295] on icon at bounding box center [638, 292] width 4 height 12
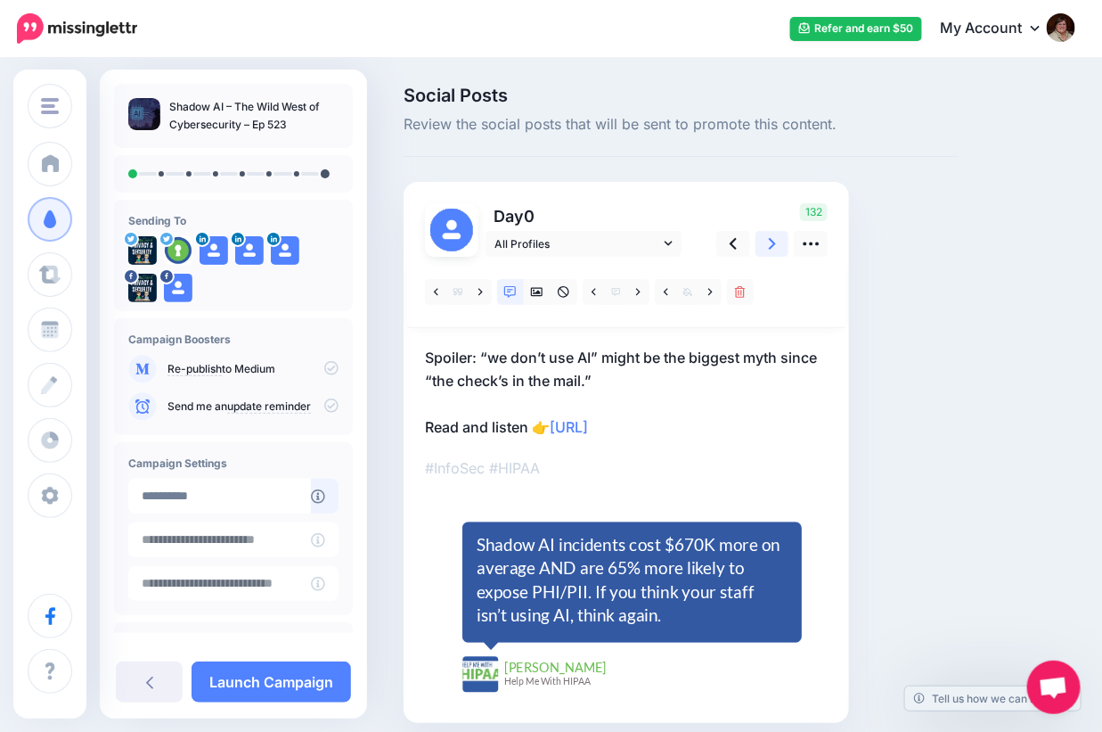
click at [765, 245] on link at bounding box center [773, 244] width 34 height 26
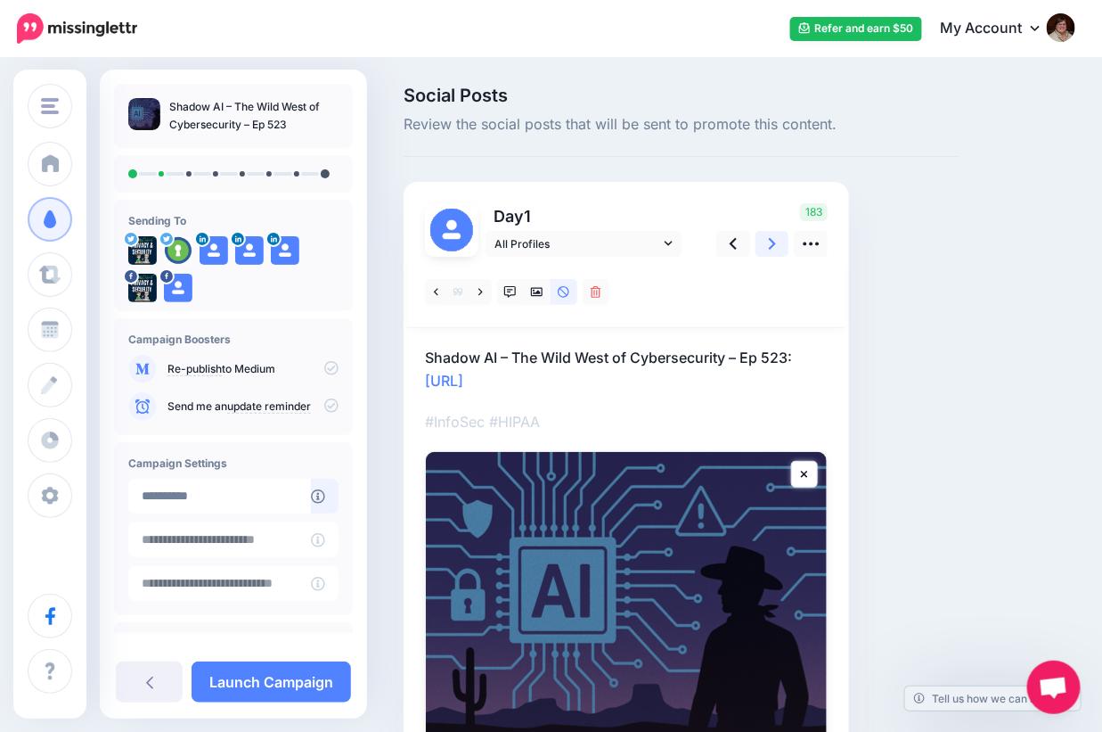
click at [765, 245] on link at bounding box center [773, 244] width 34 height 26
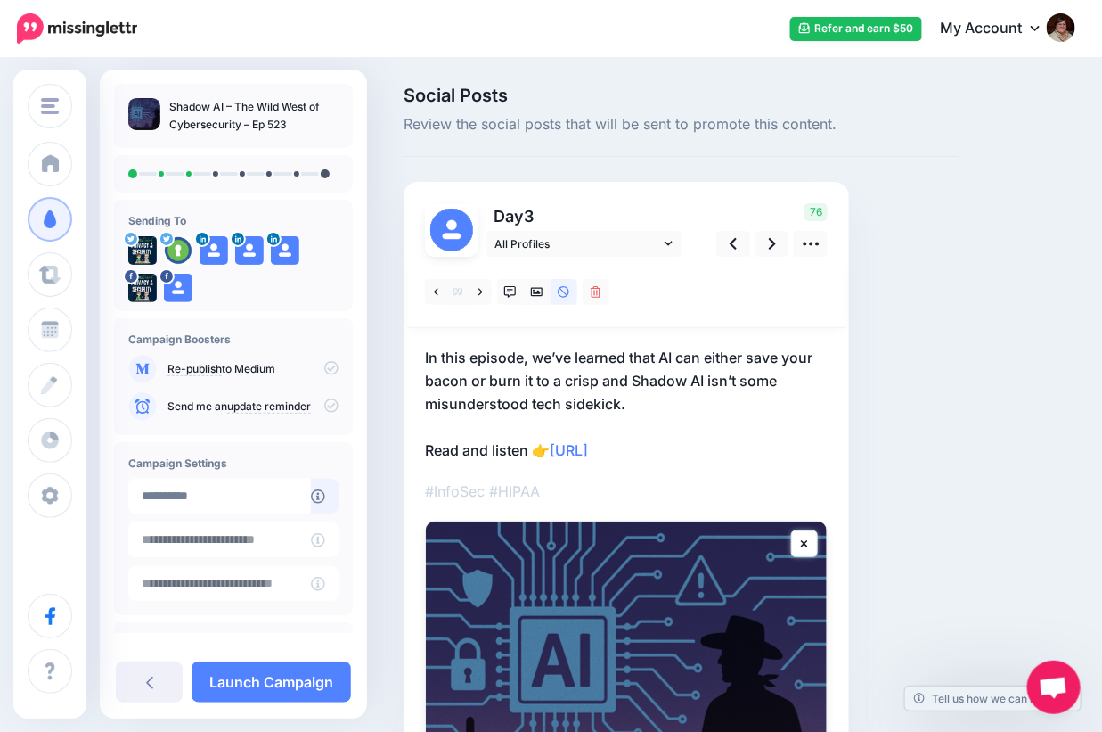
click at [505, 370] on p "In this episode, we’ve learned that AI can either save your bacon or burn it to…" at bounding box center [626, 404] width 403 height 116
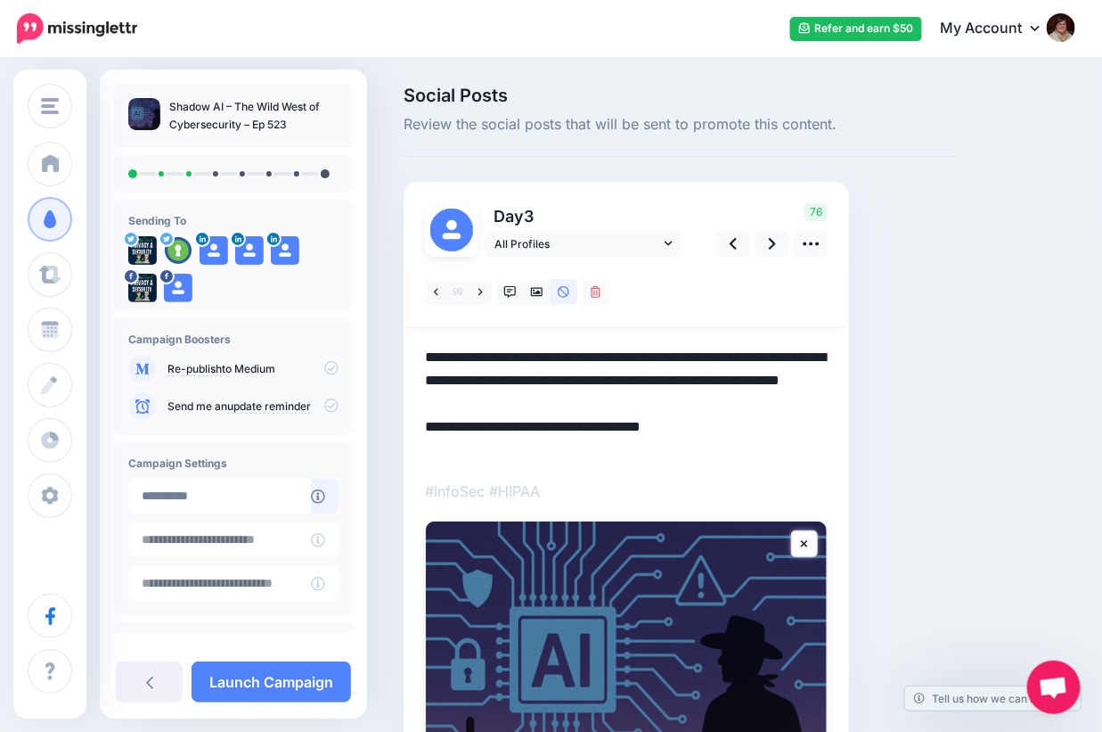
drag, startPoint x: 662, startPoint y: 354, endPoint x: 404, endPoint y: 353, distance: 258.4
click at [404, 353] on div "Day 3 76" at bounding box center [627, 541] width 446 height 718
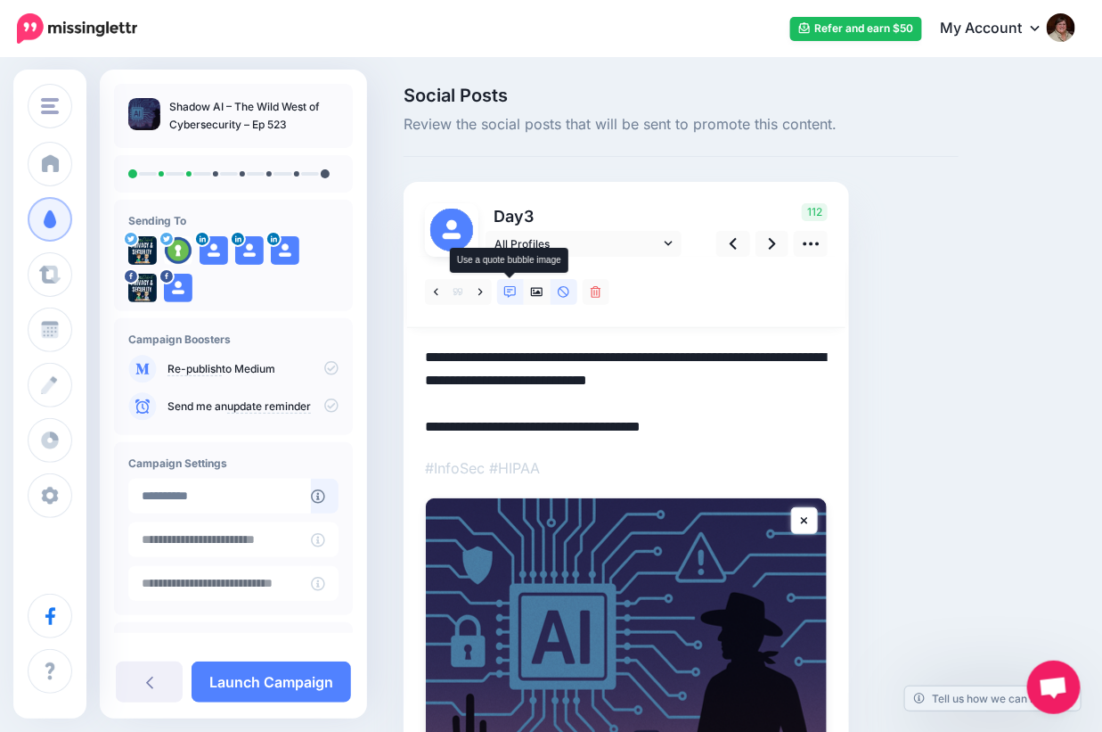
click at [509, 298] on link at bounding box center [510, 292] width 27 height 26
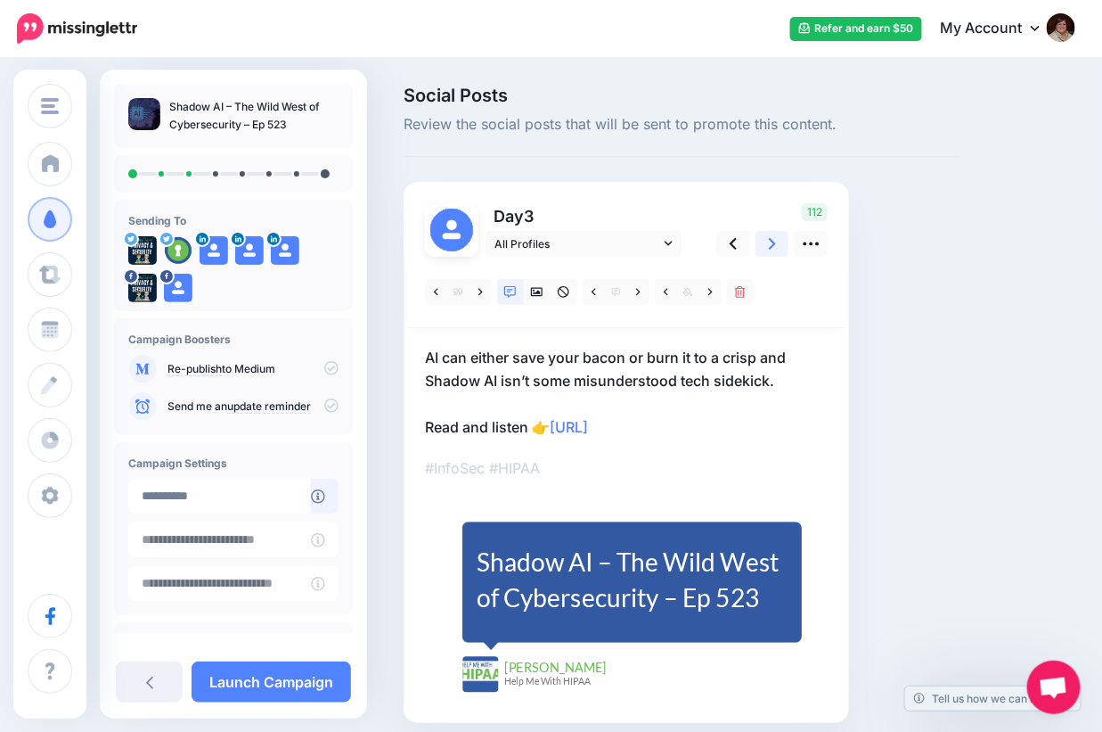
click at [765, 243] on link at bounding box center [773, 244] width 34 height 26
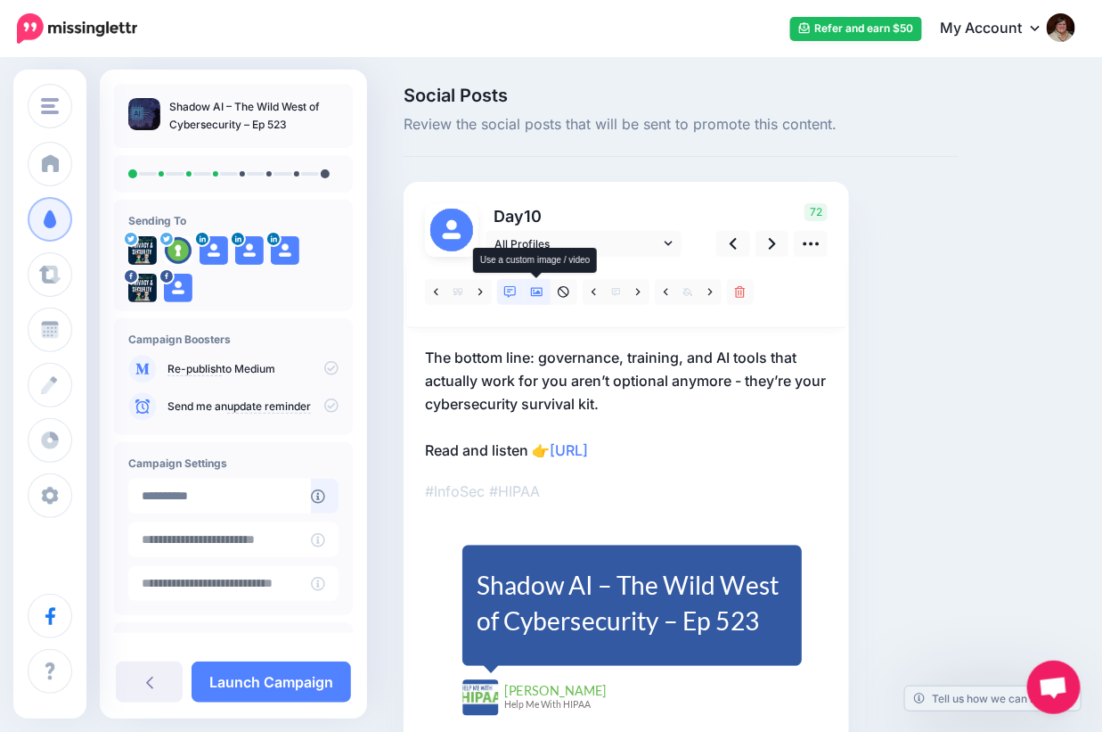
click at [536, 290] on icon at bounding box center [537, 292] width 12 height 12
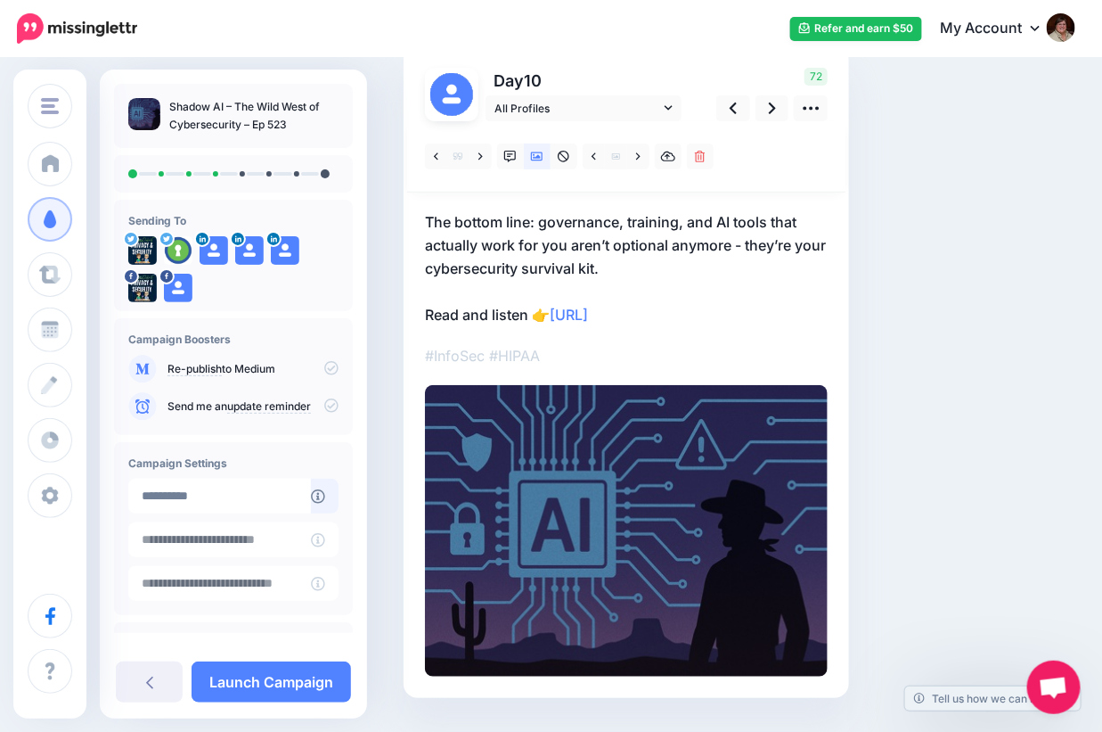
scroll to position [180, 0]
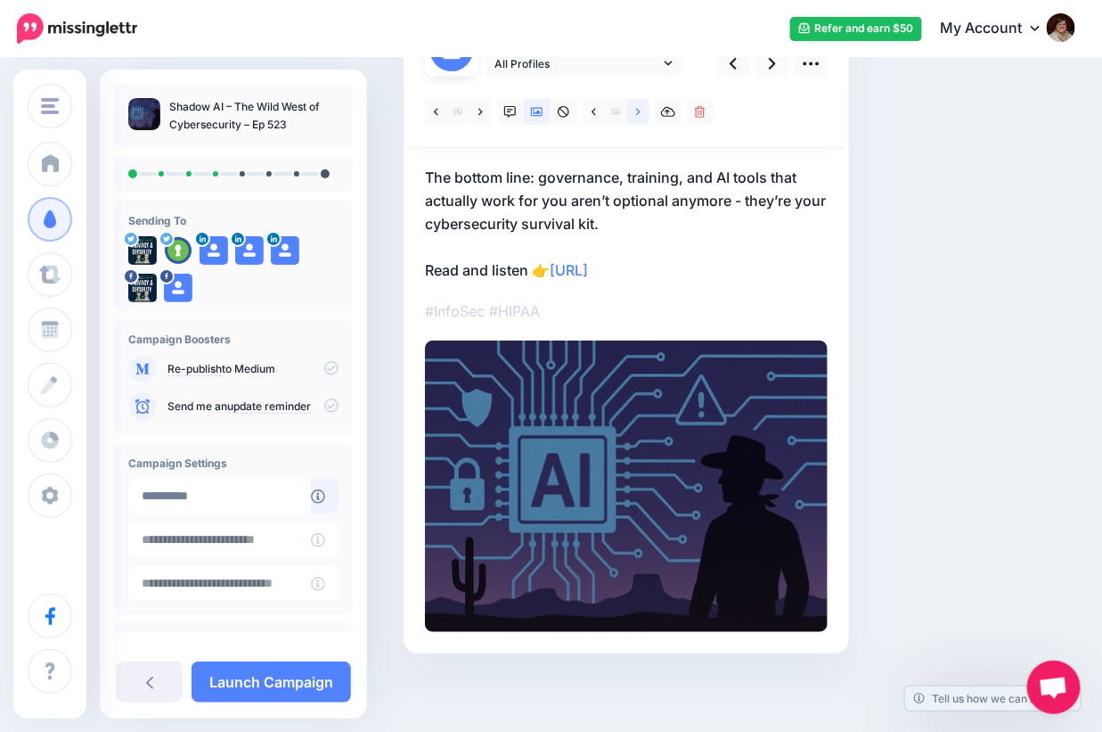
click at [645, 110] on link at bounding box center [638, 112] width 22 height 26
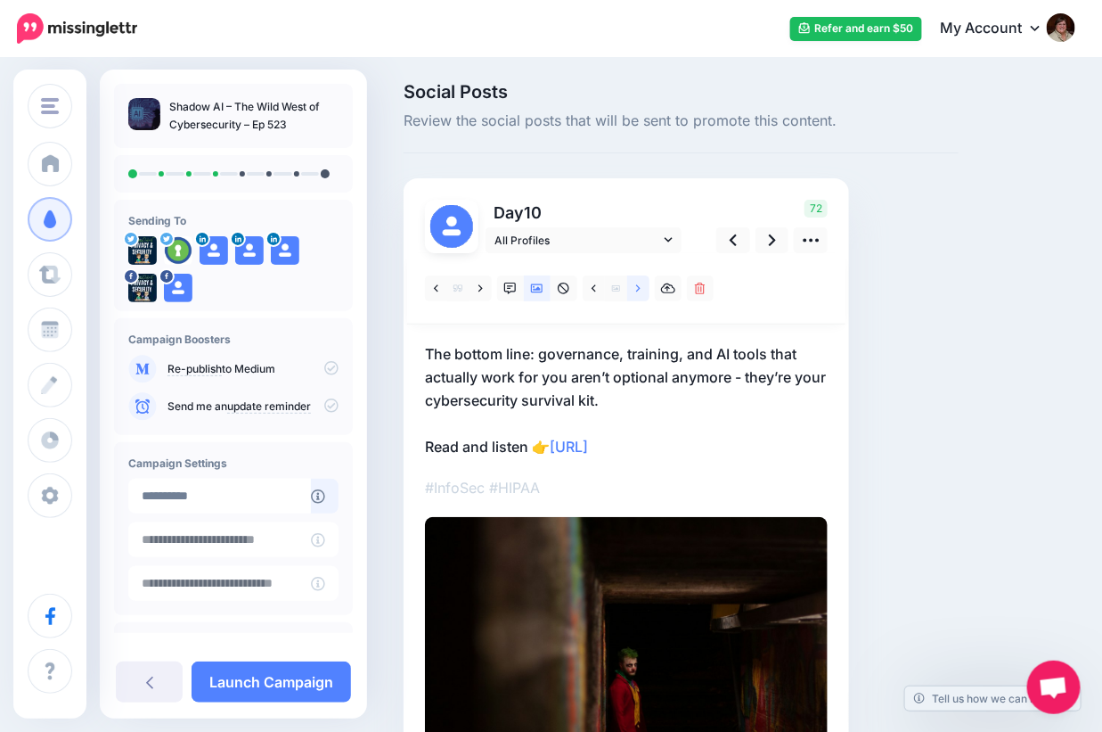
scroll to position [2, 0]
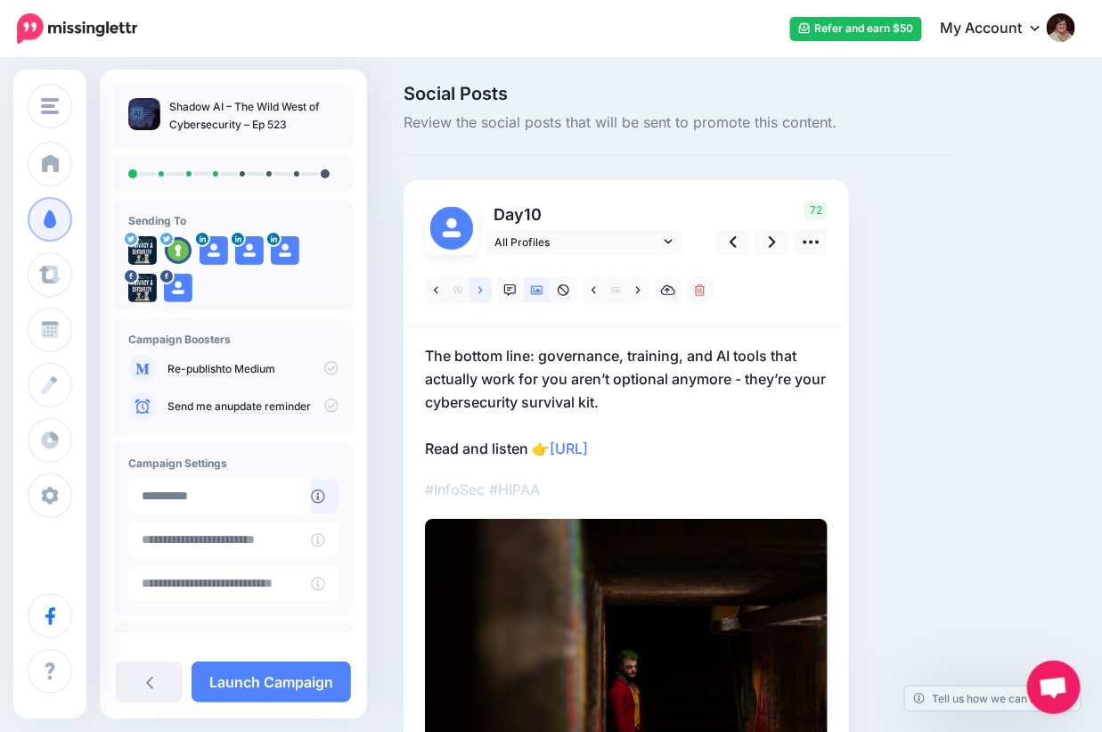
click at [480, 290] on icon at bounding box center [480, 289] width 4 height 7
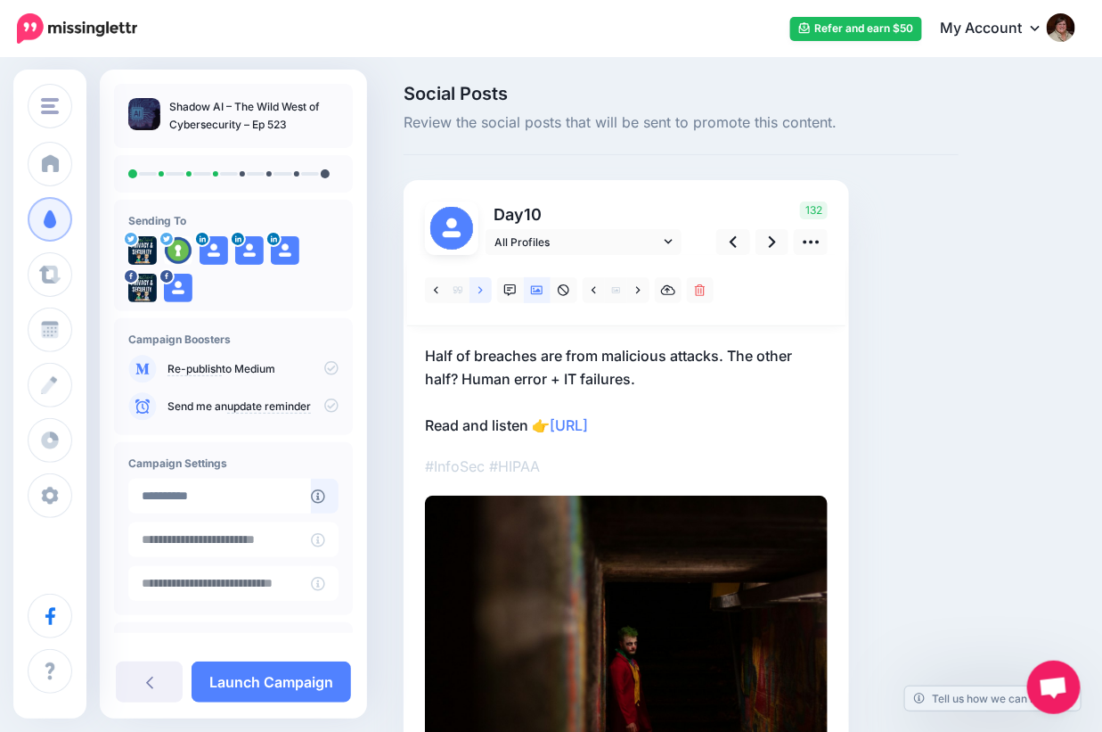
click at [480, 290] on icon at bounding box center [480, 289] width 4 height 7
click at [475, 295] on link at bounding box center [481, 290] width 22 height 26
click at [483, 290] on link at bounding box center [481, 290] width 22 height 26
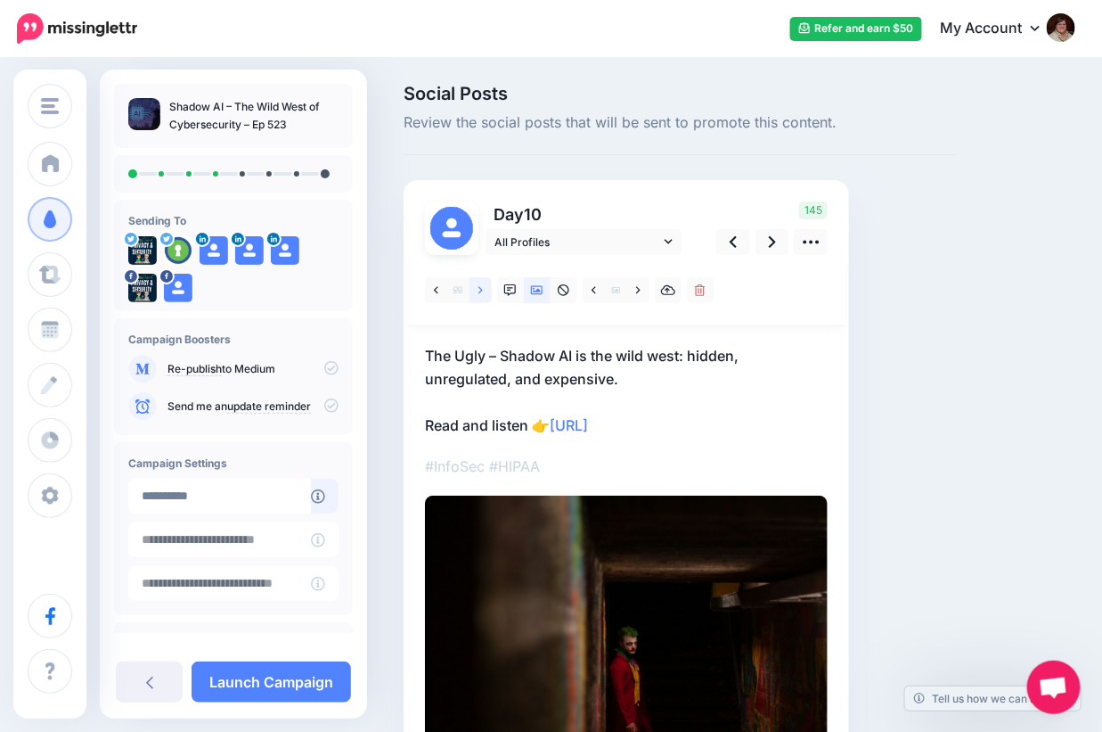
click at [483, 290] on link at bounding box center [481, 290] width 22 height 26
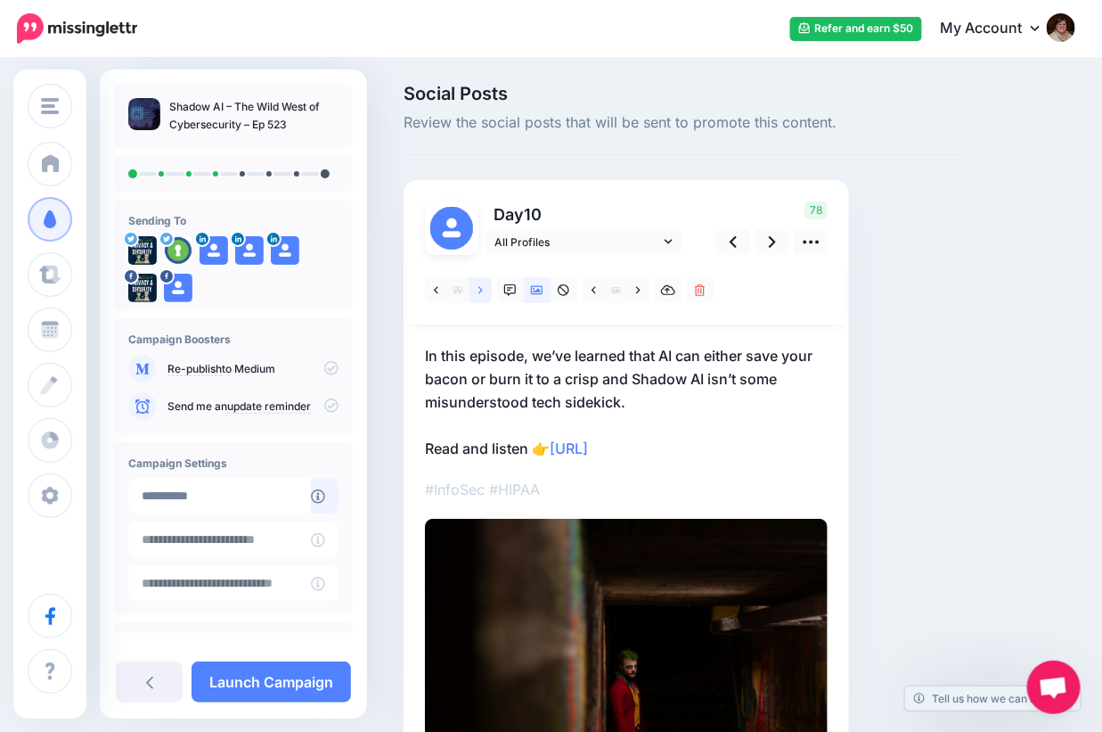
click at [483, 290] on link at bounding box center [481, 290] width 22 height 26
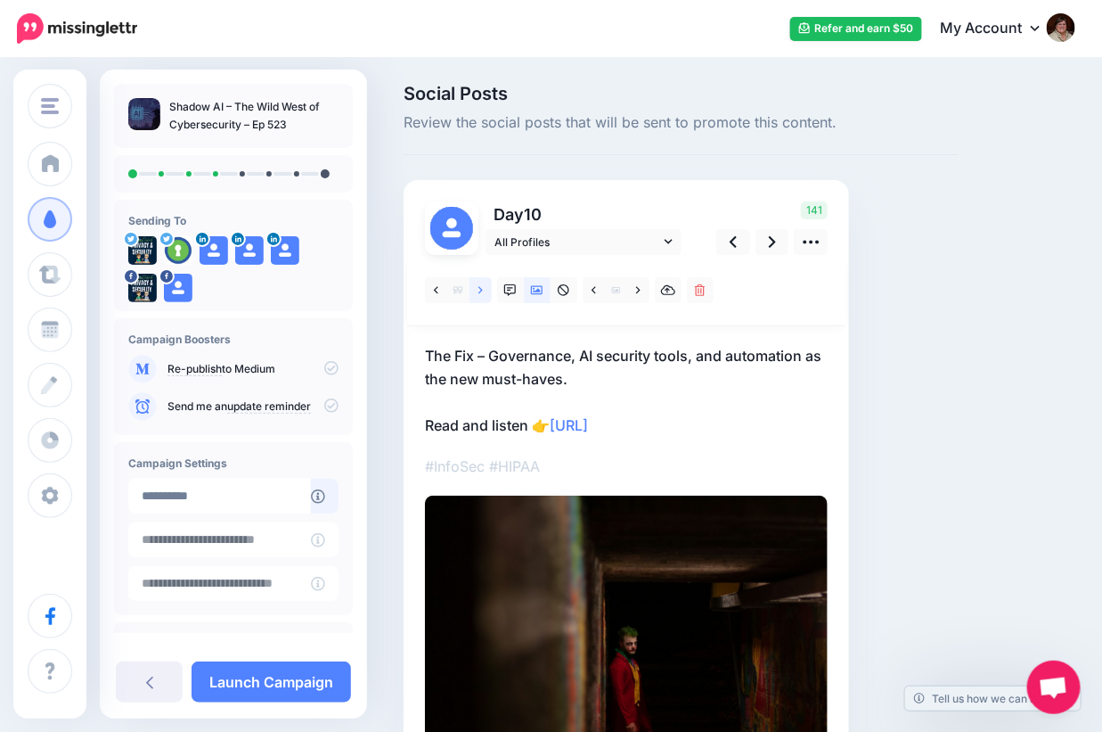
click at [483, 290] on link at bounding box center [481, 290] width 22 height 26
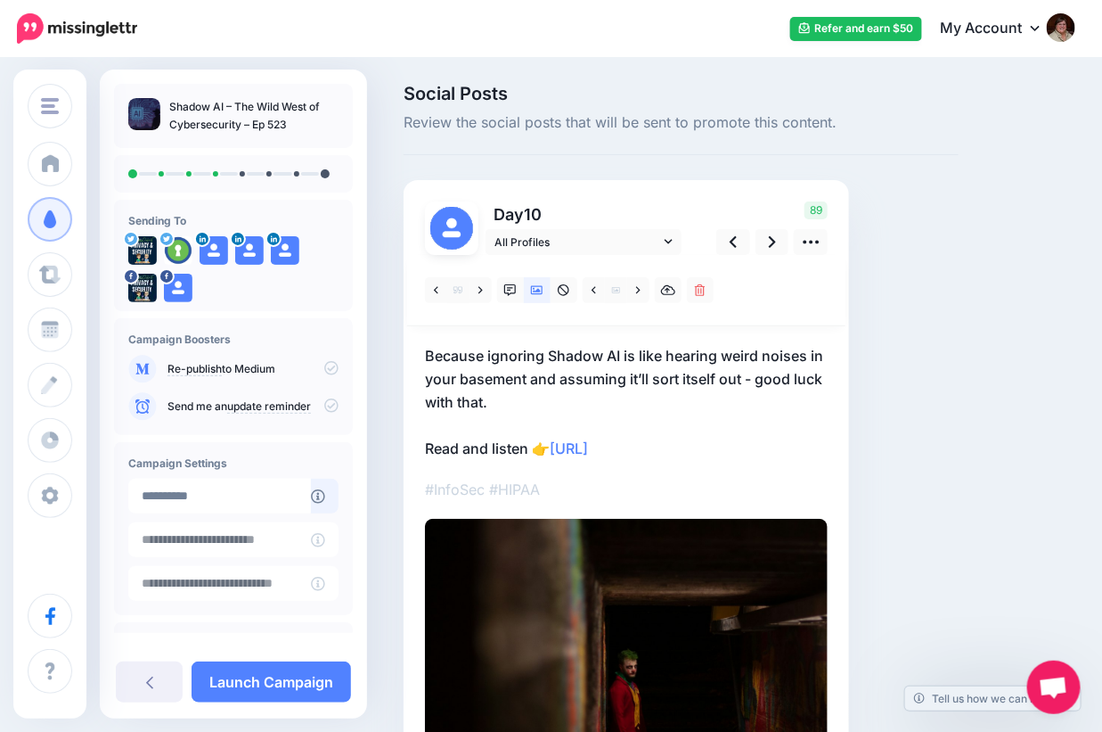
click at [489, 358] on p "Because ignoring Shadow AI is like hearing weird noises in your basement and as…" at bounding box center [626, 402] width 403 height 116
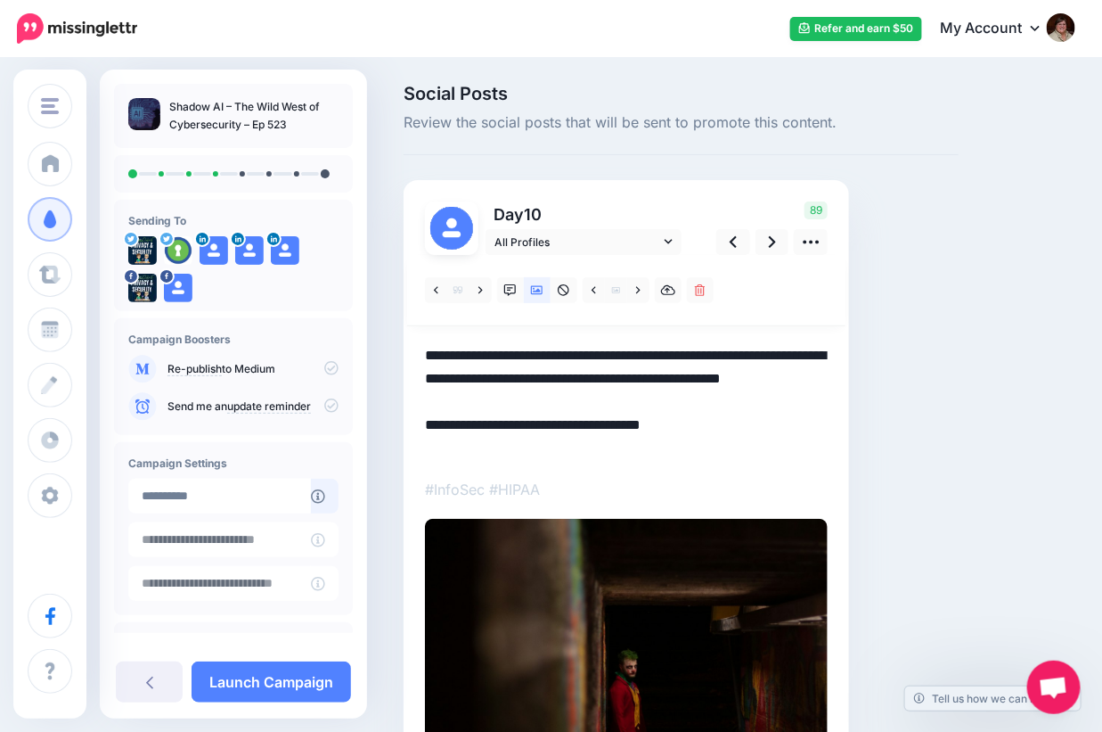
scroll to position [0, 0]
drag, startPoint x: 489, startPoint y: 358, endPoint x: 372, endPoint y: 364, distance: 116.8
click at [372, 364] on div "Social Posts Review the social posts that will be sent to promote this content." at bounding box center [551, 540] width 1102 height 965
click at [924, 371] on div "Social Posts Review the social posts that will be sent to promote this content.…" at bounding box center [681, 541] width 582 height 912
click at [769, 245] on icon at bounding box center [772, 242] width 7 height 19
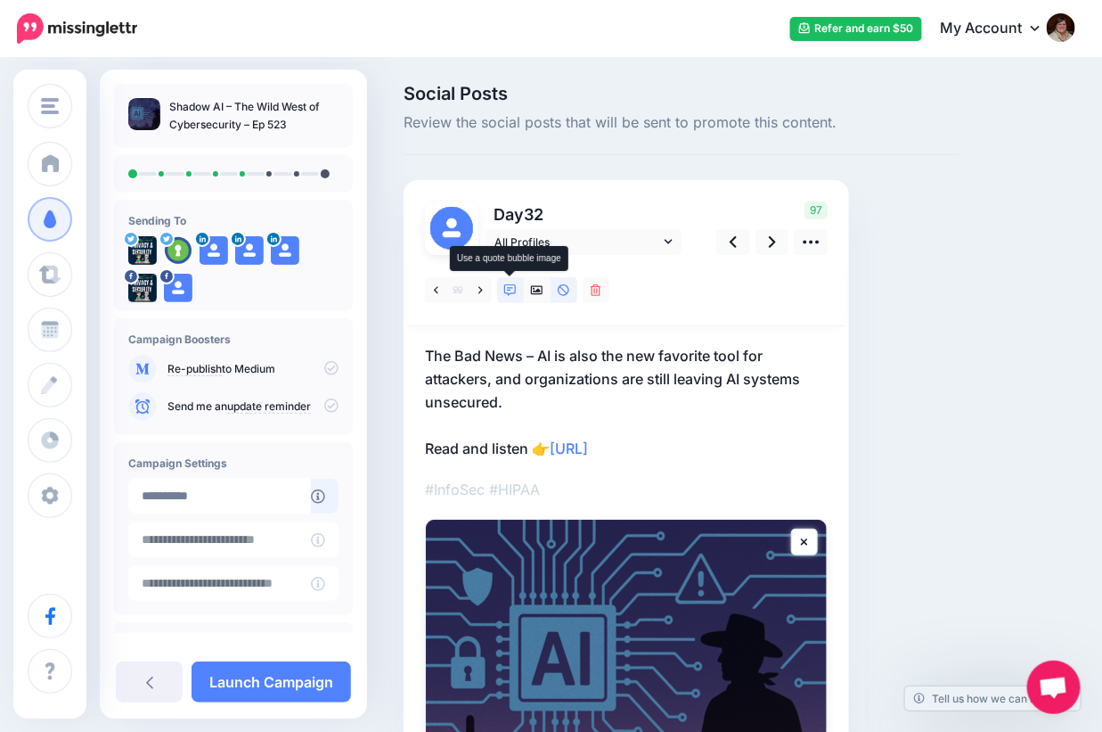
click at [508, 295] on link at bounding box center [510, 290] width 27 height 26
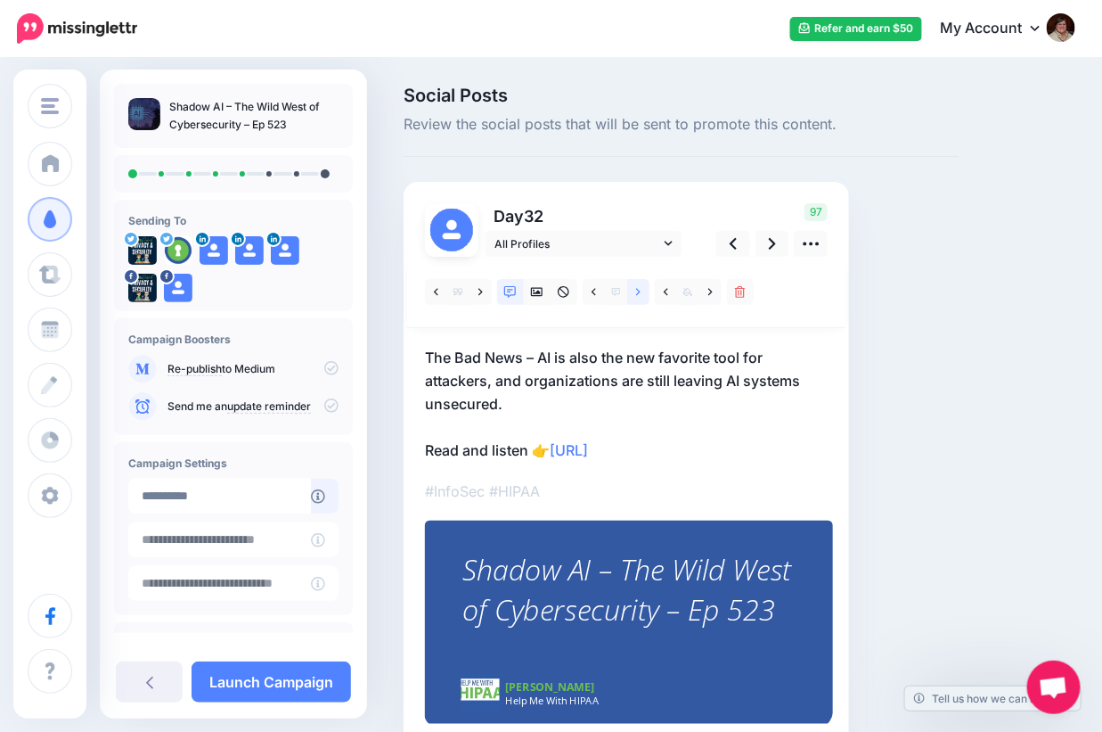
click at [634, 292] on link at bounding box center [638, 292] width 22 height 26
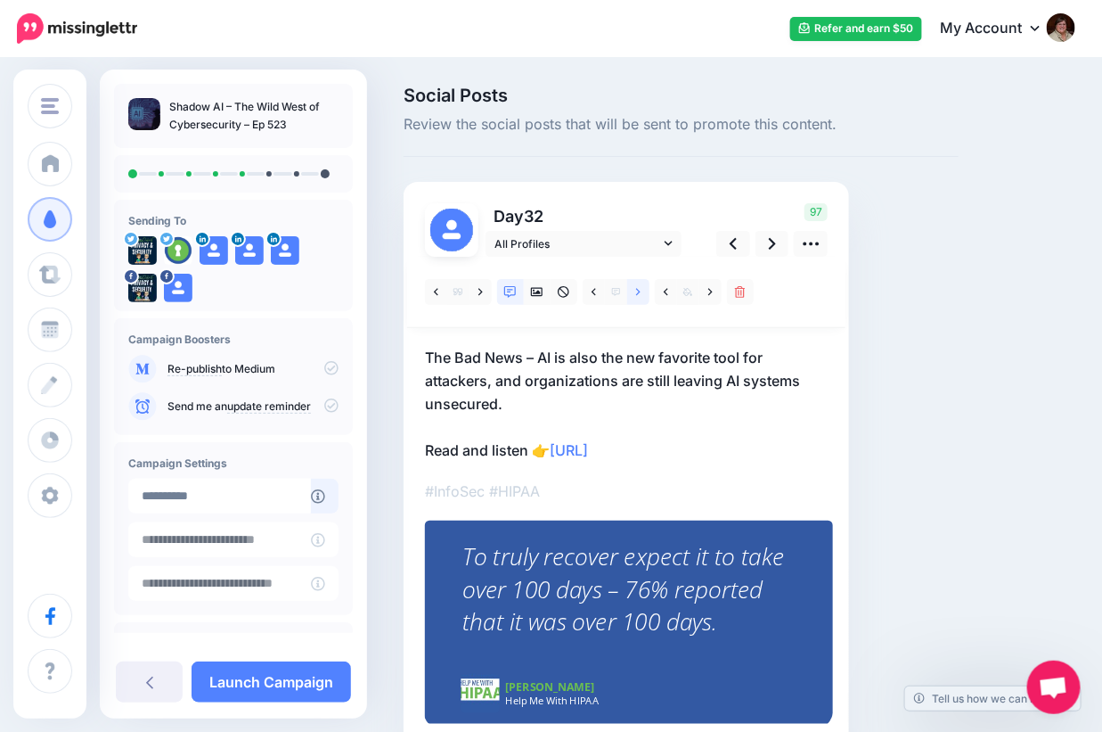
click at [634, 292] on link at bounding box center [638, 292] width 22 height 26
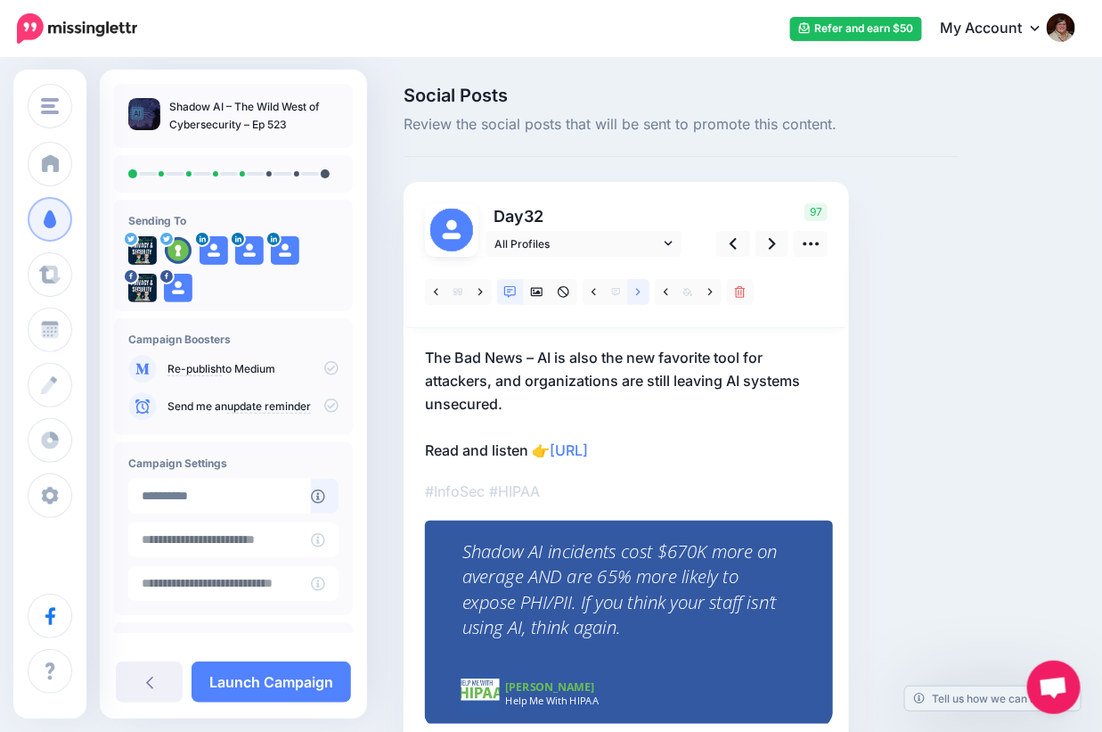
click at [634, 292] on link at bounding box center [638, 292] width 22 height 26
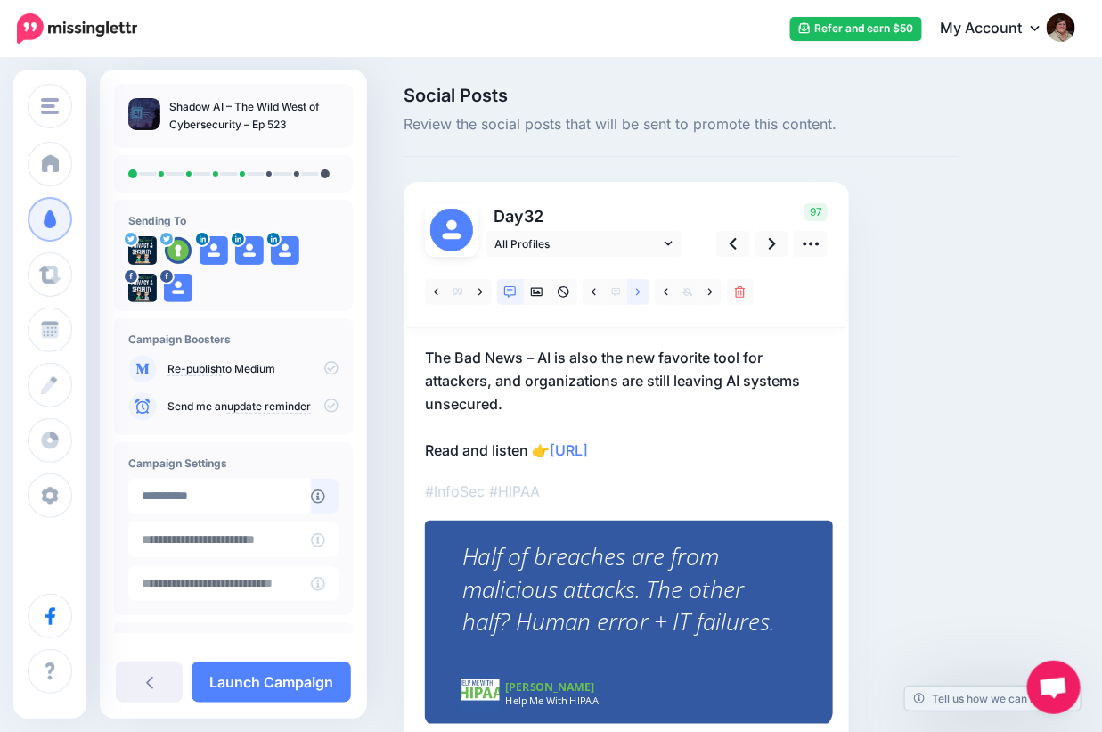
click at [634, 292] on link at bounding box center [638, 292] width 22 height 26
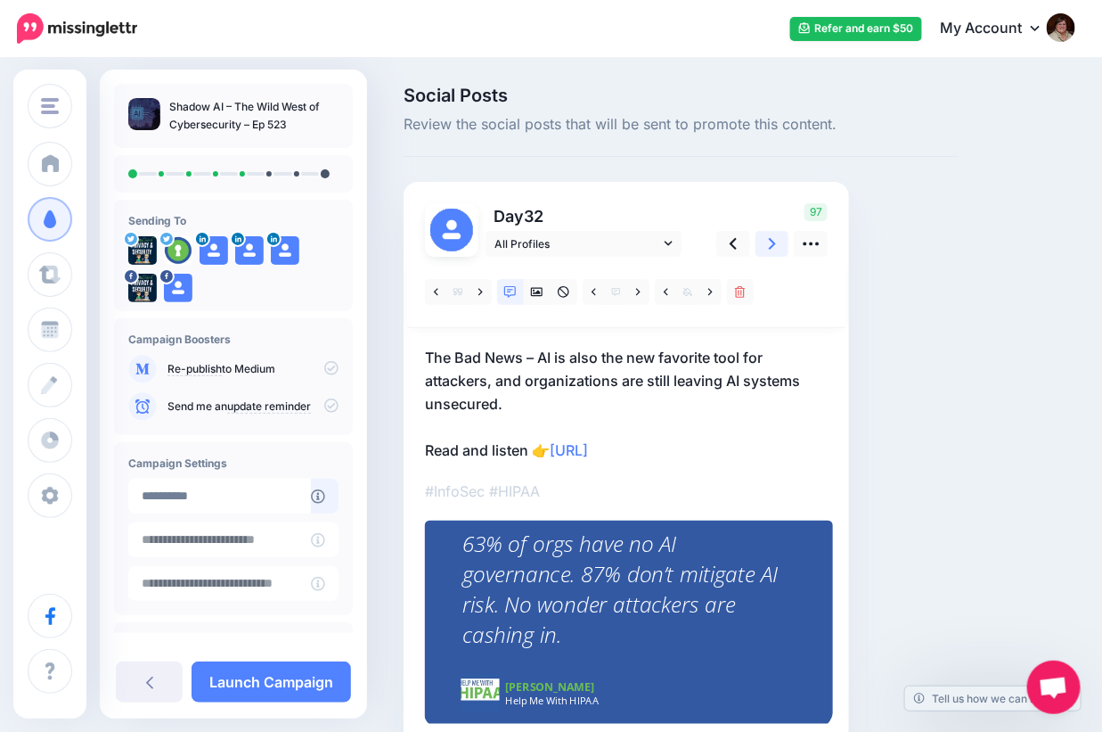
click at [775, 246] on link at bounding box center [773, 244] width 34 height 26
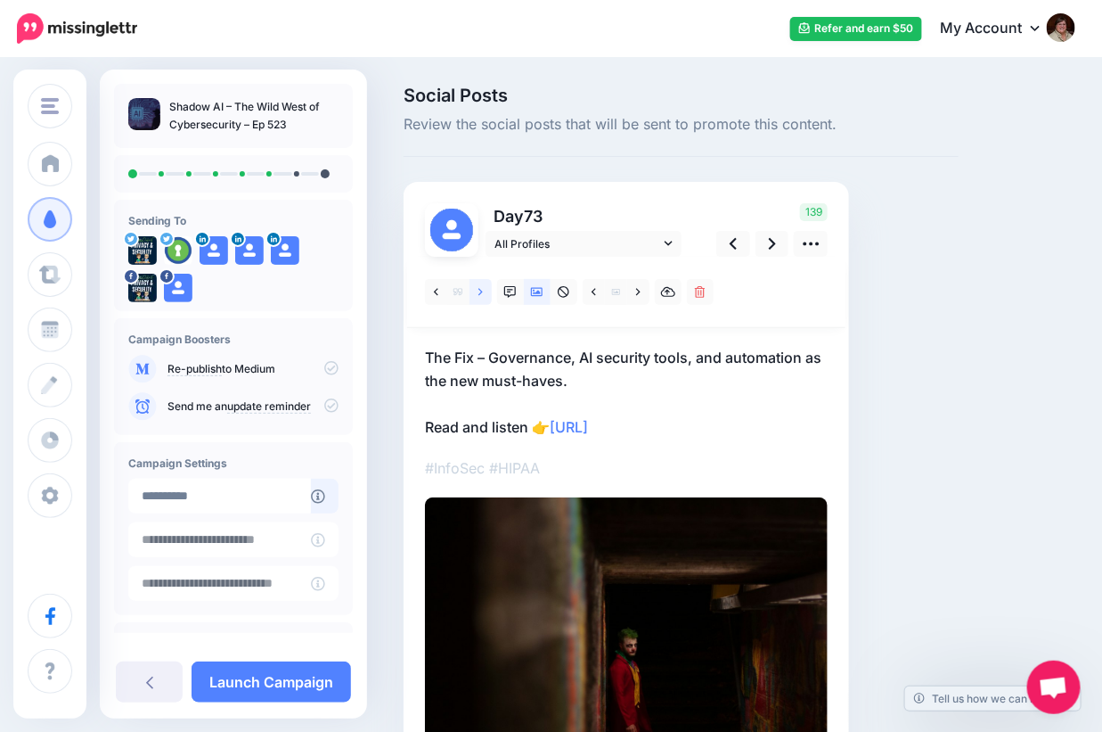
click at [478, 296] on icon at bounding box center [480, 292] width 4 height 12
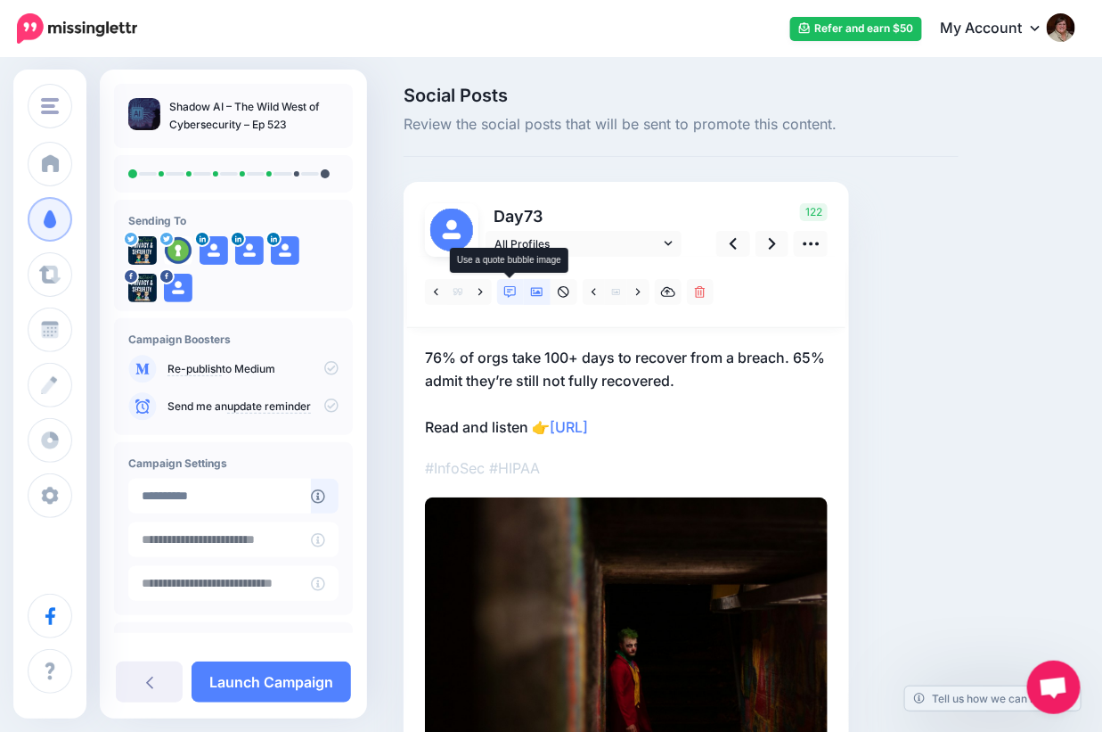
click at [515, 293] on icon at bounding box center [510, 292] width 12 height 12
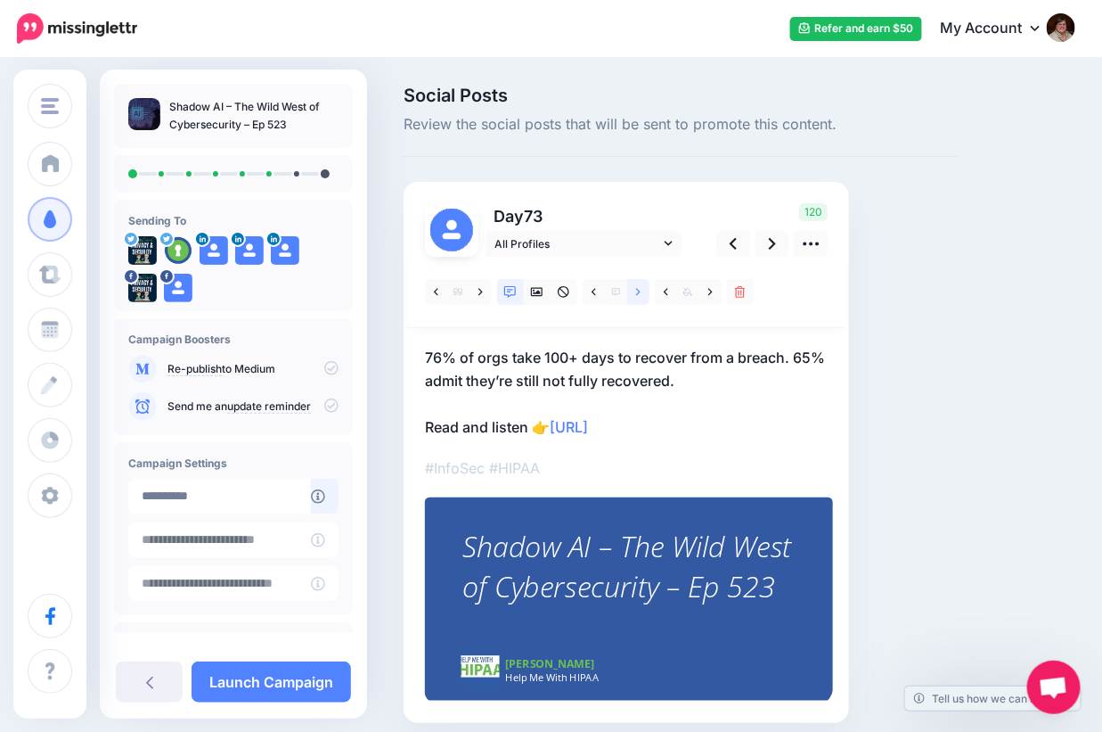
click at [640, 298] on link at bounding box center [638, 292] width 22 height 26
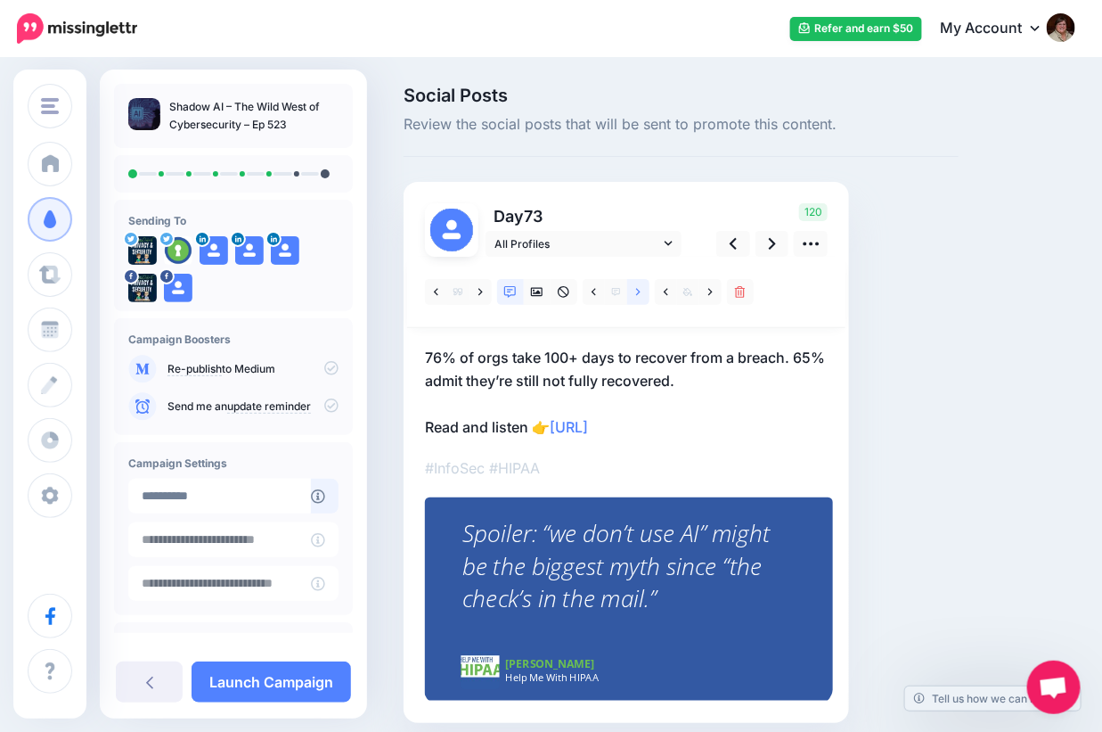
click at [640, 298] on link at bounding box center [638, 292] width 22 height 26
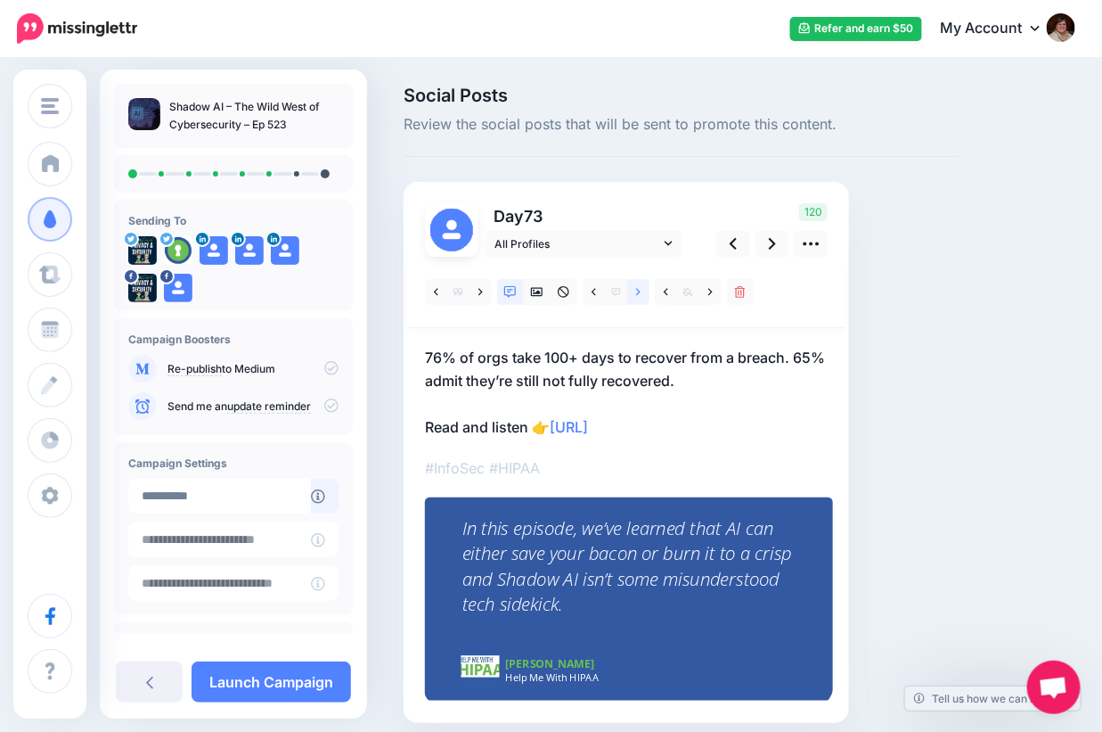
click at [640, 298] on link at bounding box center [638, 292] width 22 height 26
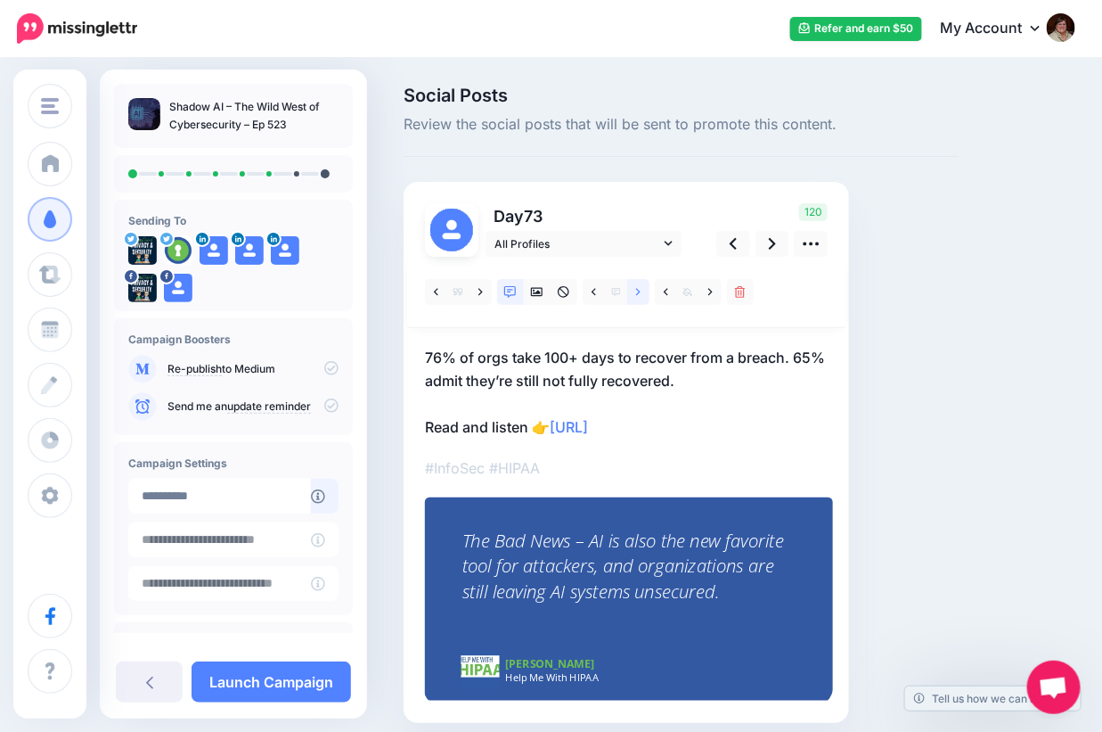
click at [640, 298] on link at bounding box center [638, 292] width 22 height 26
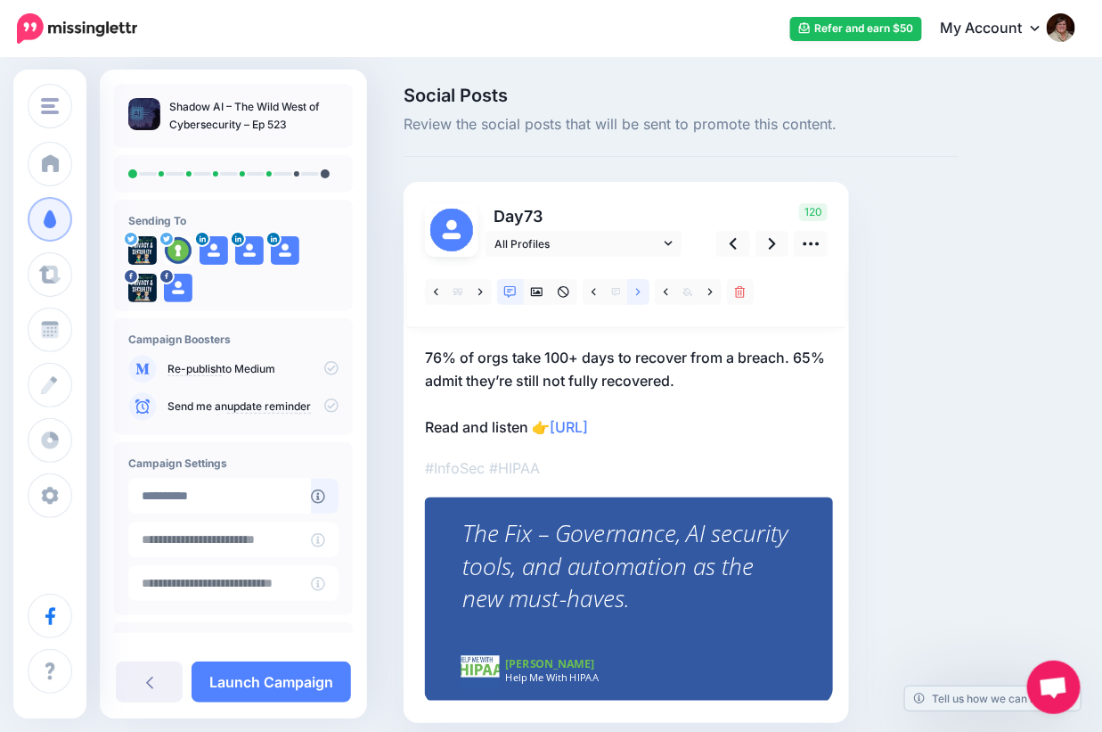
click at [640, 298] on link at bounding box center [638, 292] width 22 height 26
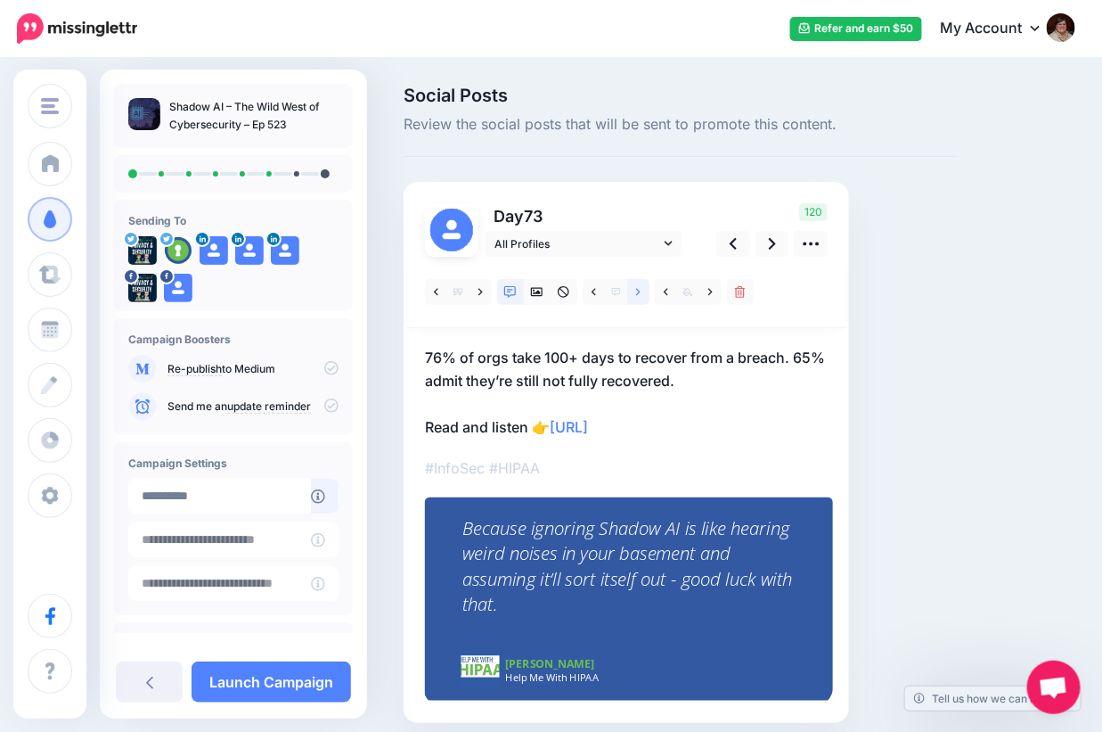
click at [640, 298] on link at bounding box center [638, 292] width 22 height 26
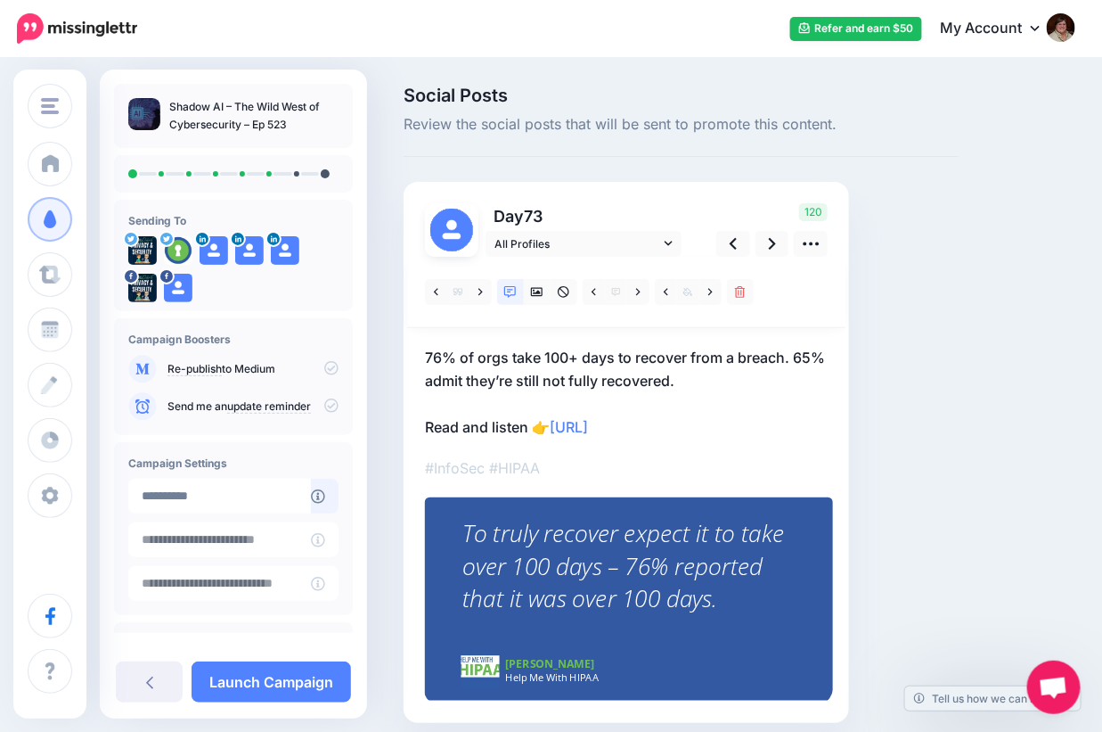
click at [754, 356] on p "76% of orgs take 100+ days to recover from a breach. 65% admit they’re still no…" at bounding box center [626, 392] width 403 height 93
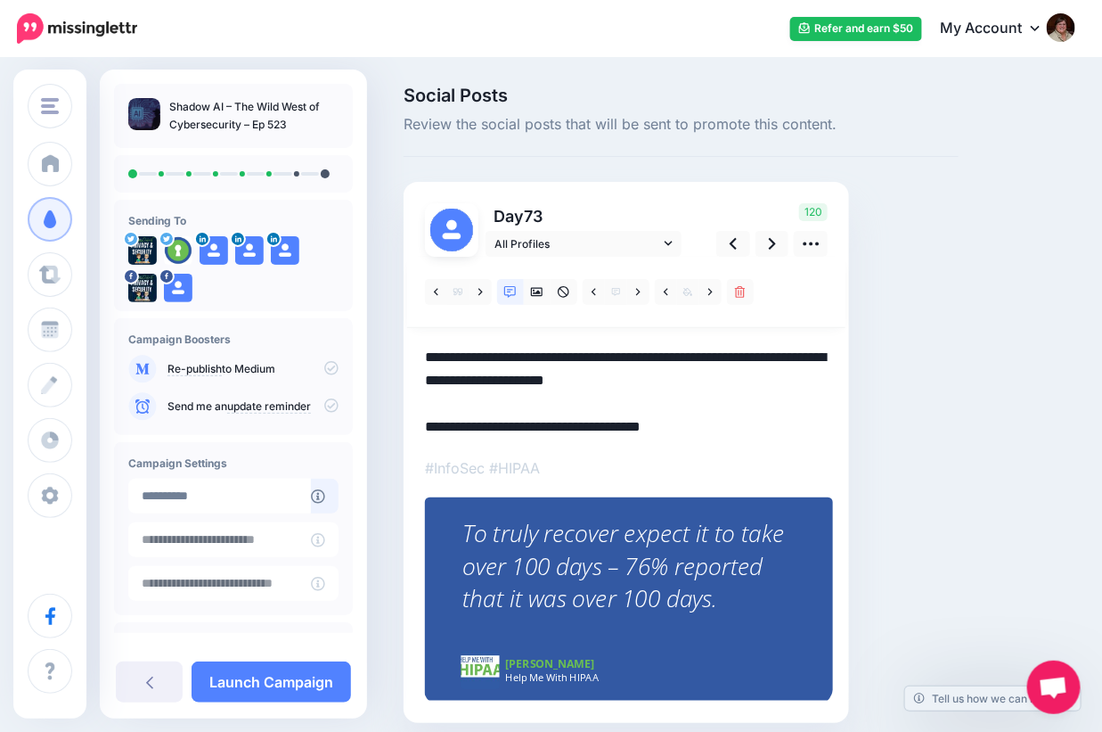
drag, startPoint x: 796, startPoint y: 356, endPoint x: 381, endPoint y: 374, distance: 414.7
click at [415, 367] on div "Day 73" at bounding box center [627, 452] width 446 height 541
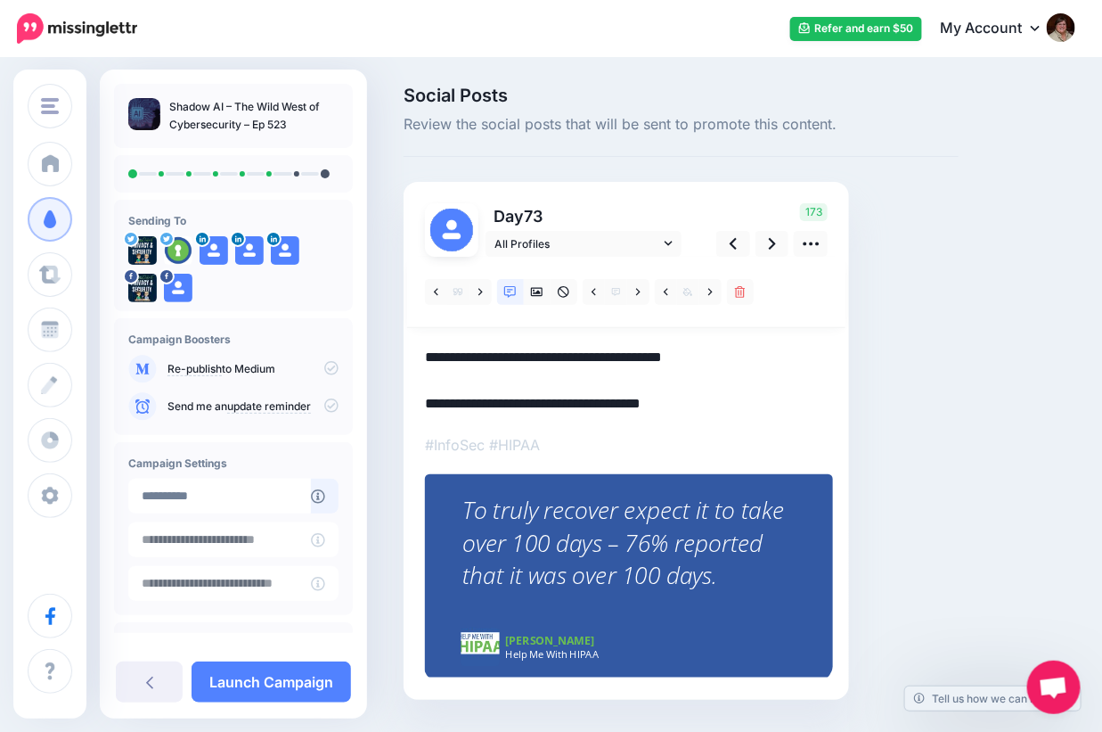
click at [707, 356] on textarea "**********" at bounding box center [626, 381] width 403 height 70
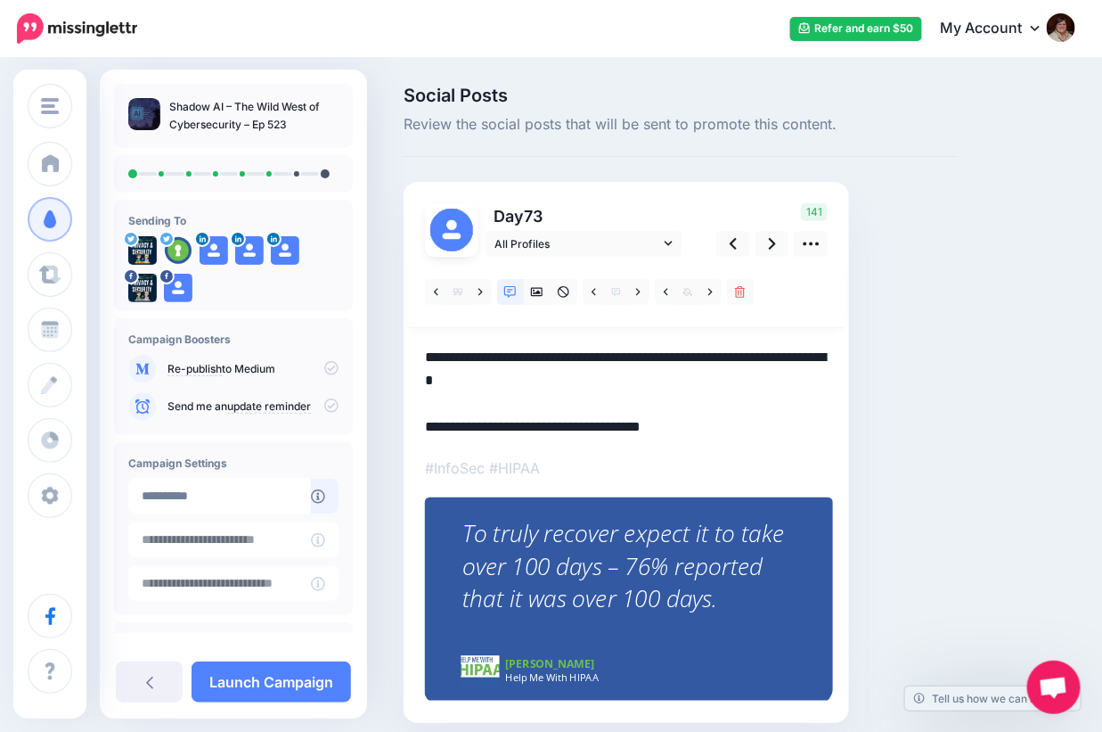
click at [952, 393] on div "Social Posts Review the social posts that will be sent to promote this content.…" at bounding box center [681, 431] width 582 height 690
click at [533, 381] on textarea "**********" at bounding box center [626, 392] width 403 height 93
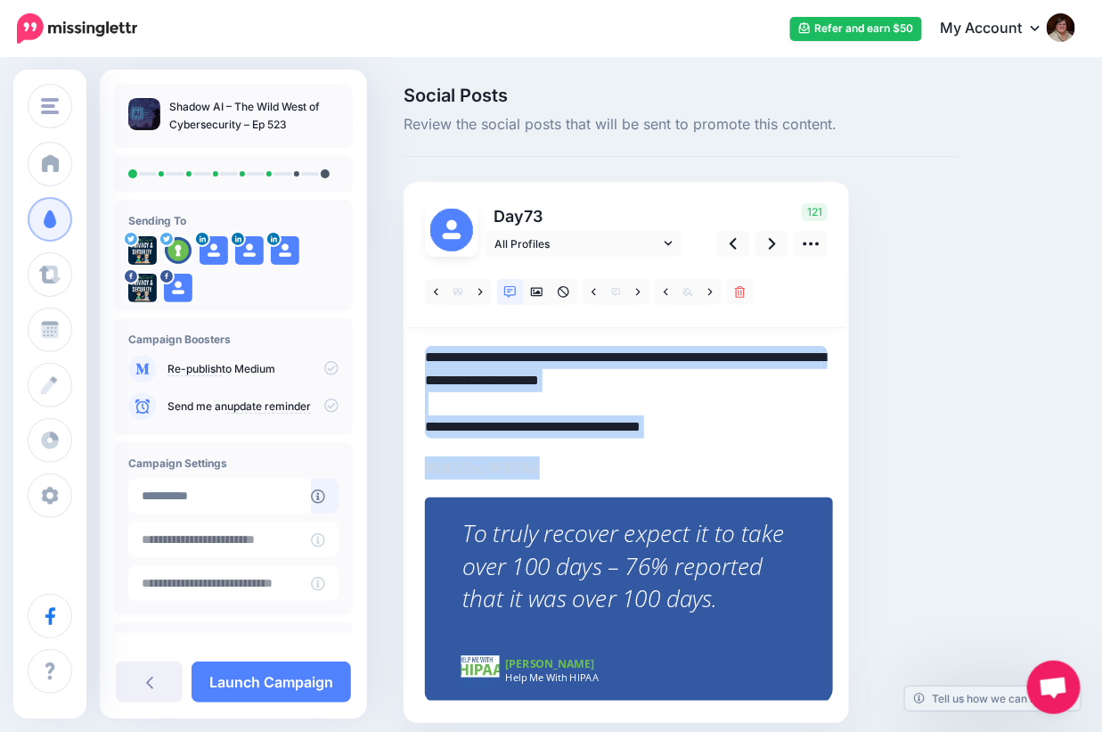
click at [930, 444] on div "Social Posts Review the social posts that will be sent to promote this content.…" at bounding box center [681, 431] width 582 height 690
click at [772, 247] on icon at bounding box center [772, 244] width 7 height 12
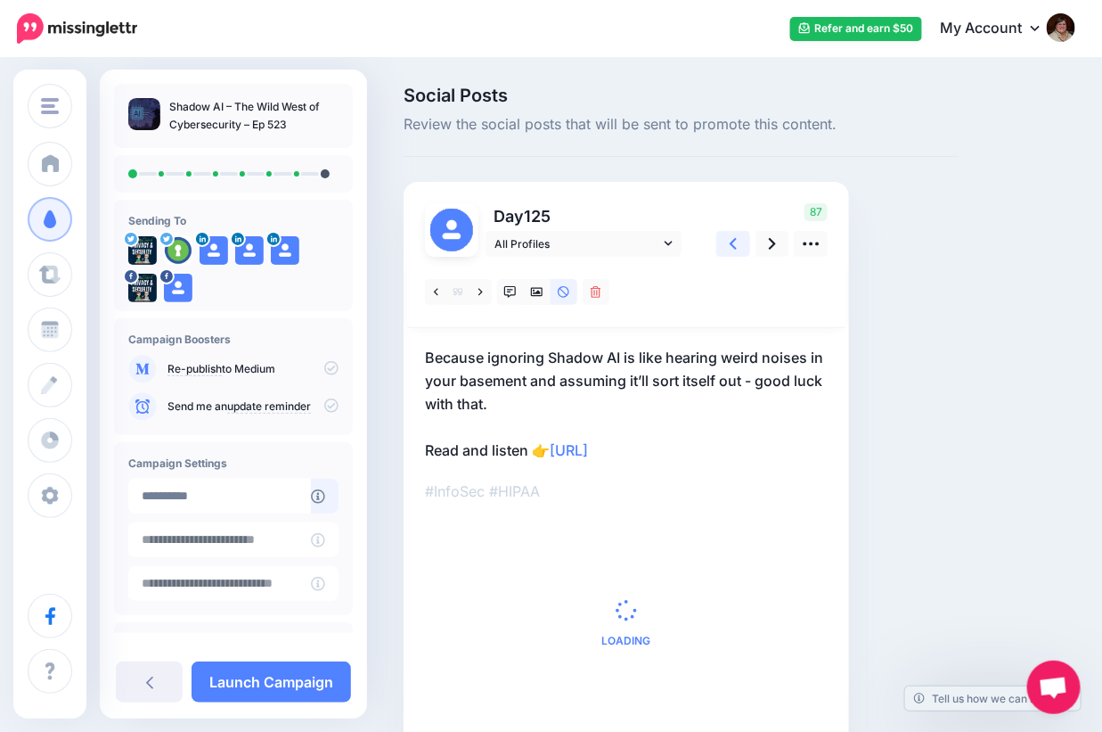
click at [731, 243] on icon at bounding box center [733, 244] width 7 height 12
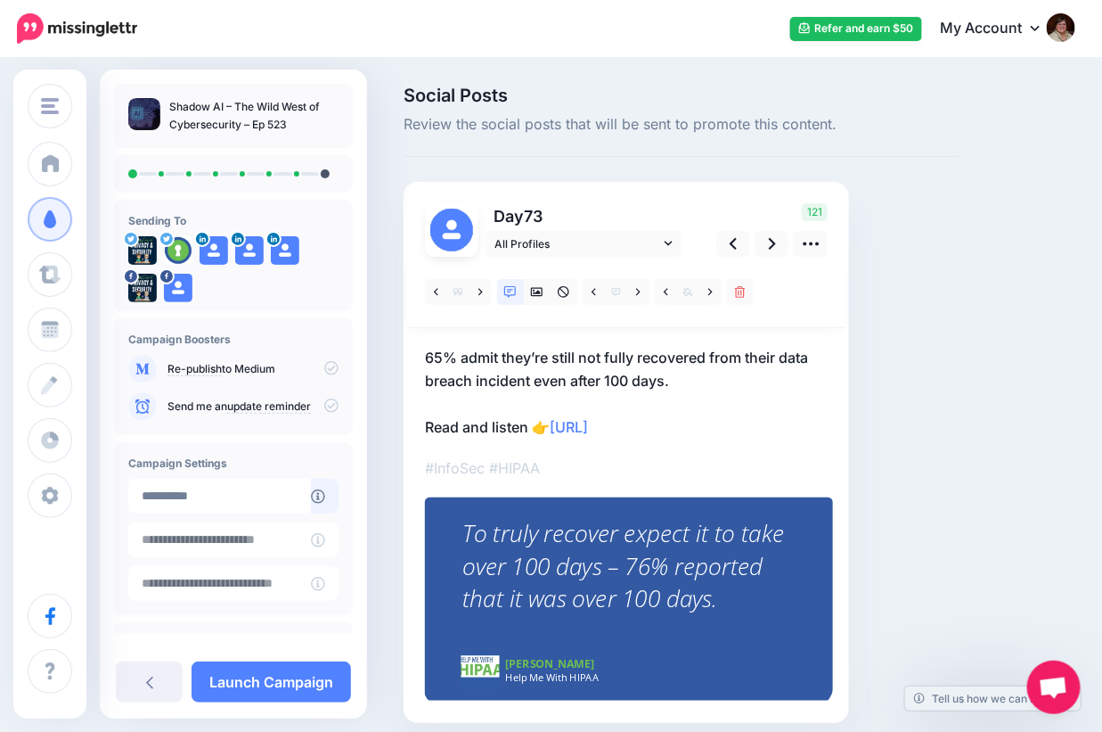
click at [699, 353] on p "65% admit they’re still not fully recovered from their data breach incident eve…" at bounding box center [626, 392] width 403 height 93
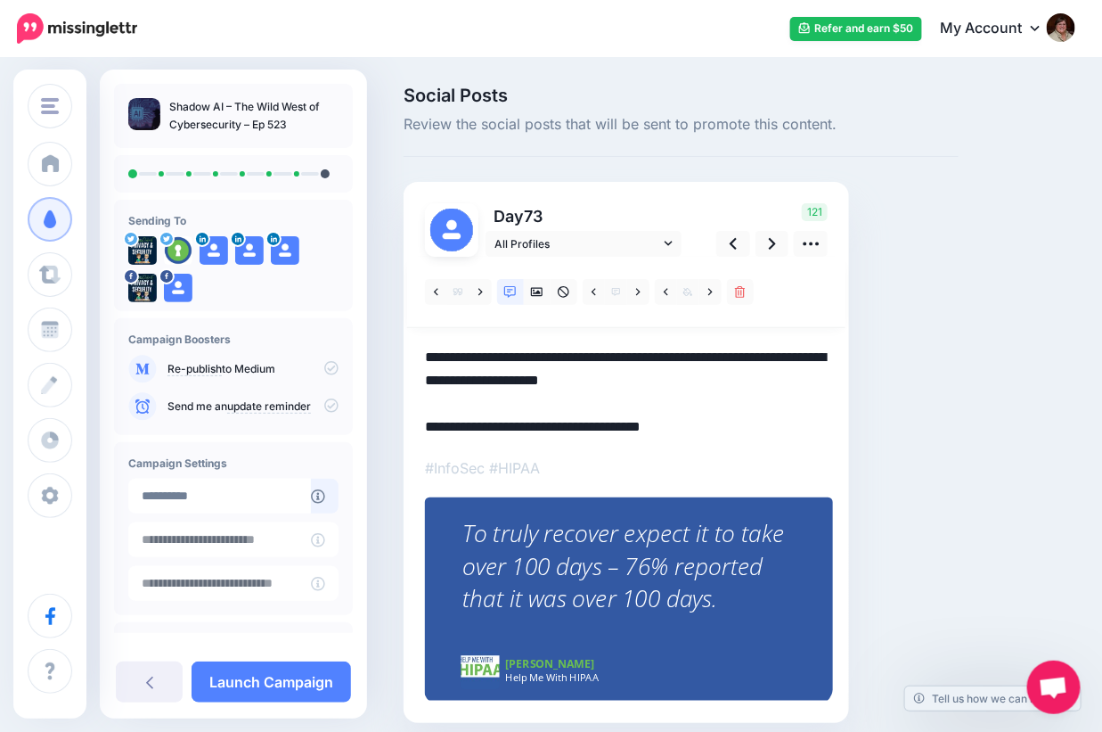
drag, startPoint x: 533, startPoint y: 379, endPoint x: 570, endPoint y: 383, distance: 37.7
click at [570, 383] on textarea "**********" at bounding box center [626, 392] width 403 height 93
type textarea "**********"
click at [936, 367] on div "Social Posts Review the social posts that will be sent to promote this content.…" at bounding box center [681, 431] width 582 height 690
drag, startPoint x: 765, startPoint y: 241, endPoint x: 775, endPoint y: 246, distance: 10.8
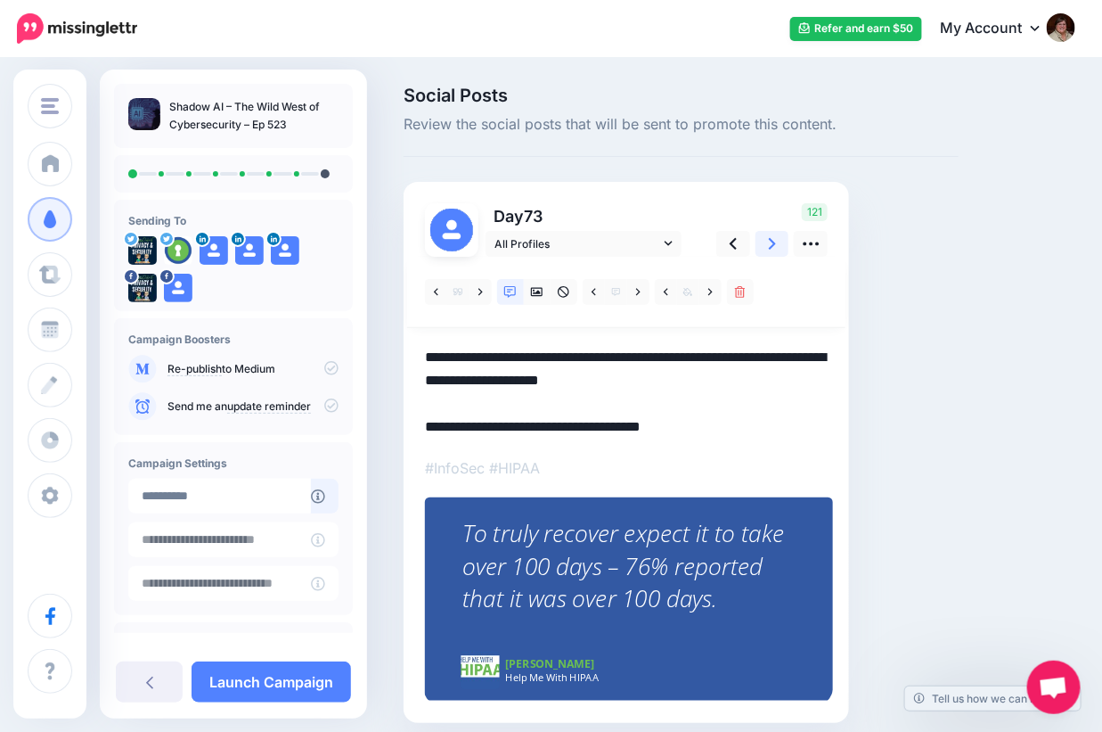
click at [765, 241] on link at bounding box center [773, 244] width 34 height 26
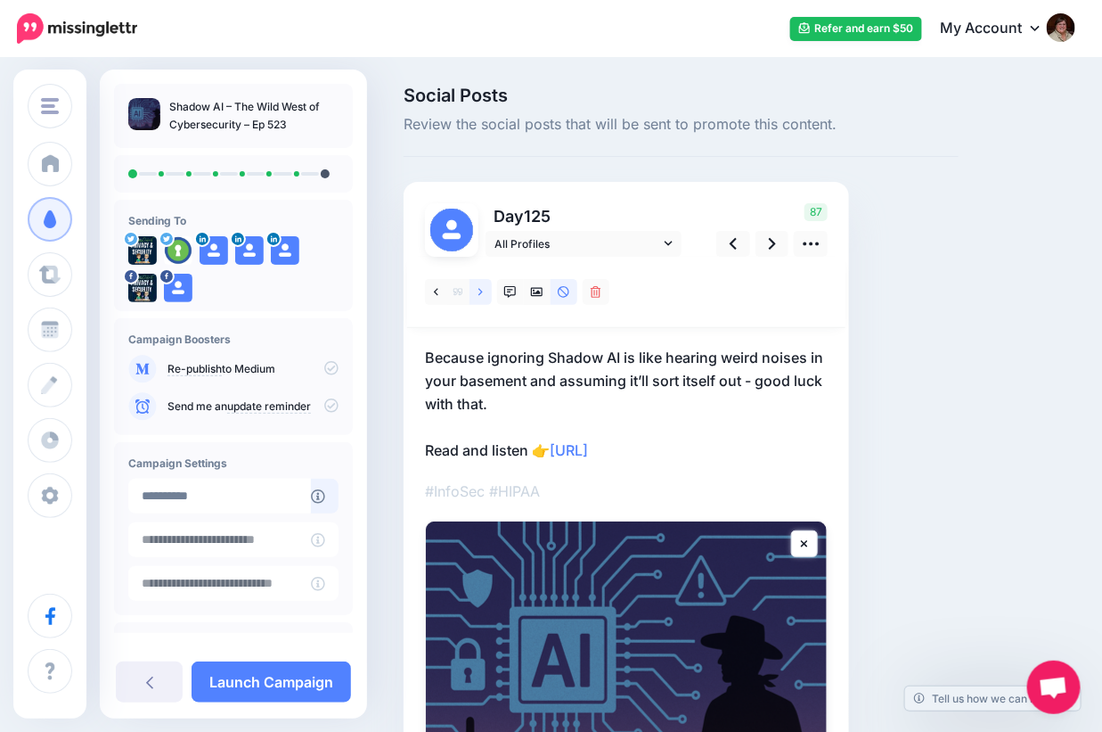
click at [481, 292] on icon at bounding box center [480, 291] width 4 height 7
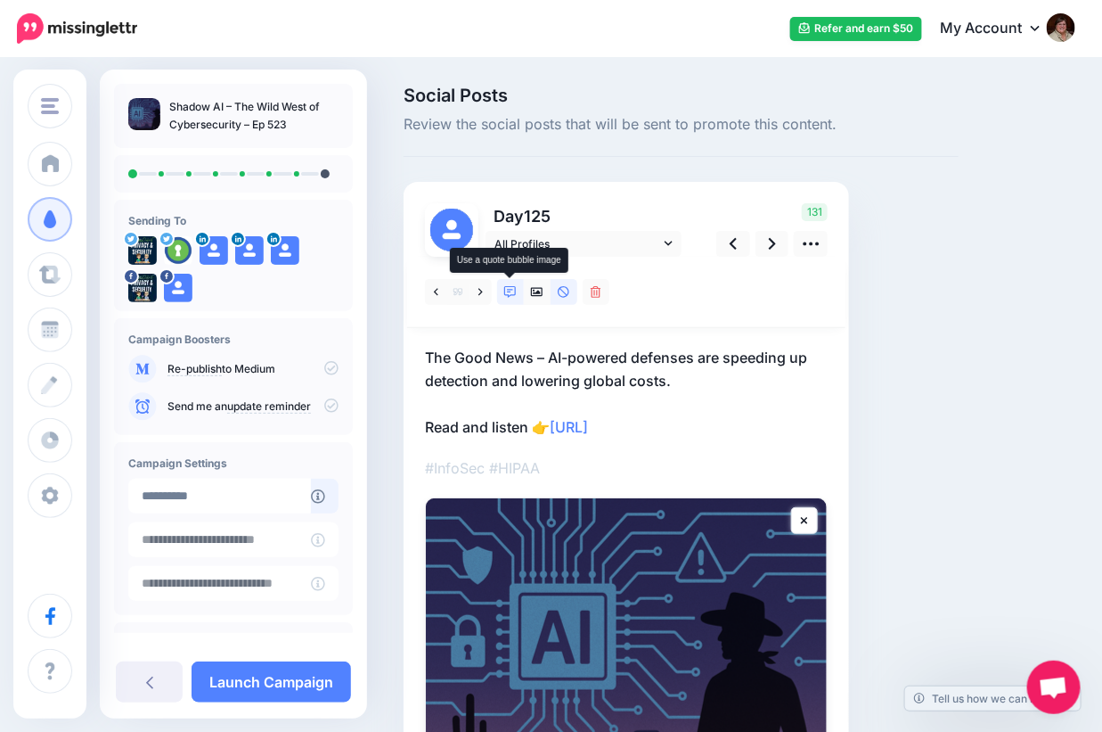
click at [509, 292] on icon at bounding box center [510, 292] width 12 height 12
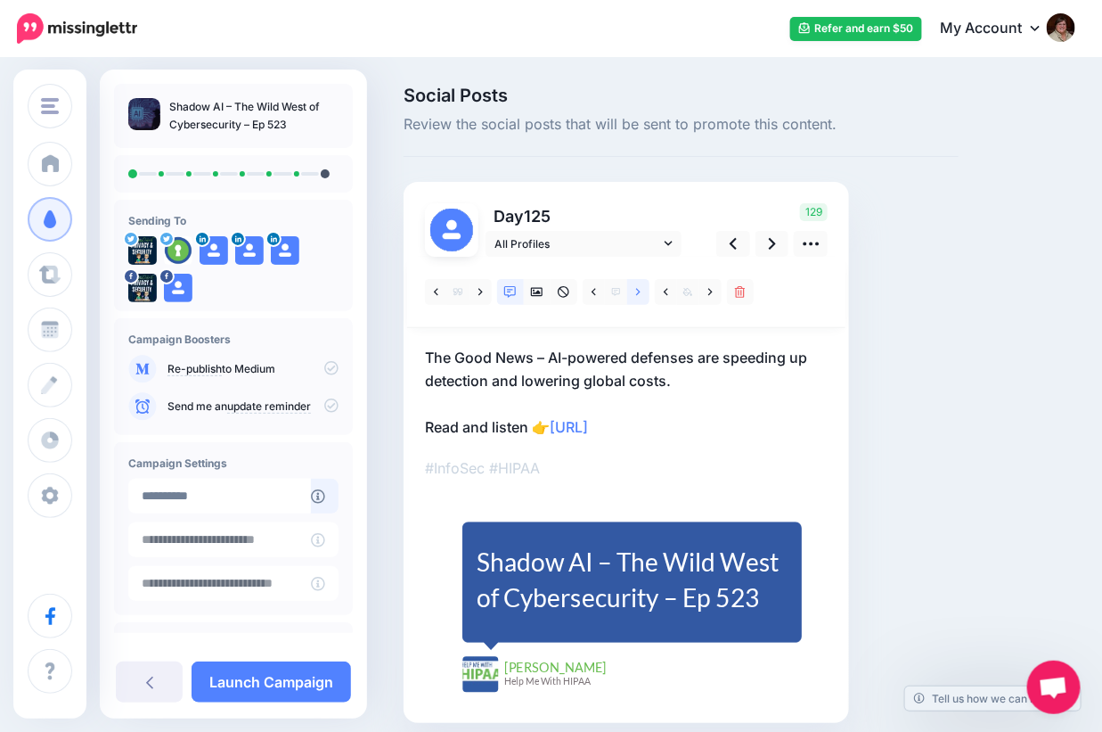
click at [636, 290] on icon at bounding box center [638, 292] width 4 height 12
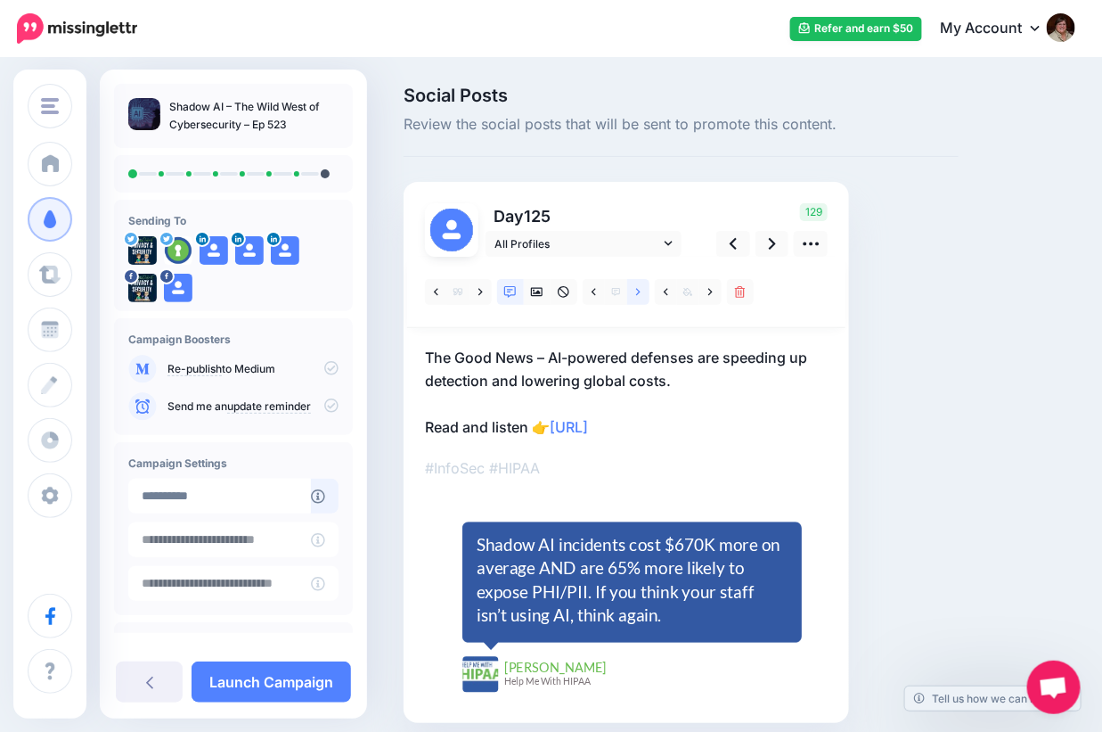
click at [636, 290] on icon at bounding box center [638, 292] width 4 height 12
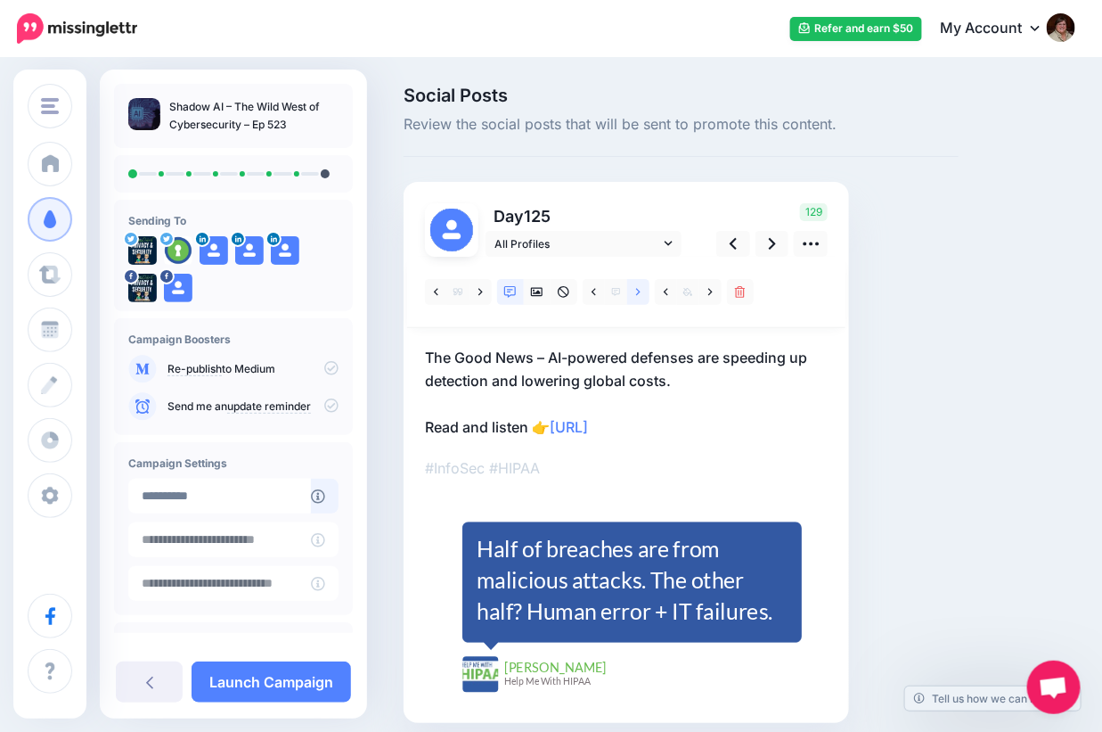
click at [636, 290] on icon at bounding box center [638, 292] width 4 height 12
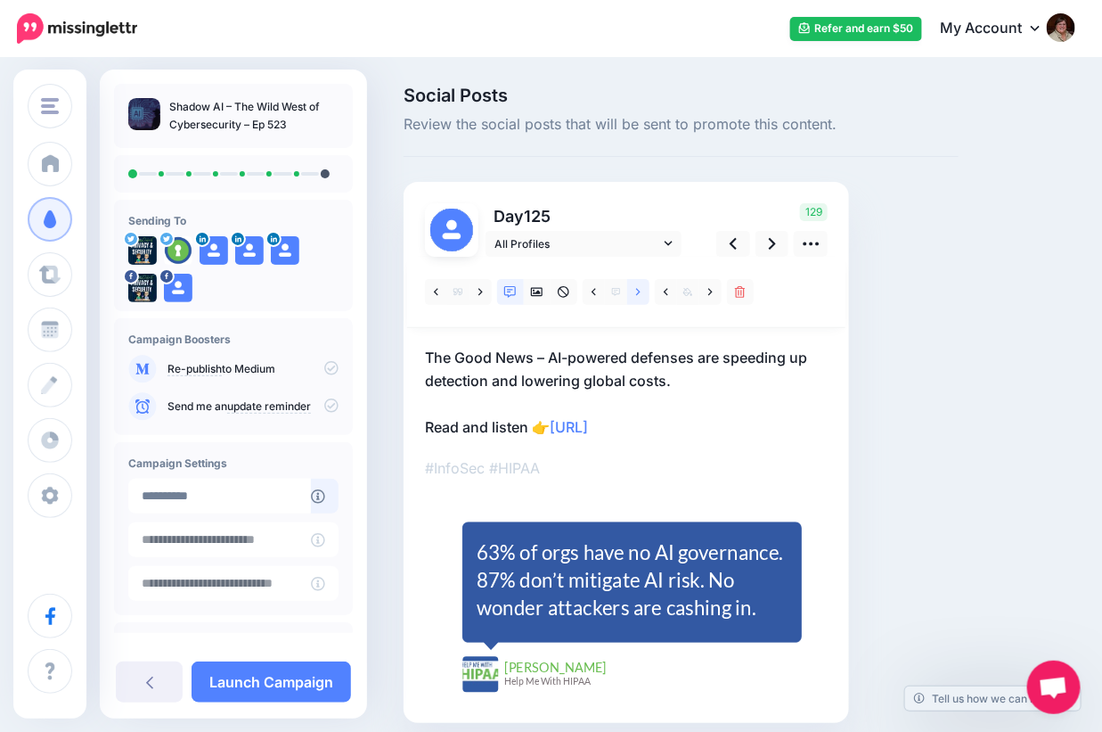
click at [636, 290] on icon at bounding box center [638, 292] width 4 height 12
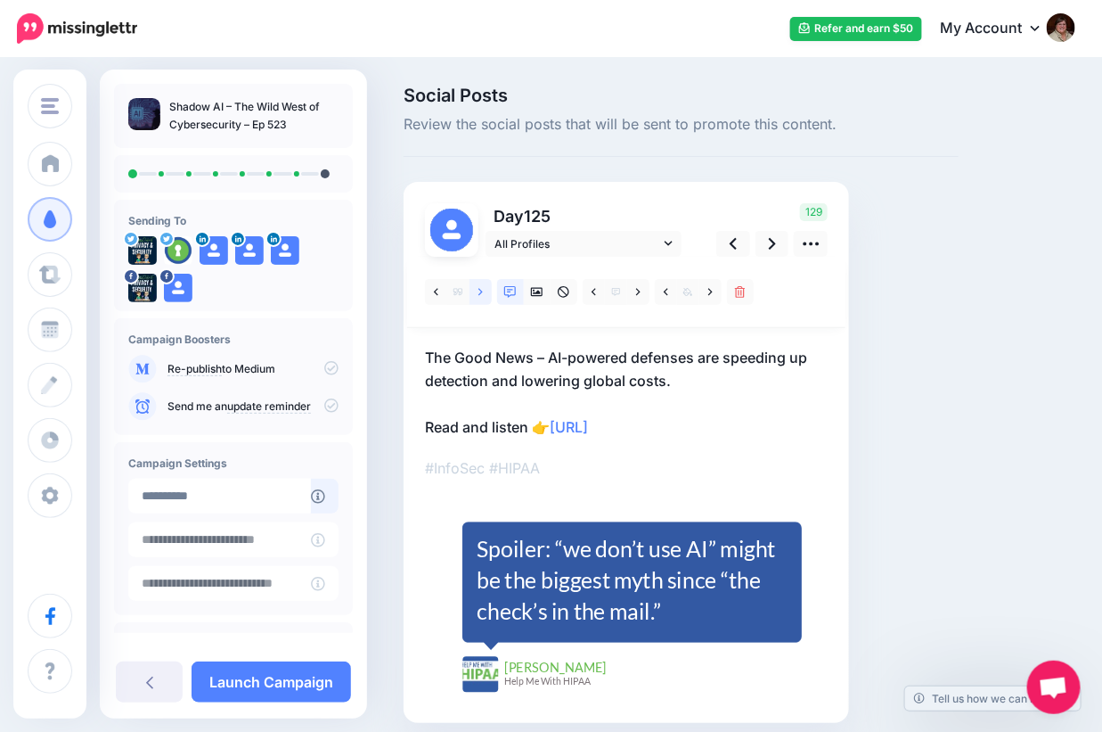
click at [477, 292] on link at bounding box center [481, 292] width 22 height 26
click at [766, 244] on link at bounding box center [773, 244] width 34 height 26
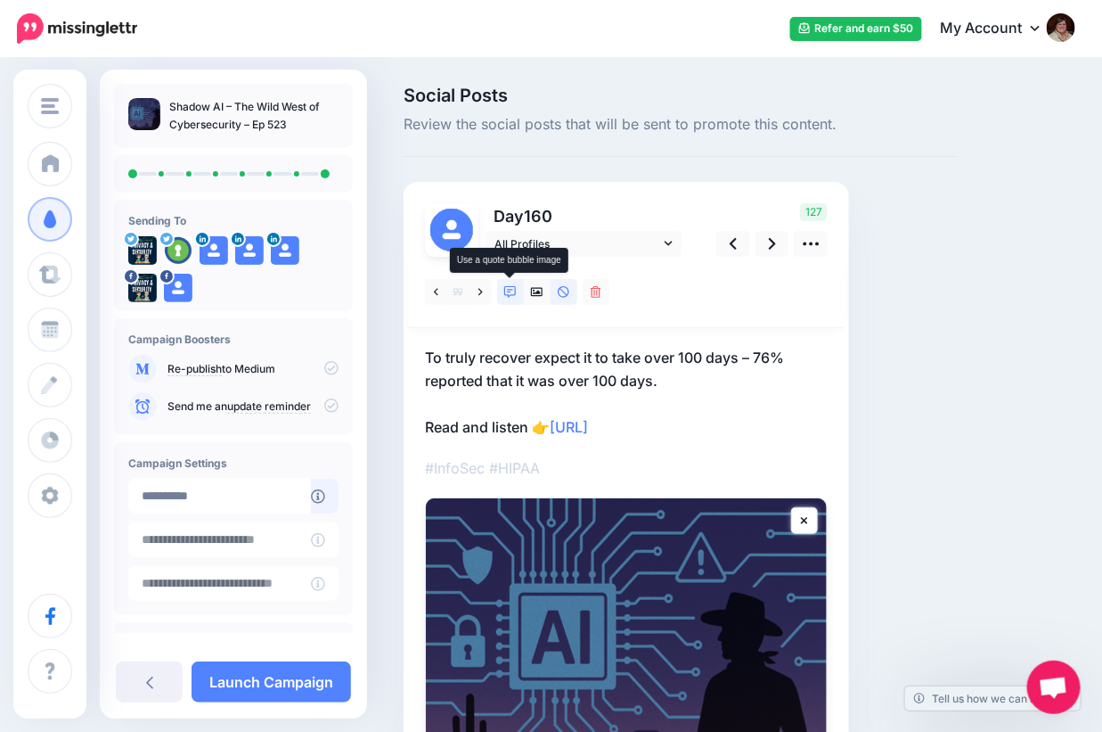
click at [512, 295] on icon at bounding box center [510, 292] width 12 height 12
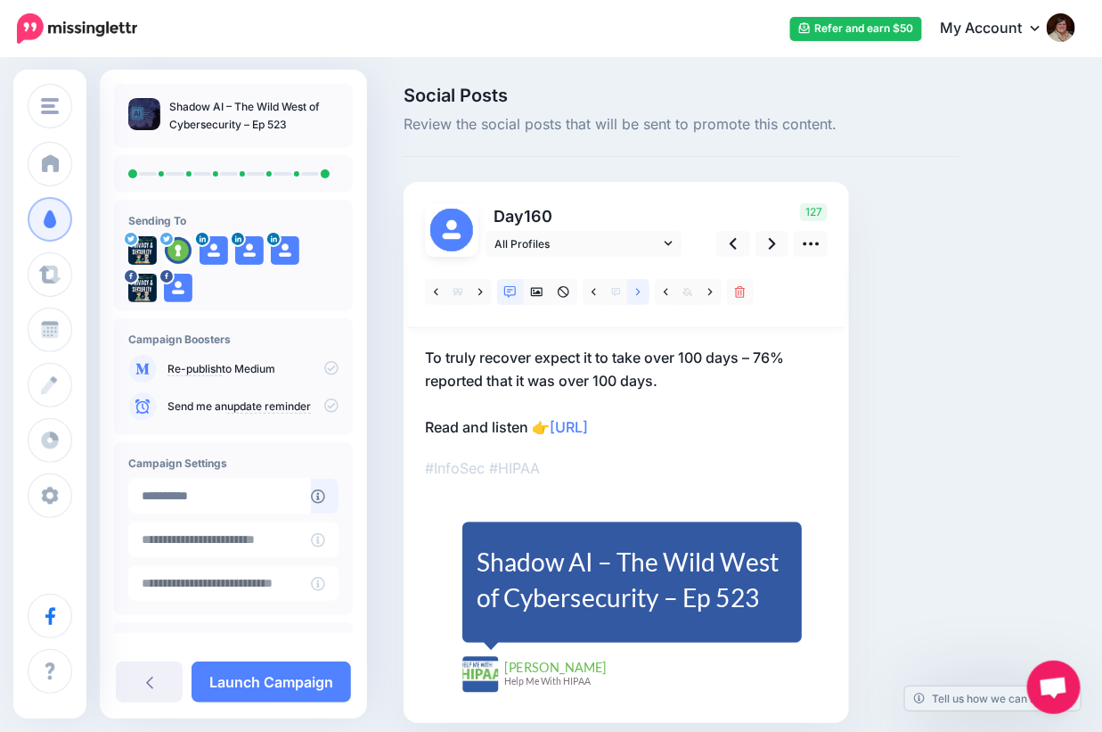
click at [638, 291] on icon at bounding box center [638, 292] width 4 height 12
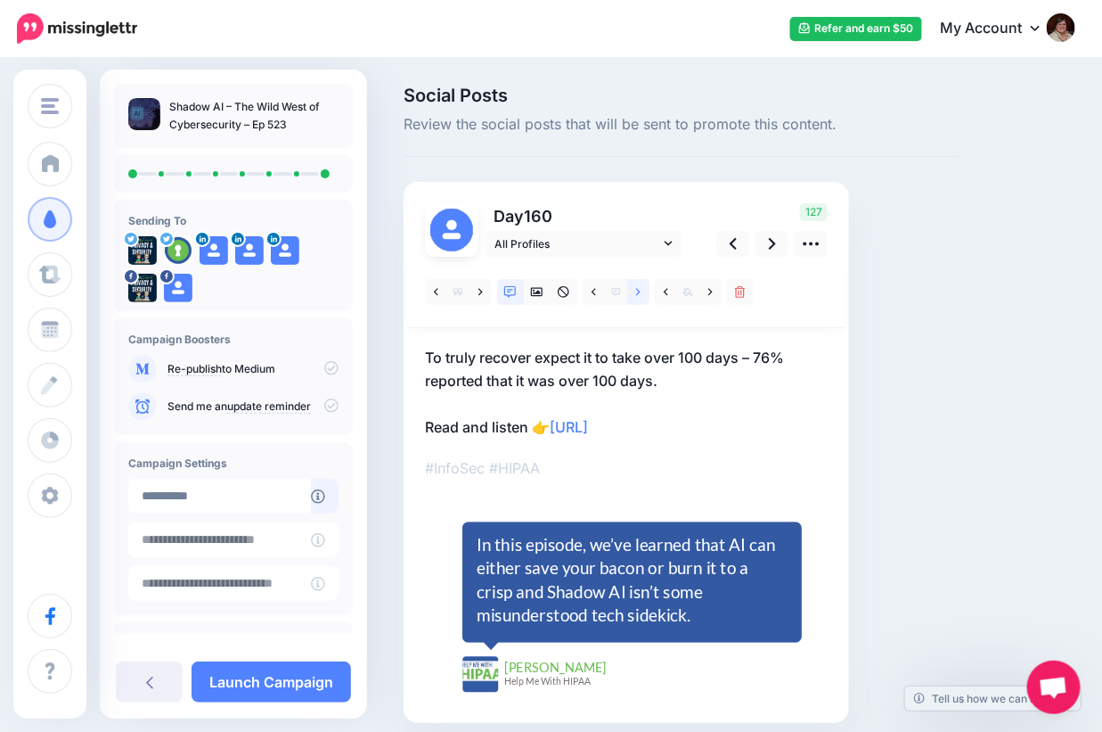
click at [638, 291] on icon at bounding box center [638, 292] width 4 height 12
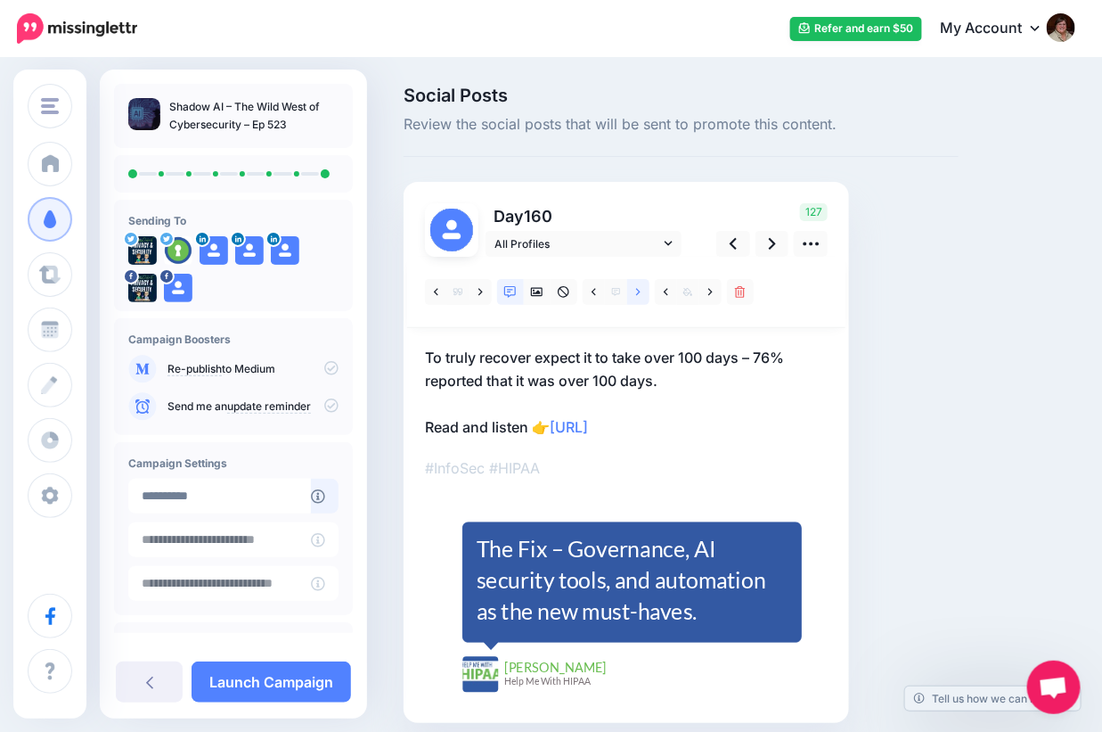
click at [638, 291] on icon at bounding box center [638, 292] width 4 height 12
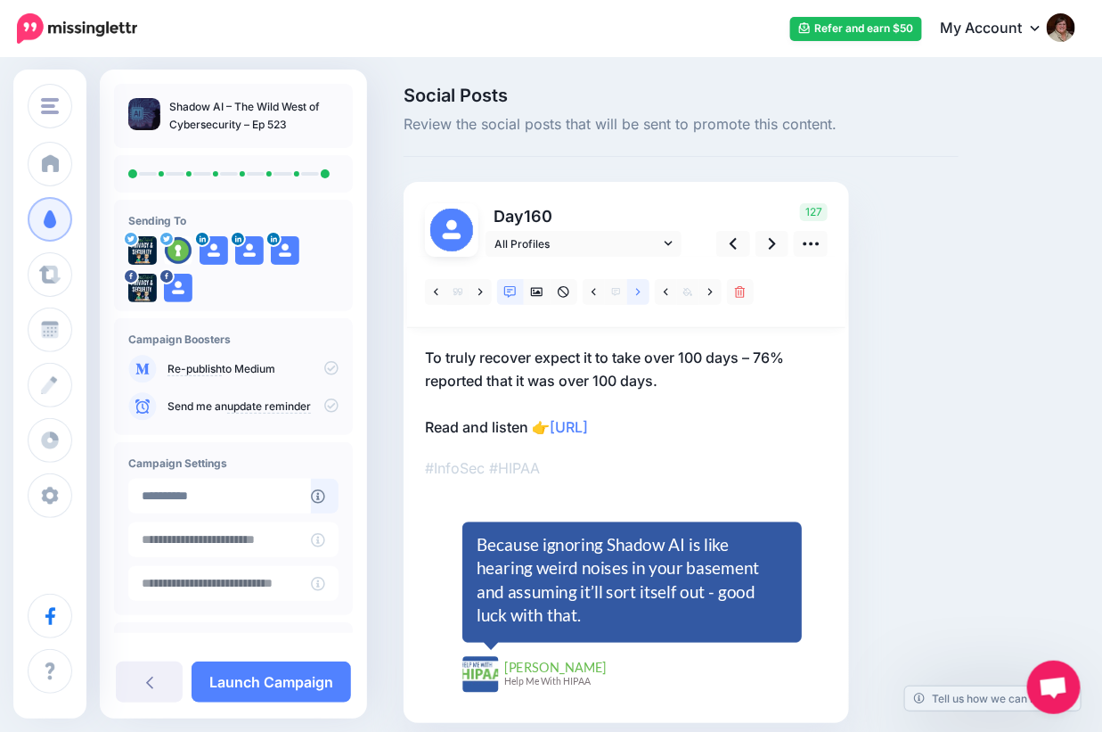
click at [638, 291] on icon at bounding box center [638, 292] width 4 height 12
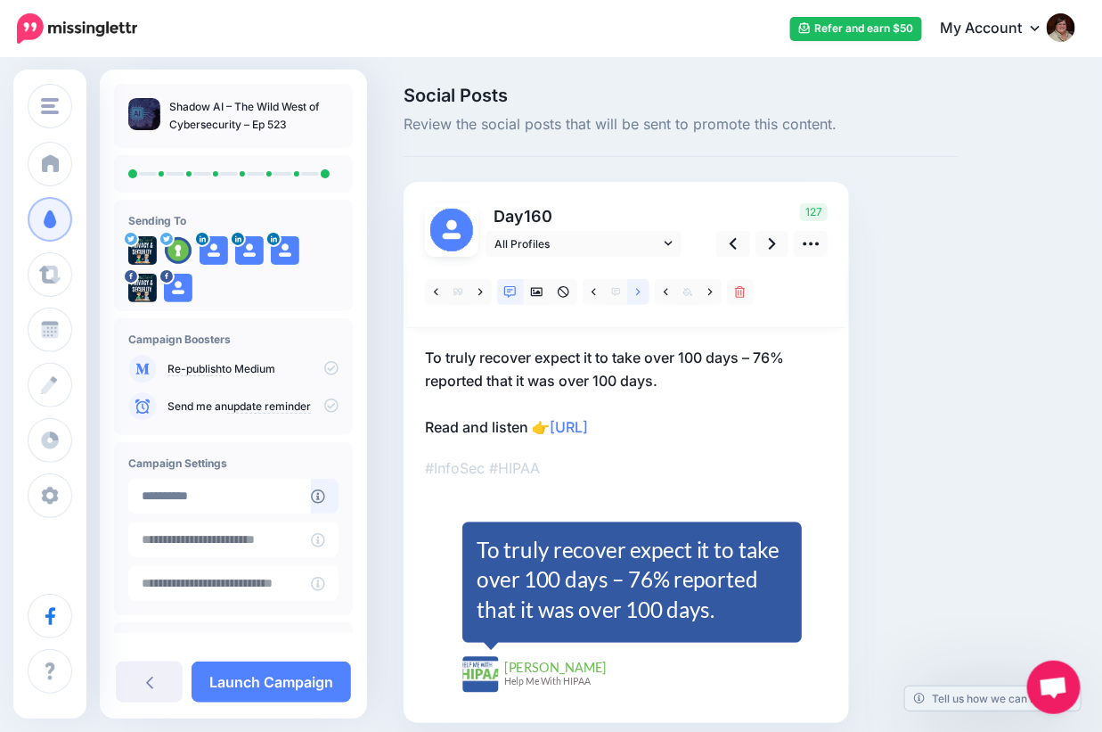
click at [638, 291] on icon at bounding box center [638, 292] width 4 height 12
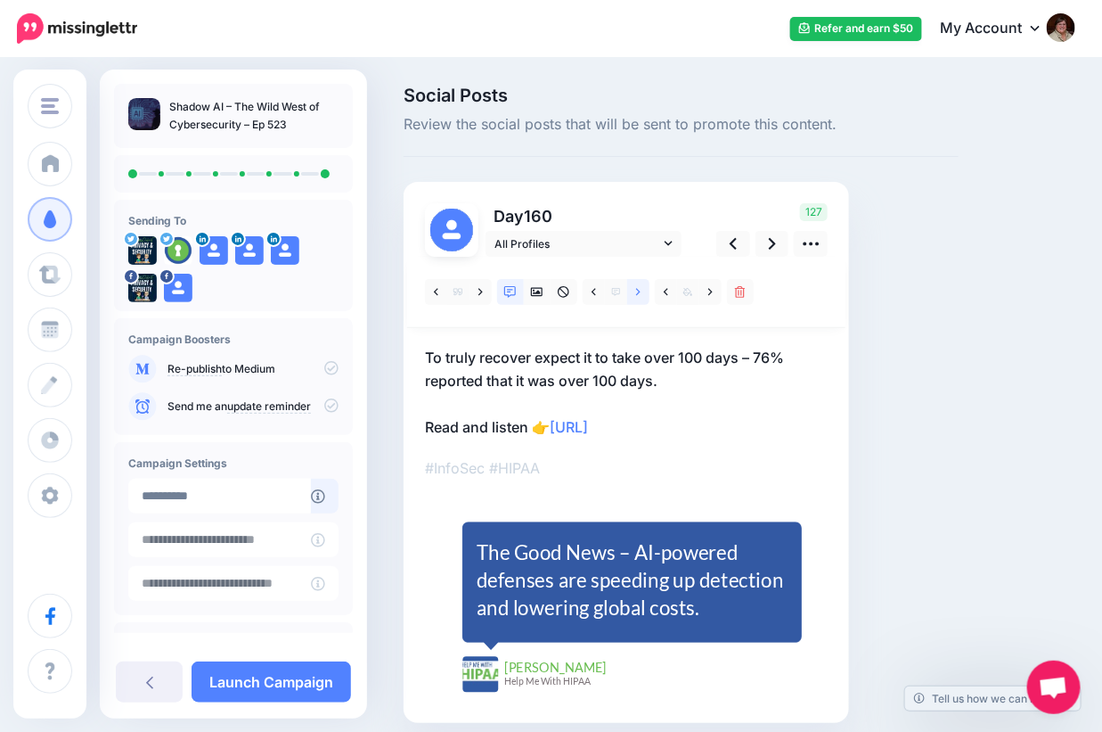
click at [638, 291] on icon at bounding box center [638, 292] width 4 height 12
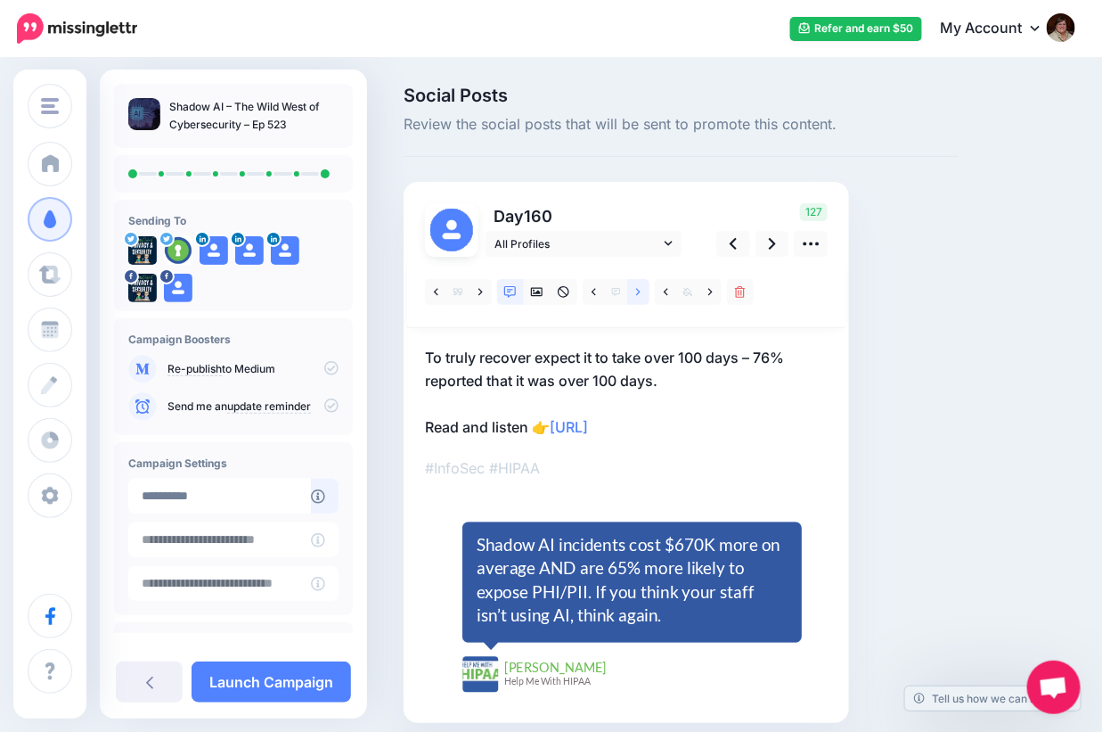
click at [638, 291] on icon at bounding box center [638, 292] width 4 height 12
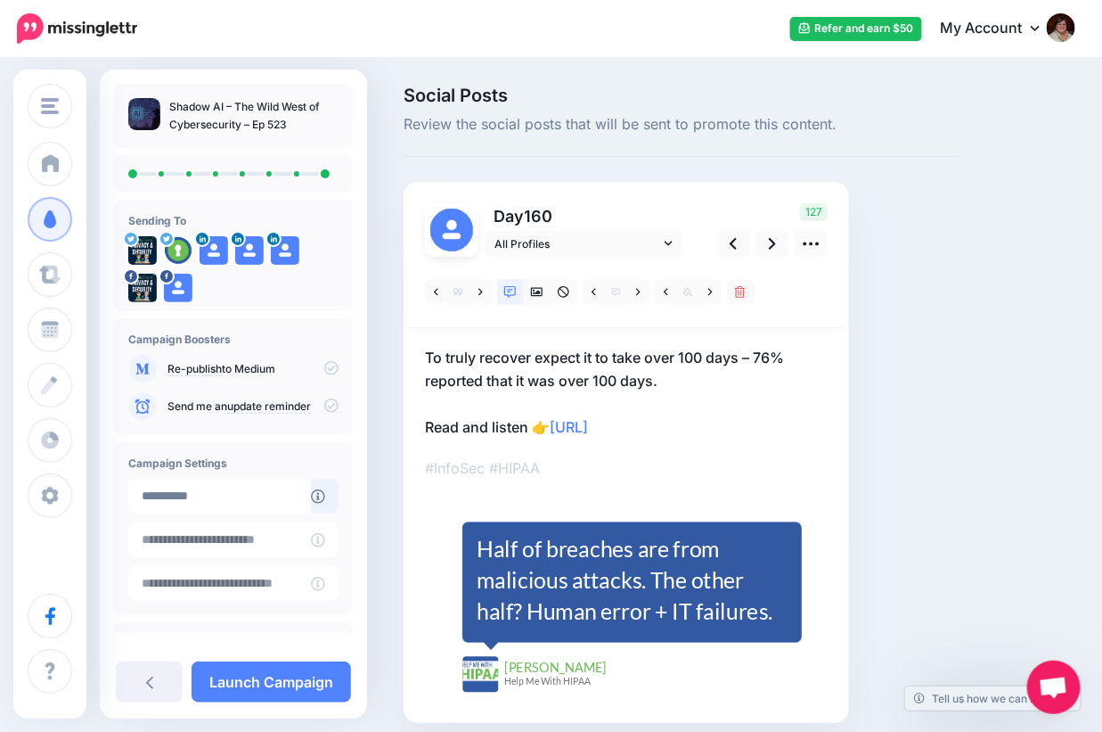
click at [655, 379] on p "To truly recover expect it to take over 100 days – 76% reported that it was ove…" at bounding box center [626, 392] width 403 height 93
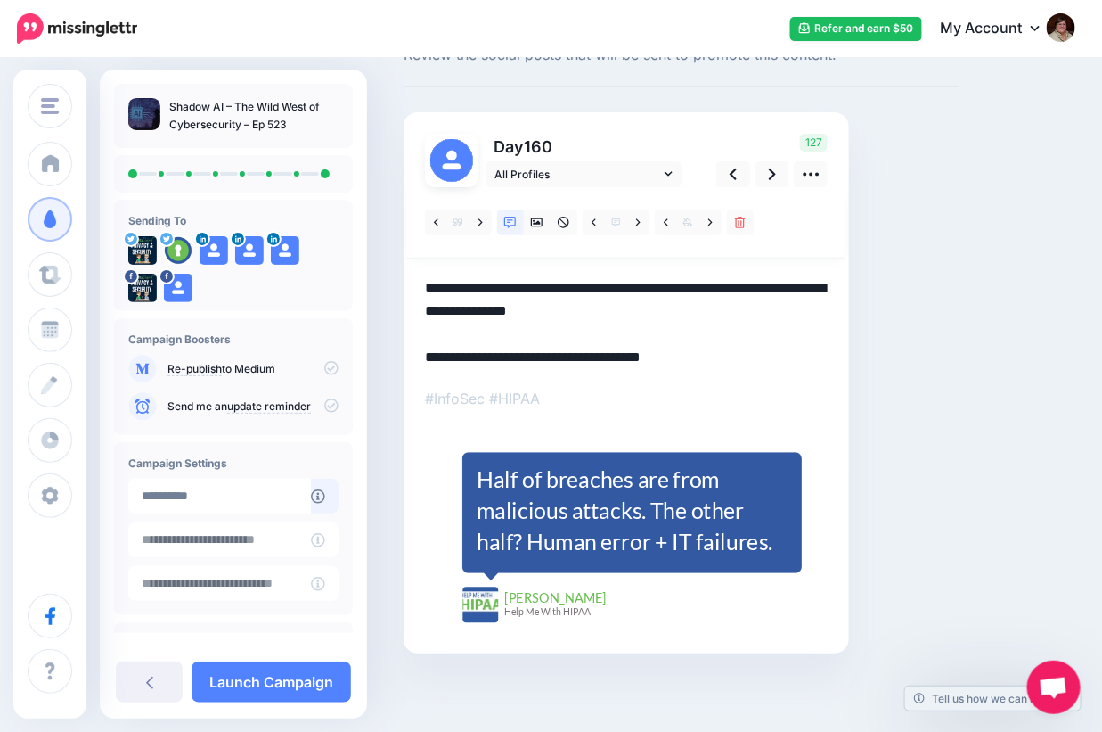
scroll to position [70, 0]
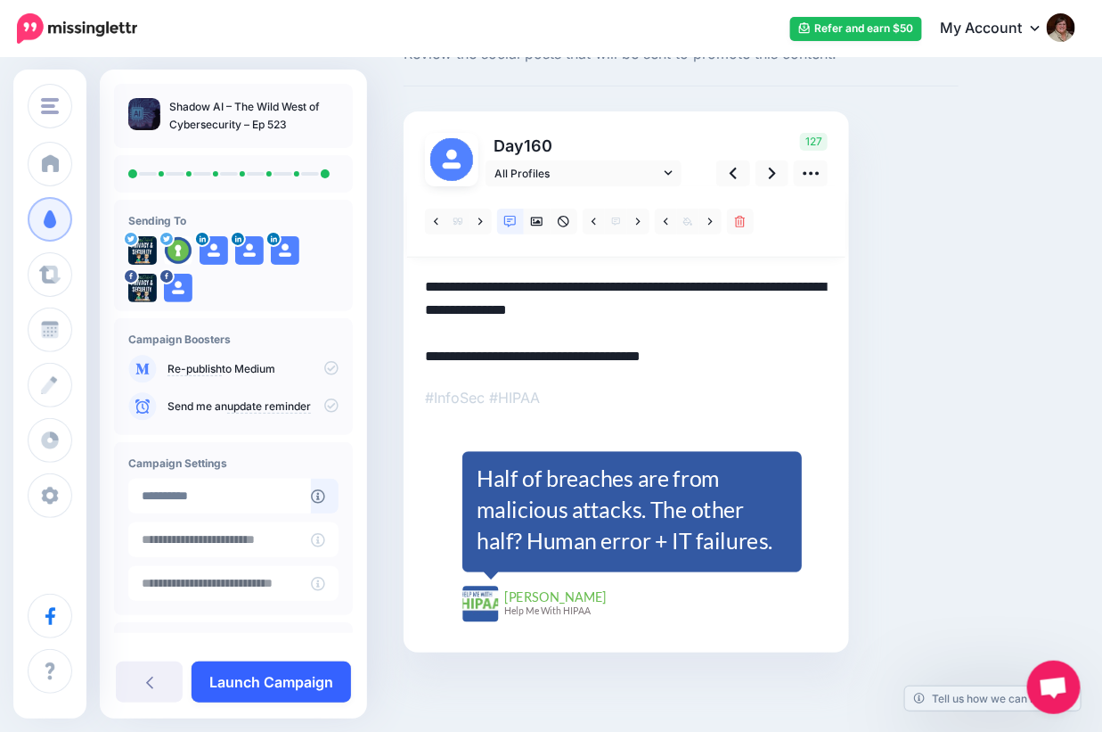
click at [278, 683] on link "Launch Campaign" at bounding box center [271, 681] width 159 height 41
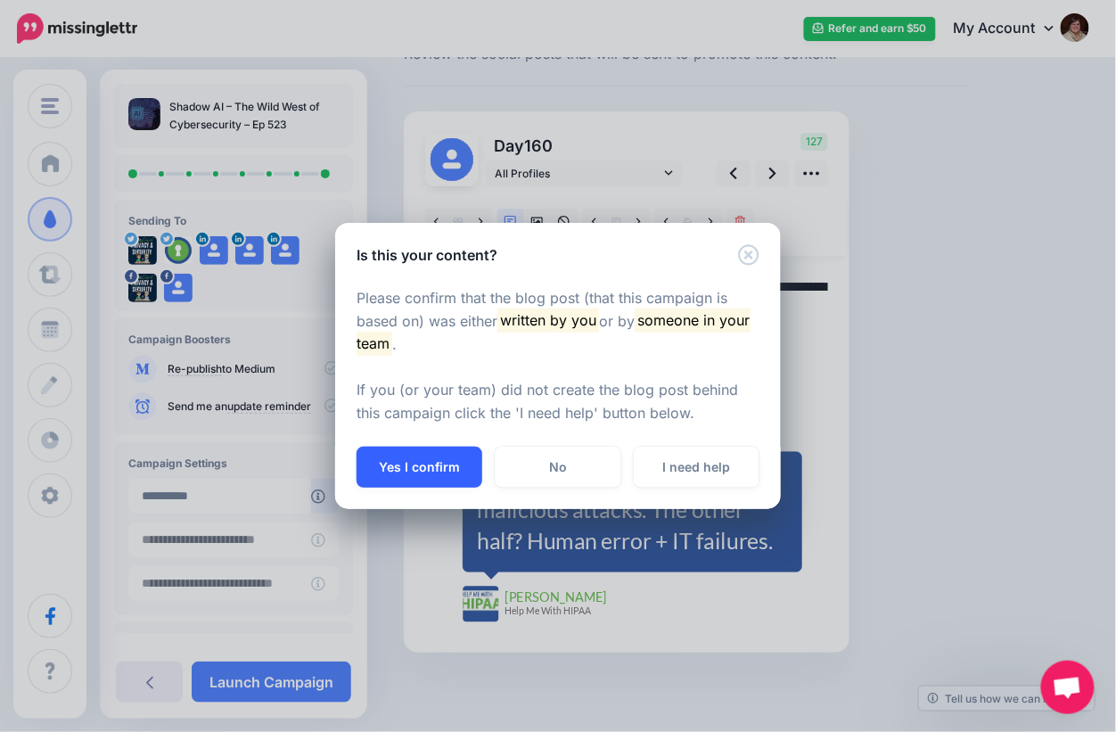
drag, startPoint x: 438, startPoint y: 462, endPoint x: 456, endPoint y: 467, distance: 18.4
click at [439, 464] on button "Yes I confirm" at bounding box center [419, 466] width 126 height 41
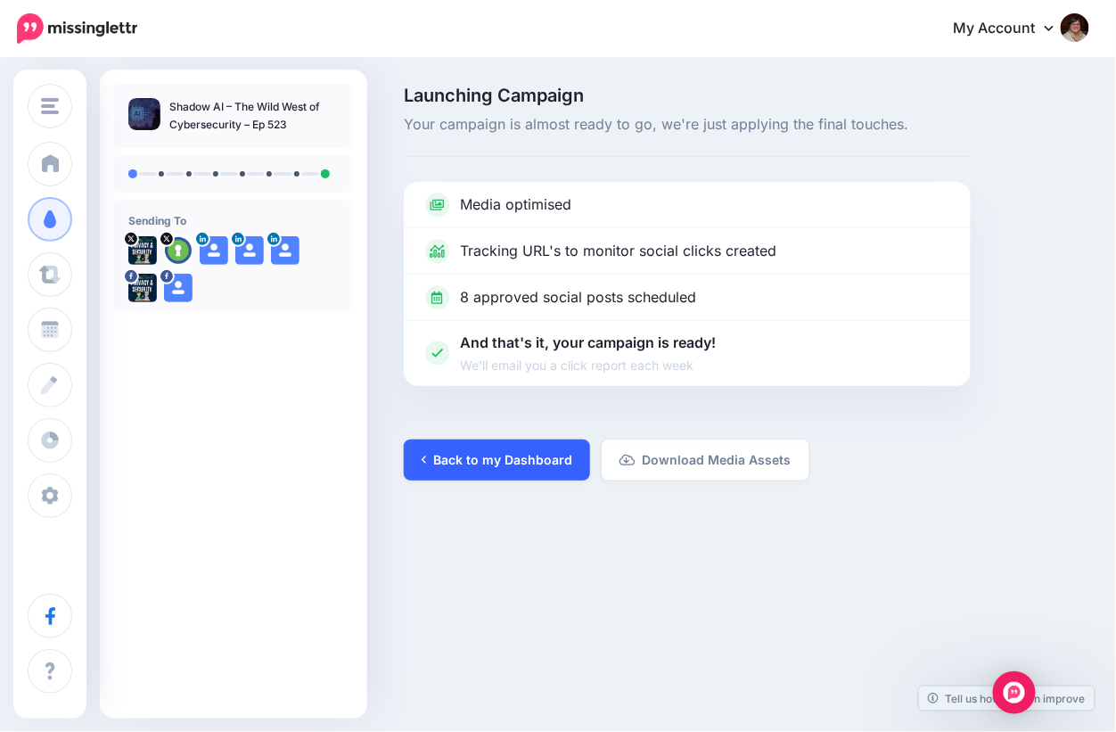
click at [549, 471] on link "Back to my Dashboard" at bounding box center [497, 459] width 186 height 41
